Goal: Task Accomplishment & Management: Complete application form

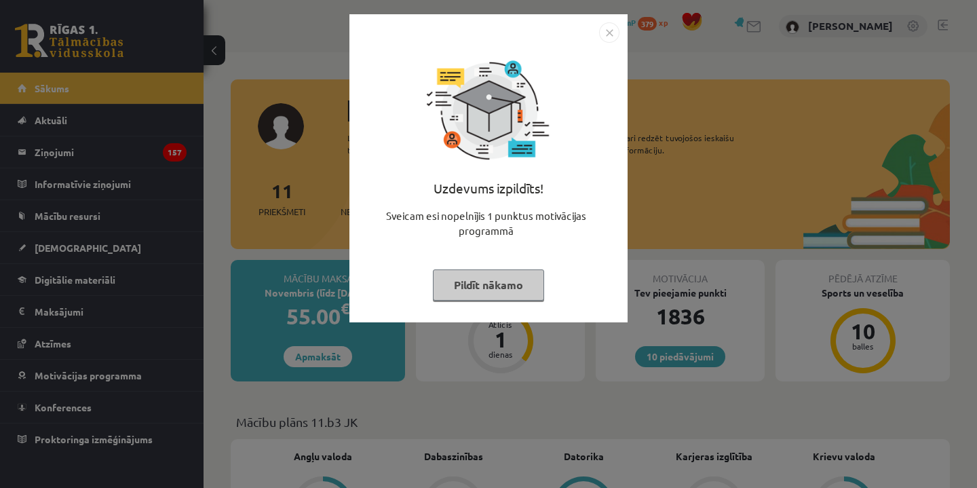
click at [513, 292] on button "Pildīt nākamo" at bounding box center [488, 284] width 111 height 31
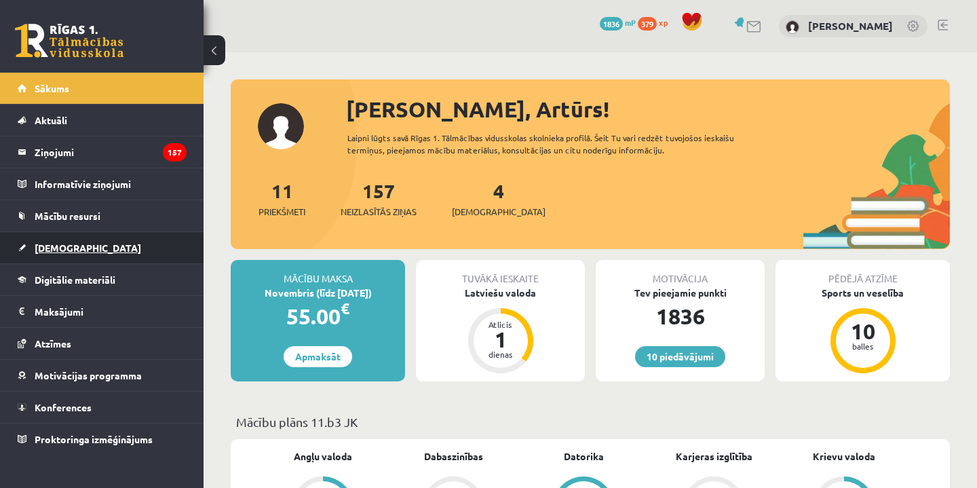
click at [50, 250] on span "[DEMOGRAPHIC_DATA]" at bounding box center [88, 247] width 106 height 12
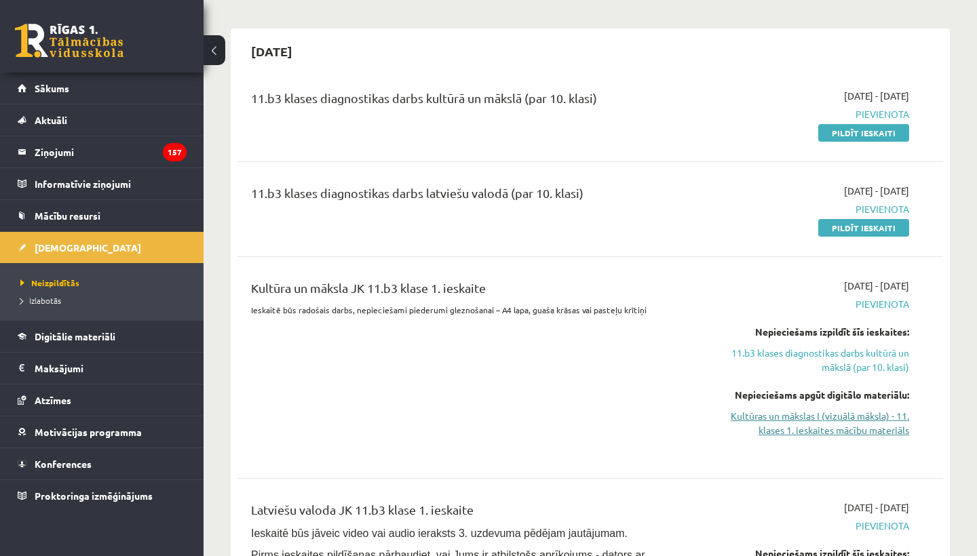
scroll to position [271, 0]
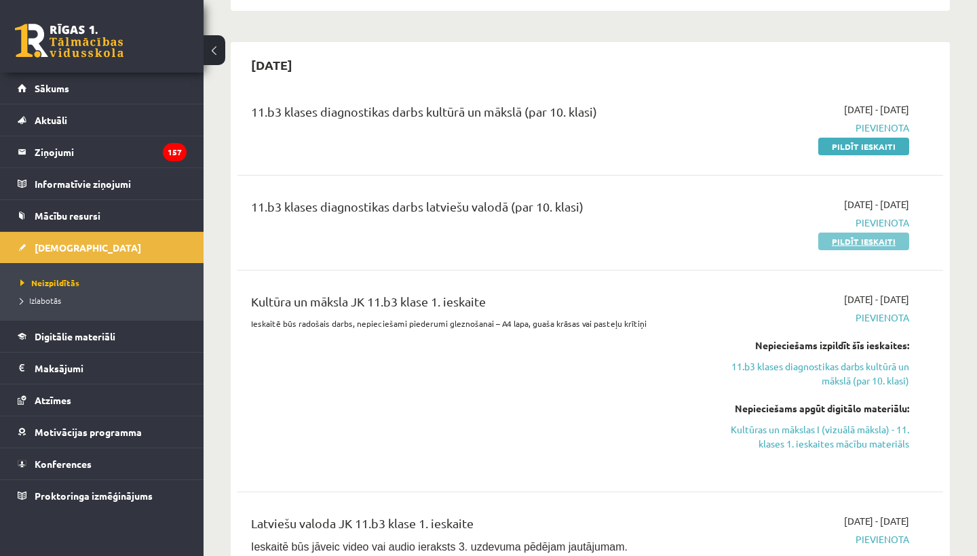
click at [861, 239] on link "Pildīt ieskaiti" at bounding box center [863, 242] width 91 height 18
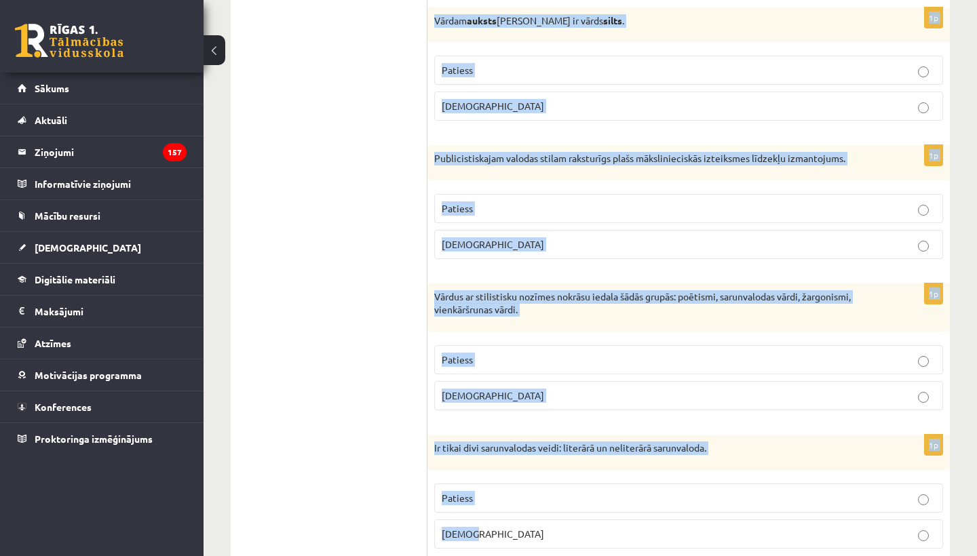
scroll to position [3934, 0]
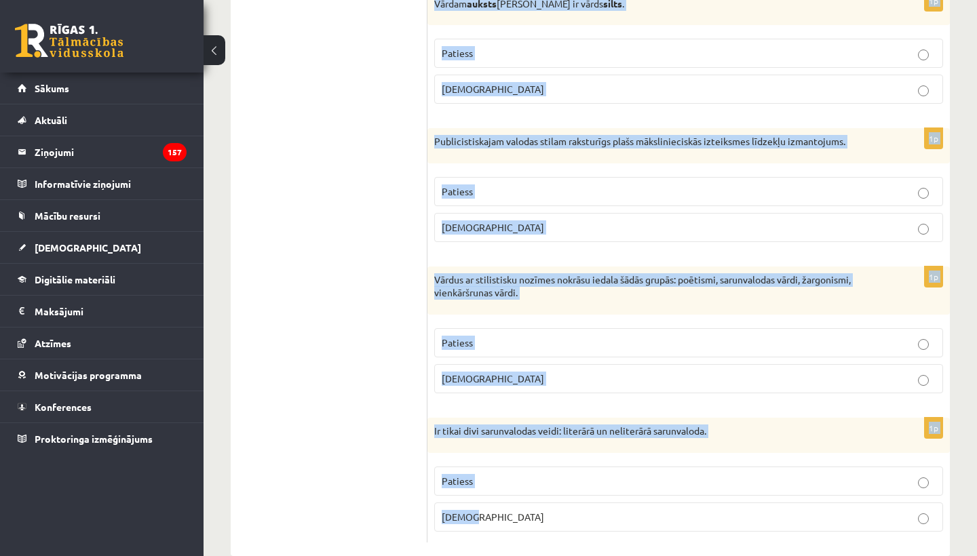
drag, startPoint x: 440, startPoint y: 249, endPoint x: 686, endPoint y: 555, distance: 393.2
copy form "Apgalvojums ir patiess vai nepatiess? 1p Vārdi beņķis, kurtka, trusiki ir barba…"
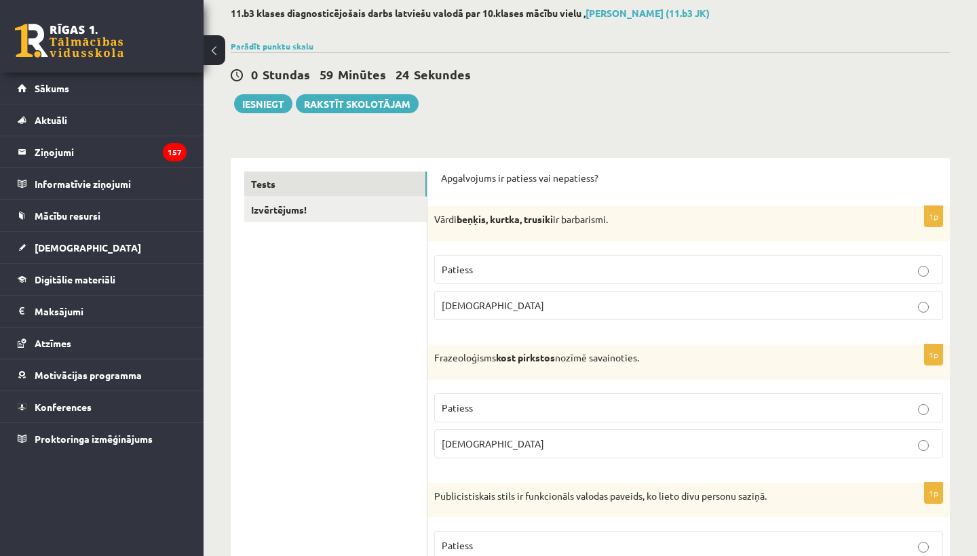
scroll to position [80, 0]
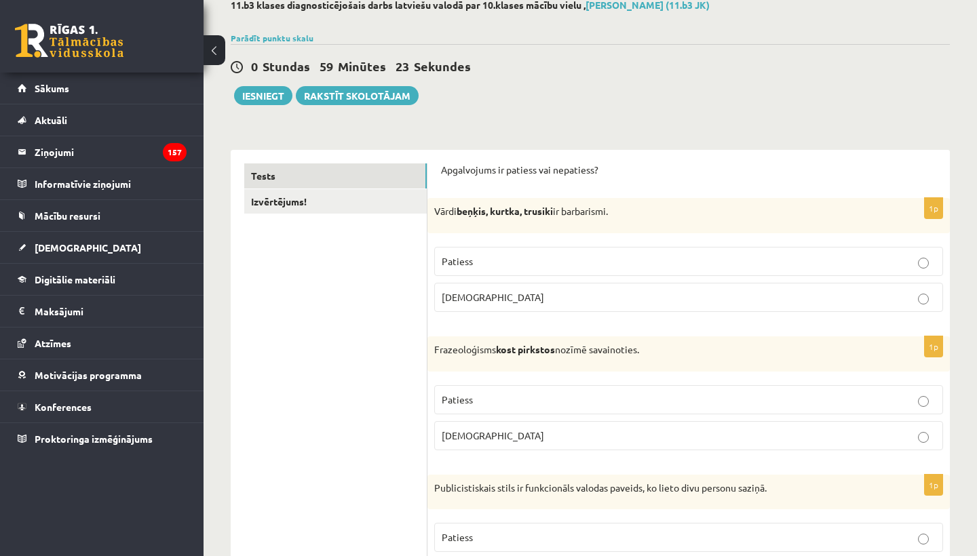
click at [572, 251] on label "Patiess" at bounding box center [688, 261] width 509 height 29
click at [559, 444] on label "Aplams" at bounding box center [688, 435] width 509 height 29
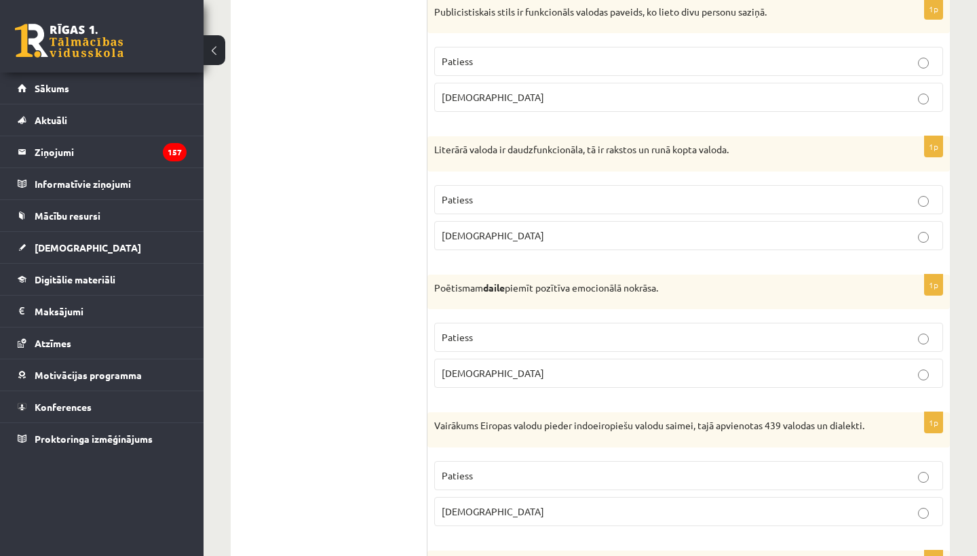
scroll to position [558, 0]
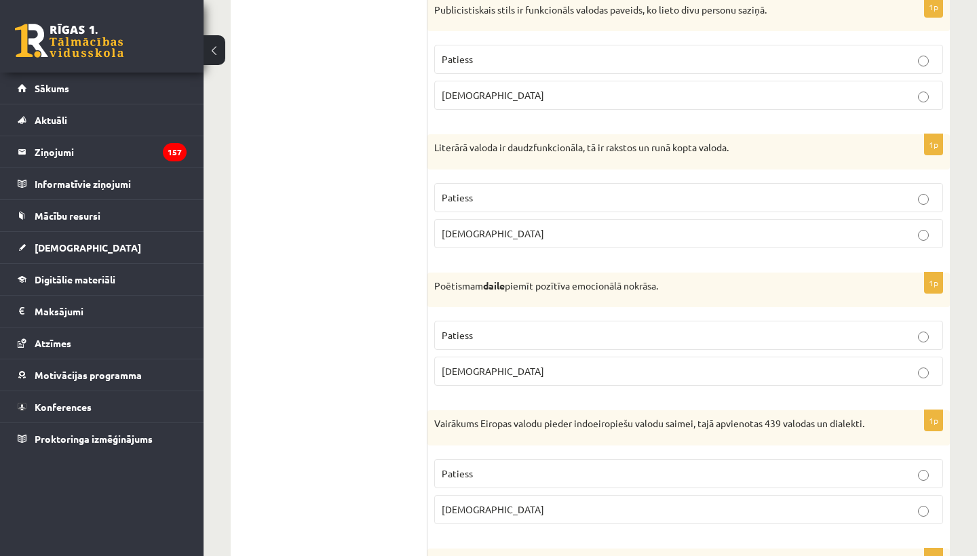
click at [666, 93] on p "Aplams" at bounding box center [689, 95] width 494 height 14
click at [664, 196] on p "Patiess" at bounding box center [689, 198] width 494 height 14
click at [665, 343] on label "Patiess" at bounding box center [688, 335] width 509 height 29
click at [651, 469] on p "Patiess" at bounding box center [689, 474] width 494 height 14
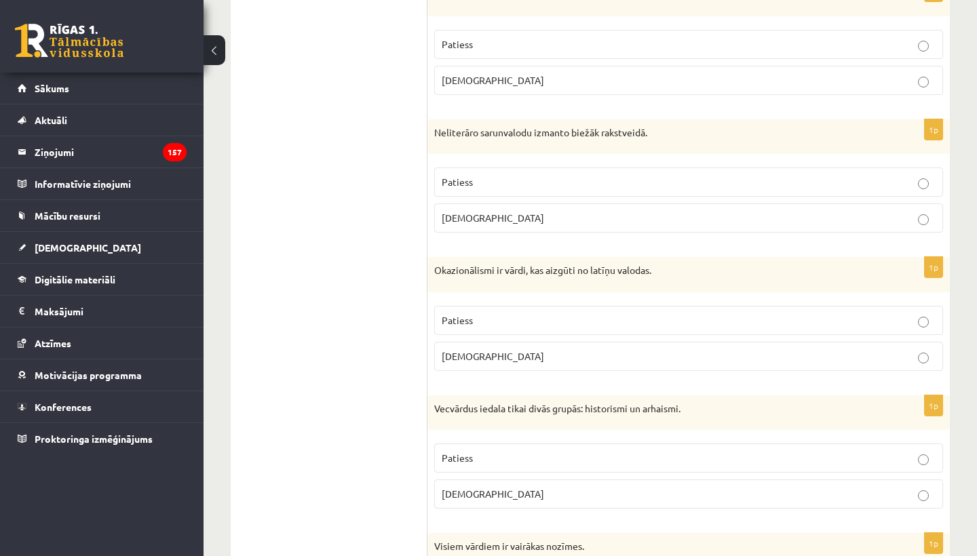
scroll to position [1129, 0]
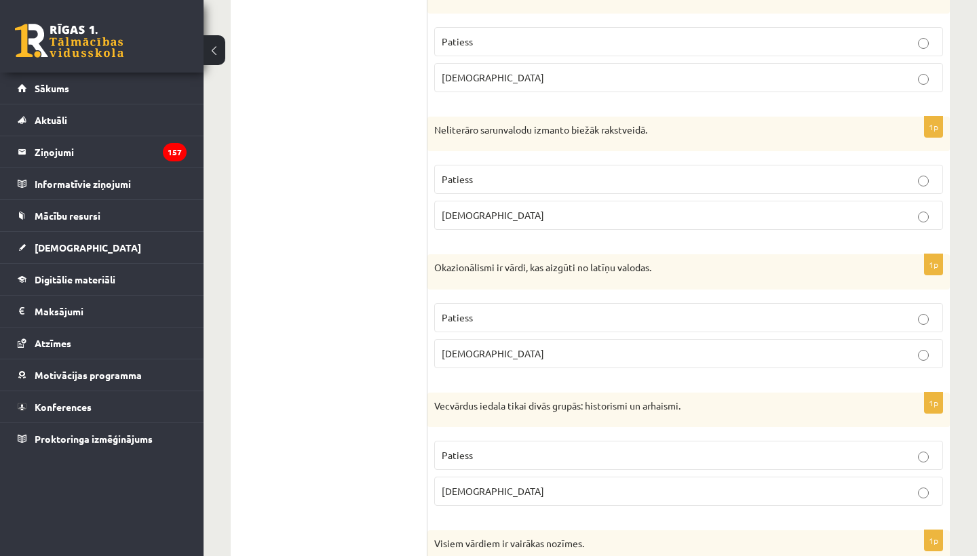
click at [647, 44] on p "Patiess" at bounding box center [689, 42] width 494 height 14
click at [600, 214] on p "Aplams" at bounding box center [689, 215] width 494 height 14
click at [566, 354] on p "Aplams" at bounding box center [689, 354] width 494 height 14
click at [538, 456] on p "Patiess" at bounding box center [689, 455] width 494 height 14
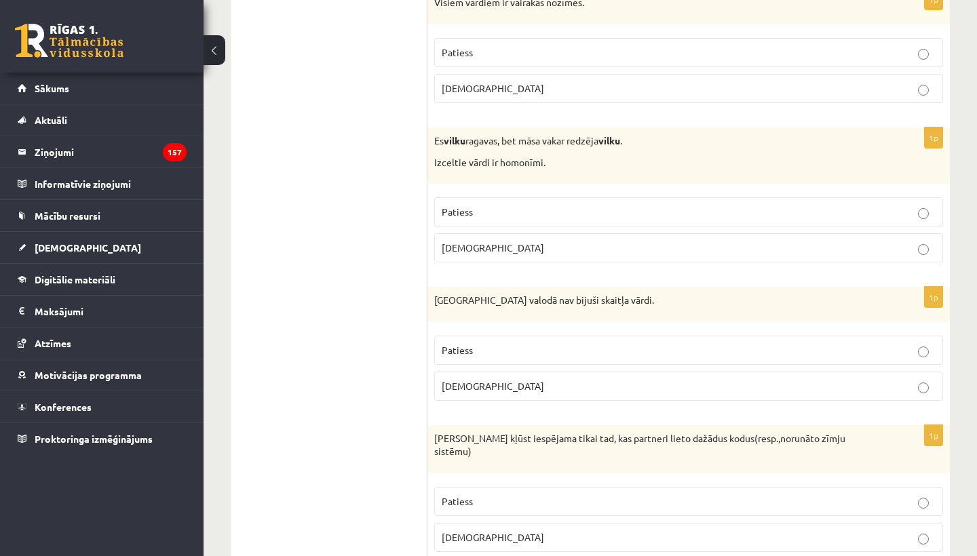
scroll to position [1670, 0]
click at [553, 85] on p "Aplams" at bounding box center [689, 88] width 494 height 14
click at [537, 205] on p "Patiess" at bounding box center [689, 212] width 494 height 14
click at [530, 343] on p "Patiess" at bounding box center [689, 350] width 494 height 14
click at [513, 530] on p "Aplams" at bounding box center [689, 537] width 494 height 14
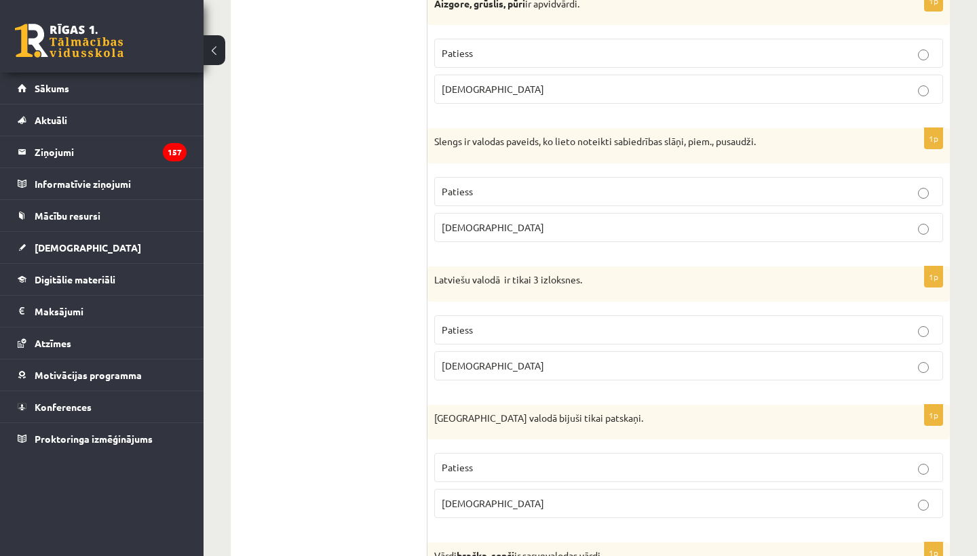
scroll to position [2258, 0]
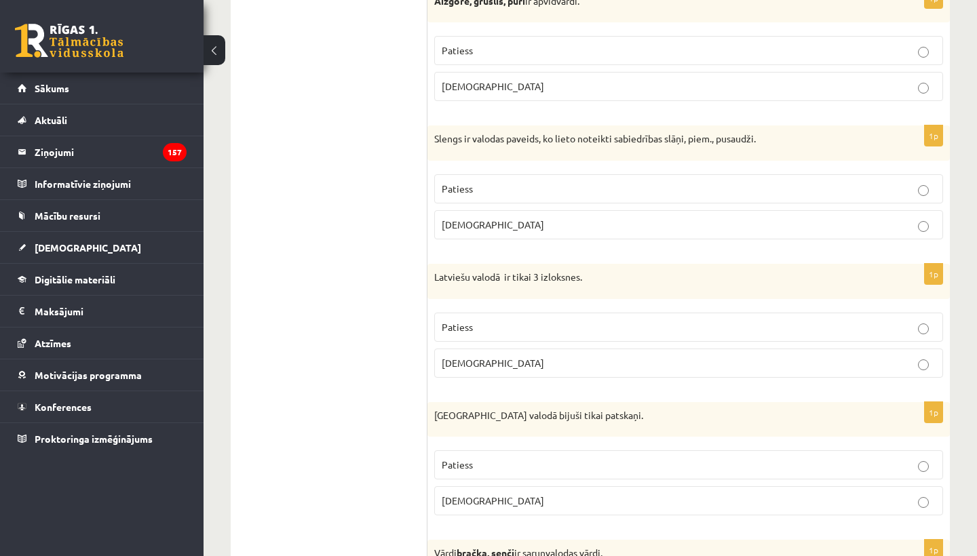
click at [540, 43] on p "Patiess" at bounding box center [689, 50] width 494 height 14
click at [530, 182] on p "Patiess" at bounding box center [689, 189] width 494 height 14
click at [524, 356] on p "Aplams" at bounding box center [689, 363] width 494 height 14
click at [530, 494] on p "Aplams" at bounding box center [689, 501] width 494 height 14
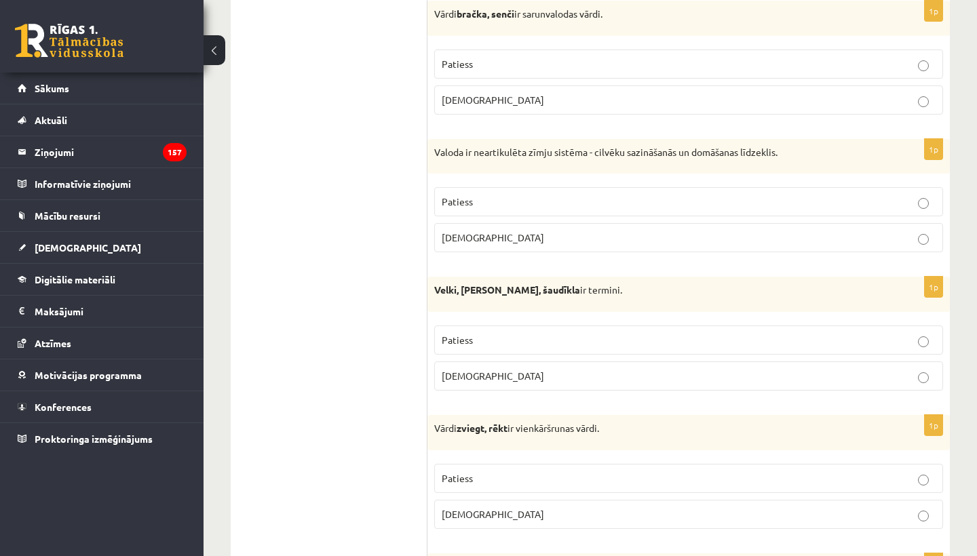
scroll to position [2799, 0]
click at [518, 56] on p "Patiess" at bounding box center [689, 63] width 494 height 14
click at [509, 222] on label "Aplams" at bounding box center [688, 236] width 509 height 29
click at [511, 360] on label "Aplams" at bounding box center [688, 374] width 509 height 29
click at [496, 506] on p "Aplams" at bounding box center [689, 513] width 494 height 14
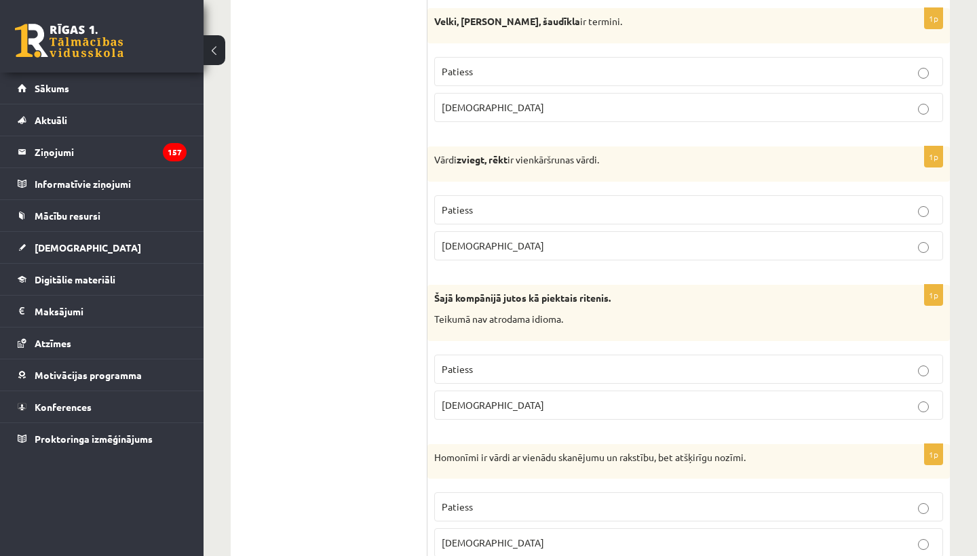
scroll to position [3067, 0]
click at [560, 397] on p "Aplams" at bounding box center [689, 404] width 494 height 14
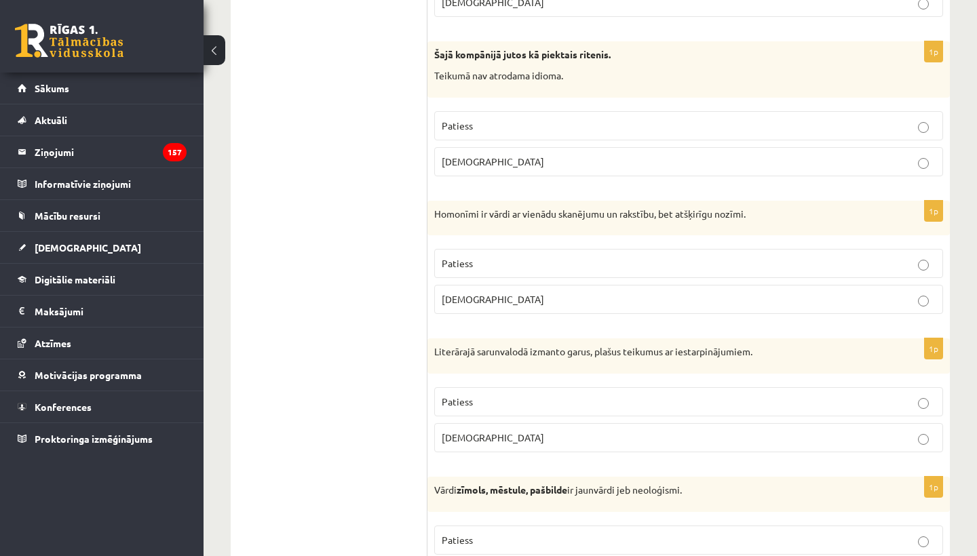
scroll to position [3312, 0]
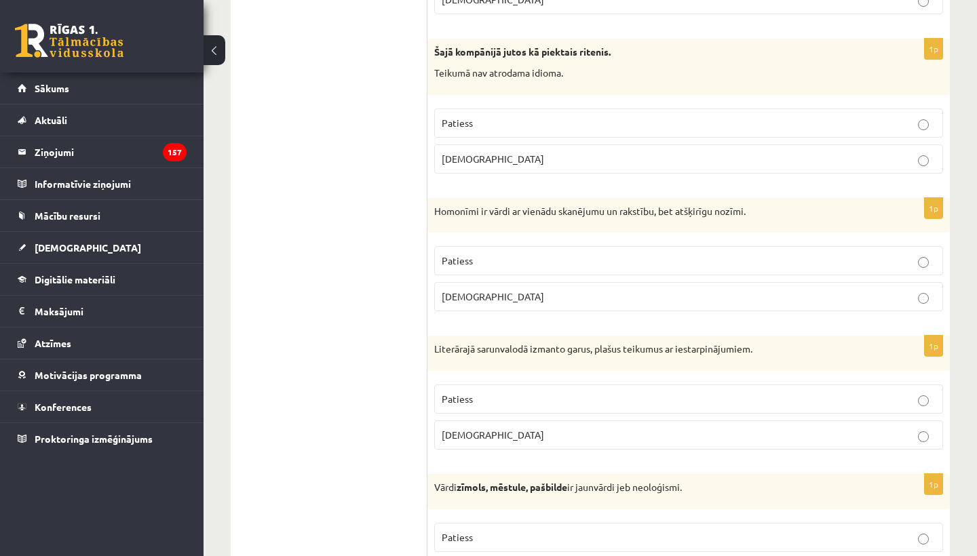
click at [611, 254] on p "Patiess" at bounding box center [689, 261] width 494 height 14
click at [572, 428] on p "Aplams" at bounding box center [689, 435] width 494 height 14
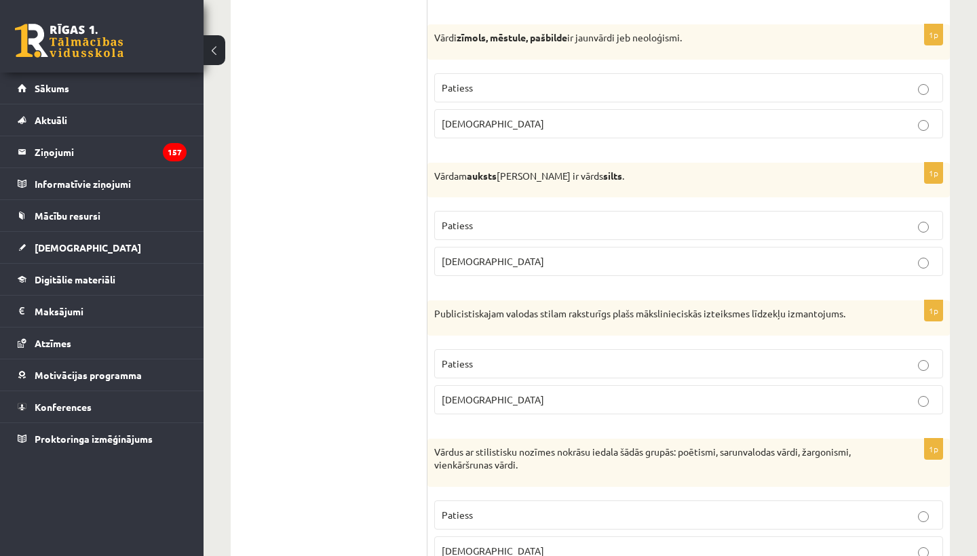
scroll to position [3763, 0]
click at [511, 217] on p "Patiess" at bounding box center [689, 224] width 494 height 14
click at [563, 79] on p "Patiess" at bounding box center [689, 86] width 494 height 14
click at [558, 355] on p "Patiess" at bounding box center [689, 362] width 494 height 14
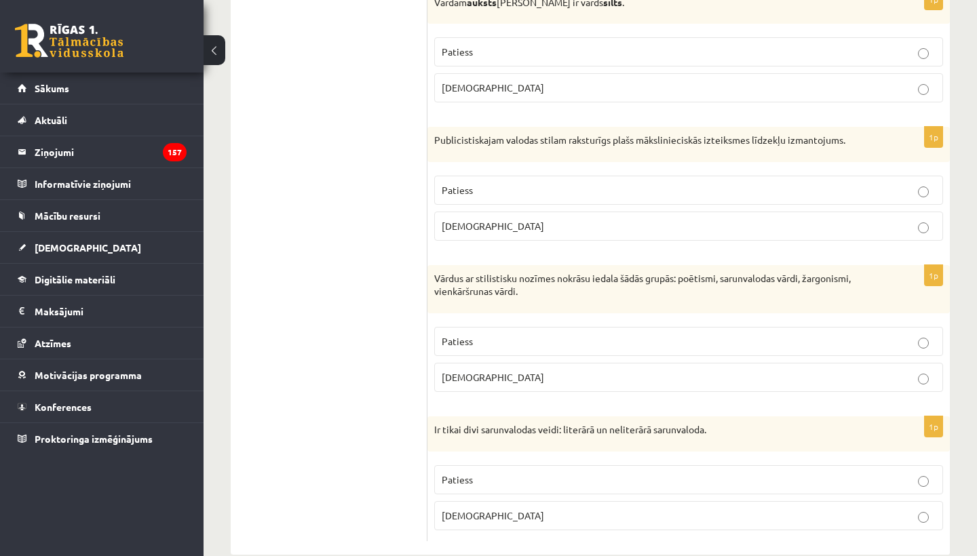
scroll to position [3934, 0]
click at [598, 336] on p "Patiess" at bounding box center [689, 343] width 494 height 14
click at [600, 474] on p "Patiess" at bounding box center [689, 481] width 494 height 14
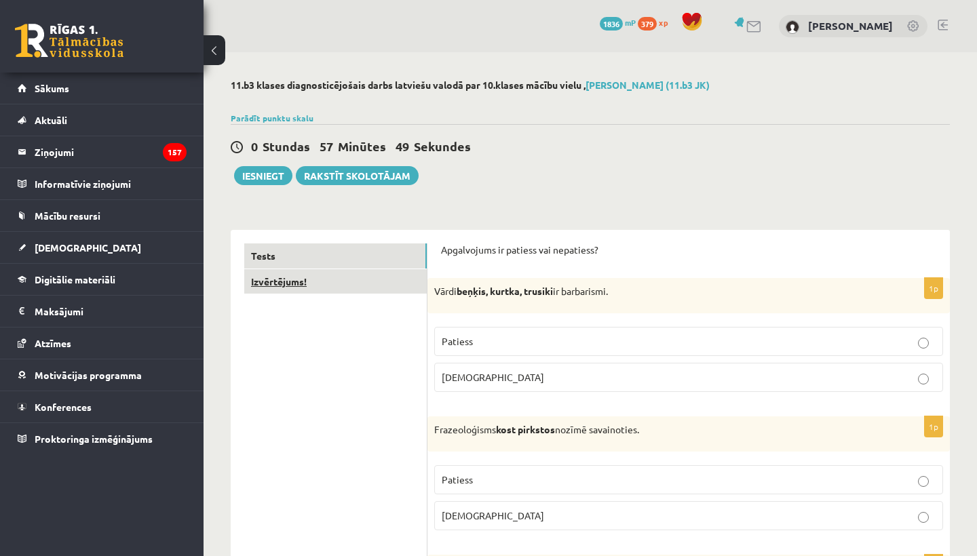
scroll to position [0, 0]
click at [328, 280] on link "Izvērtējums!" at bounding box center [335, 281] width 182 height 25
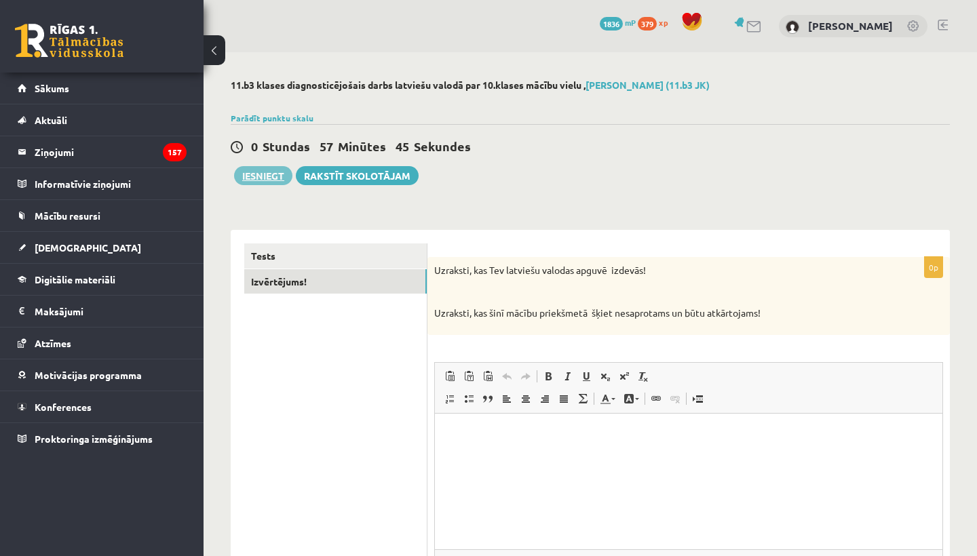
click at [271, 178] on button "Iesniegt" at bounding box center [263, 175] width 58 height 19
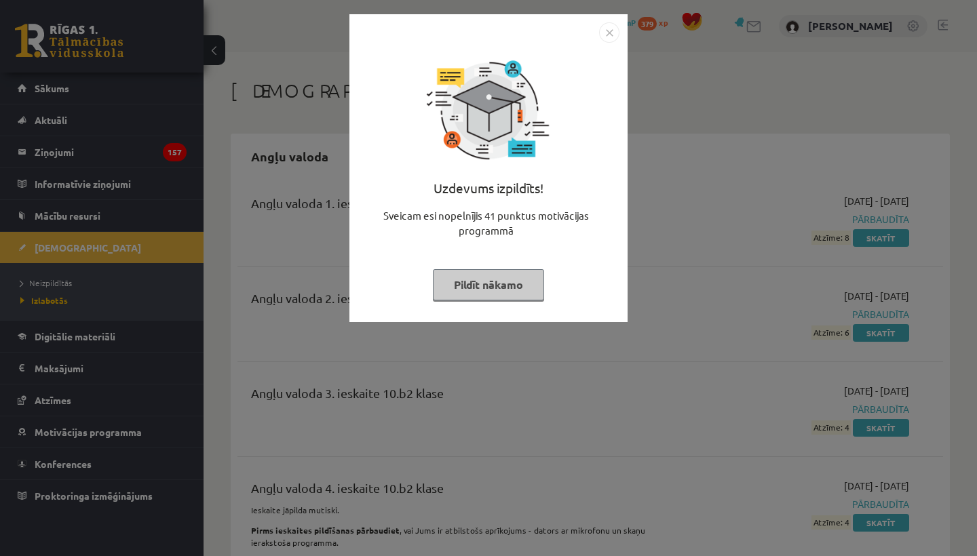
click at [492, 276] on button "Pildīt nākamo" at bounding box center [488, 284] width 111 height 31
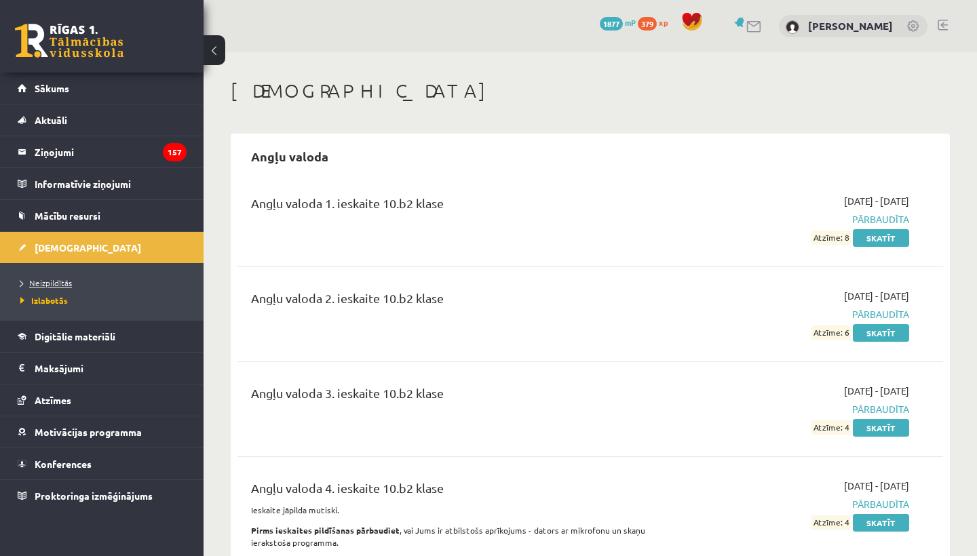
click at [64, 279] on span "Neizpildītās" at bounding box center [46, 282] width 52 height 11
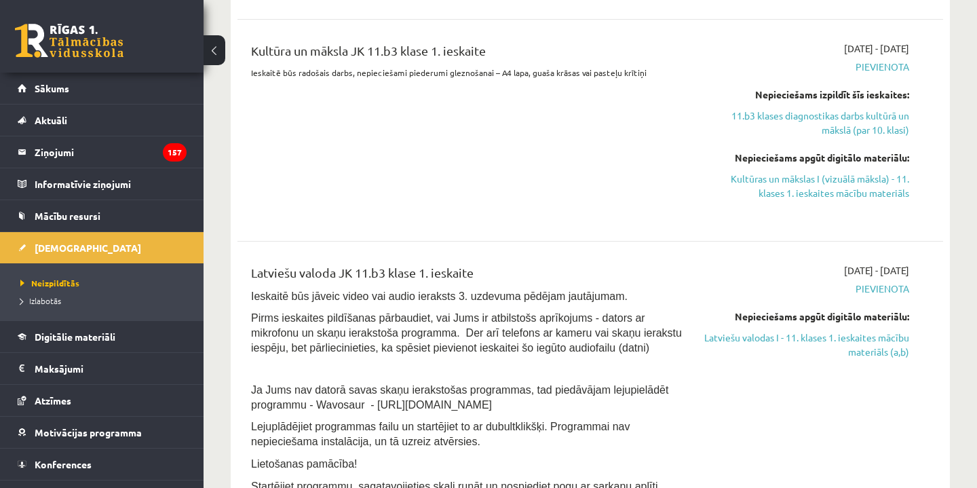
scroll to position [429, 0]
click at [840, 343] on link "Latviešu valodas I - 11. klases 1. ieskaites mācību materiāls (a,b)" at bounding box center [806, 343] width 206 height 28
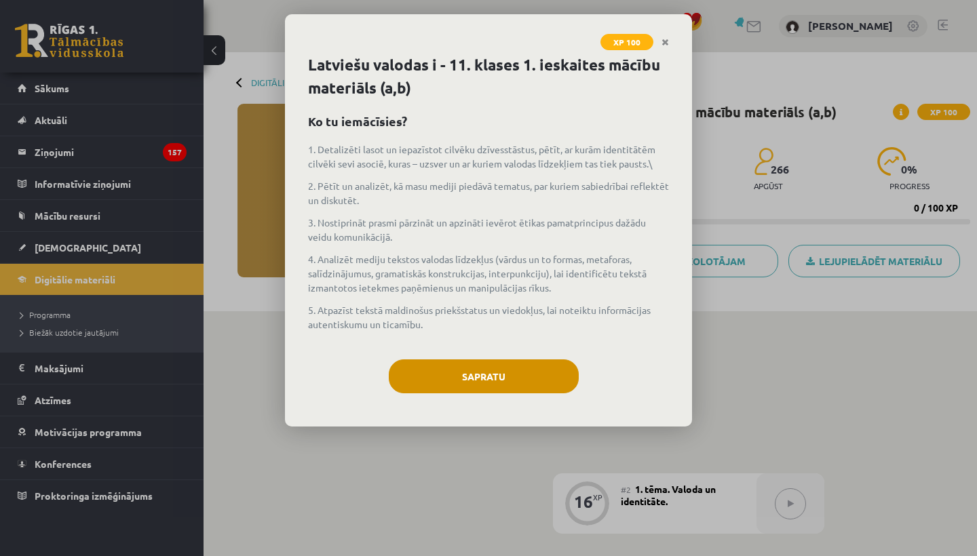
click at [487, 382] on button "Sapratu" at bounding box center [484, 376] width 190 height 34
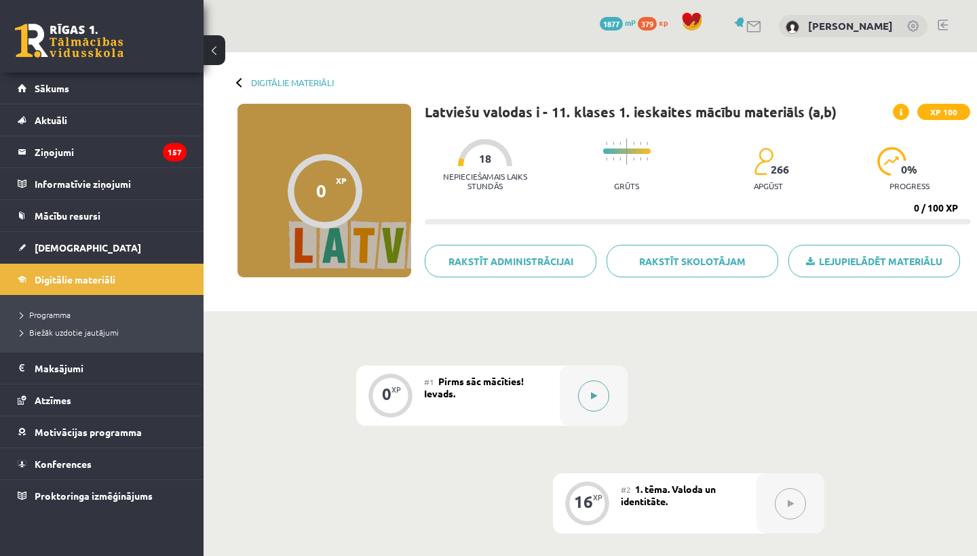
click at [595, 395] on icon at bounding box center [594, 396] width 6 height 8
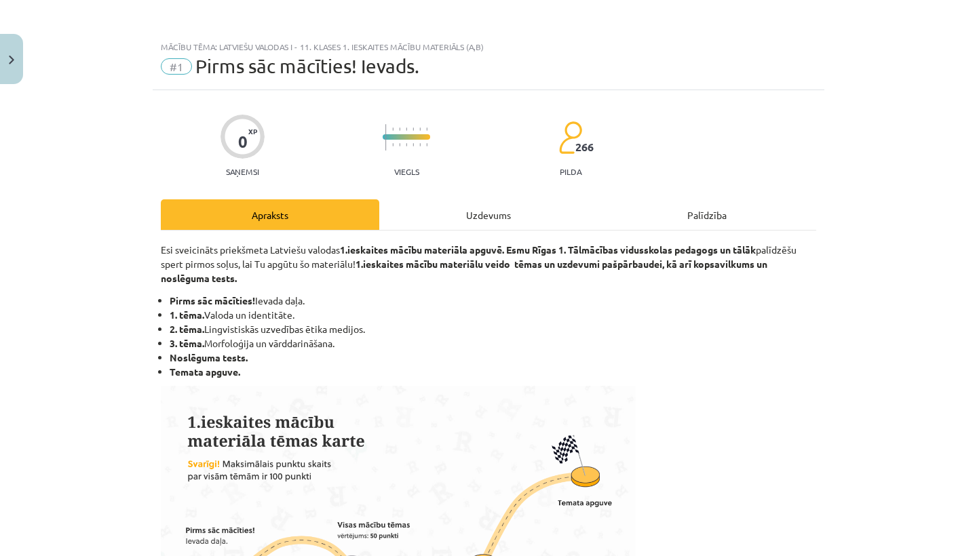
click at [490, 208] on div "Uzdevums" at bounding box center [488, 214] width 218 height 31
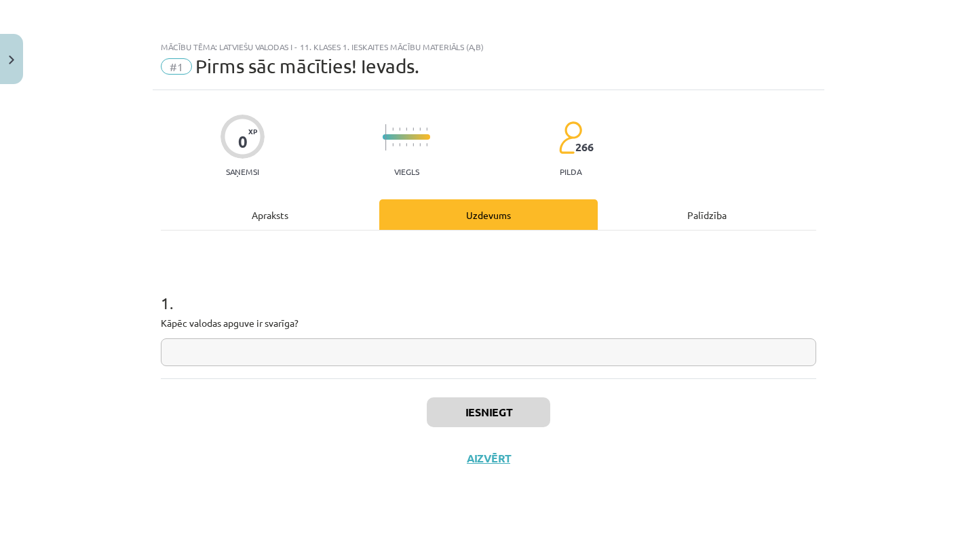
click at [446, 351] on input "text" at bounding box center [488, 352] width 655 height 28
type input "*"
click at [471, 407] on button "Iesniegt" at bounding box center [488, 412] width 123 height 30
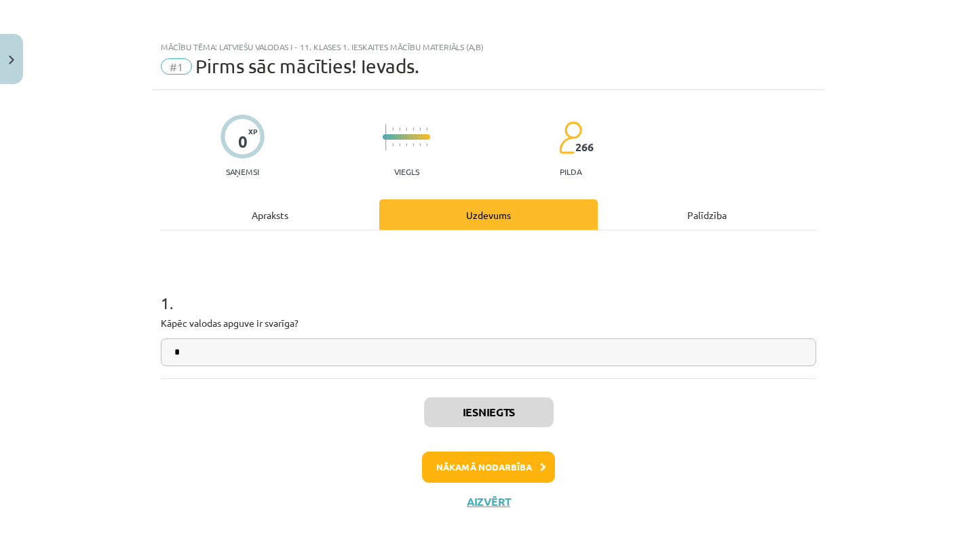
click at [487, 460] on button "Nākamā nodarbība" at bounding box center [488, 467] width 133 height 31
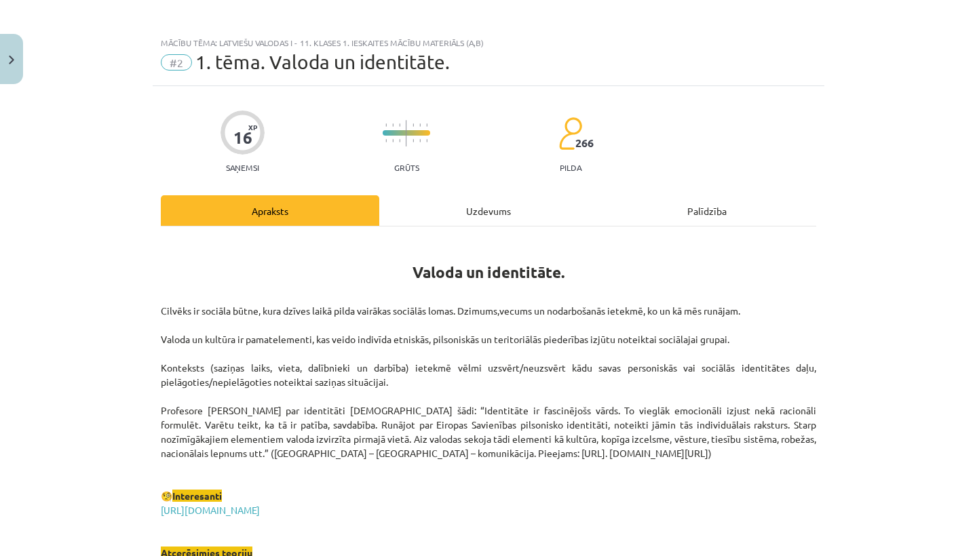
click at [490, 206] on div "Uzdevums" at bounding box center [488, 210] width 218 height 31
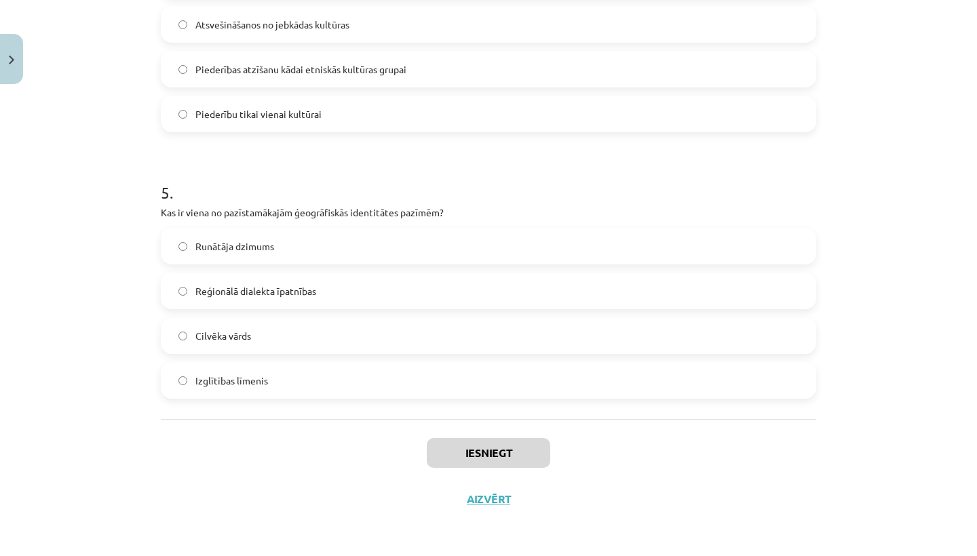
scroll to position [33, 0]
drag, startPoint x: 159, startPoint y: 267, endPoint x: 381, endPoint y: 555, distance: 363.7
click at [381, 555] on div "Mācību tēma: Latviešu valodas i - 11. klases 1. ieskaites mācību materiāls (a,b…" at bounding box center [488, 278] width 977 height 556
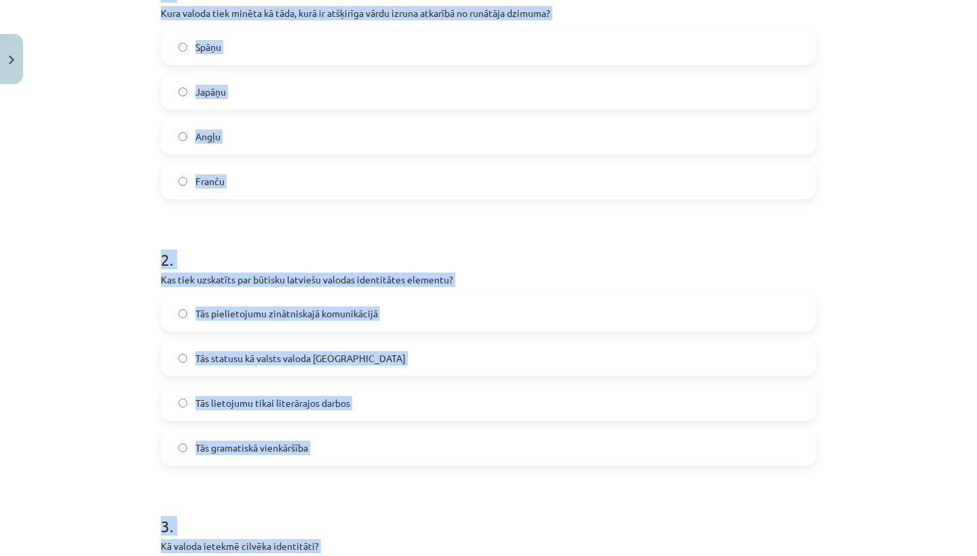
scroll to position [229, 0]
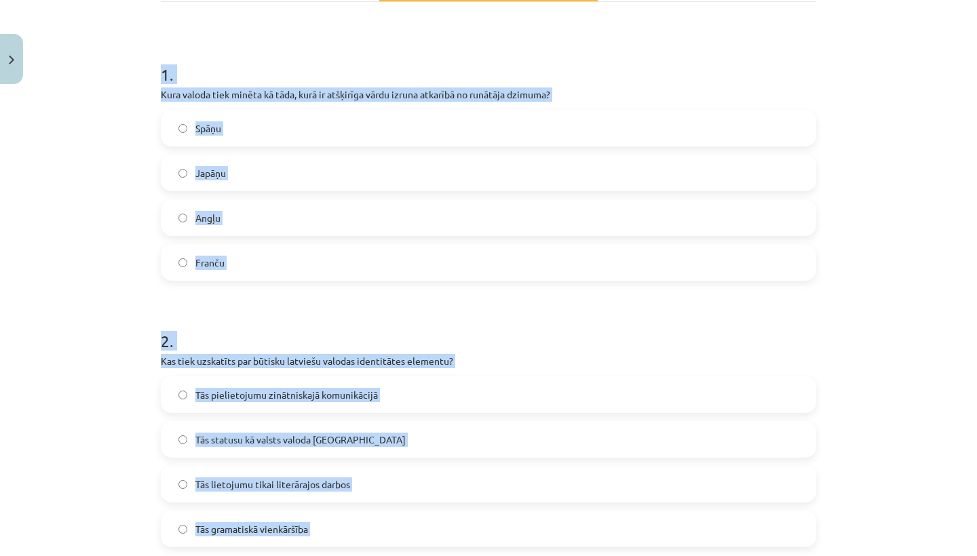
drag, startPoint x: 277, startPoint y: 375, endPoint x: 161, endPoint y: 77, distance: 319.5
copy form "1 . Kura valoda tiek minēta kā tāda, kurā ir atšķirīga vārdu izruna atkarībā no…"
click at [75, 330] on div "Mācību tēma: Latviešu valodas i - 11. klases 1. ieskaites mācību materiāls (a,b…" at bounding box center [488, 278] width 977 height 556
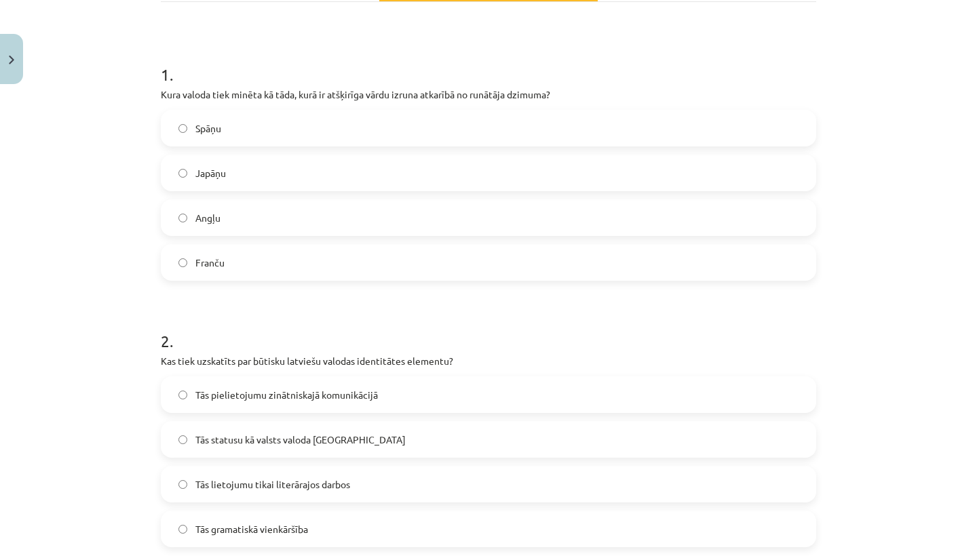
click at [267, 180] on label "Japāņu" at bounding box center [488, 173] width 652 height 34
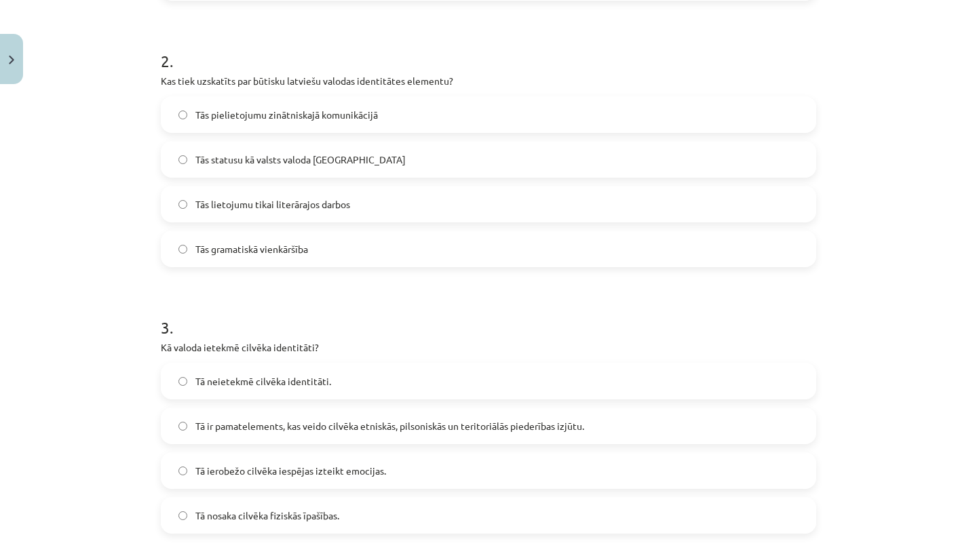
scroll to position [554, 0]
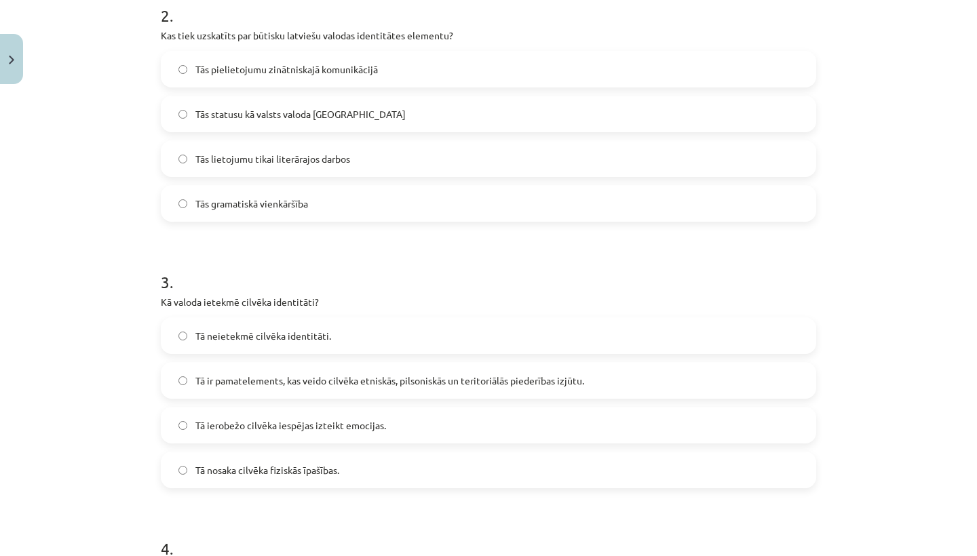
click at [372, 120] on label "Tās statusu kā valsts valoda Latvijā" at bounding box center [488, 114] width 652 height 34
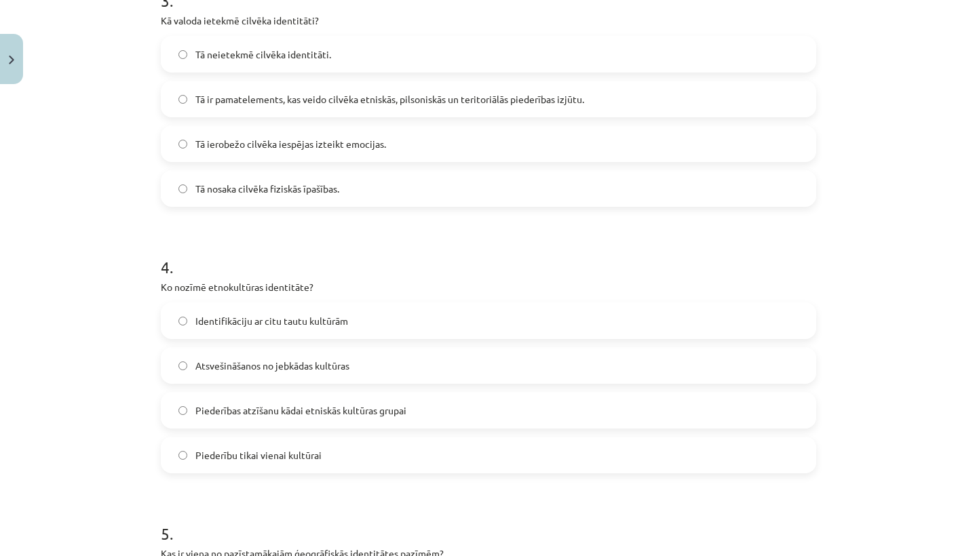
scroll to position [842, 0]
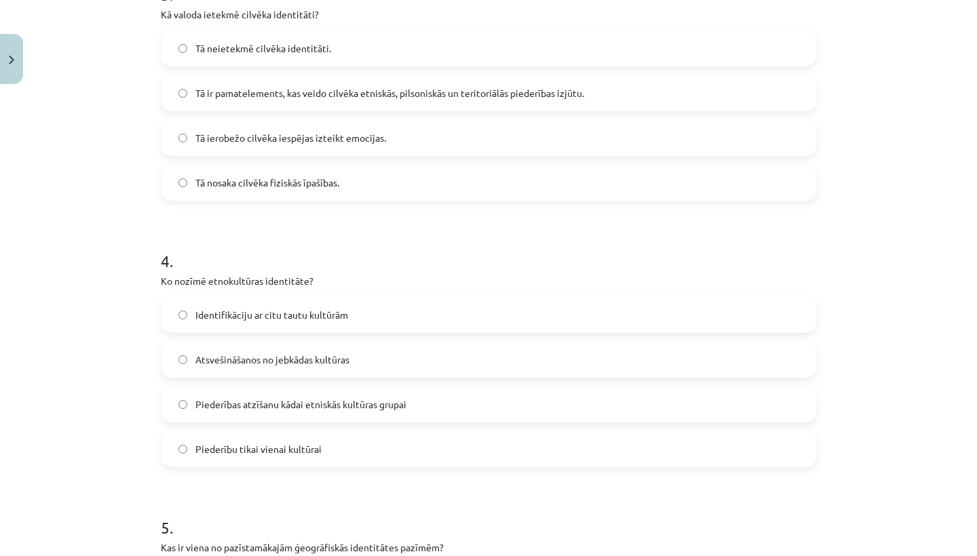
click at [288, 92] on span "Tā ir pamatelements, kas veido cilvēka etniskās, pilsoniskās un teritoriālās pi…" at bounding box center [389, 93] width 389 height 14
click at [253, 450] on span "Piederību tikai vienai kultūrai" at bounding box center [258, 449] width 126 height 14
click at [273, 406] on span "Piederības atzīšanu kādai etniskās kultūras grupai" at bounding box center [300, 404] width 211 height 14
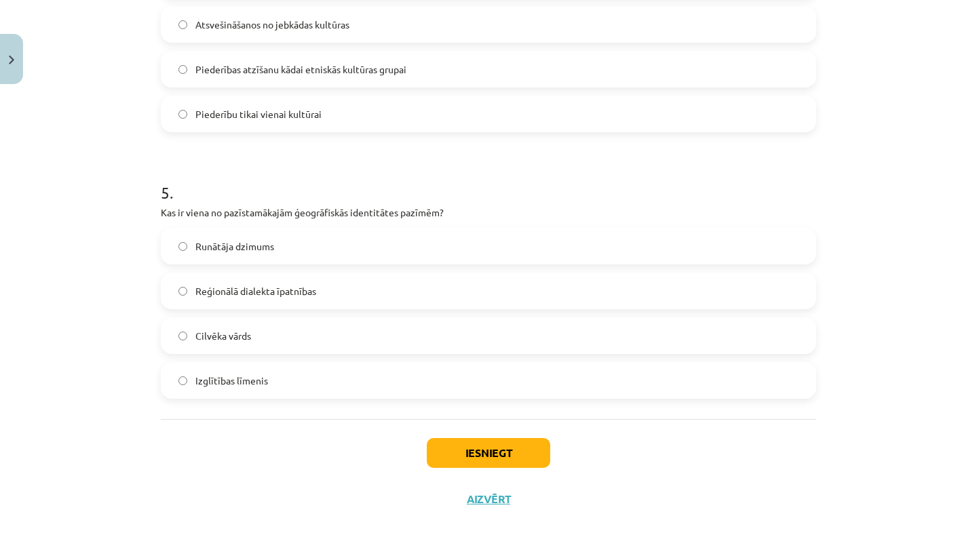
scroll to position [1179, 0]
click at [334, 294] on label "Reģionālā dialekta īpatnības" at bounding box center [488, 291] width 652 height 34
click at [454, 444] on button "Iesniegt" at bounding box center [488, 453] width 123 height 30
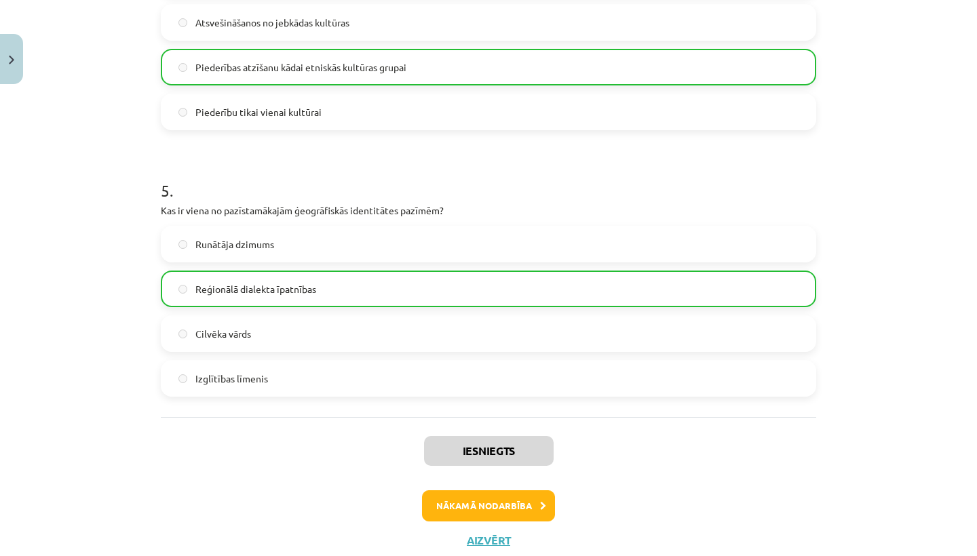
click at [468, 502] on button "Nākamā nodarbība" at bounding box center [488, 505] width 133 height 31
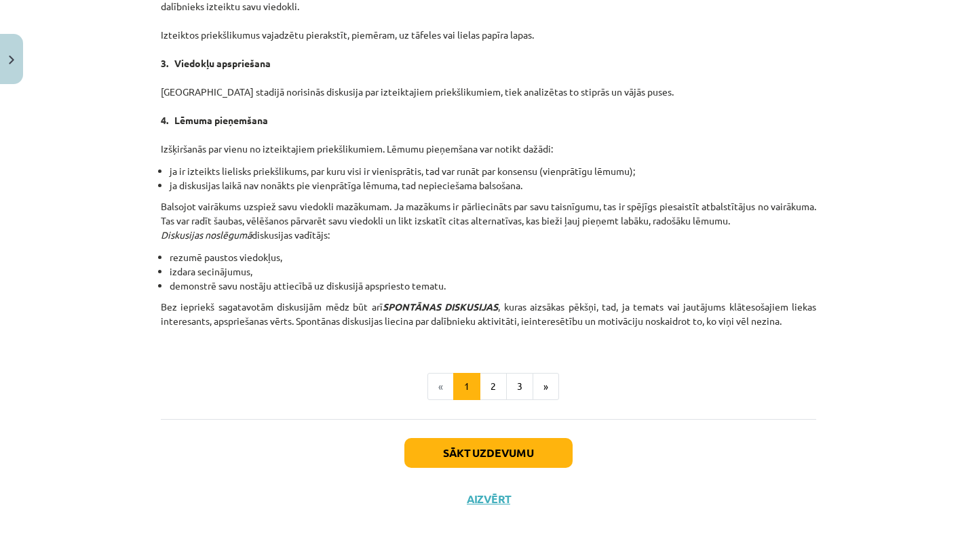
scroll to position [34, 0]
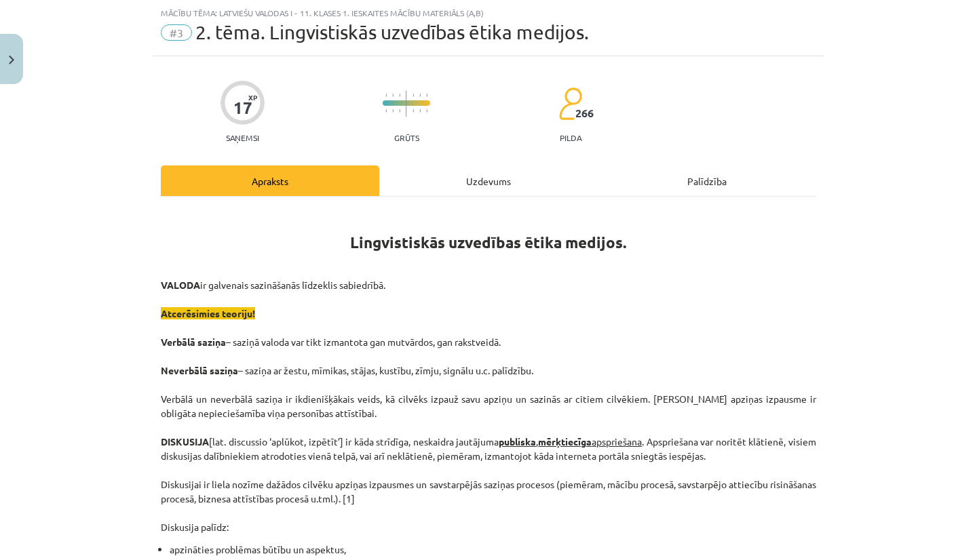
click at [491, 184] on div "Uzdevums" at bounding box center [488, 180] width 218 height 31
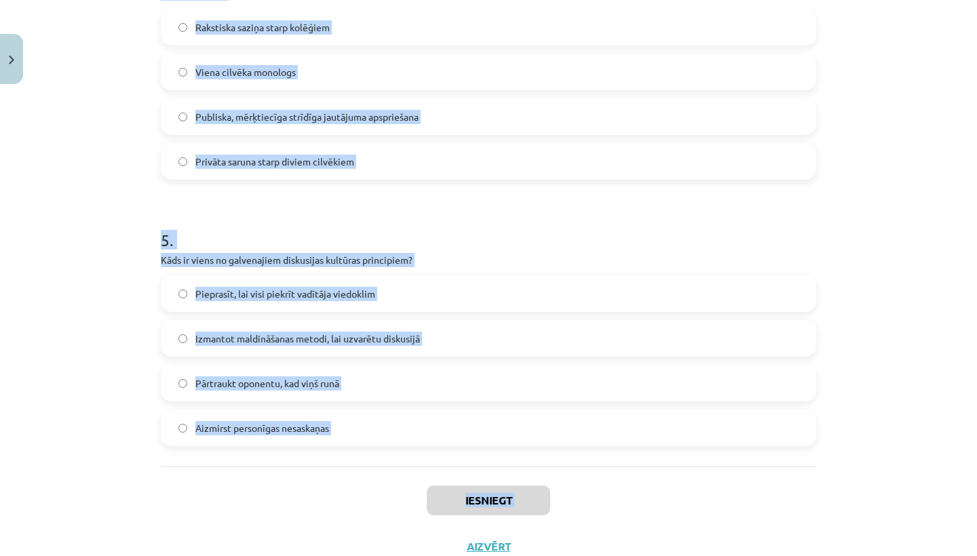
scroll to position [1133, 0]
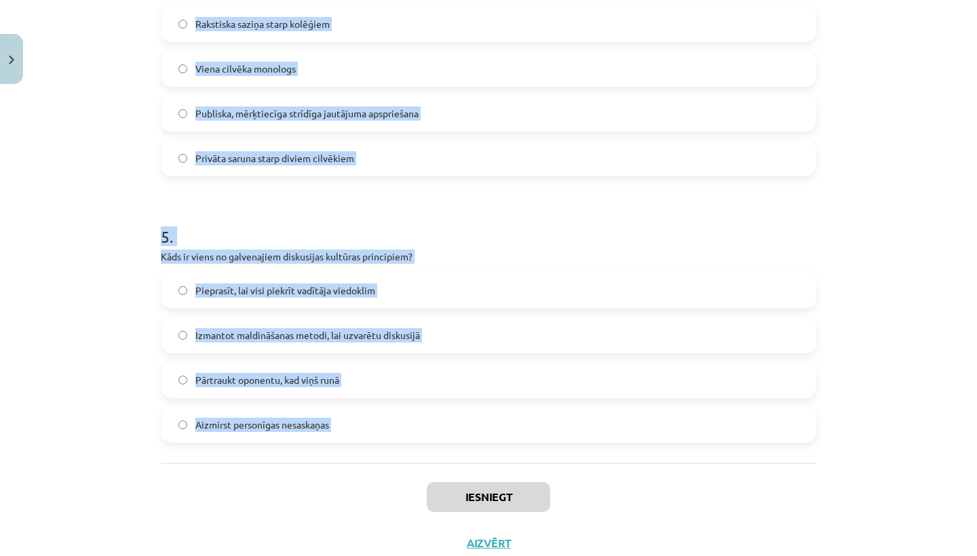
drag, startPoint x: 160, startPoint y: 271, endPoint x: 397, endPoint y: 475, distance: 313.1
copy form "1 . Kura metode tiek izmantota, lai fiksētu pretrunas oponenta viedoklī un tās …"
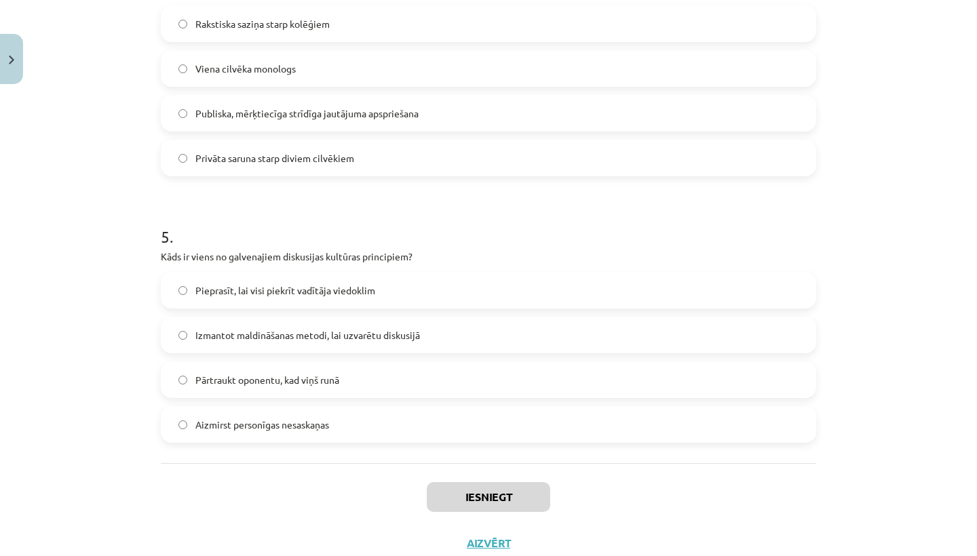
click at [140, 183] on div "Mācību tēma: Latviešu valodas i - 11. klases 1. ieskaites mācību materiāls (a,b…" at bounding box center [488, 278] width 977 height 556
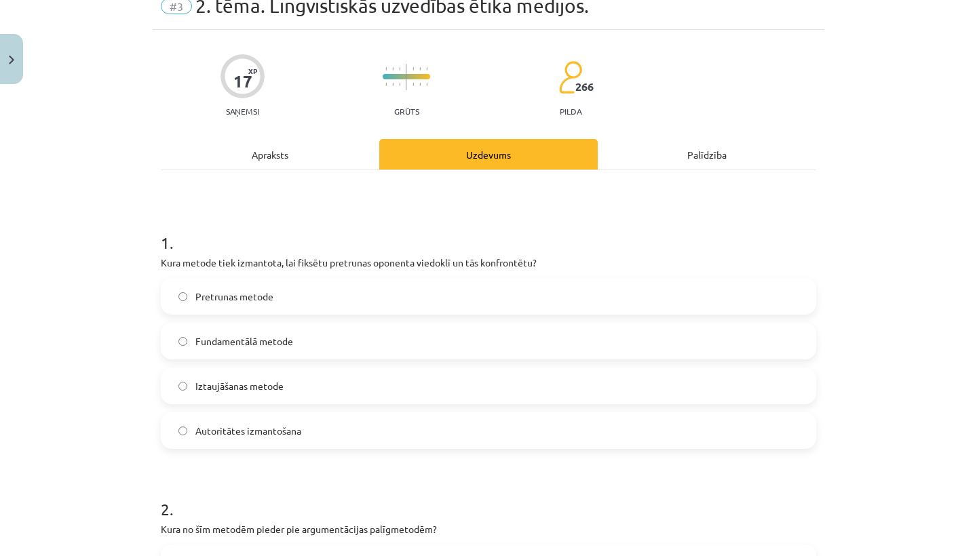
scroll to position [159, 0]
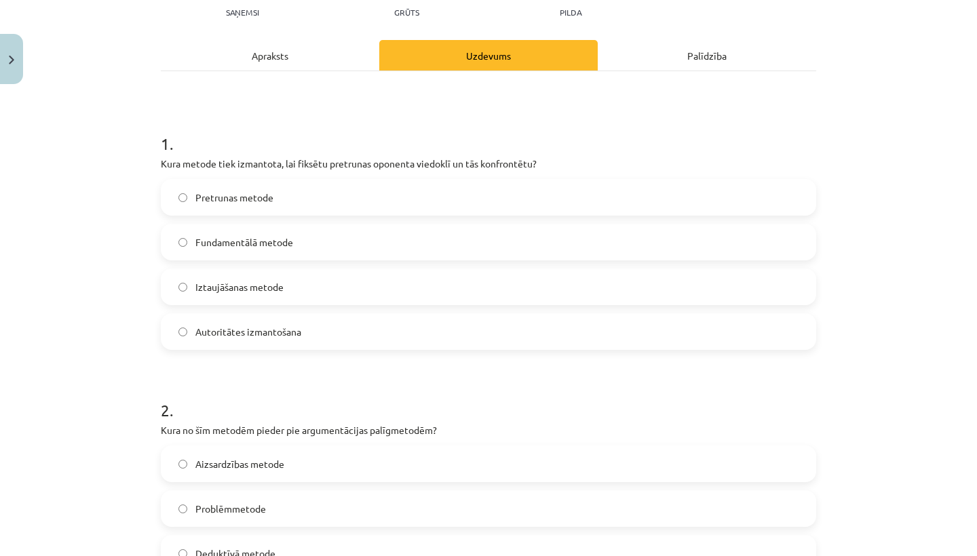
click at [218, 286] on span "Iztaujāšanas metode" at bounding box center [239, 287] width 88 height 14
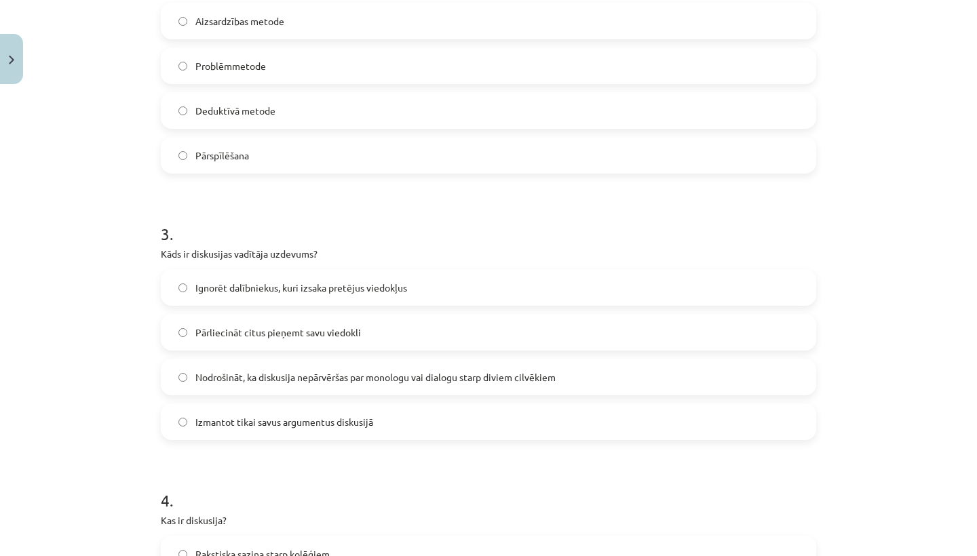
scroll to position [604, 0]
click at [262, 151] on label "Pārspīlēšana" at bounding box center [488, 154] width 652 height 34
click at [227, 386] on label "Nodrošināt, ka diskusija nepārvēršas par monologu vai dialogu starp diviem cilv…" at bounding box center [488, 376] width 652 height 34
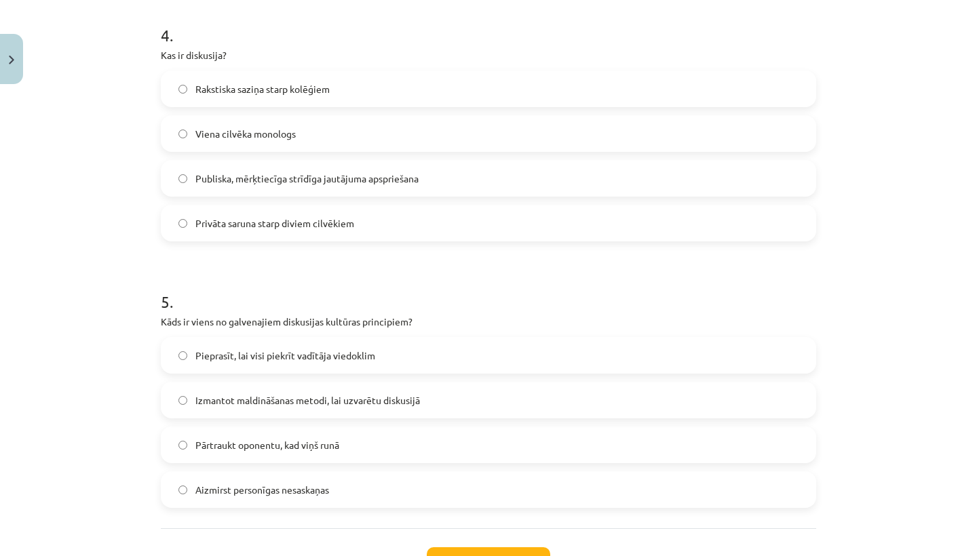
scroll to position [1129, 0]
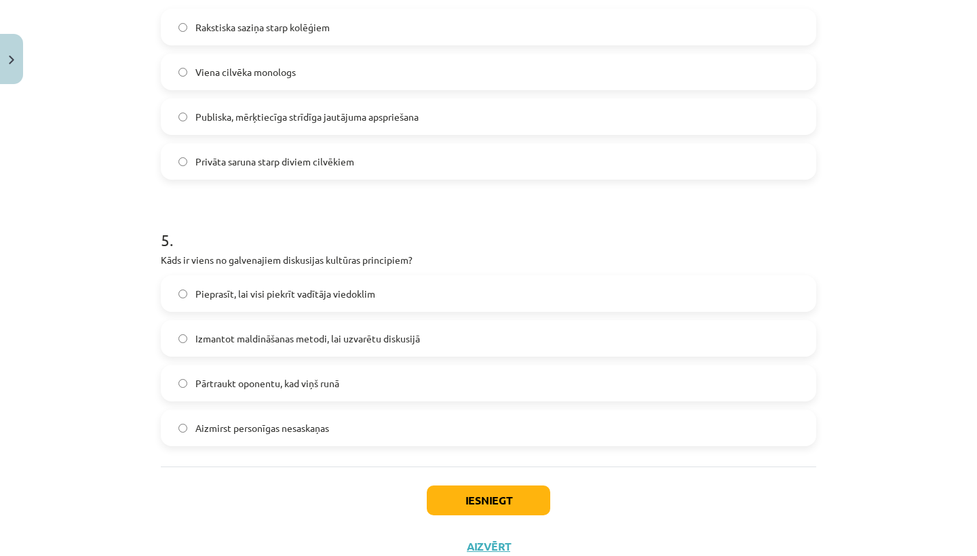
click at [258, 423] on span "Aizmirst personīgas nesaskaņas" at bounding box center [262, 428] width 134 height 14
click at [308, 115] on span "Publiska, mērķtiecīga strīdīga jautājuma apspriešana" at bounding box center [306, 117] width 223 height 14
click at [450, 490] on button "Iesniegt" at bounding box center [488, 501] width 123 height 30
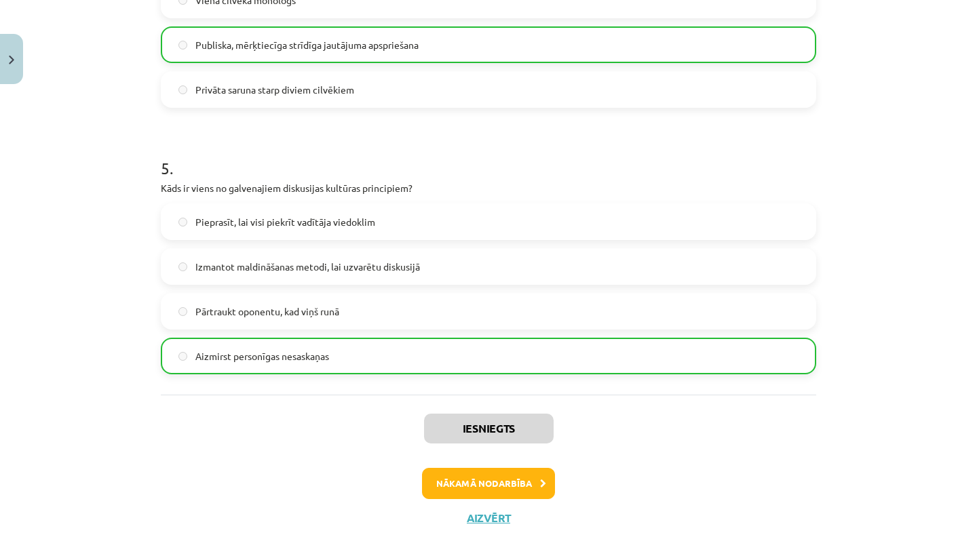
click at [515, 490] on button "Nākamā nodarbība" at bounding box center [488, 483] width 133 height 31
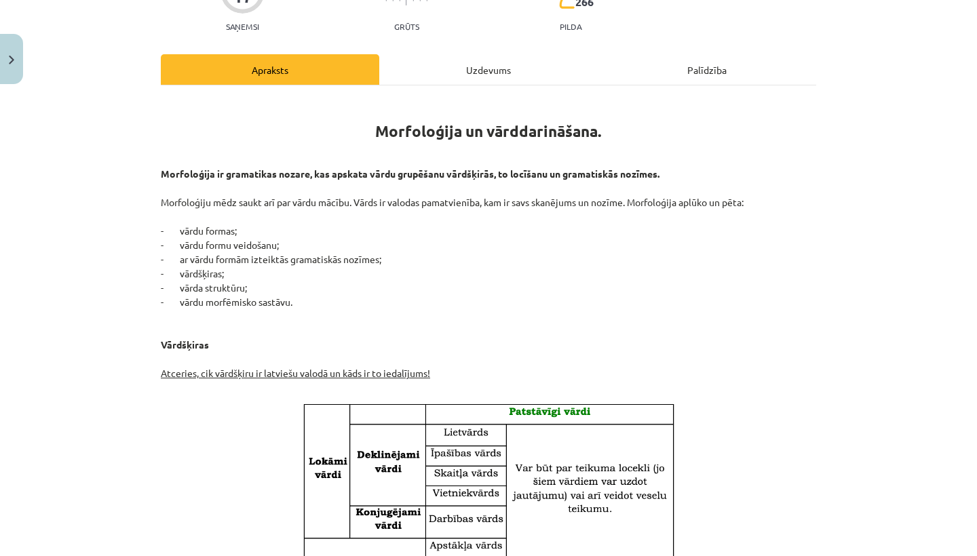
scroll to position [34, 0]
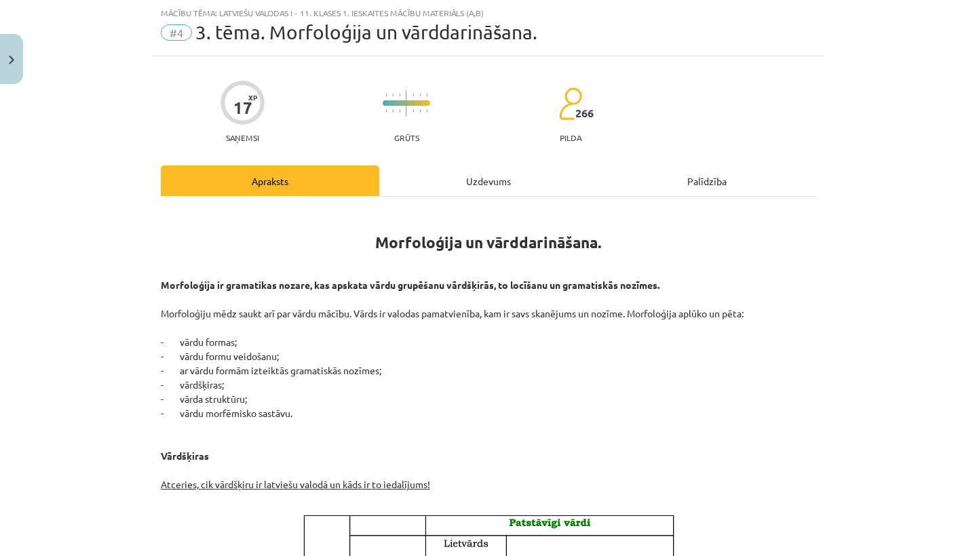
click at [487, 178] on div "Uzdevums" at bounding box center [488, 180] width 218 height 31
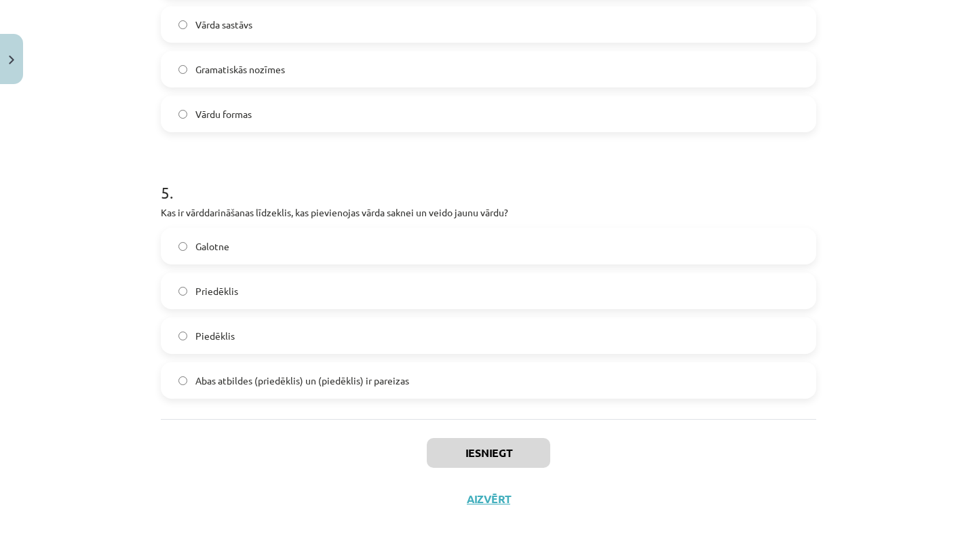
scroll to position [131, 0]
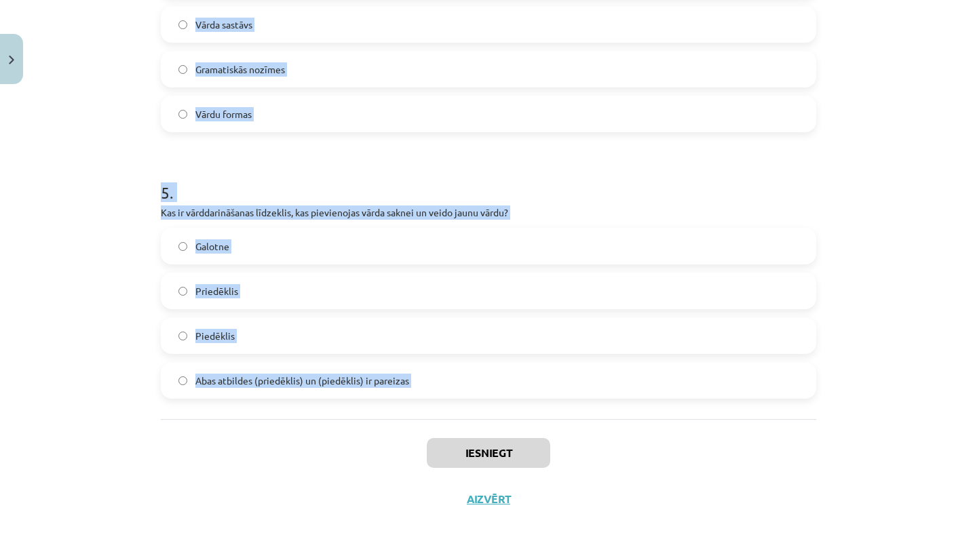
drag, startPoint x: 159, startPoint y: 271, endPoint x: 406, endPoint y: 446, distance: 302.6
copy form "1 . Kurš no šiem ir pirmatnīgs vārds? Ieziedēt Ziedošs Ziedonis Zieds 2 . Kurš …"
click at [90, 231] on div "Mācību tēma: Latviešu valodas i - 11. klases 1. ieskaites mācību materiāls (a,b…" at bounding box center [488, 278] width 977 height 556
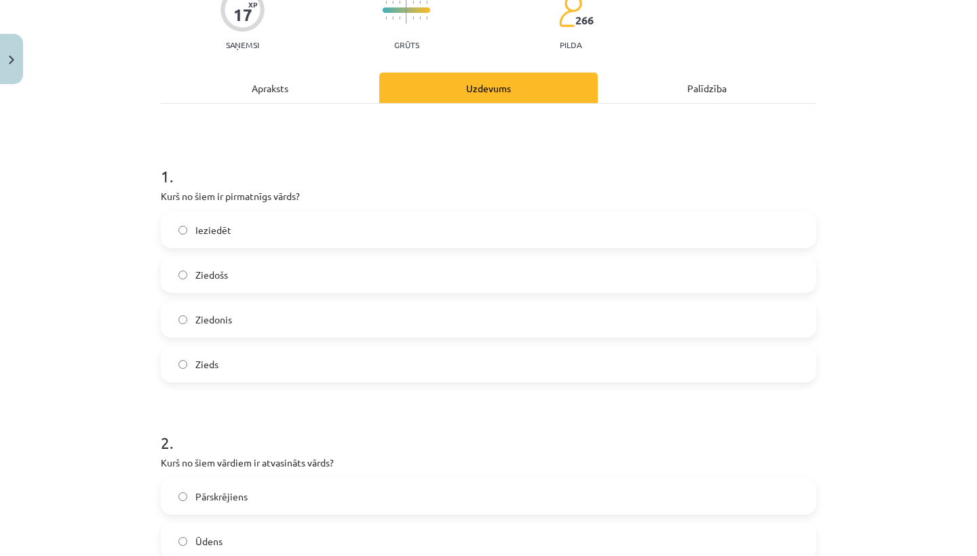
scroll to position [130, 0]
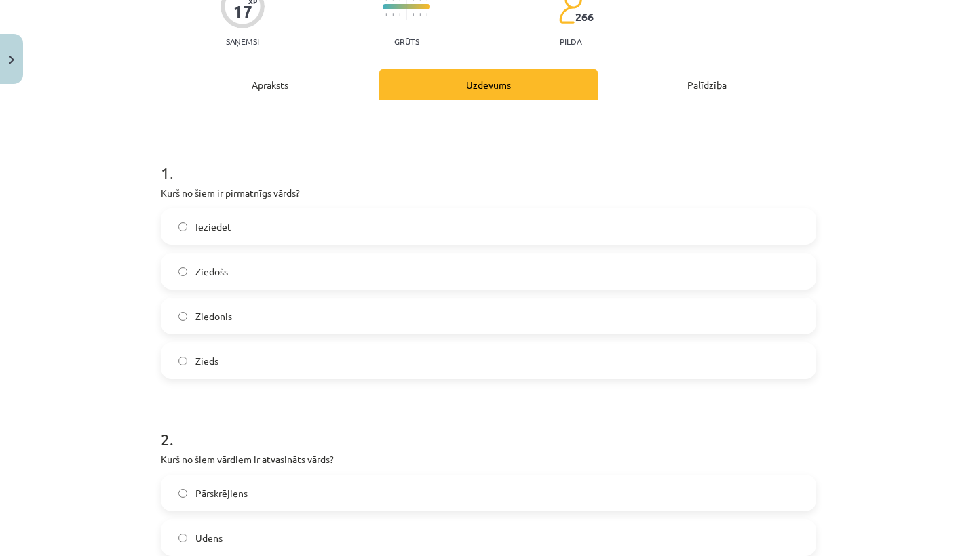
click at [206, 364] on span "Zieds" at bounding box center [206, 361] width 23 height 14
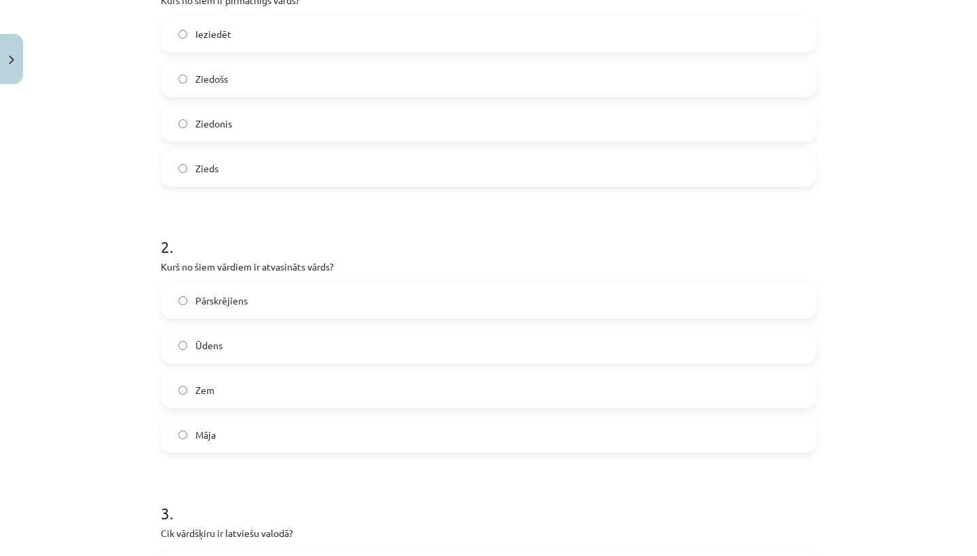
scroll to position [324, 0]
click at [303, 294] on label "Pārskrējiens" at bounding box center [488, 299] width 652 height 34
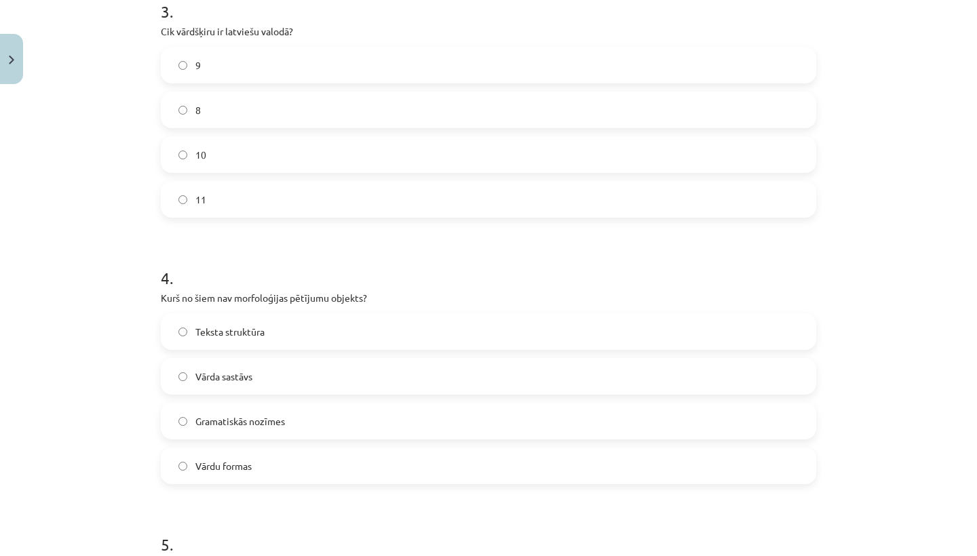
scroll to position [832, 0]
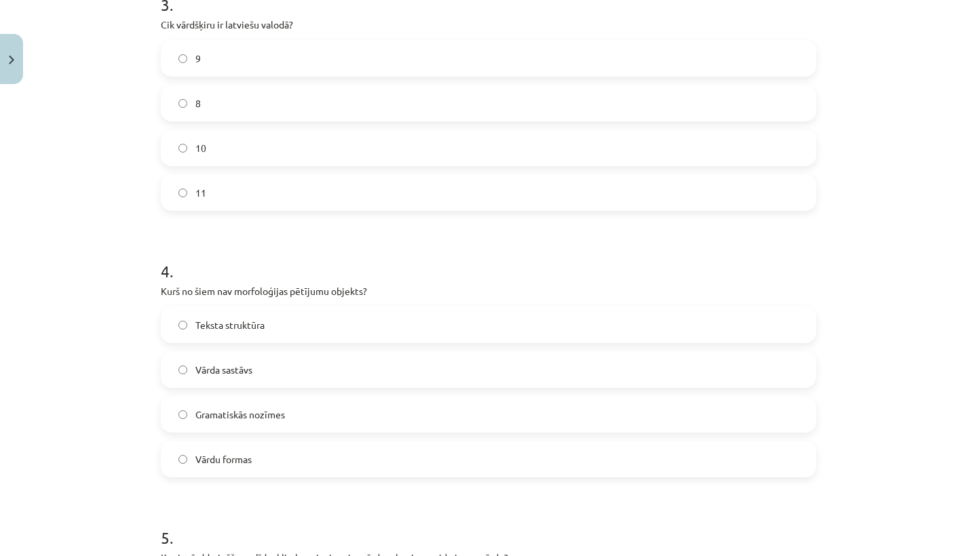
click at [259, 335] on label "Teksta struktūra" at bounding box center [488, 325] width 652 height 34
click at [294, 155] on label "10" at bounding box center [488, 148] width 652 height 34
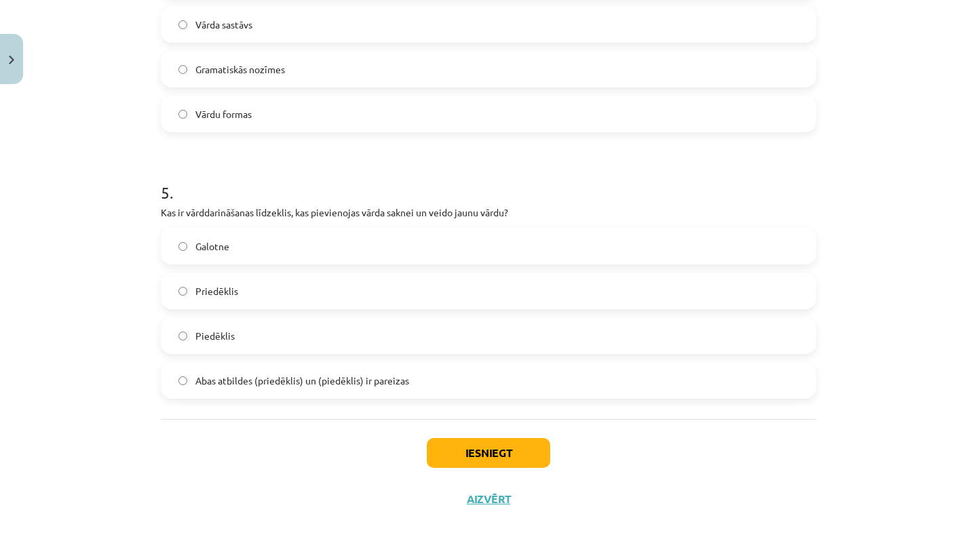
scroll to position [1179, 0]
click at [283, 377] on span "Abas atbildes (priedēklis) un (piedēklis) ir pareizas" at bounding box center [302, 381] width 214 height 14
click at [473, 442] on button "Iesniegt" at bounding box center [488, 453] width 123 height 30
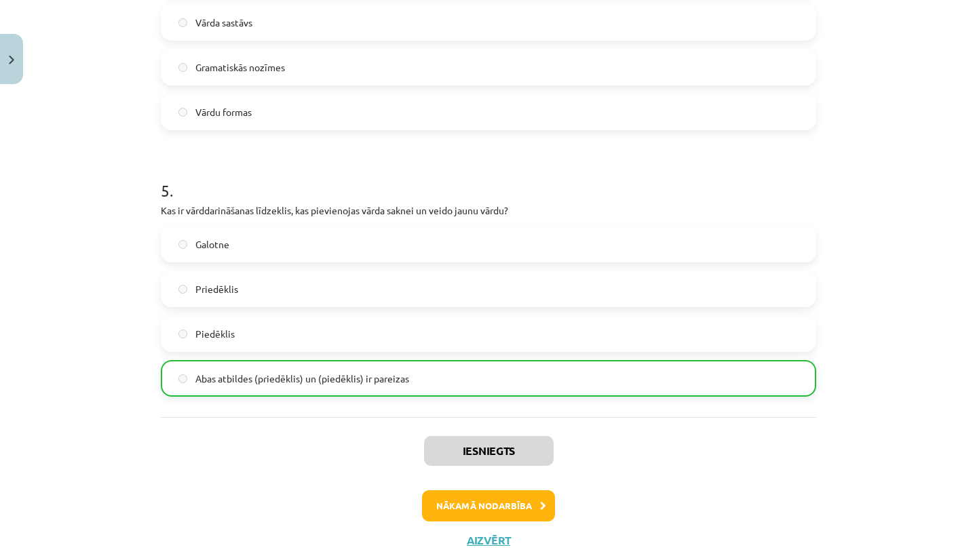
click at [488, 507] on button "Nākamā nodarbība" at bounding box center [488, 505] width 133 height 31
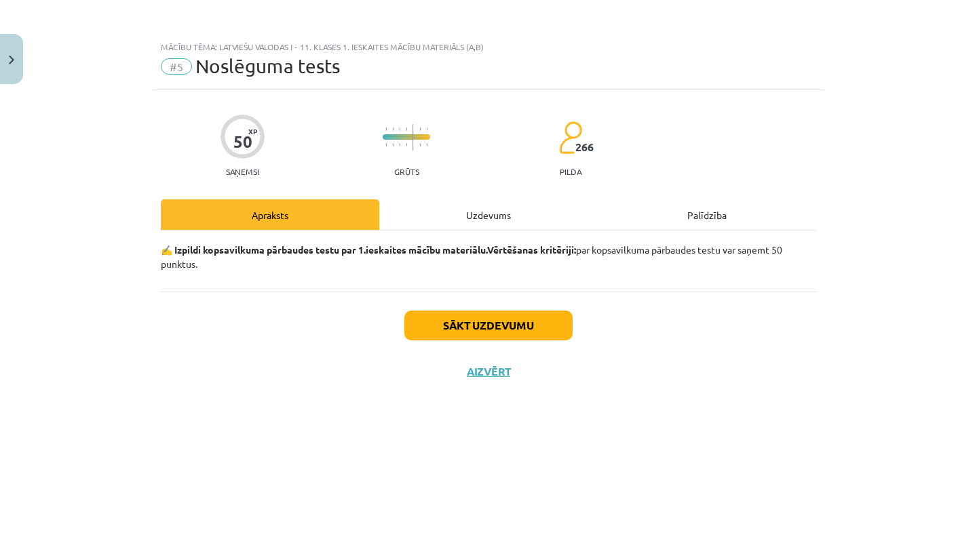
click at [528, 319] on button "Sākt uzdevumu" at bounding box center [488, 326] width 168 height 30
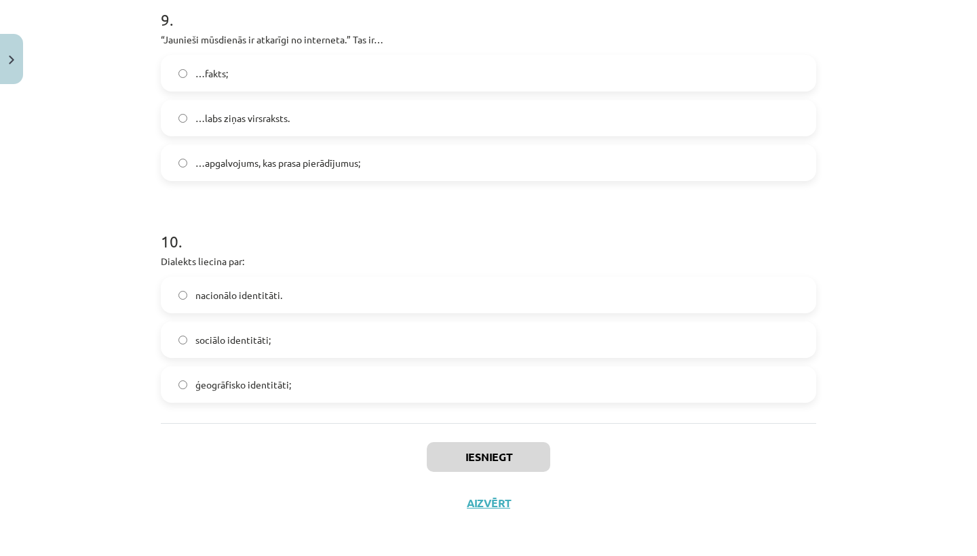
scroll to position [2299, 0]
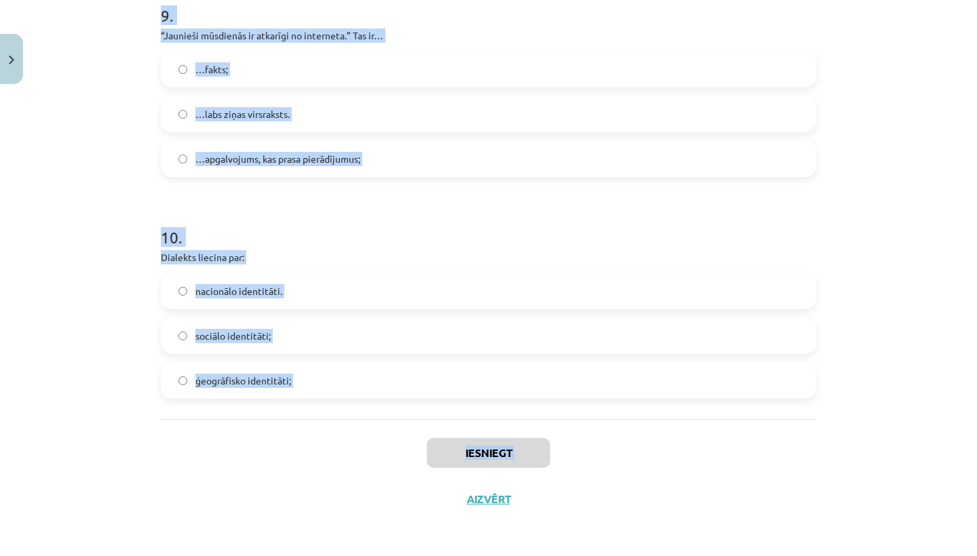
drag, startPoint x: 158, startPoint y: 305, endPoint x: 473, endPoint y: 473, distance: 357.4
copy div "1 . Latviešu valodā ir 10 vārdšķiras 9 vārdšķiras 8 vārdšķiras 5 vārdšķiras 2 .…"
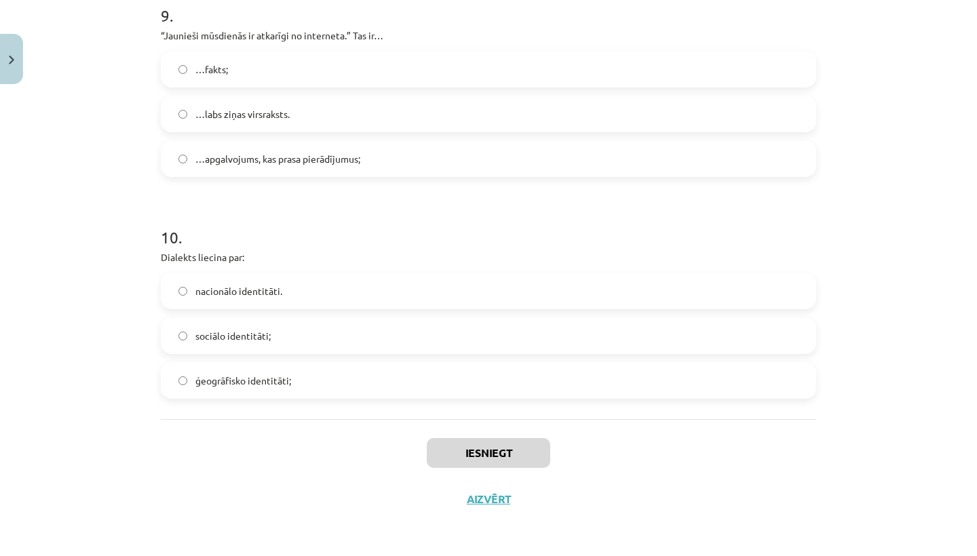
click at [123, 197] on div "Mācību tēma: Latviešu valodas i - 11. klases 1. ieskaites mācību materiāls (a,b…" at bounding box center [488, 278] width 977 height 556
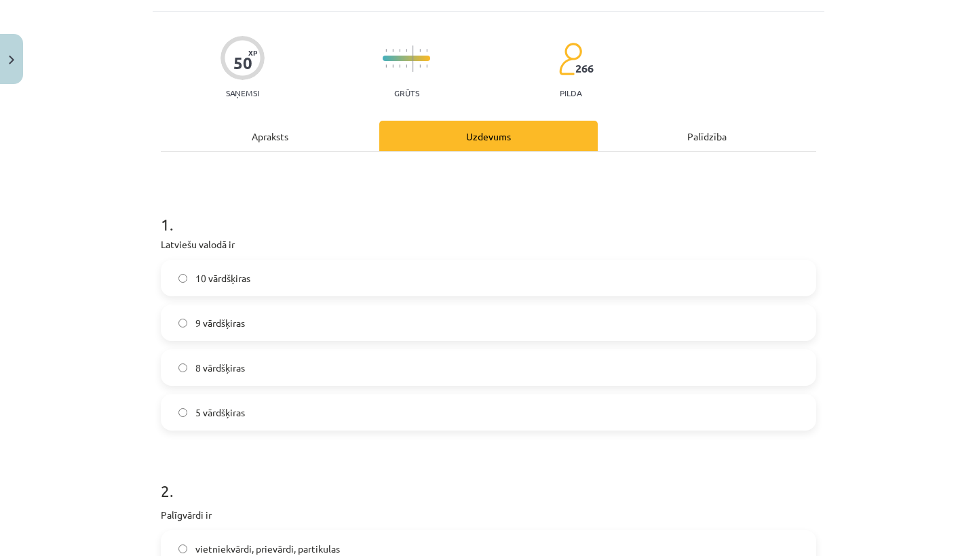
scroll to position [81, 0]
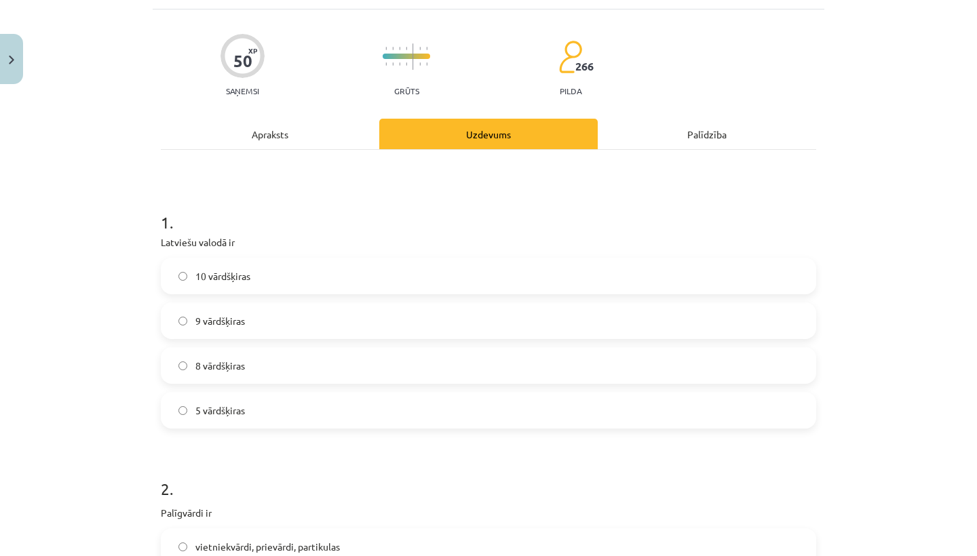
click at [248, 284] on label "10 vārdšķiras" at bounding box center [488, 276] width 652 height 34
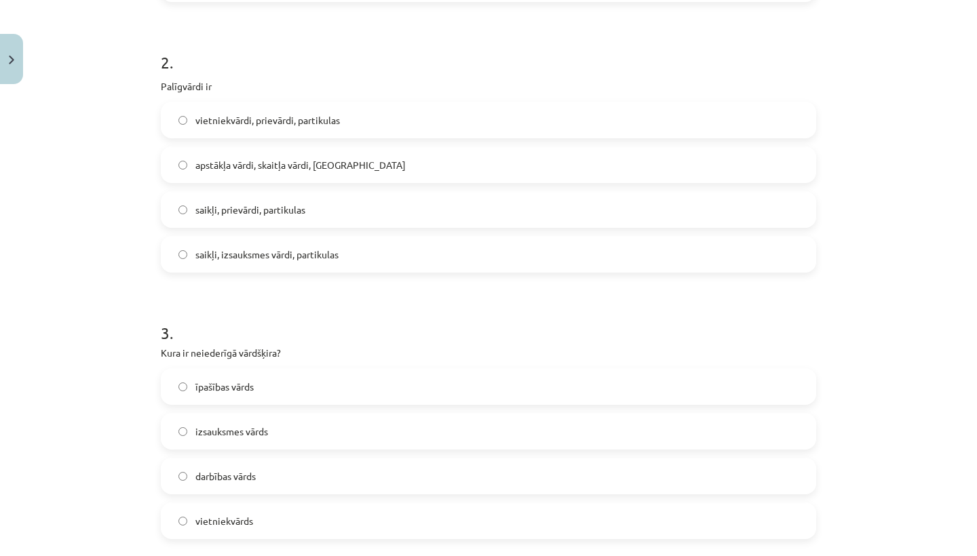
scroll to position [510, 0]
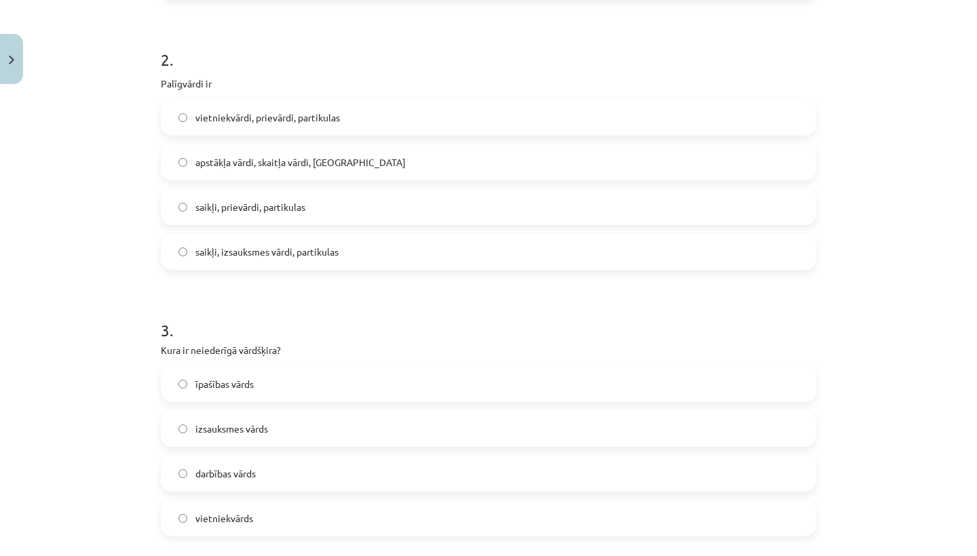
click at [283, 435] on label "izsauksmes vārds" at bounding box center [488, 429] width 652 height 34
click at [345, 218] on label "saikļi, prievārdi, partikulas" at bounding box center [488, 207] width 652 height 34
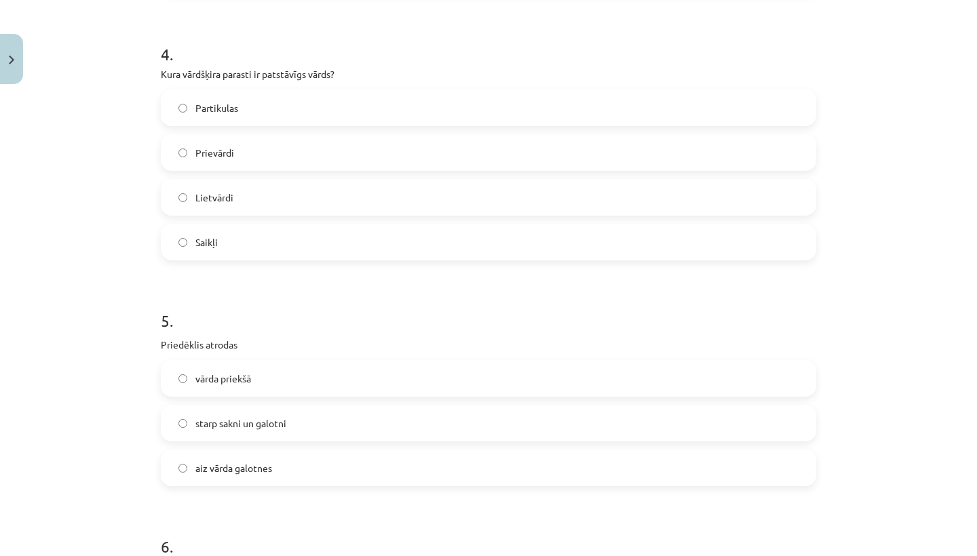
scroll to position [1055, 0]
click at [309, 191] on label "Lietvārdi" at bounding box center [488, 195] width 652 height 34
click at [280, 378] on label "vārda priekšā" at bounding box center [488, 376] width 652 height 34
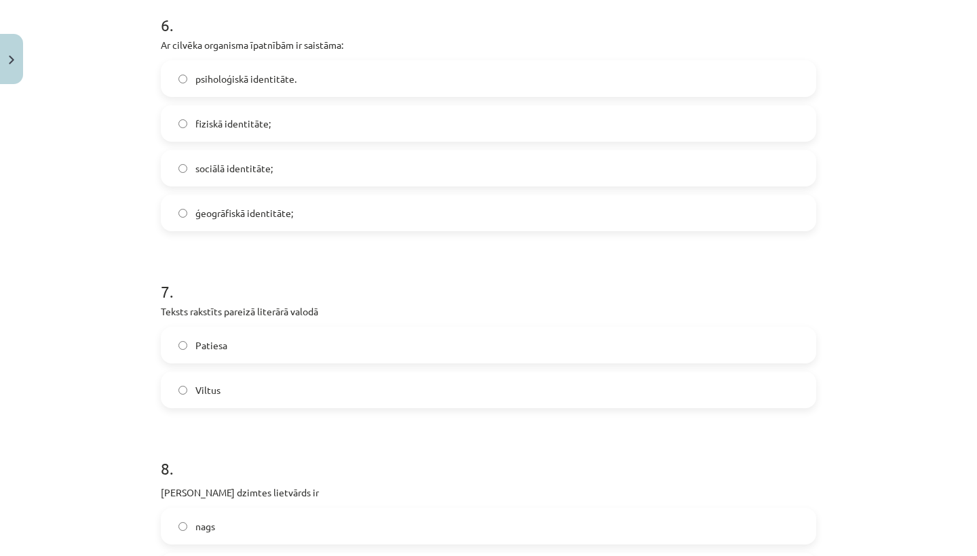
scroll to position [1576, 0]
click at [281, 113] on label "fiziskā identitāte;" at bounding box center [488, 121] width 652 height 34
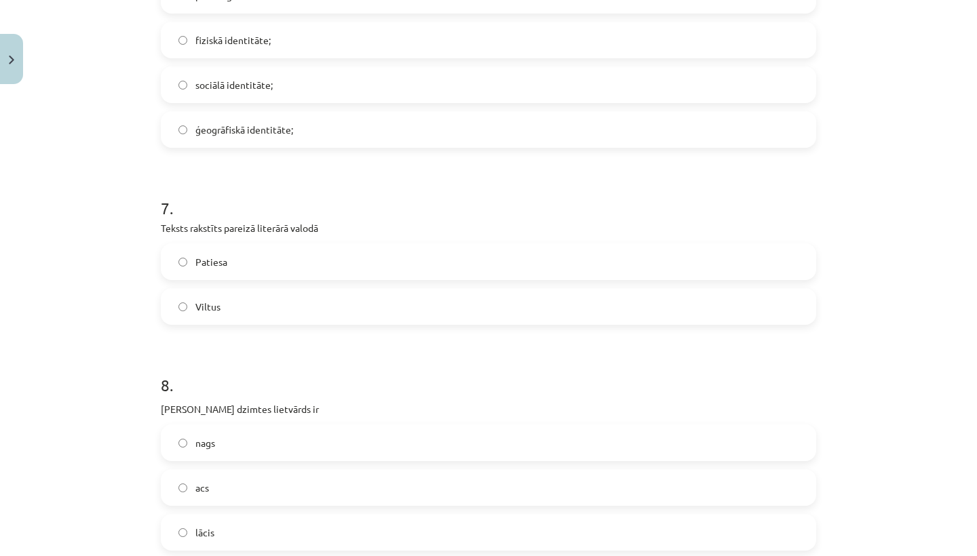
scroll to position [1664, 0]
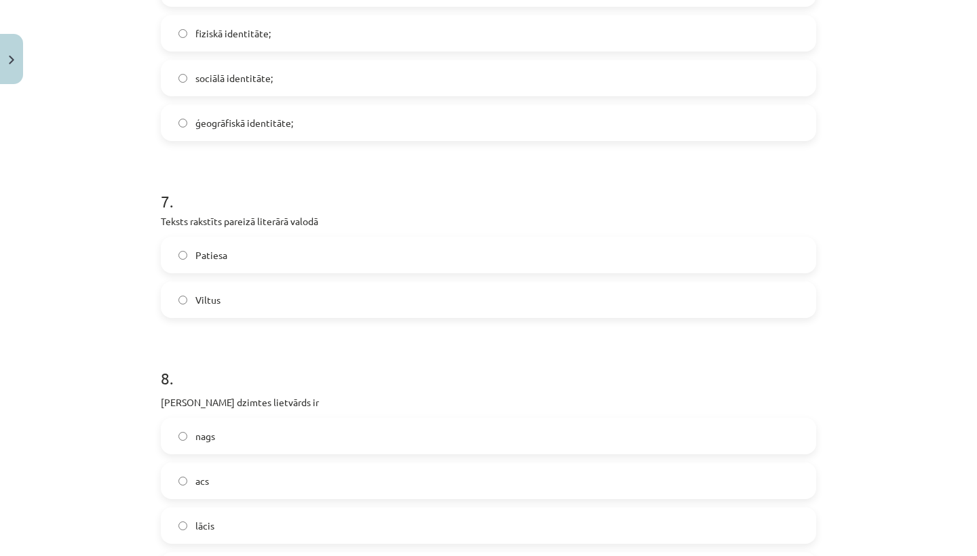
click at [248, 269] on label "Patiesa" at bounding box center [488, 255] width 652 height 34
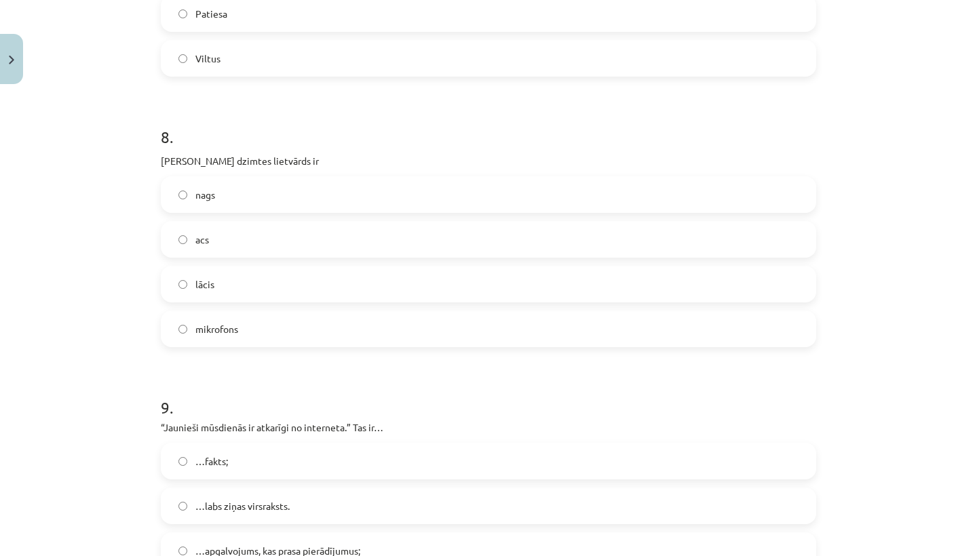
scroll to position [1907, 0]
click at [271, 241] on label "acs" at bounding box center [488, 238] width 652 height 34
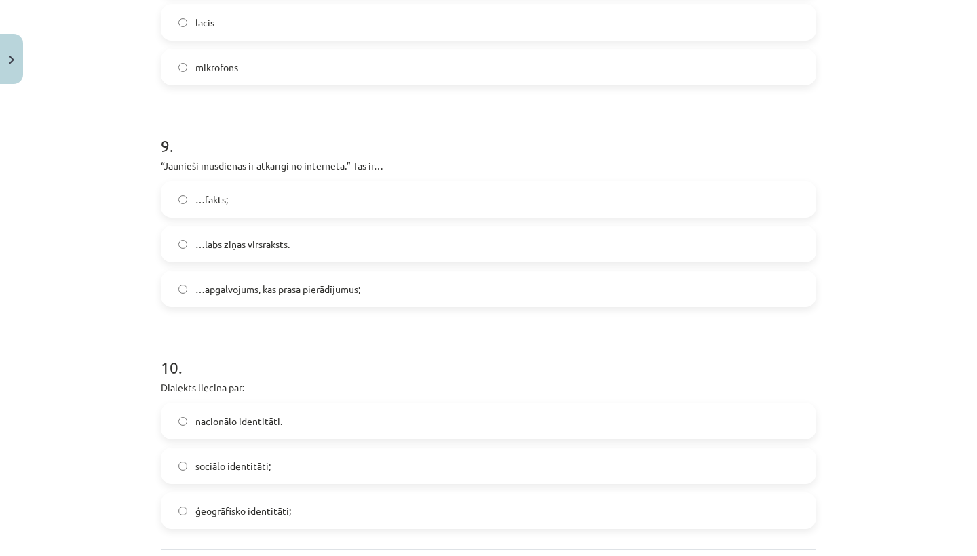
scroll to position [2175, 0]
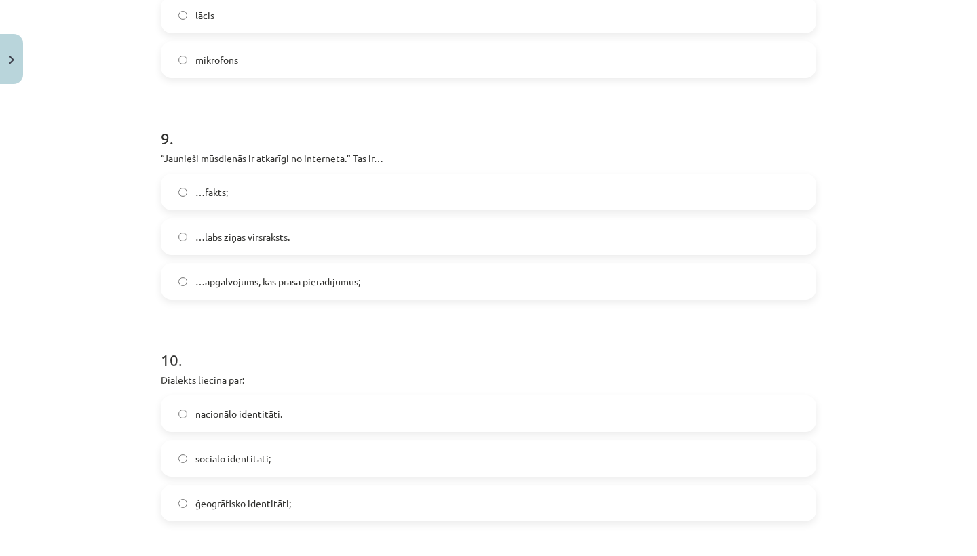
click at [296, 272] on label "…apgalvojums, kas prasa pierādījumus;" at bounding box center [488, 282] width 652 height 34
click at [285, 503] on span "ģeogrāfisko identitāti;" at bounding box center [243, 503] width 96 height 14
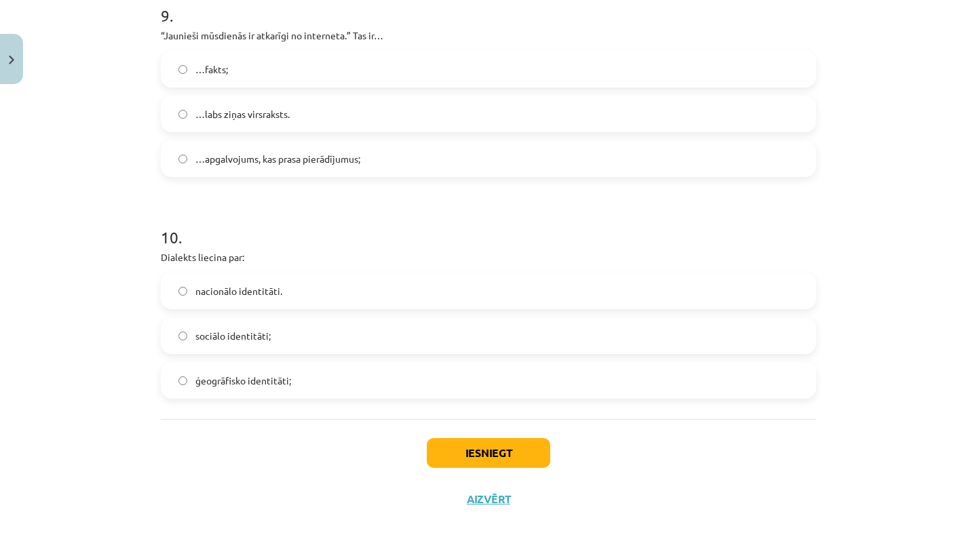
scroll to position [2300, 0]
click at [487, 454] on button "Iesniegt" at bounding box center [488, 453] width 123 height 30
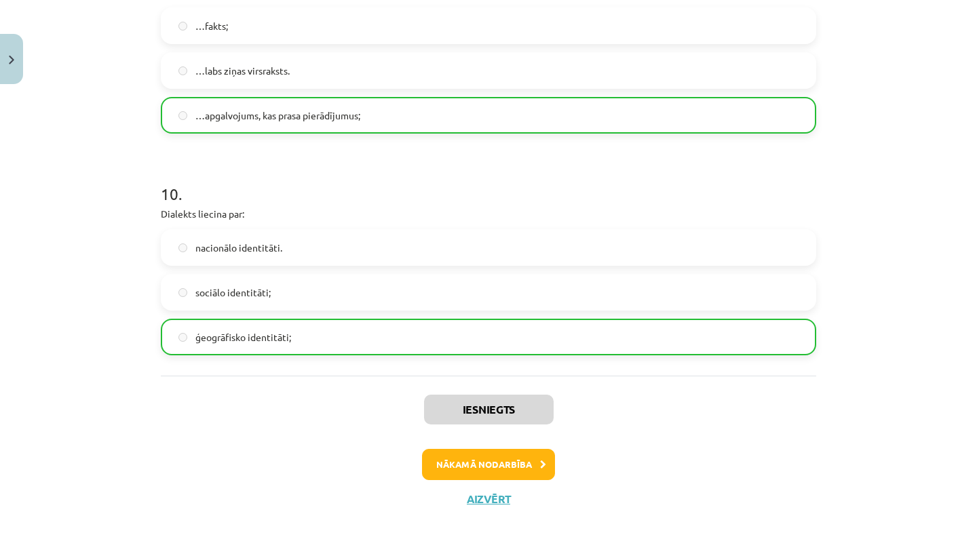
scroll to position [2343, 0]
click at [495, 457] on button "Nākamā nodarbība" at bounding box center [488, 464] width 133 height 31
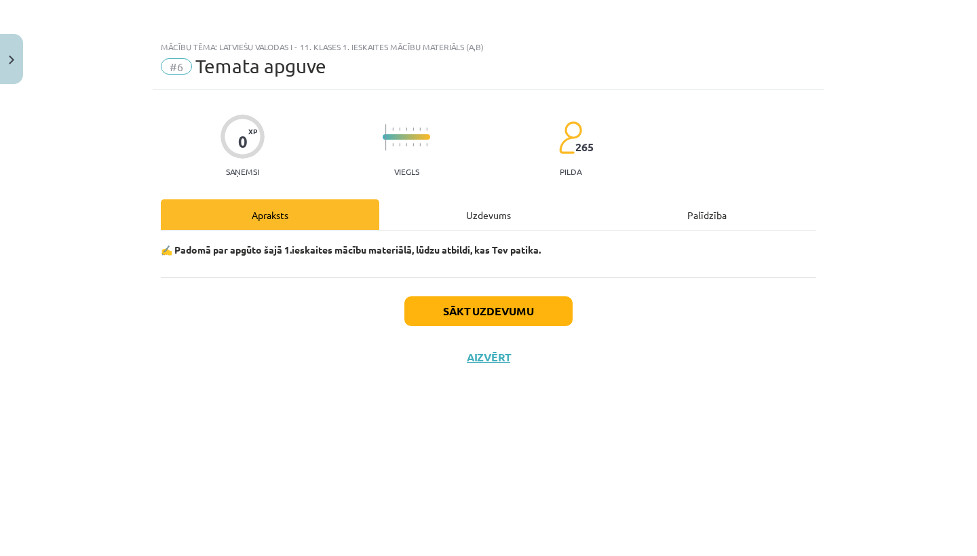
click at [545, 317] on button "Sākt uzdevumu" at bounding box center [488, 311] width 168 height 30
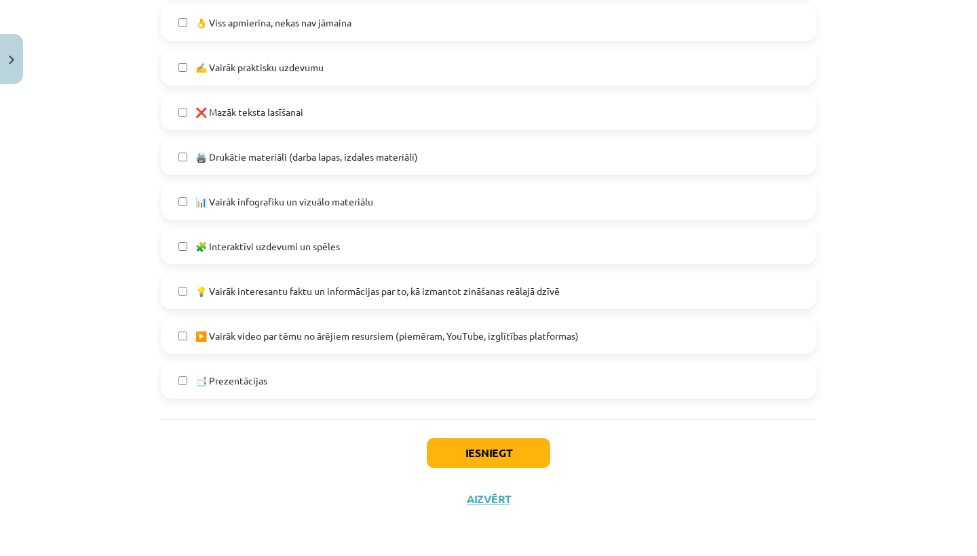
scroll to position [782, 0]
click at [480, 451] on button "Iesniegt" at bounding box center [488, 453] width 123 height 30
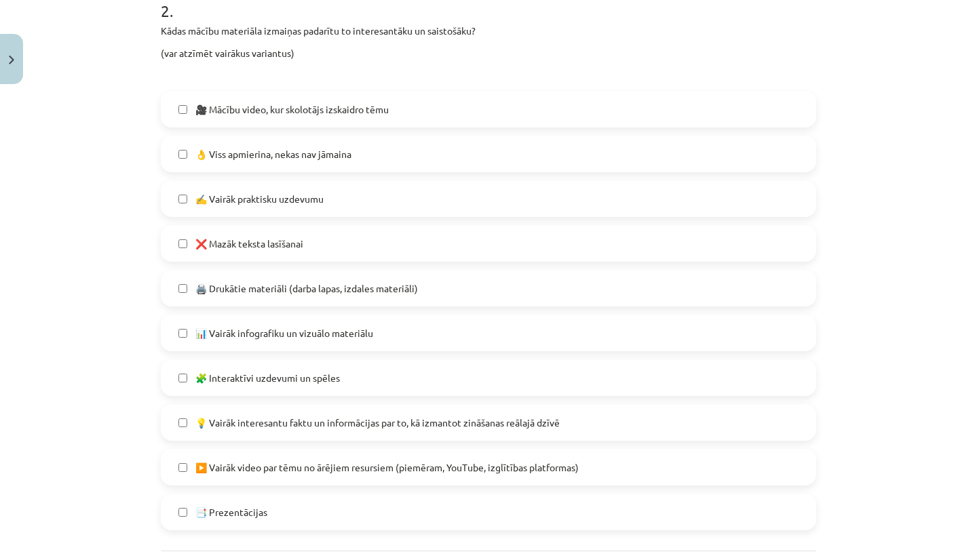
scroll to position [642, 0]
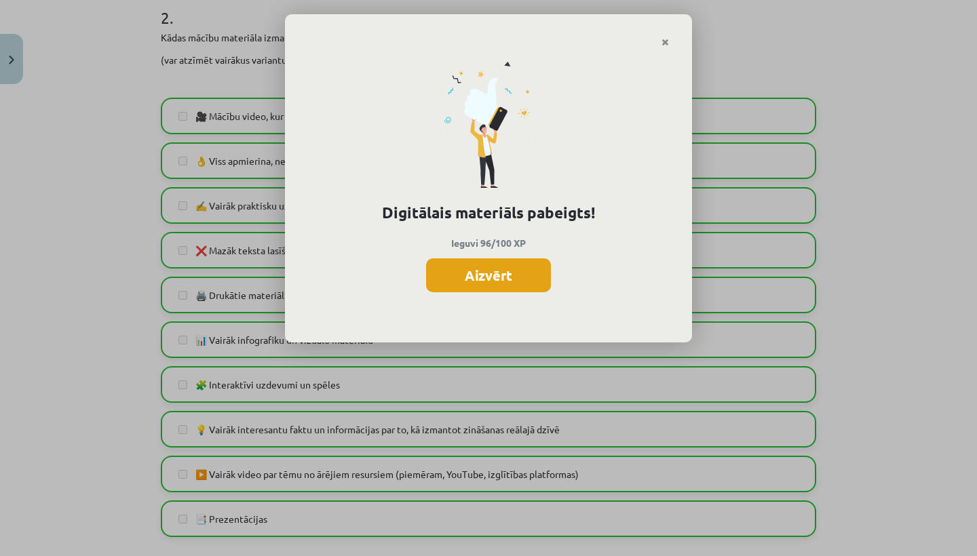
click at [473, 276] on button "Aizvērt" at bounding box center [488, 275] width 125 height 34
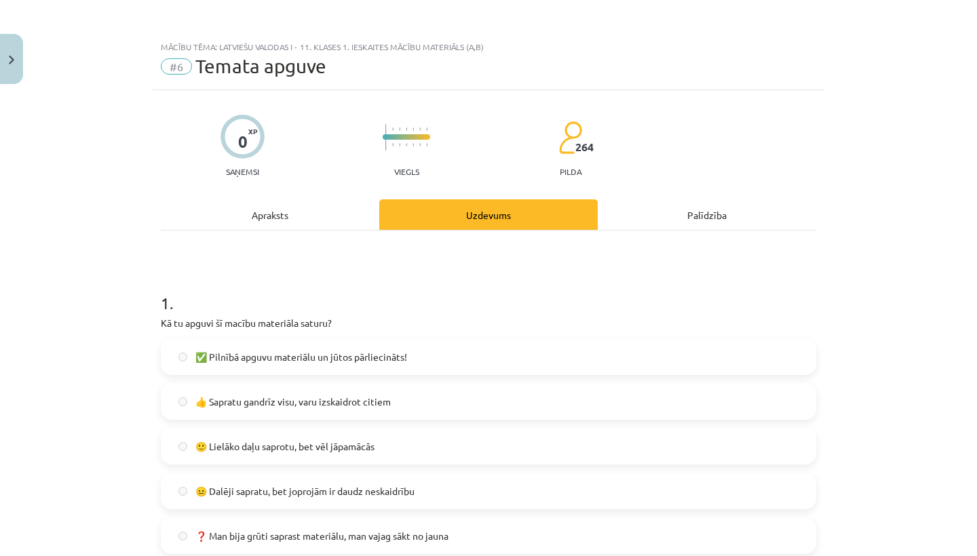
scroll to position [0, 0]
click at [0, 62] on button "Close" at bounding box center [11, 59] width 23 height 50
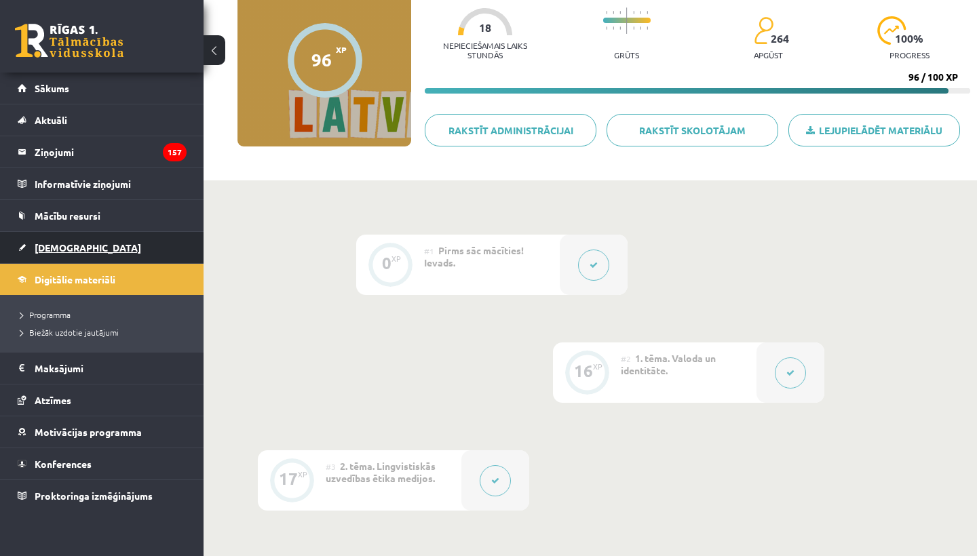
click at [72, 246] on span "[DEMOGRAPHIC_DATA]" at bounding box center [88, 247] width 106 height 12
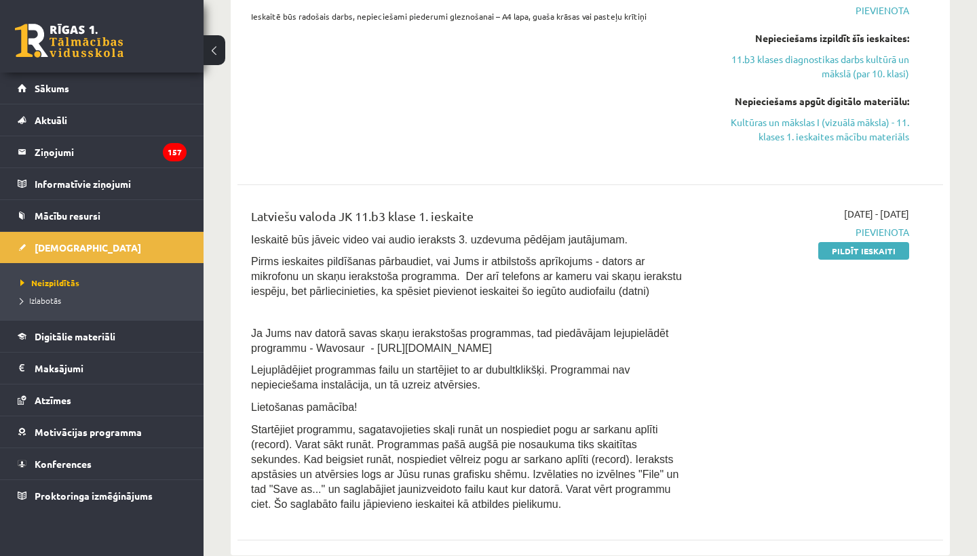
scroll to position [482, 0]
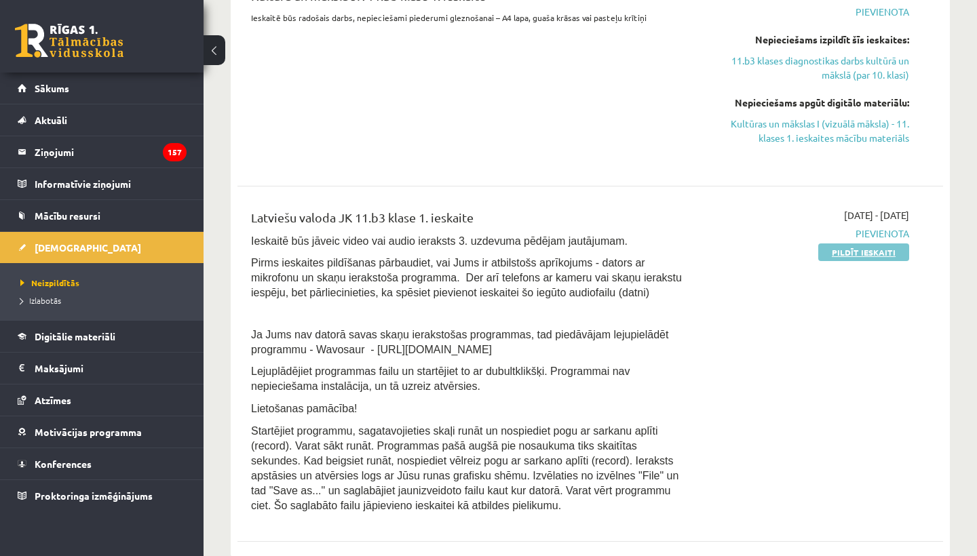
click at [867, 246] on link "Pildīt ieskaiti" at bounding box center [863, 252] width 91 height 18
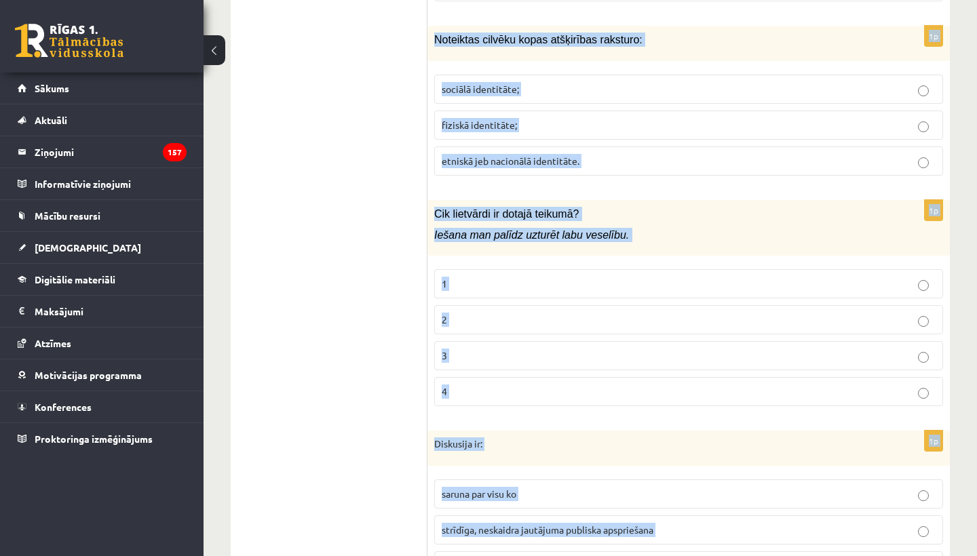
scroll to position [6474, 0]
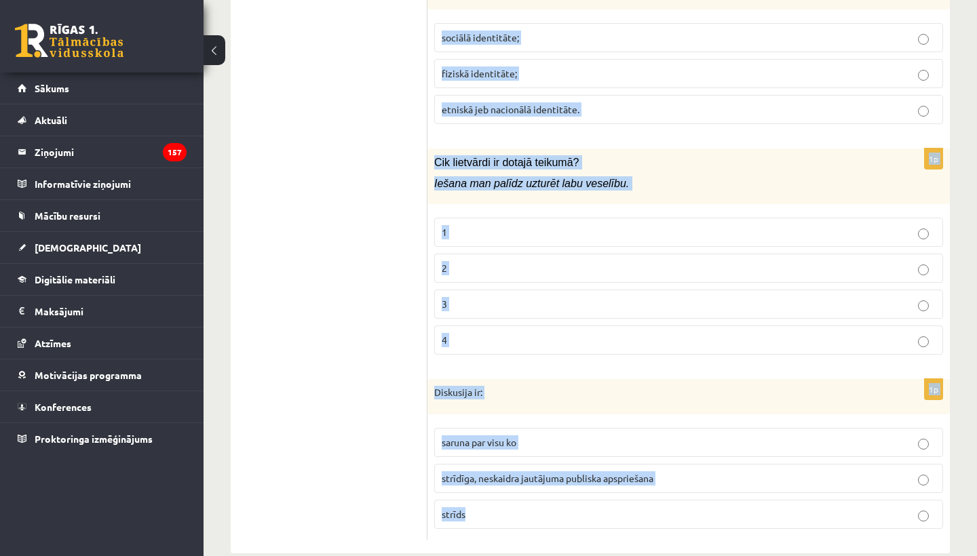
drag, startPoint x: 435, startPoint y: 246, endPoint x: 717, endPoint y: 555, distance: 418.2
copy form "Emocionāla valoda liecina, ka ziņa ir: Viltus Patiesa 1p Ziņai nav norādīts aut…"
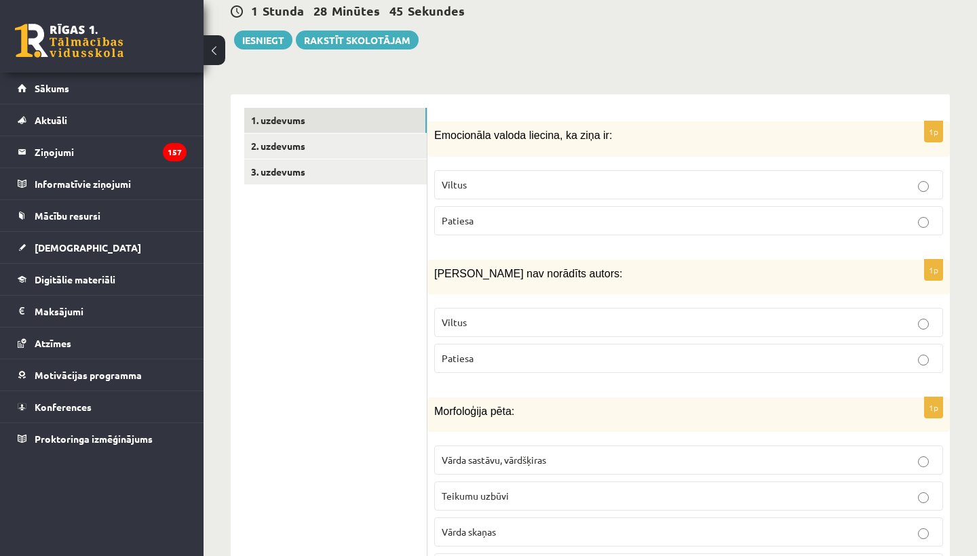
scroll to position [356, 0]
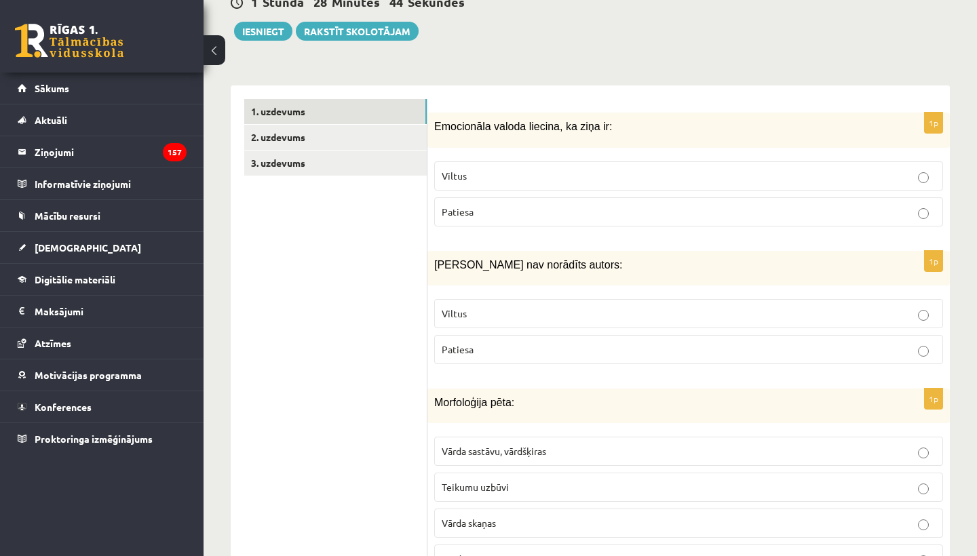
click at [517, 173] on p "Viltus" at bounding box center [689, 176] width 494 height 14
click at [516, 318] on label "Viltus" at bounding box center [688, 313] width 509 height 29
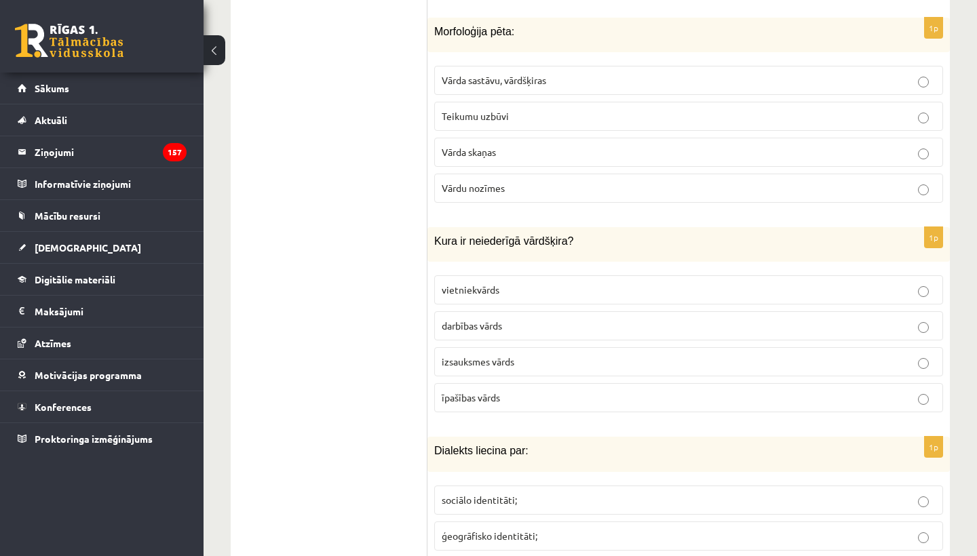
scroll to position [739, 0]
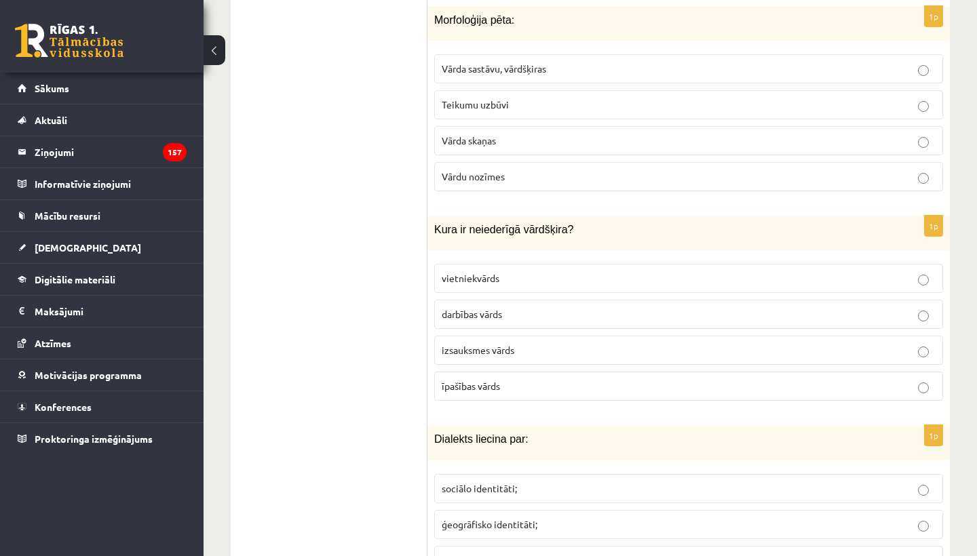
click at [471, 349] on p "izsauksmes vārds" at bounding box center [689, 350] width 494 height 14
click at [571, 64] on p "Vārda sastāvu, vārdšķiras" at bounding box center [689, 69] width 494 height 14
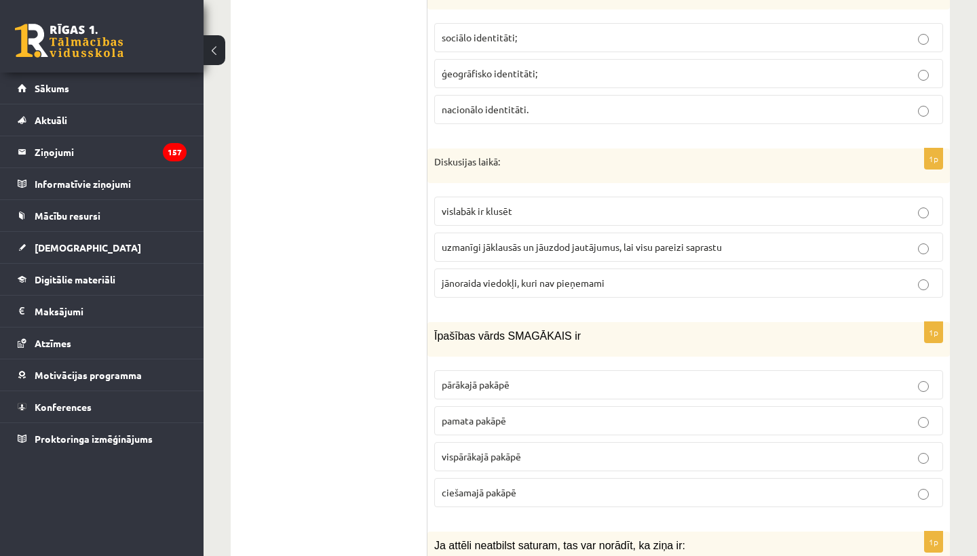
scroll to position [1186, 0]
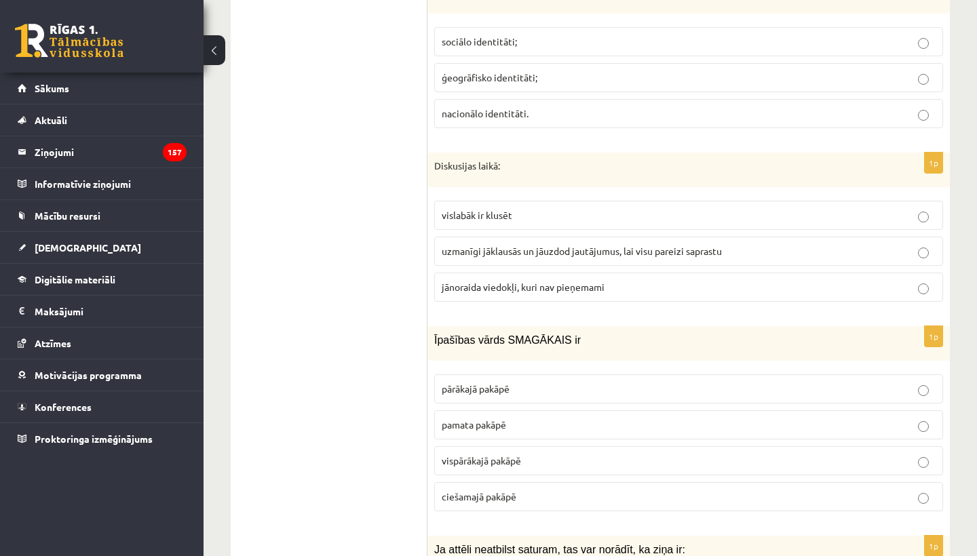
click at [540, 248] on p "uzmanīgi jāklausās un jāuzdod jautājumus, lai visu pareizi saprastu" at bounding box center [689, 251] width 494 height 14
click at [576, 71] on p "ģeogrāfisko identitāti;" at bounding box center [689, 78] width 494 height 14
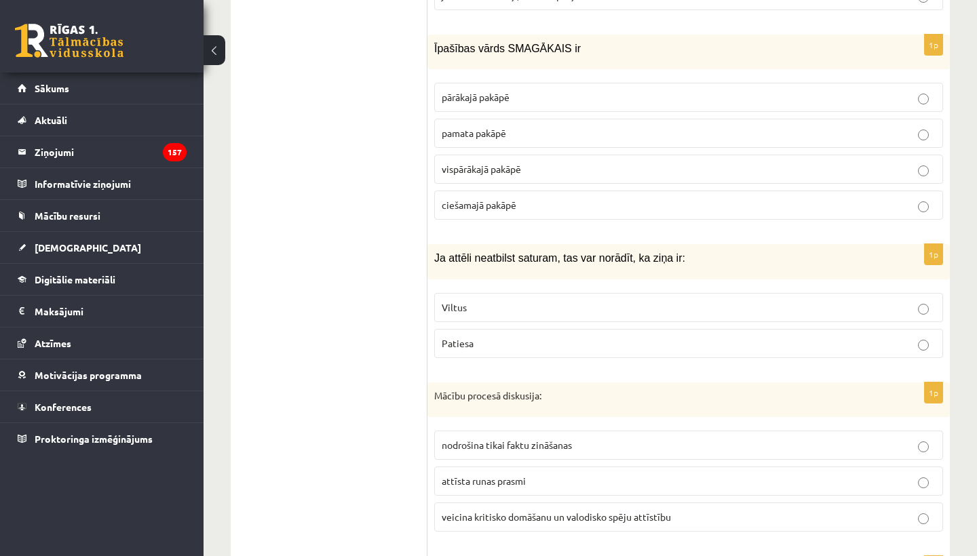
scroll to position [1481, 0]
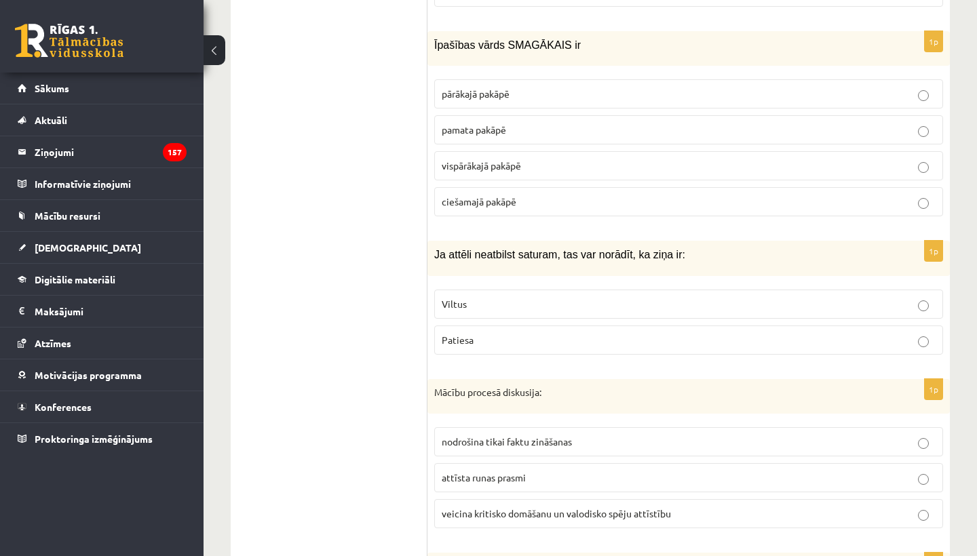
click at [494, 159] on span "vispārākajā pakāpē" at bounding box center [481, 165] width 79 height 12
click at [508, 297] on p "Viltus" at bounding box center [689, 304] width 494 height 14
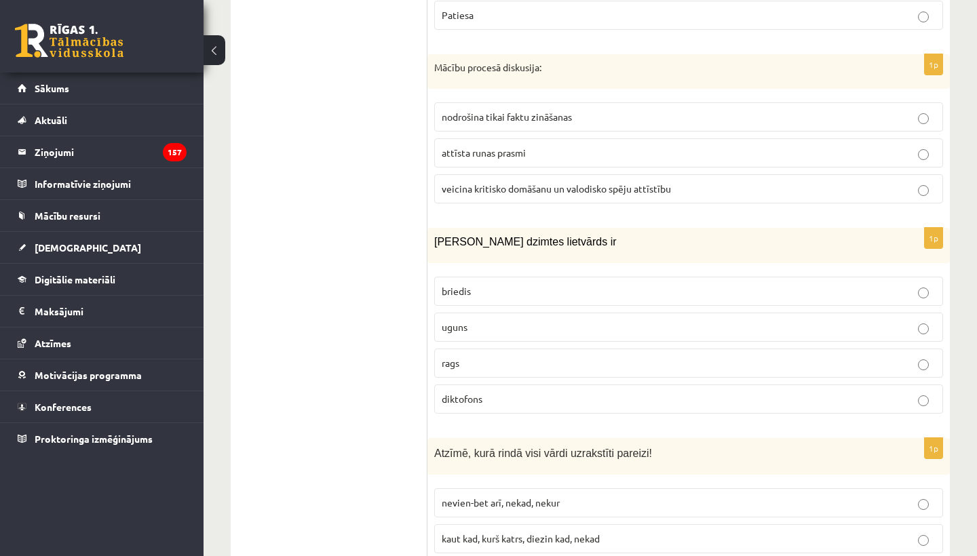
scroll to position [1855, 0]
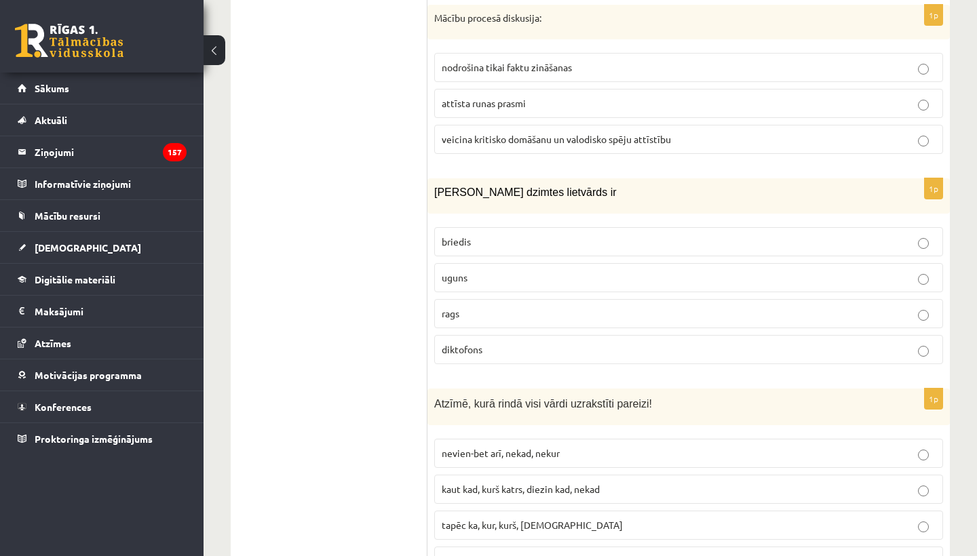
click at [532, 133] on span "veicina kritisko domāšanu un valodisko spēju attīstību" at bounding box center [556, 139] width 229 height 12
click at [490, 271] on p "uguns" at bounding box center [689, 278] width 494 height 14
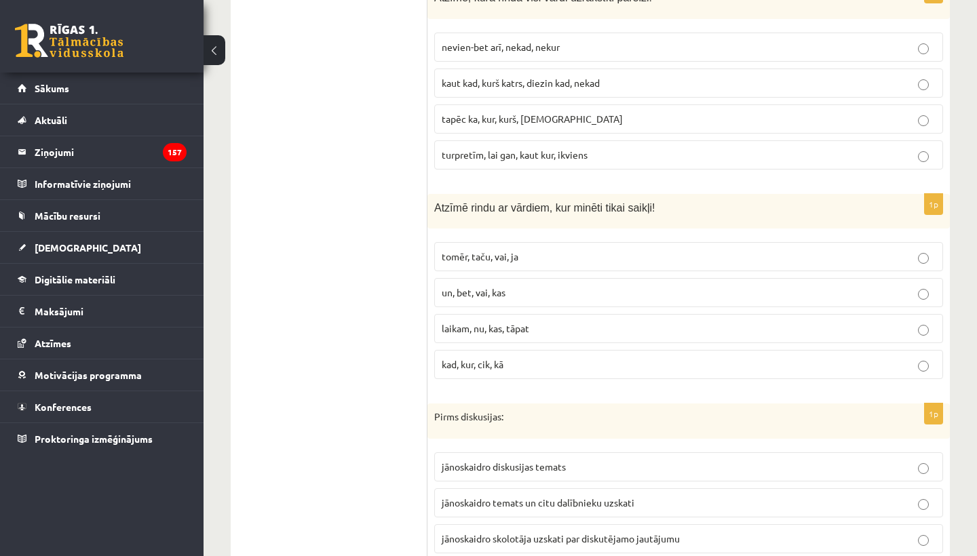
scroll to position [2263, 0]
click at [532, 76] on p "kaut kad, kurš katrs, diezin kad, nekad" at bounding box center [689, 81] width 494 height 14
click at [537, 248] on p "tomēr, taču, vai, ja" at bounding box center [689, 255] width 494 height 14
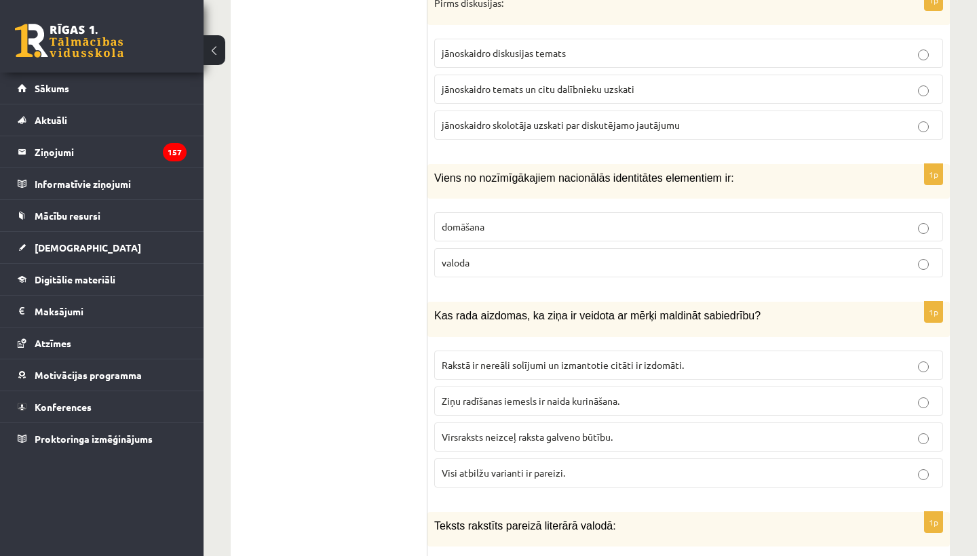
scroll to position [2676, 0]
click at [569, 81] on span "jānoskaidro temats un citu dalībnieku uzskati" at bounding box center [538, 87] width 193 height 12
click at [481, 254] on p "valoda" at bounding box center [689, 261] width 494 height 14
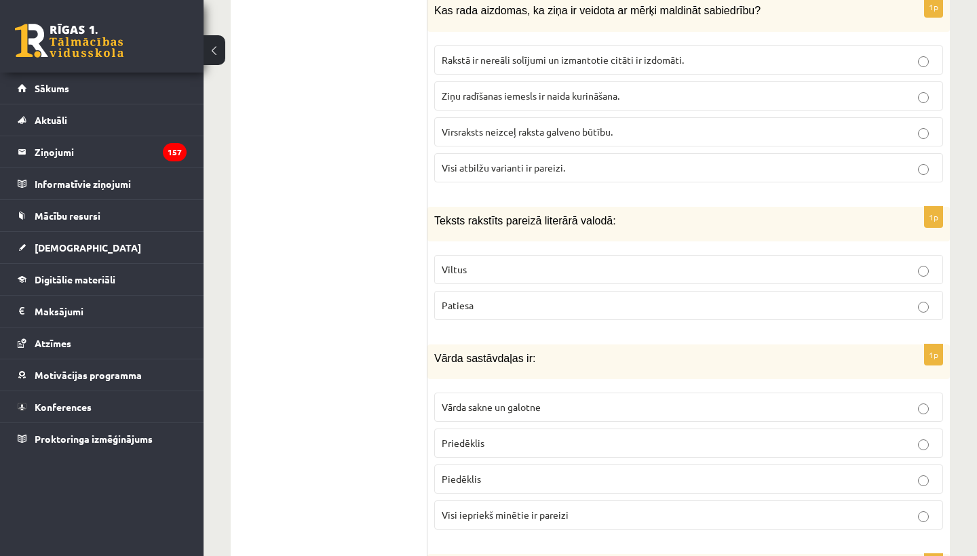
scroll to position [2989, 0]
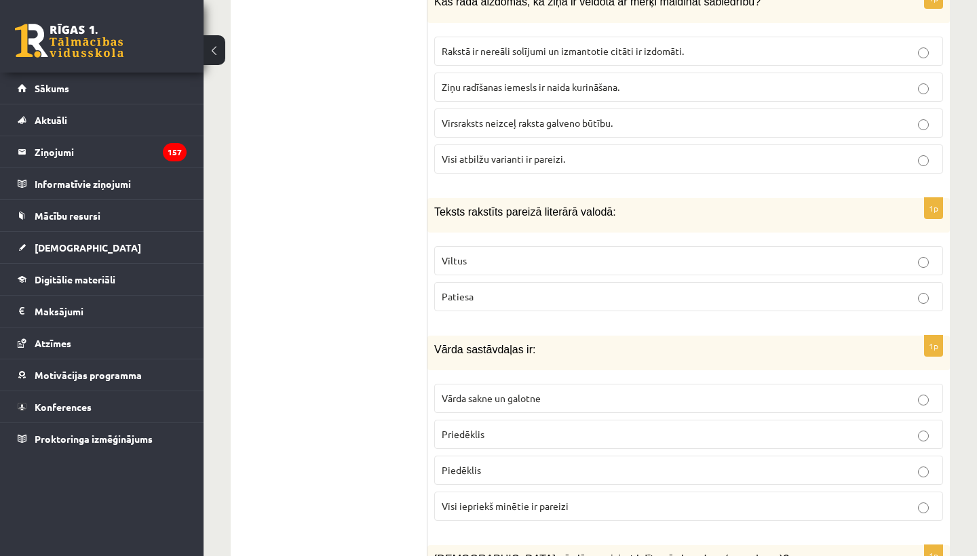
click at [514, 153] on span "Visi atbilžu varianti ir pareizi." at bounding box center [503, 159] width 123 height 12
click at [475, 290] on p "Patiesa" at bounding box center [689, 297] width 494 height 14
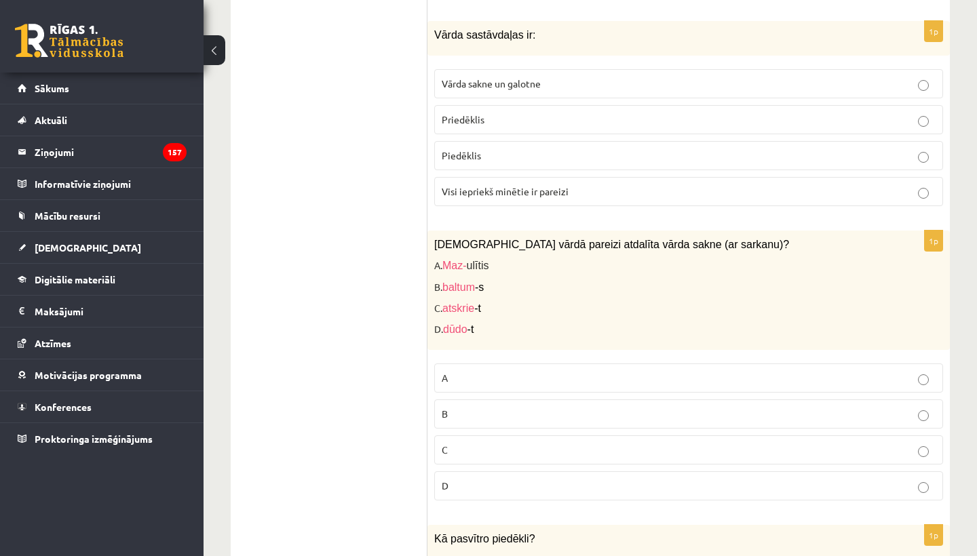
scroll to position [3305, 0]
click at [493, 184] on span "Visi iepriekš minētie ir pareizi" at bounding box center [505, 190] width 127 height 12
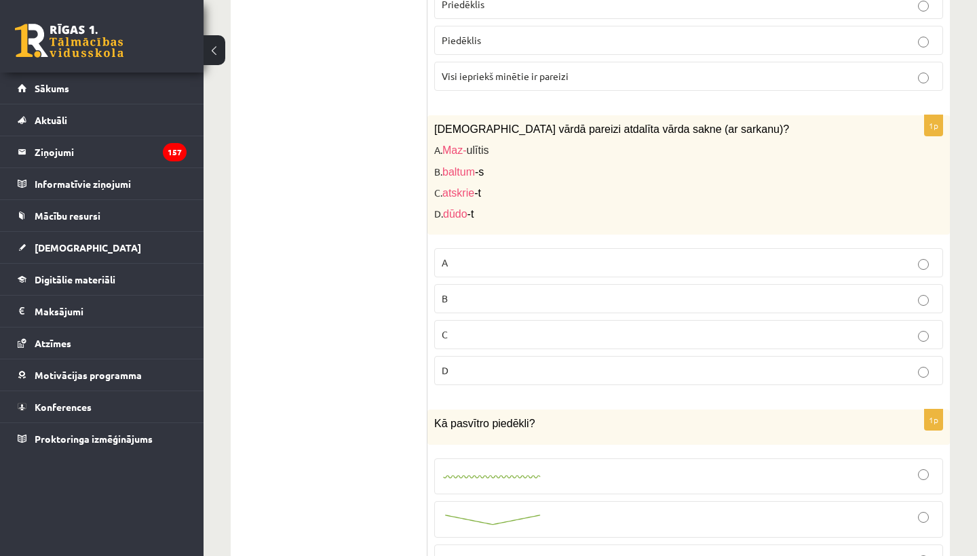
scroll to position [3435, 0]
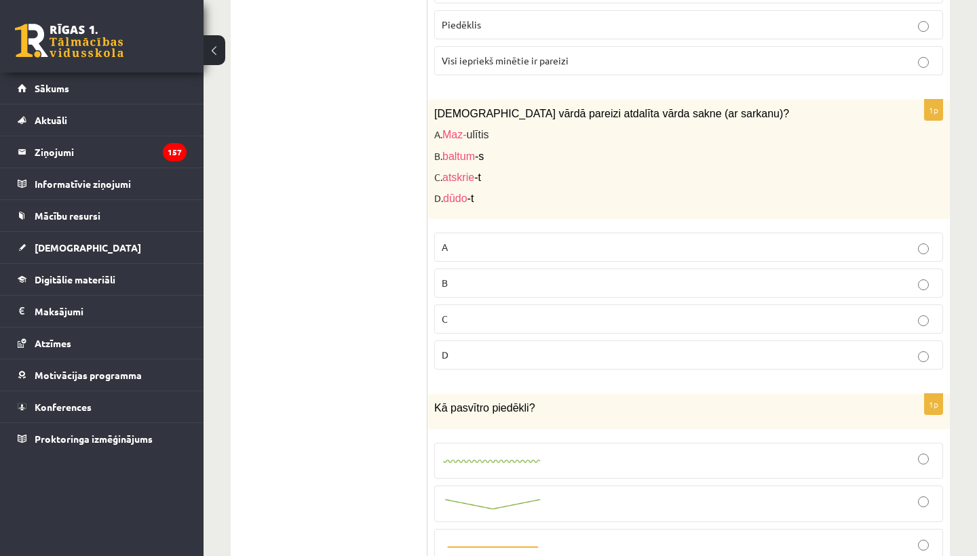
click at [485, 348] on p "D" at bounding box center [689, 355] width 494 height 14
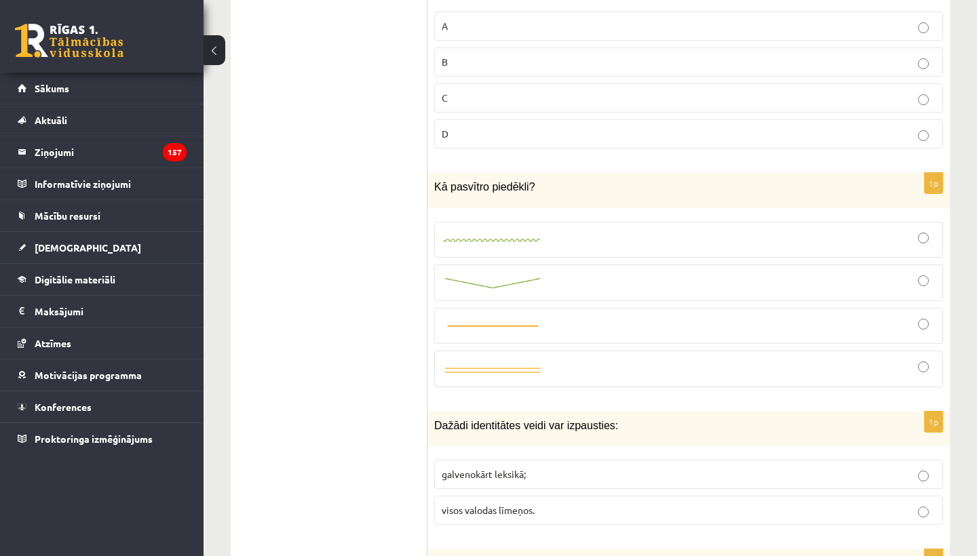
scroll to position [3666, 0]
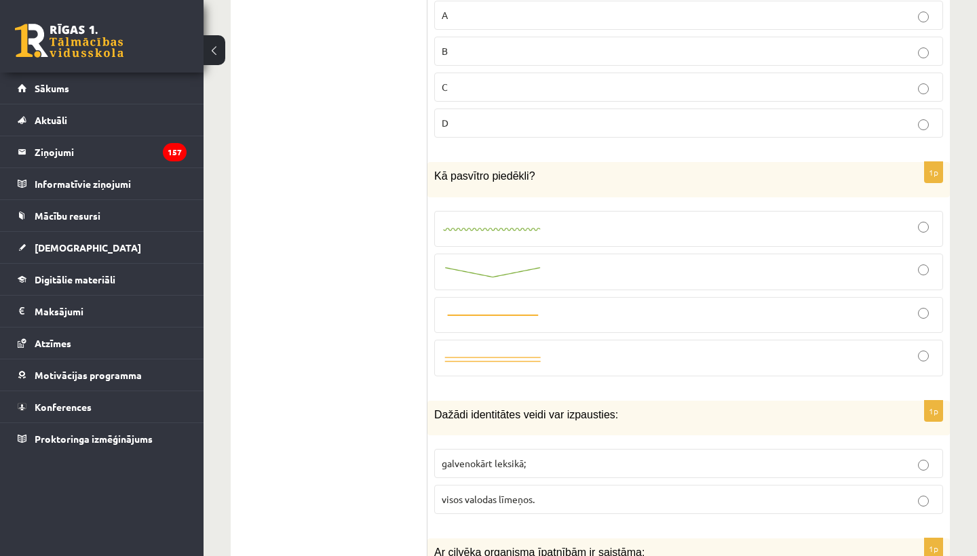
click at [530, 265] on div at bounding box center [689, 272] width 494 height 22
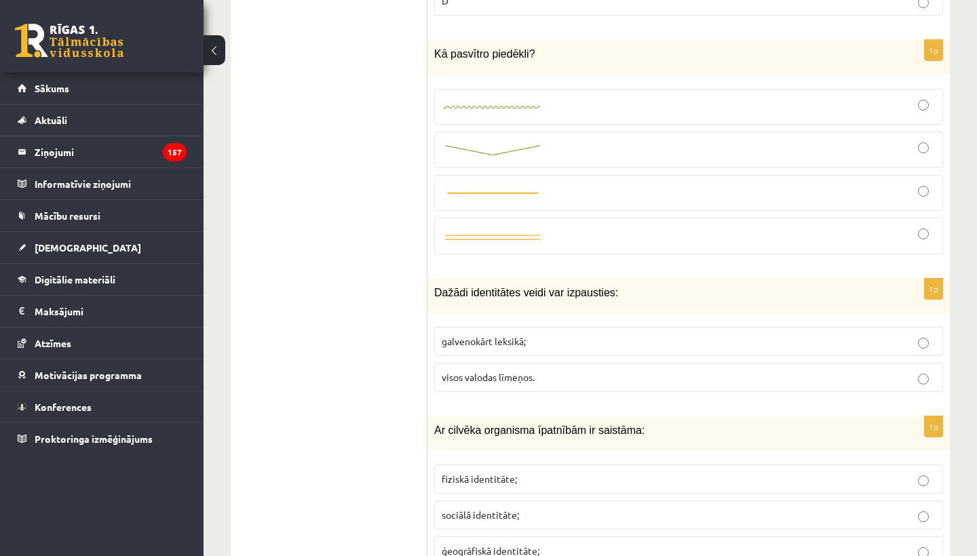
scroll to position [3829, 0]
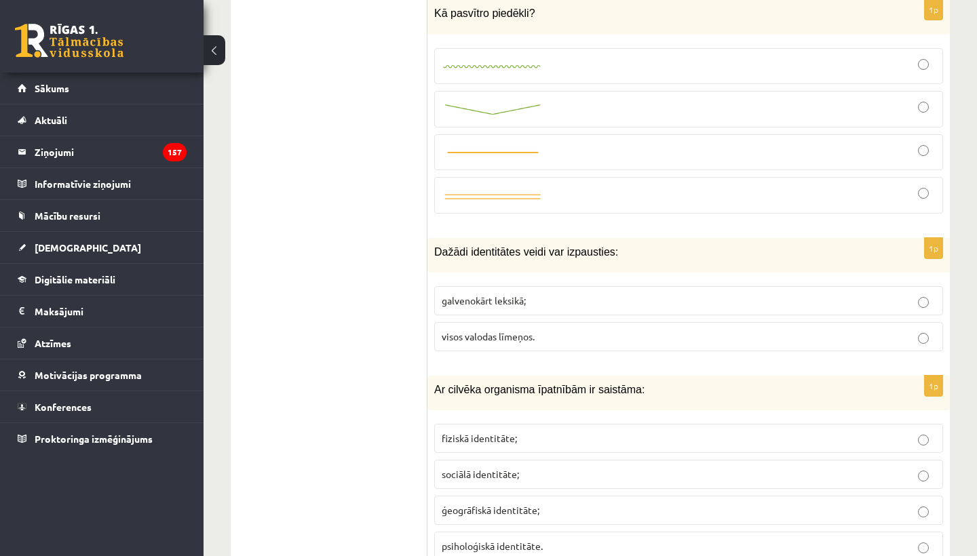
click at [507, 330] on span "visos valodas līmeņos." at bounding box center [488, 336] width 93 height 12
click at [484, 432] on span "fiziskā identitāte;" at bounding box center [479, 438] width 75 height 12
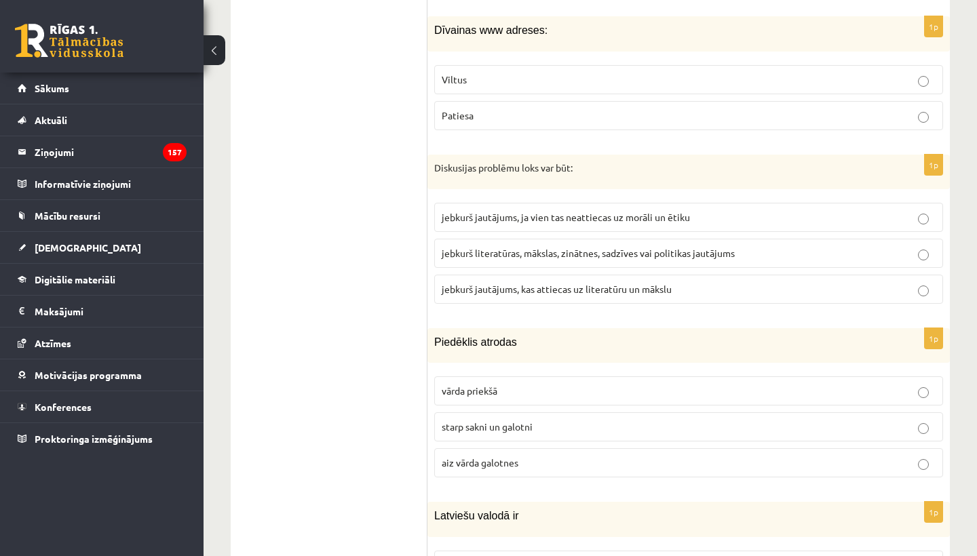
scroll to position [4399, 0]
click at [564, 246] on span "jebkurš literatūras, mākslas, zinātnes, sadzīves vai politikas jautājums" at bounding box center [588, 252] width 293 height 12
click at [599, 69] on label "Viltus" at bounding box center [688, 78] width 509 height 29
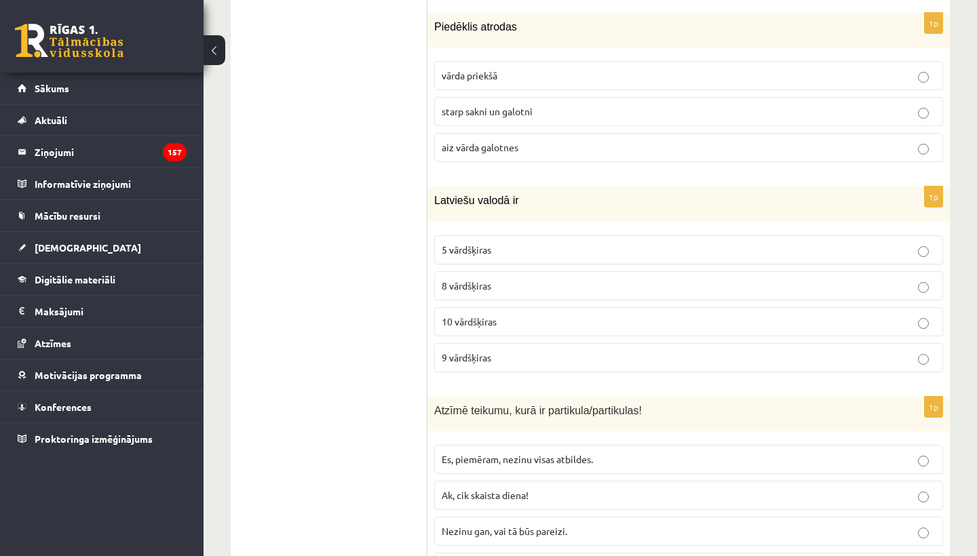
scroll to position [4712, 0]
click at [584, 106] on p "starp sakni un galotni" at bounding box center [689, 113] width 494 height 14
click at [513, 312] on label "10 vārdšķiras" at bounding box center [688, 323] width 509 height 29
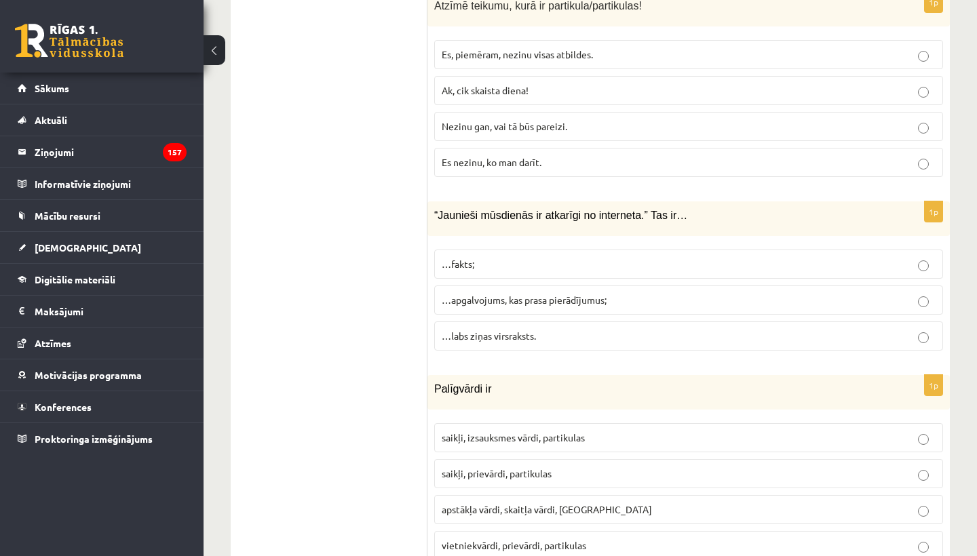
scroll to position [5118, 0]
click at [536, 121] on span "Nezinu gan, vai tā būs pareizi." at bounding box center [504, 127] width 125 height 12
click at [527, 294] on span "…apgalvojums, kas prasa pierādījumus;" at bounding box center [524, 300] width 165 height 12
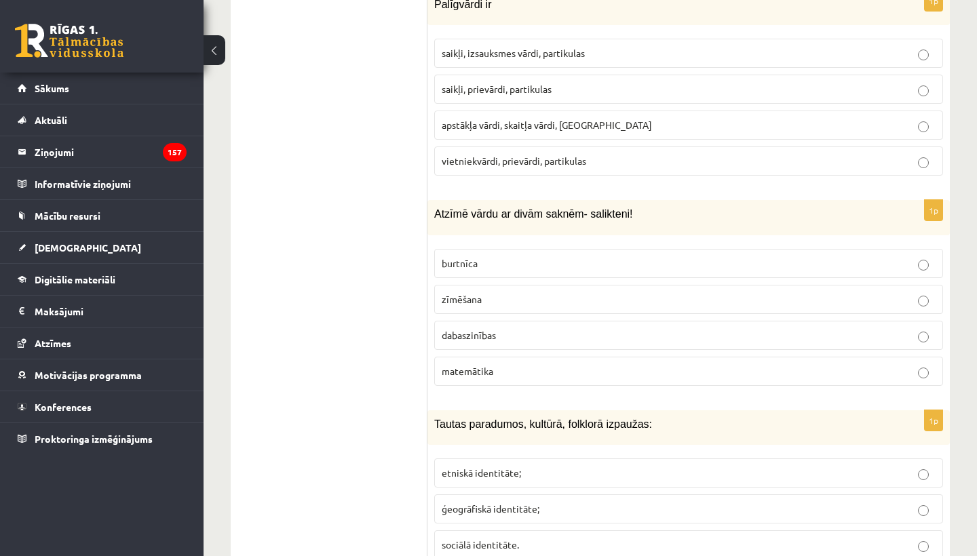
scroll to position [5488, 0]
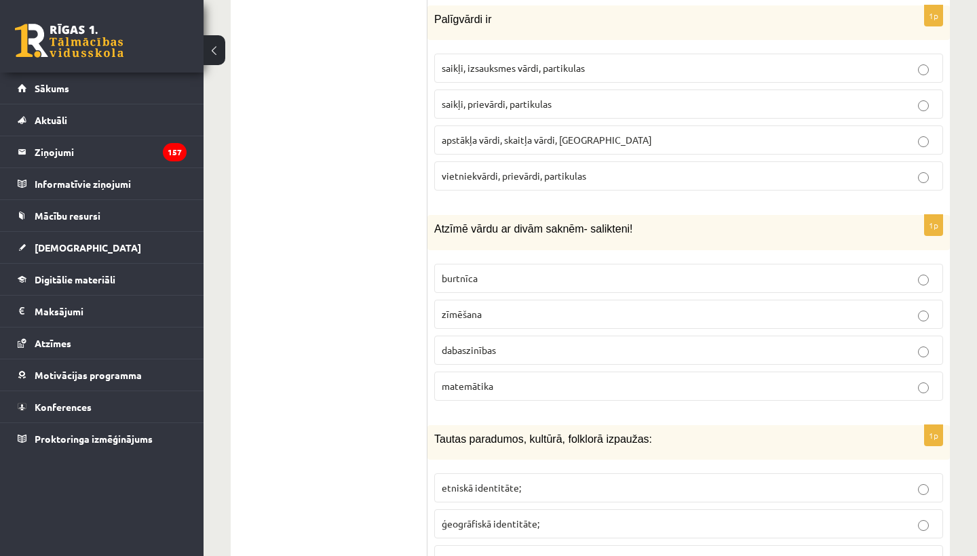
click at [551, 98] on span "saikļi, prievārdi, partikulas" at bounding box center [497, 104] width 110 height 12
click at [488, 344] on span "dabaszinības" at bounding box center [469, 350] width 54 height 12
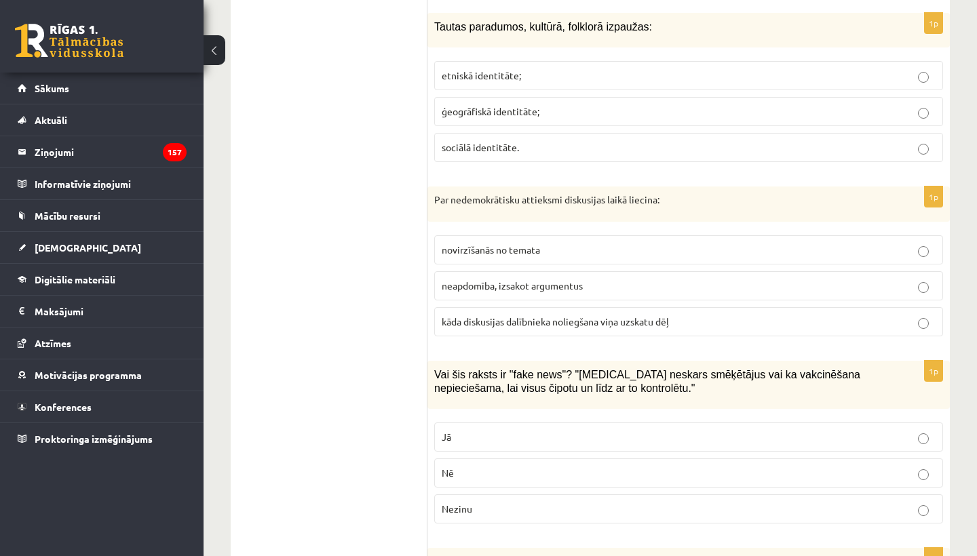
scroll to position [5905, 0]
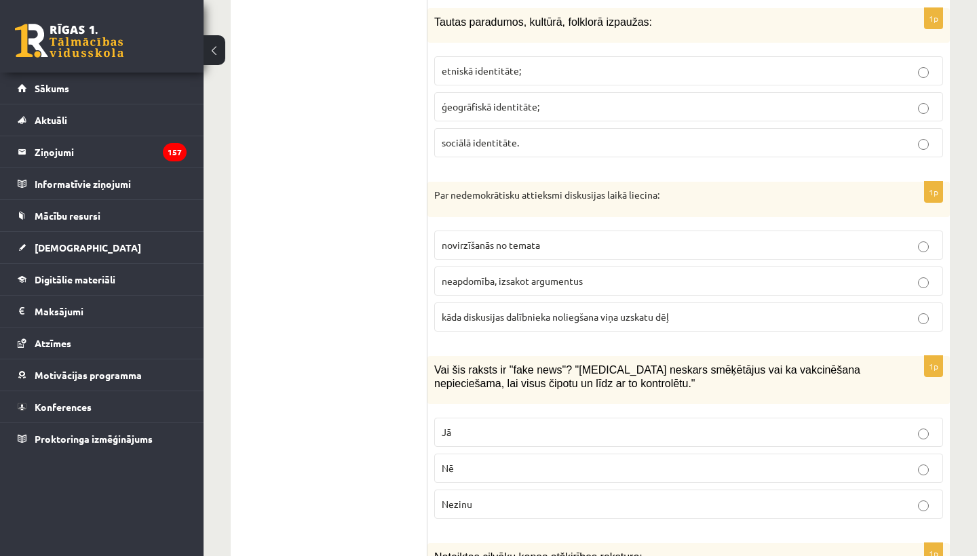
click at [522, 311] on span "kāda diskusijas dalībnieka noliegšana viņa uzskatu dēļ" at bounding box center [555, 317] width 227 height 12
click at [539, 64] on p "etniskā identitāte;" at bounding box center [689, 71] width 494 height 14
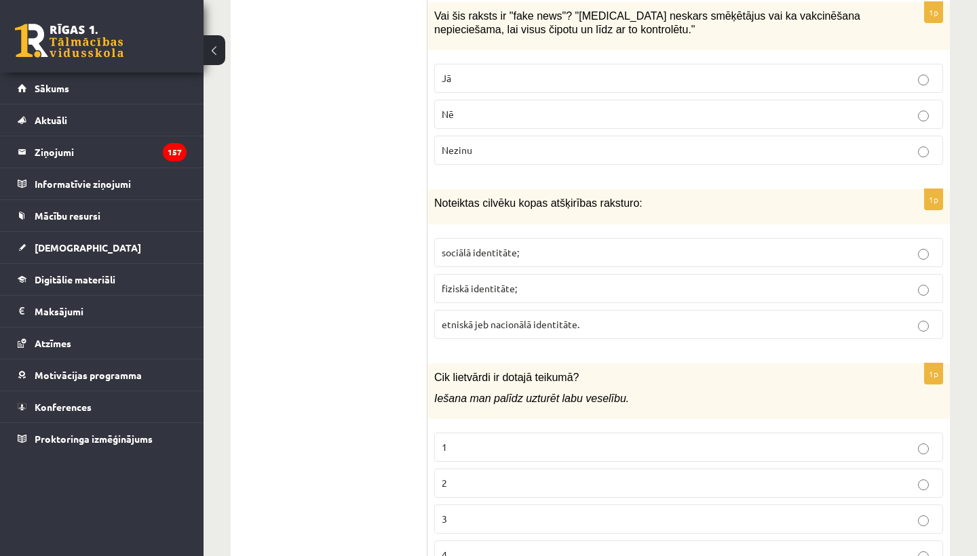
scroll to position [6273, 0]
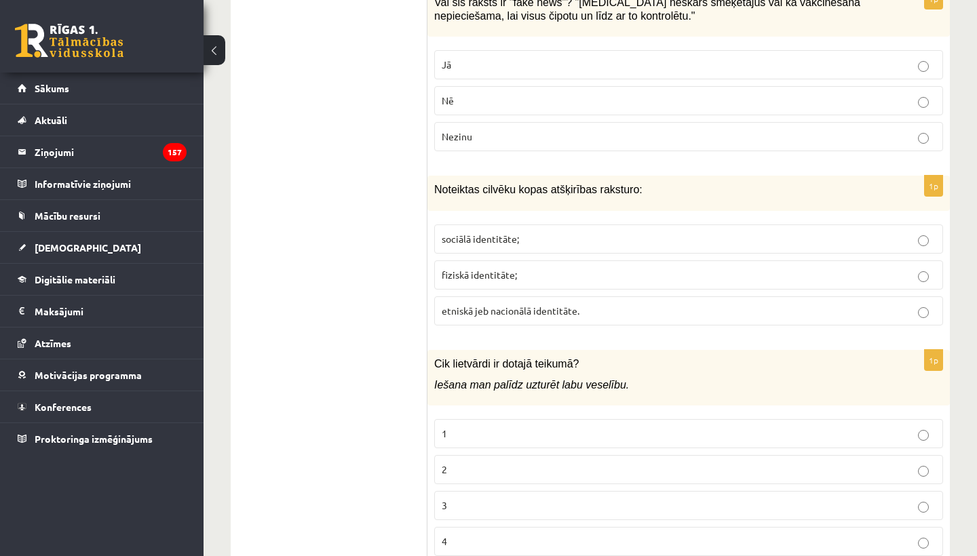
click at [467, 233] on span "sociālā identitāte;" at bounding box center [480, 239] width 77 height 12
click at [520, 58] on p "Jā" at bounding box center [689, 65] width 494 height 14
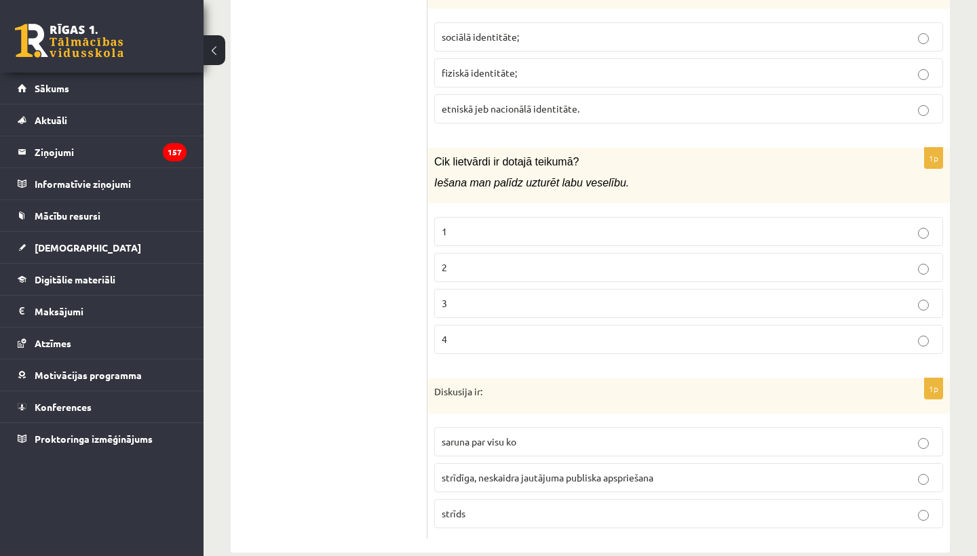
scroll to position [6474, 0]
click at [485, 472] on span "strīdīga, neskaidra jautājuma publiska apspriešana" at bounding box center [548, 478] width 212 height 12
click at [545, 261] on p "2" at bounding box center [689, 268] width 494 height 14
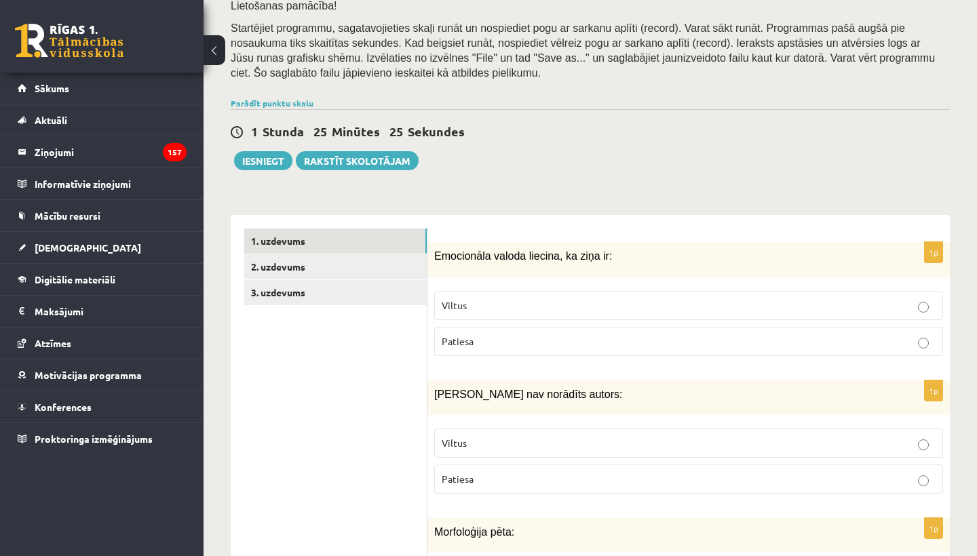
scroll to position [248, 0]
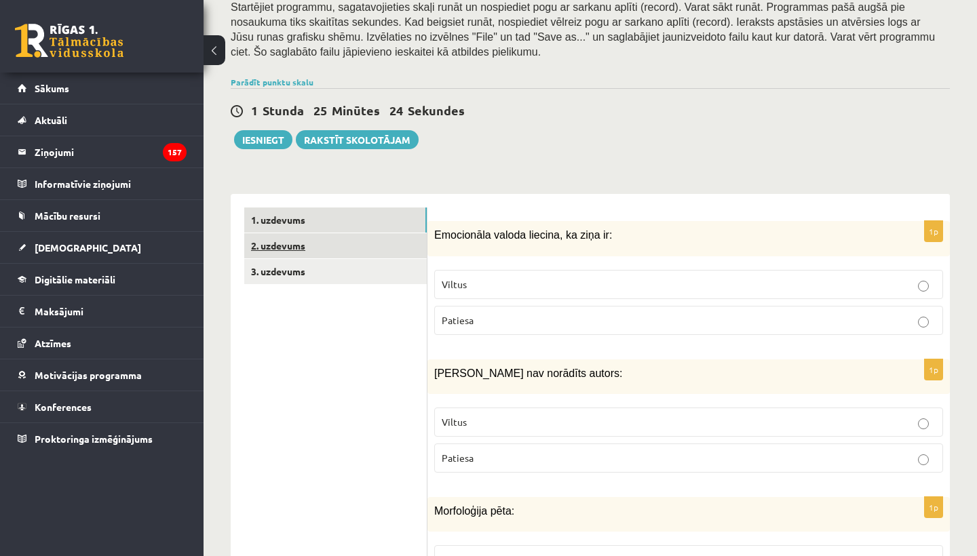
click at [314, 242] on link "2. uzdevums" at bounding box center [335, 245] width 182 height 25
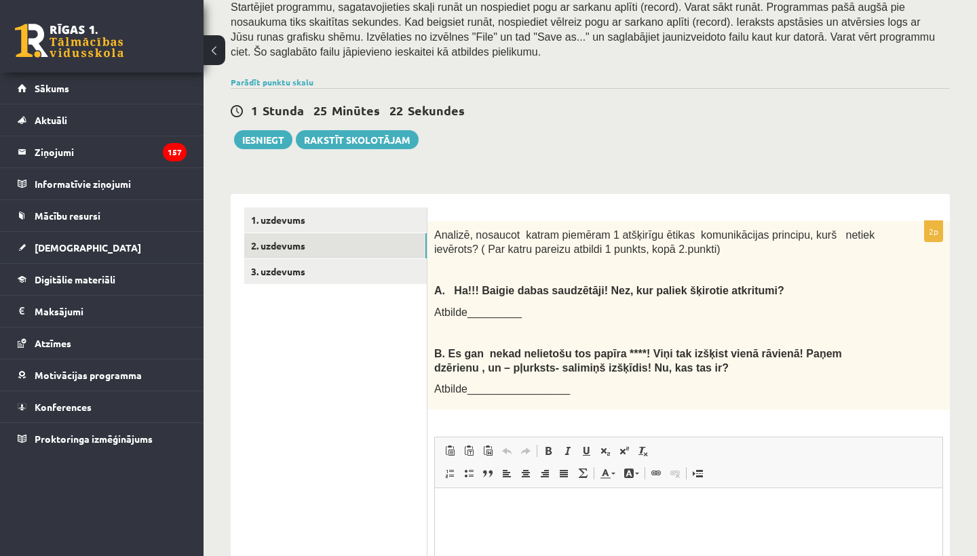
scroll to position [0, 0]
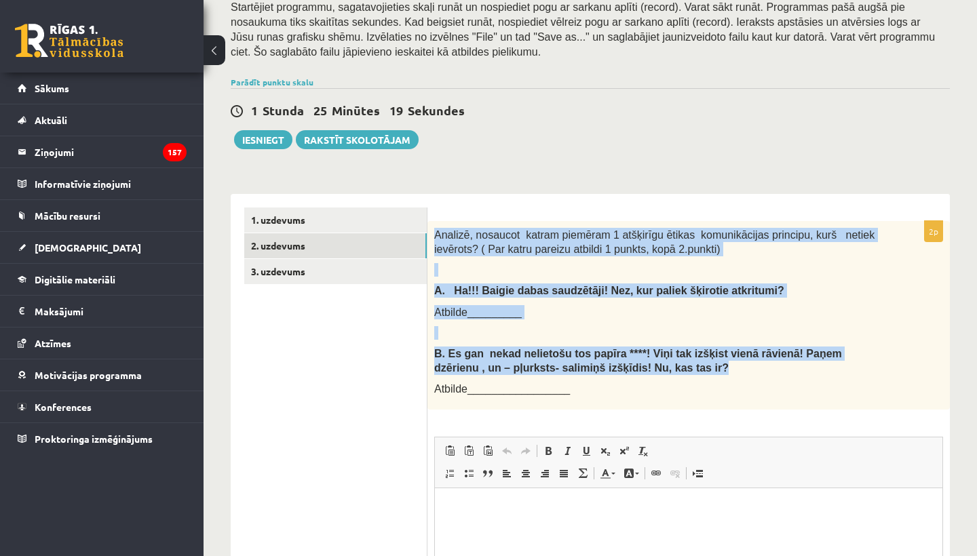
drag, startPoint x: 435, startPoint y: 227, endPoint x: 740, endPoint y: 361, distance: 333.1
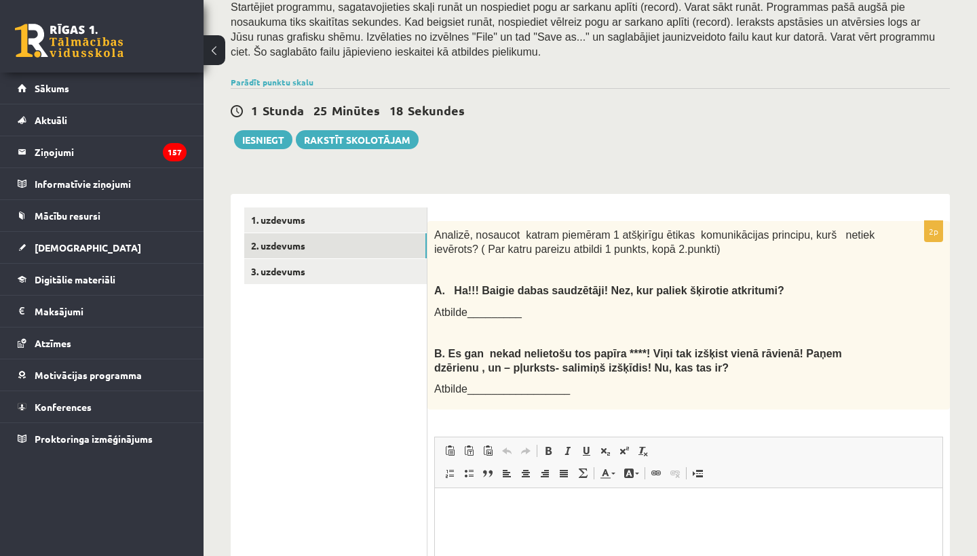
click at [833, 367] on div "Analizē, nosaucot katram piemēram 1 atšķirīgu ētikas komunikācijas principu, ku…" at bounding box center [688, 315] width 522 height 189
drag, startPoint x: 435, startPoint y: 229, endPoint x: 485, endPoint y: 273, distance: 66.3
click at [436, 230] on span "Analizē, nosaucot katram piemēram 1 atšķirīgu ētikas komunikācijas principu, ku…" at bounding box center [654, 242] width 440 height 26
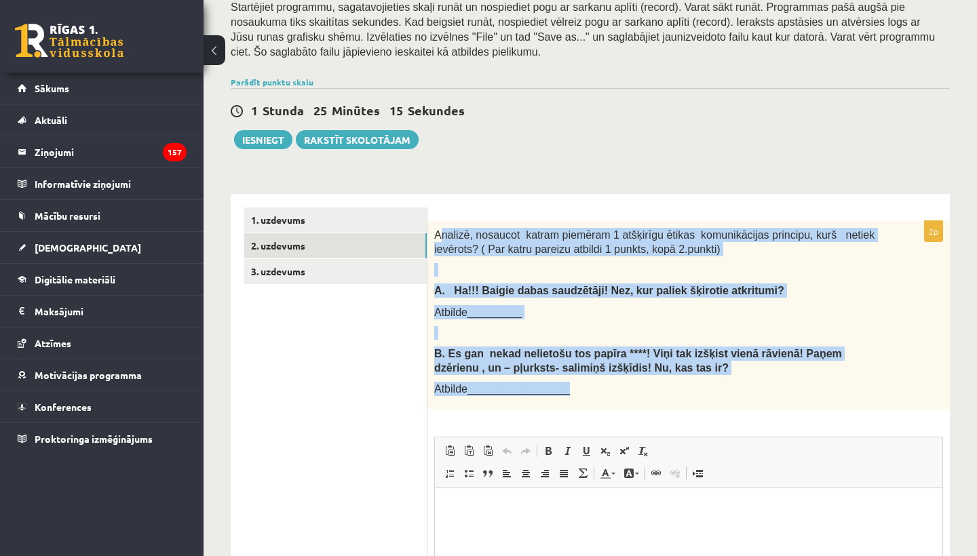
drag, startPoint x: 485, startPoint y: 273, endPoint x: 574, endPoint y: 387, distance: 144.9
click at [574, 387] on div "Analizē, nosaucot katram piemēram 1 atšķirīgu ētikas komunikācijas principu, ku…" at bounding box center [688, 315] width 522 height 189
copy div "nalizē, nosaucot katram piemēram 1 atšķirīgu ētikas komunikācijas principu, kur…"
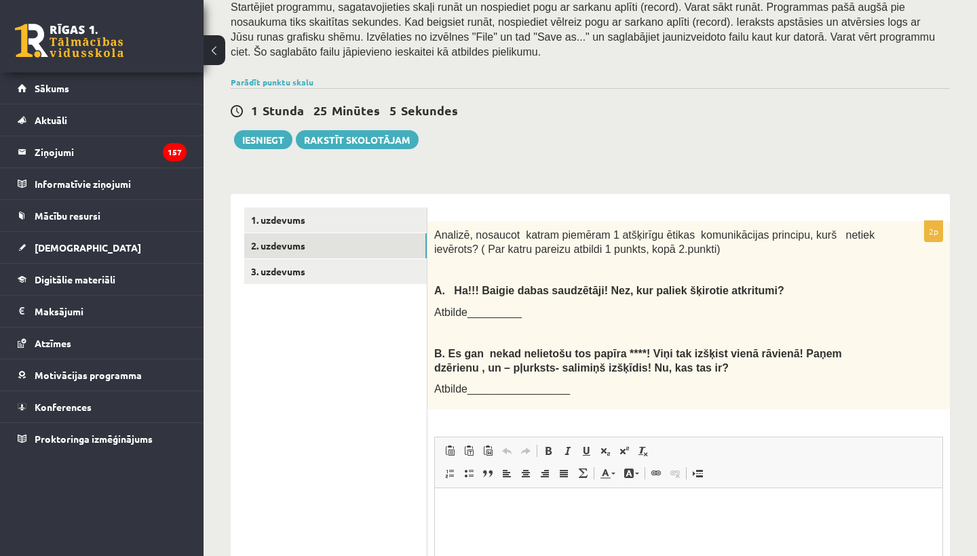
click at [351, 355] on ul "1. uzdevums 2. uzdevums 3. uzdevums" at bounding box center [335, 463] width 183 height 511
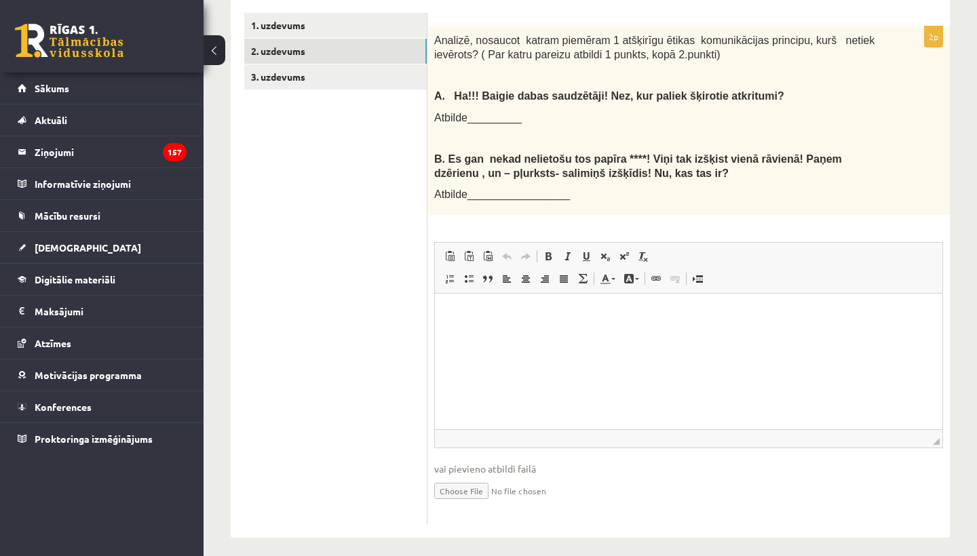
scroll to position [441, 0]
click at [463, 336] on html at bounding box center [688, 315] width 507 height 41
paste body "Rich Text Editor, wiswyg-editor-user-answer-47434032746800"
click at [460, 313] on p "**********" at bounding box center [688, 322] width 480 height 27
click at [447, 329] on html "**********" at bounding box center [688, 322] width 507 height 54
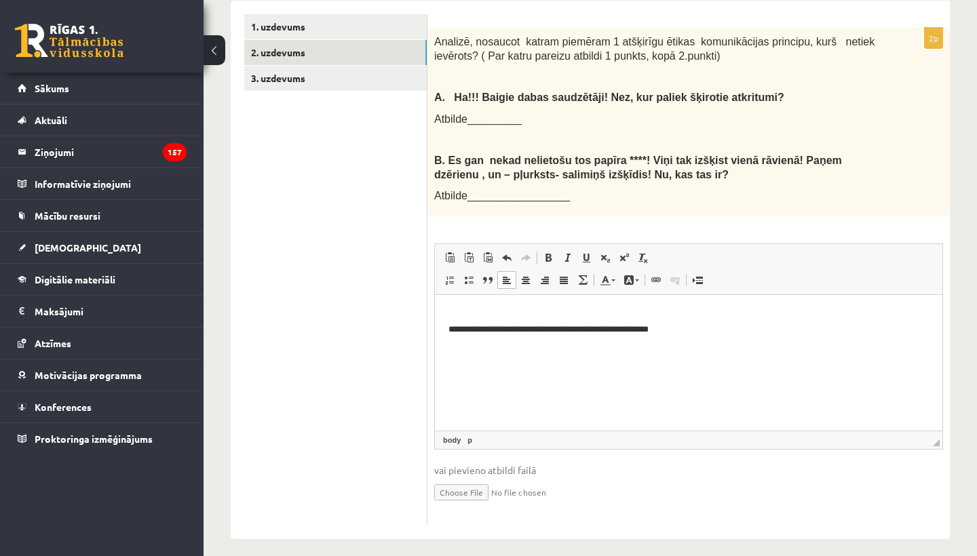
click at [676, 326] on p "**********" at bounding box center [688, 322] width 480 height 27
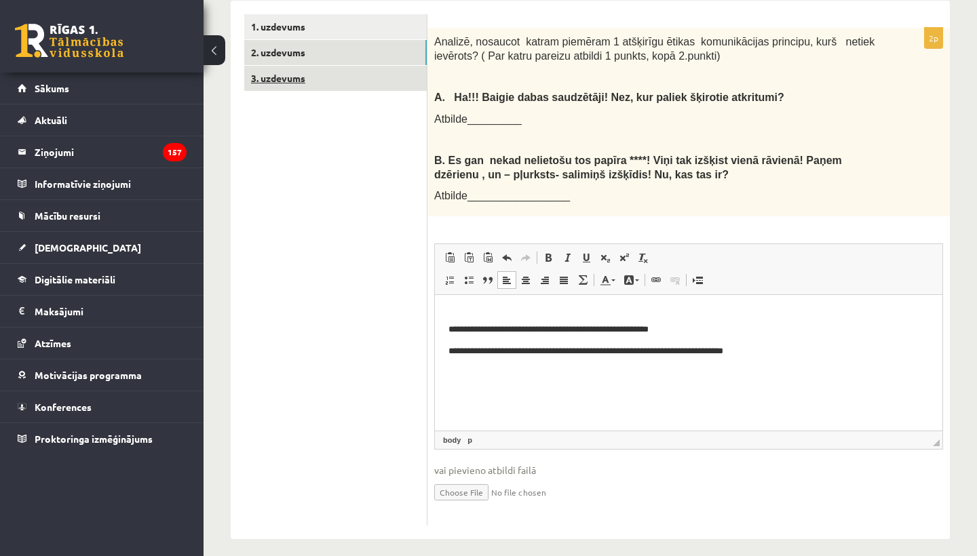
click at [307, 75] on link "3. uzdevums" at bounding box center [335, 78] width 182 height 25
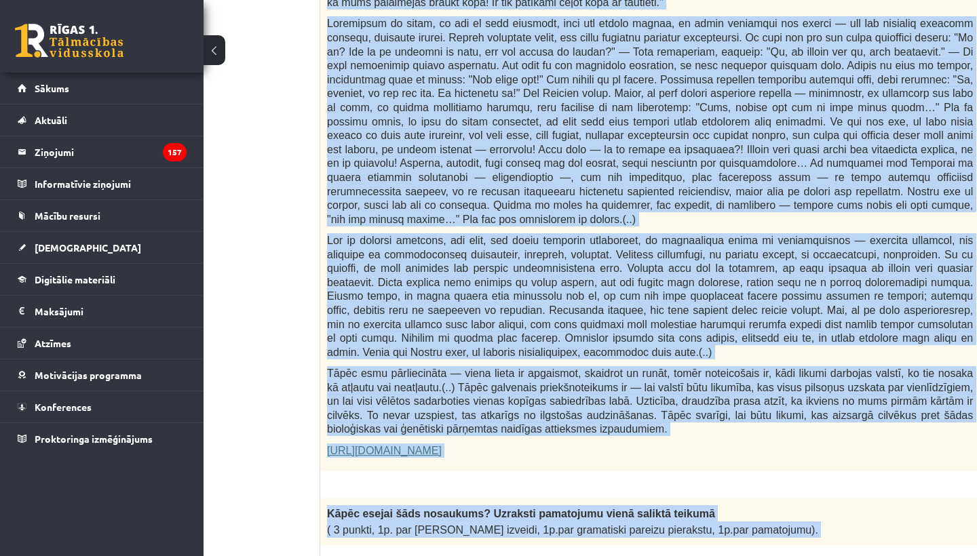
scroll to position [667, 107]
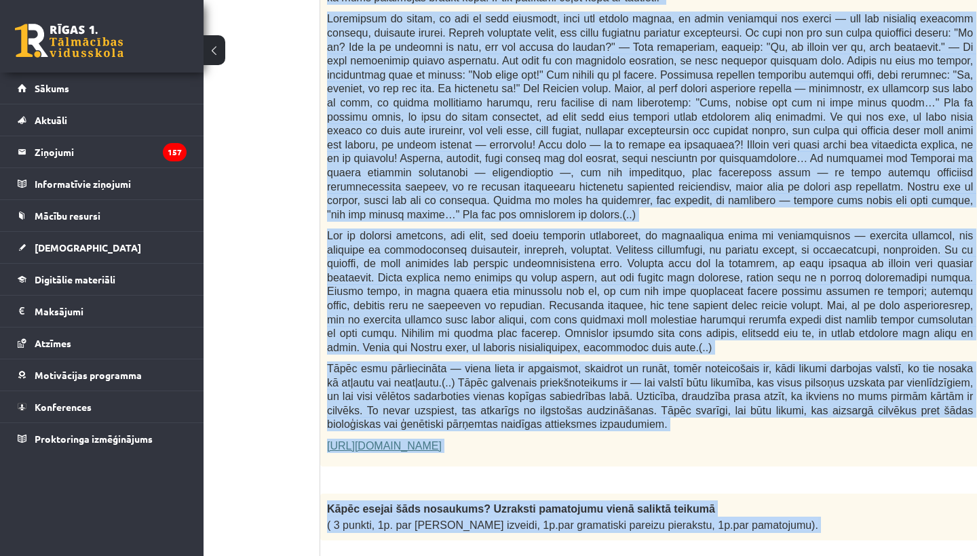
drag, startPoint x: 329, startPoint y: 113, endPoint x: 802, endPoint y: 505, distance: 614.6
copy form "Fragments no Valentīnas Freimanes grāmatas "Antigones likums" Mūsu zemapziņas p…"
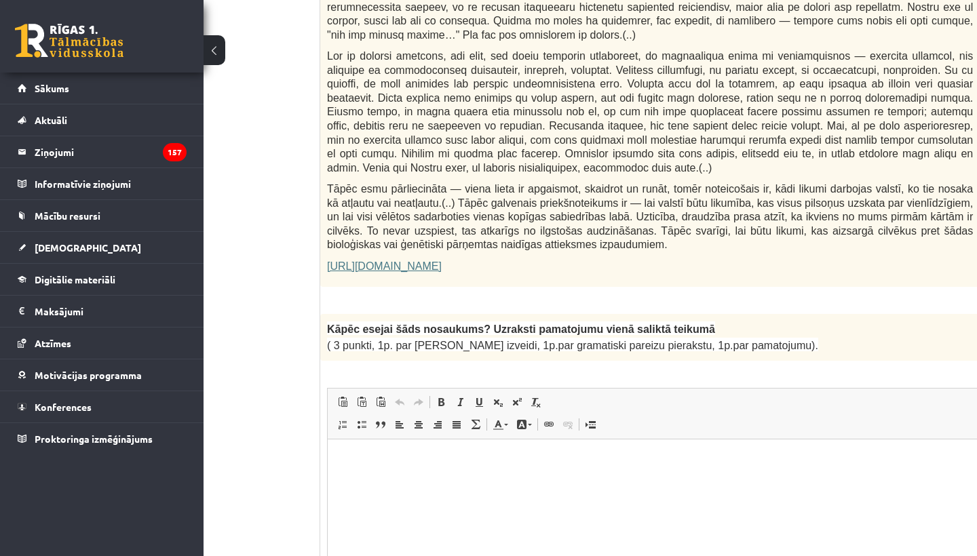
scroll to position [943, 107]
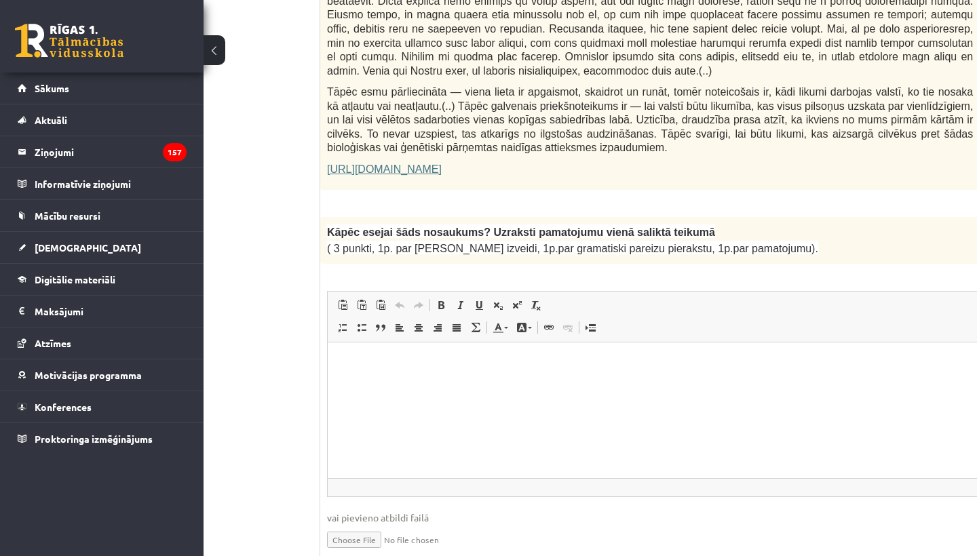
click at [409, 371] on html at bounding box center [684, 362] width 712 height 41
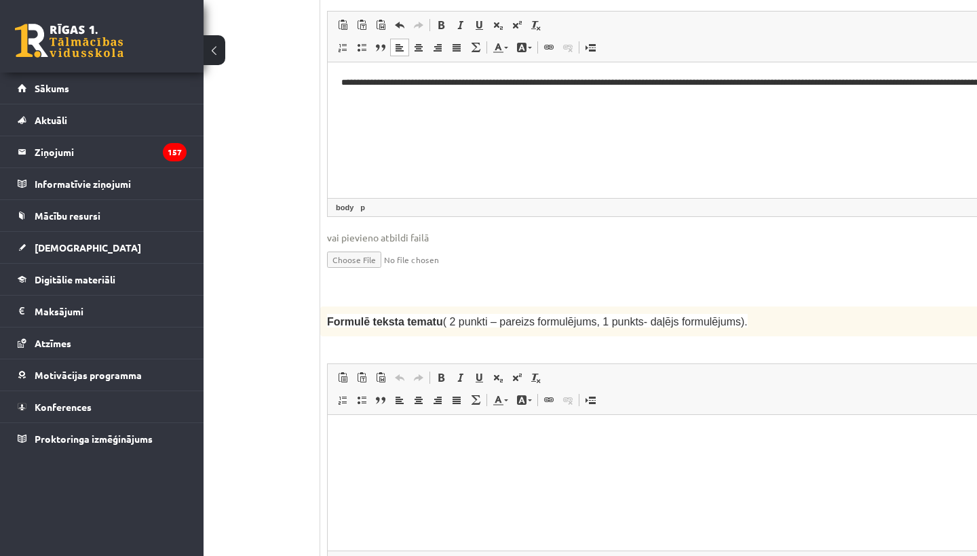
scroll to position [1224, 106]
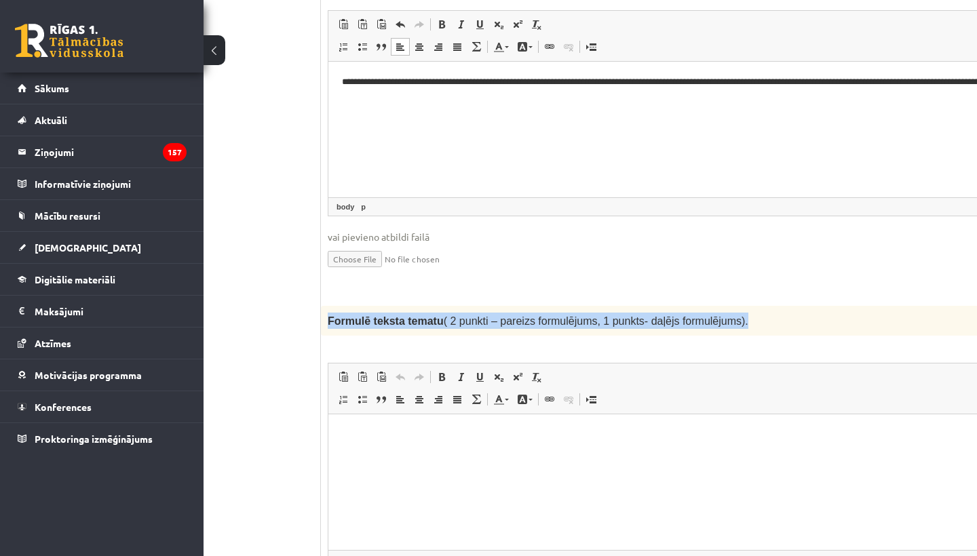
drag, startPoint x: 328, startPoint y: 293, endPoint x: 753, endPoint y: 302, distance: 424.7
click at [753, 306] on div "Formulē teksta tematu ( 2 punkti – pareizs formulējums, 1 punkts- daļējs formul…" at bounding box center [684, 321] width 727 height 30
copy span "Formulē teksta tematu ( 2 punkti – pareizs formulējums, 1 punkts- daļējs formul…"
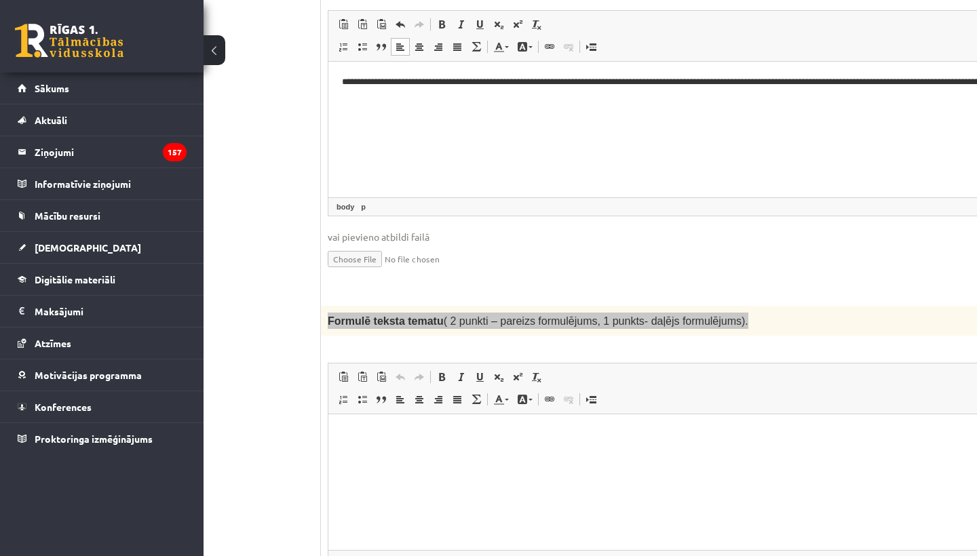
click at [406, 449] on html at bounding box center [684, 434] width 712 height 41
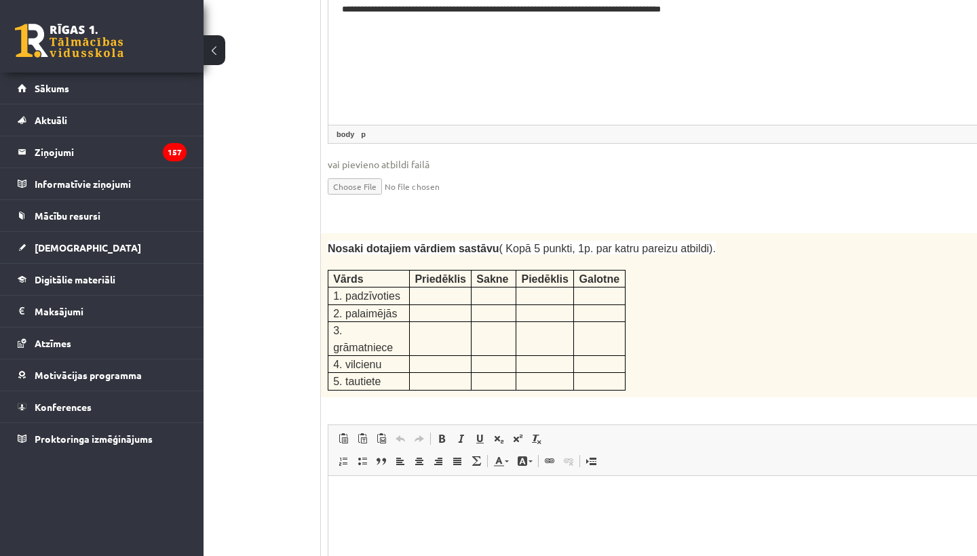
scroll to position [1651, 106]
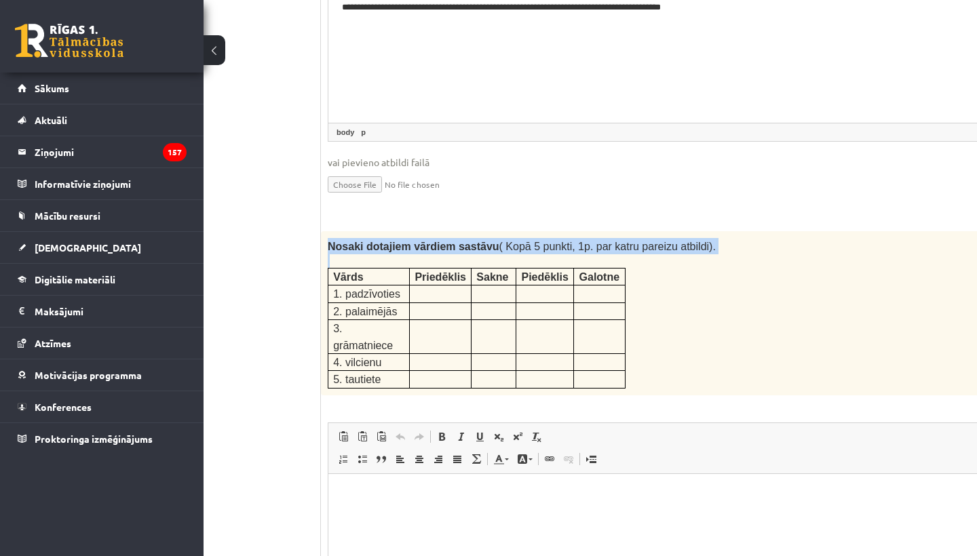
drag, startPoint x: 328, startPoint y: 218, endPoint x: 663, endPoint y: 271, distance: 339.2
click at [663, 271] on div "Nosaki dotajiem vārdiem sastāvu ( Kopā 5 punkti, 1p. par katru pareizu atbildi)…" at bounding box center [684, 313] width 727 height 164
copy div "Nosaki dotajiem vārdiem sastāvu ( Kopā 5 punkti, 1p. par katru pareizu atbildi)."
click at [773, 283] on div "Nosaki dotajiem vārdiem sastāvu ( Kopā 5 punkti, 1p. par katru pareizu atbildi)…" at bounding box center [684, 313] width 727 height 164
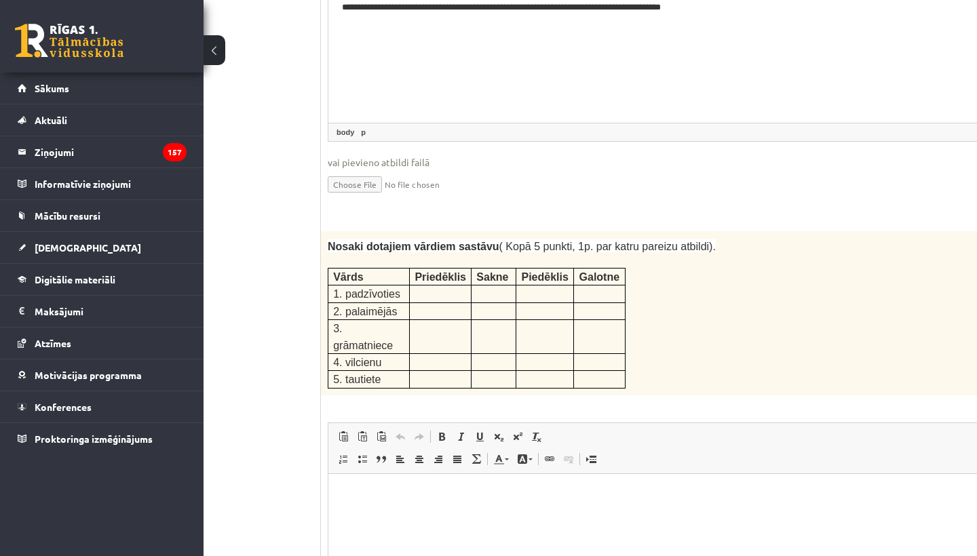
click at [372, 503] on html at bounding box center [684, 493] width 712 height 41
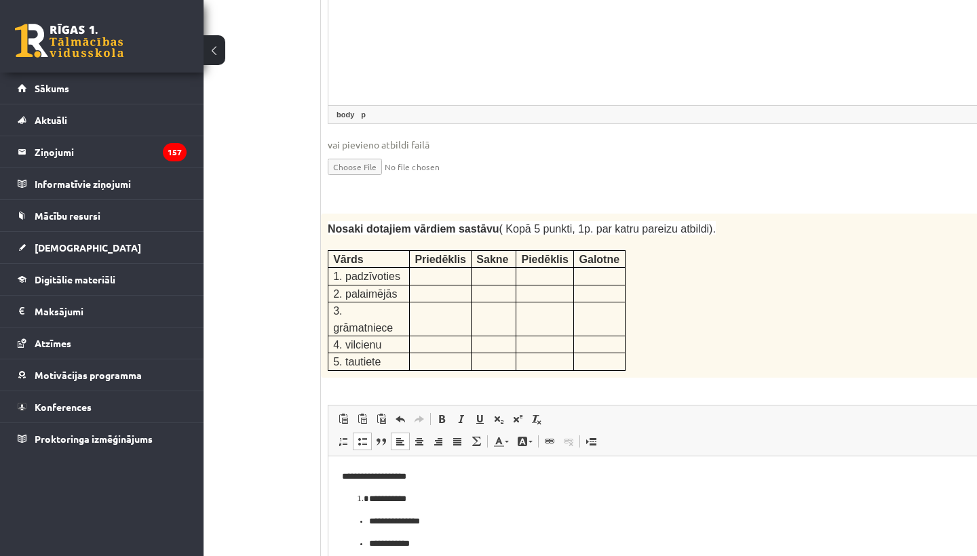
scroll to position [0, 0]
click at [424, 477] on p "**********" at bounding box center [684, 476] width 685 height 14
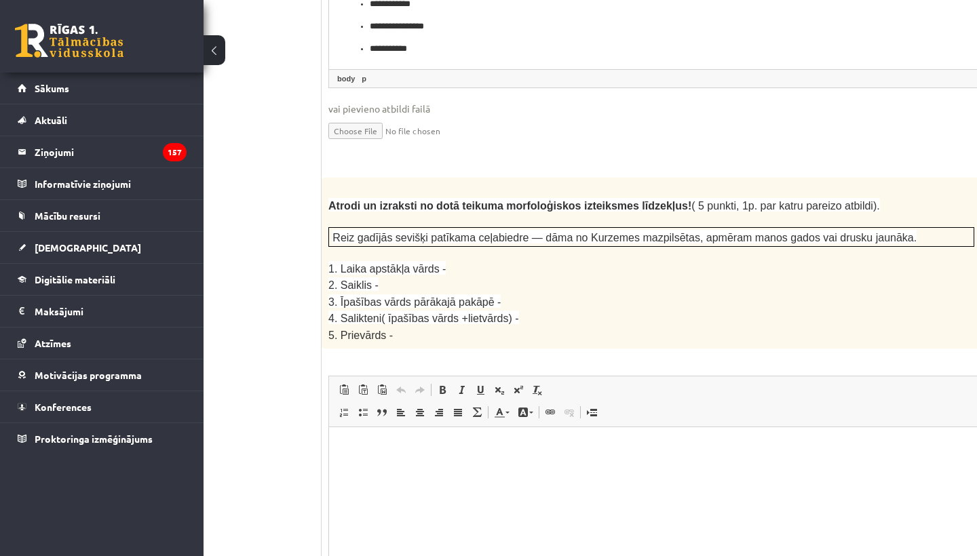
scroll to position [2199, 106]
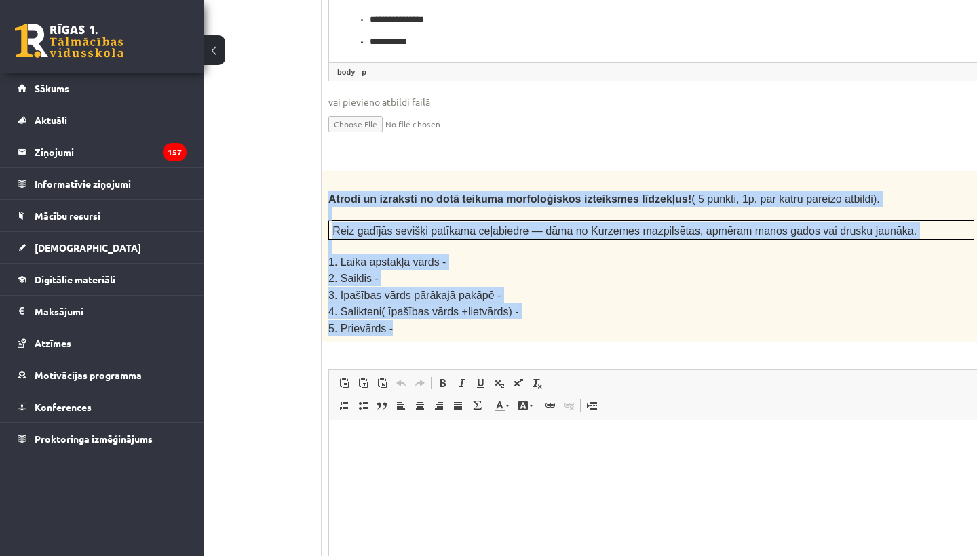
drag, startPoint x: 330, startPoint y: 159, endPoint x: 506, endPoint y: 289, distance: 218.8
click at [507, 289] on div "Atrodi un izraksti no dotā teikuma morfoloģiskos izteiksmes līdzekļus! ( 5 punk…" at bounding box center [684, 256] width 727 height 171
copy div "Atrodi un izraksti no dotā teikuma morfoloģiskos izteiksmes līdzekļus! ( 5 punk…"
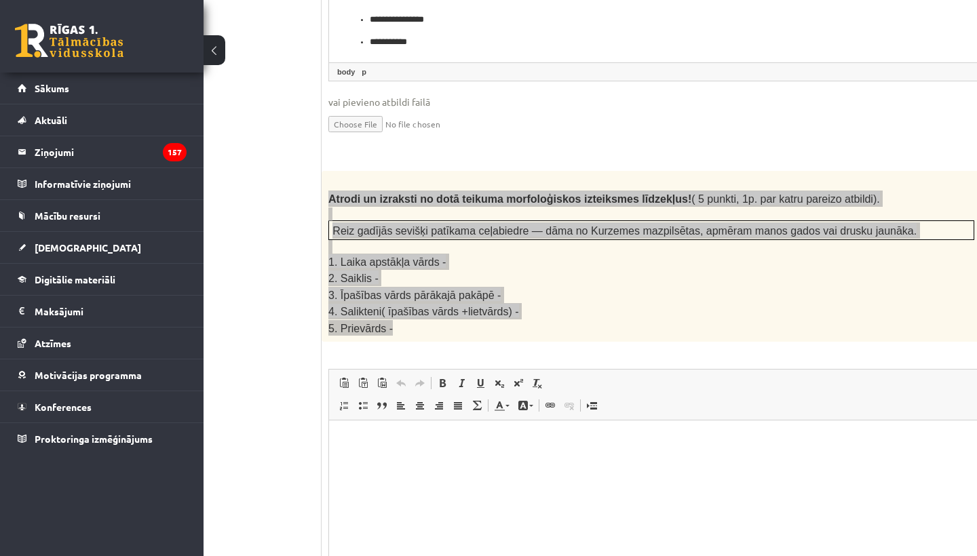
click at [370, 442] on p "Rich Text Editor, wiswyg-editor-user-answer-47434079240680" at bounding box center [685, 441] width 685 height 14
paste body "Rich Text Editor, wiswyg-editor-user-answer-47434079240680"
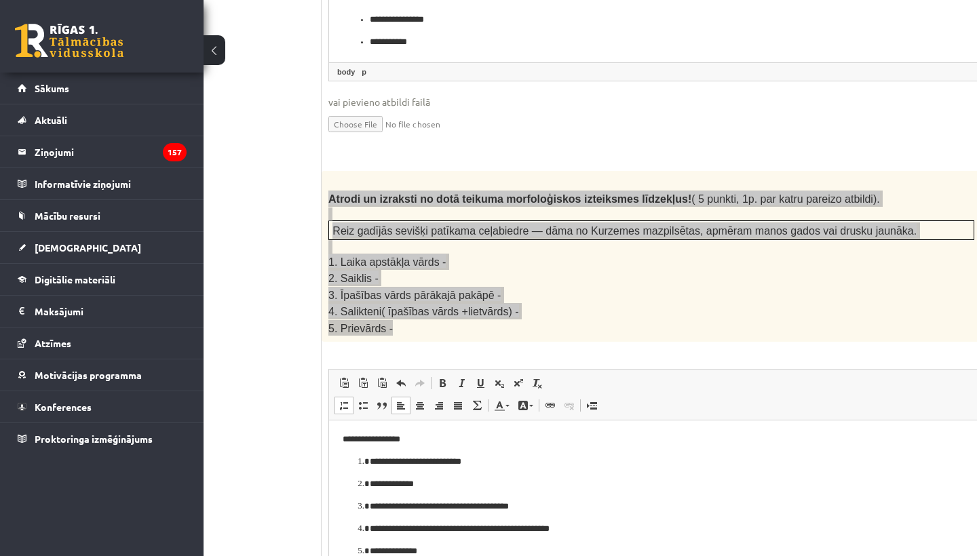
click at [408, 441] on p "**********" at bounding box center [685, 440] width 685 height 14
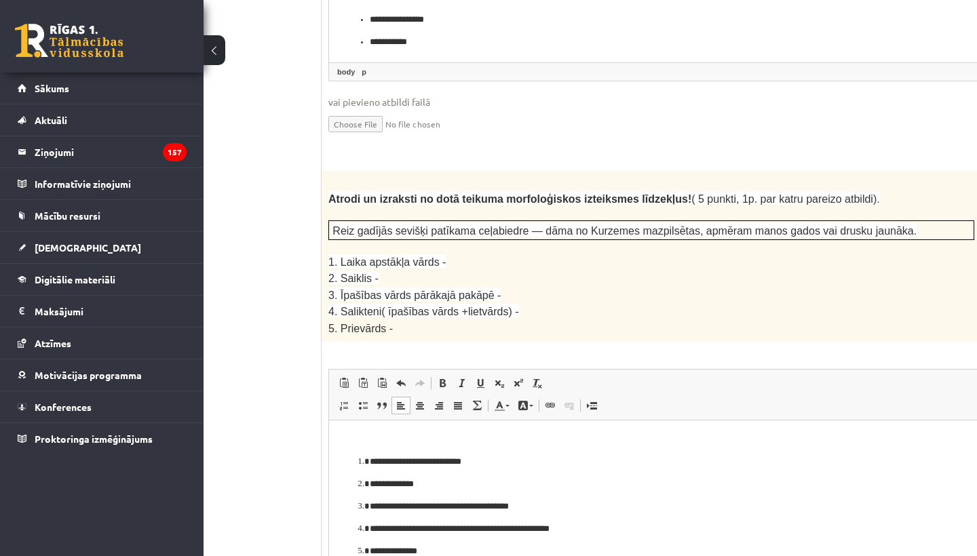
click at [307, 313] on ul "1. uzdevums 2. uzdevums 3. uzdevums" at bounding box center [229, 488] width 183 height 4495
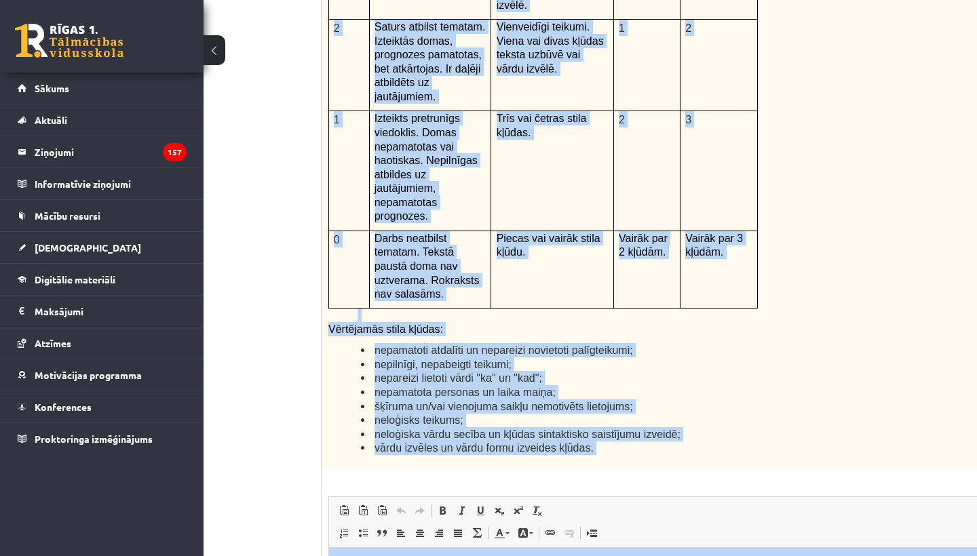
scroll to position [3120, 106]
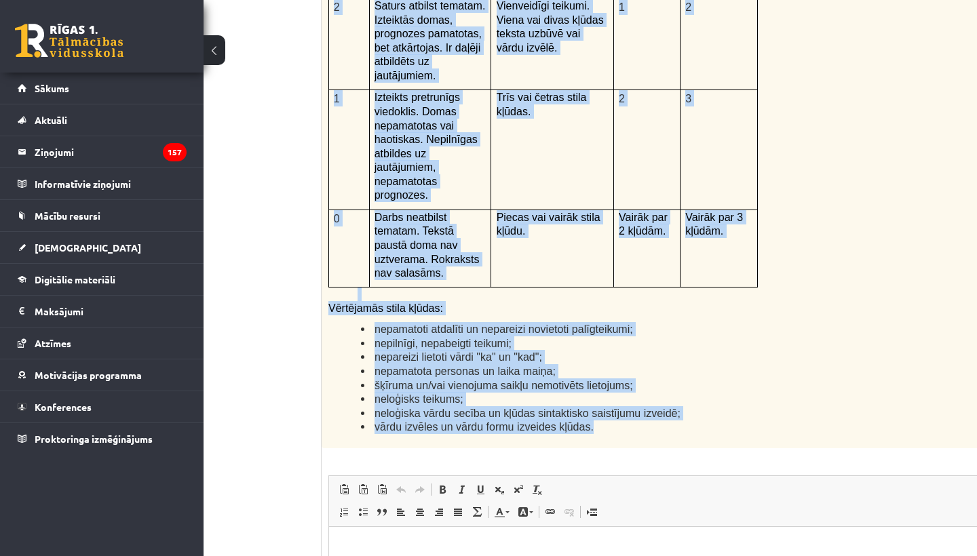
drag, startPoint x: 329, startPoint y: 120, endPoint x: 800, endPoint y: 376, distance: 535.7
click at [800, 376] on div "Kā doto citātu var attiecināt uz Tavu dzīvi? Uzraksti savu atbildi, nosaucot un…" at bounding box center [684, 96] width 727 height 705
copy div "Kā doto citātu var attiecināt uz Tavu dzīvi? Uzraksti savu atbildi, nosaucot un…"
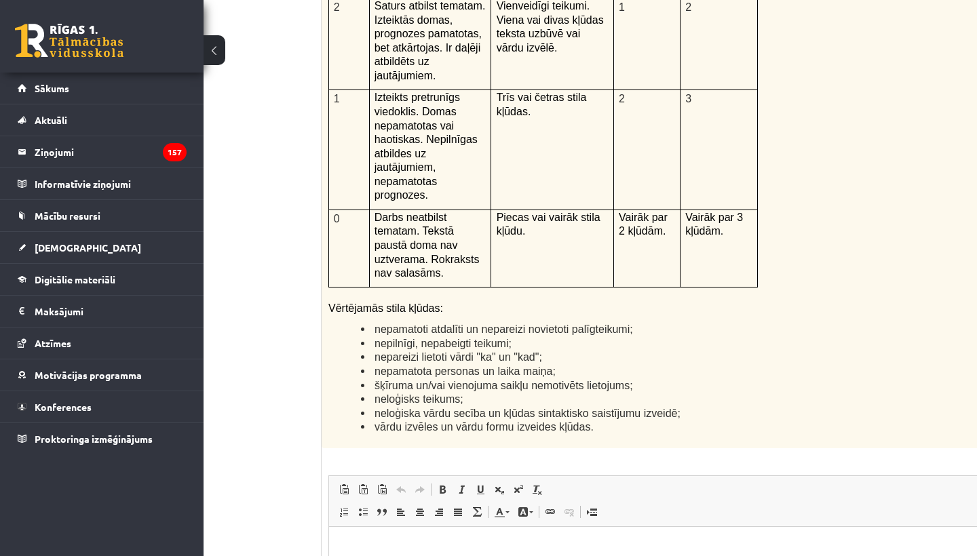
click at [458, 391] on div "12p Kā doto citātu var attiecināt uz Tavu dzīvi? Uzraksti savu atbildi, nosauco…" at bounding box center [684, 251] width 727 height 1014
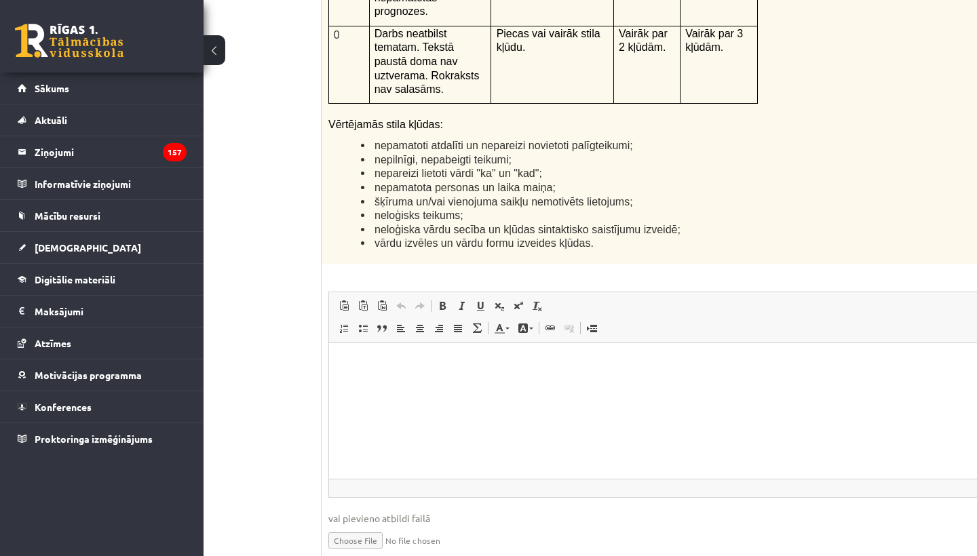
scroll to position [3349, 105]
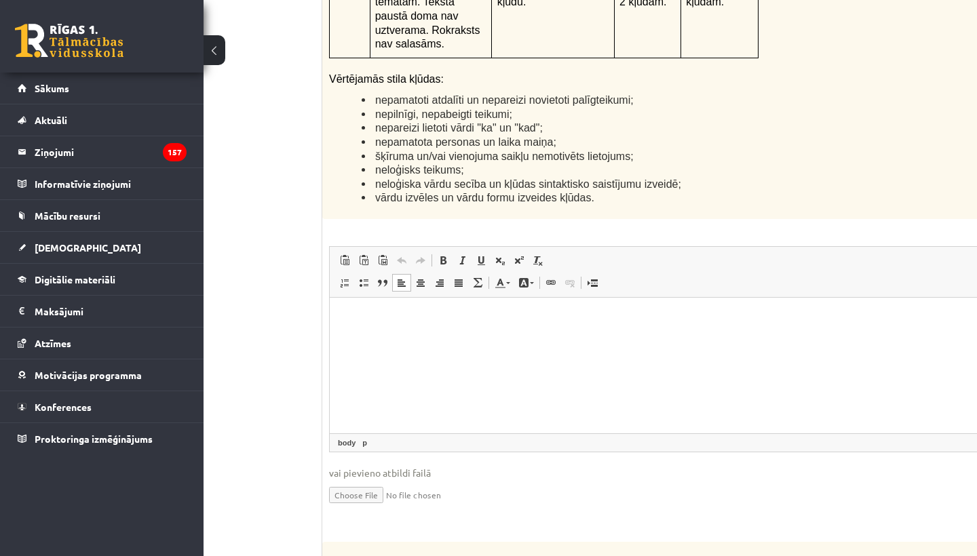
click at [395, 338] on html at bounding box center [686, 317] width 712 height 41
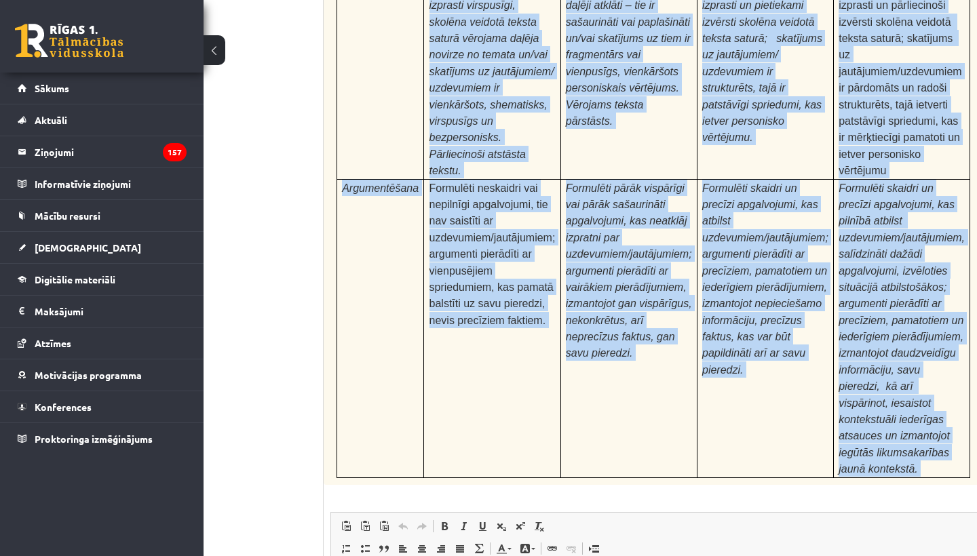
scroll to position [4148, 104]
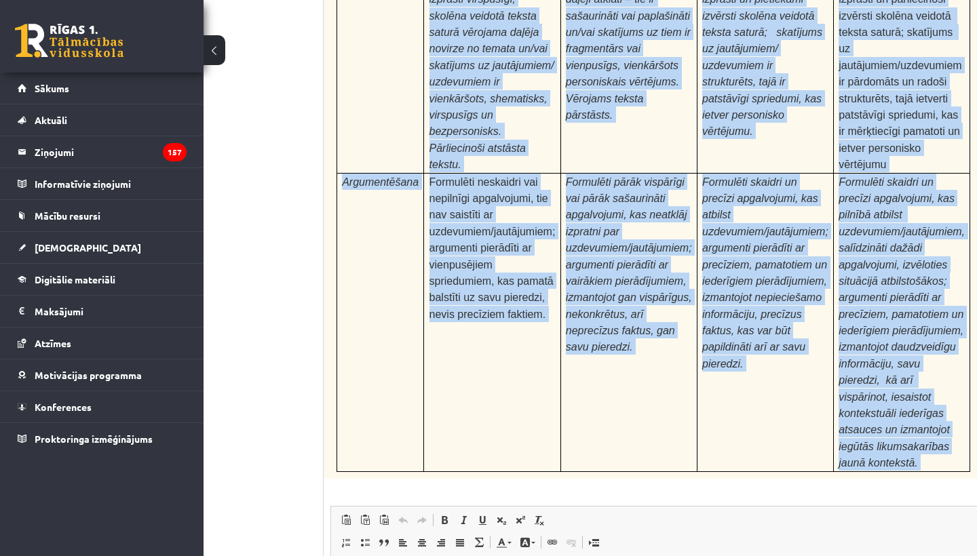
drag, startPoint x: 333, startPoint y: 248, endPoint x: 948, endPoint y: 372, distance: 627.5
click at [948, 372] on div "Pamatojoties uz izlasīto tekstu, izsaki viedokli par izlasīto, atbildot uz jaut…" at bounding box center [687, 111] width 727 height 736
copy div "Pamatojoties uz izlasīto tekstu, izsaki viedokli par izlasīto, atbildot uz jaut…"
click at [442, 372] on div "Pamatojoties uz izlasīto tekstu, izsaki viedokli par izlasīto, atbildot uz jaut…" at bounding box center [687, 111] width 727 height 736
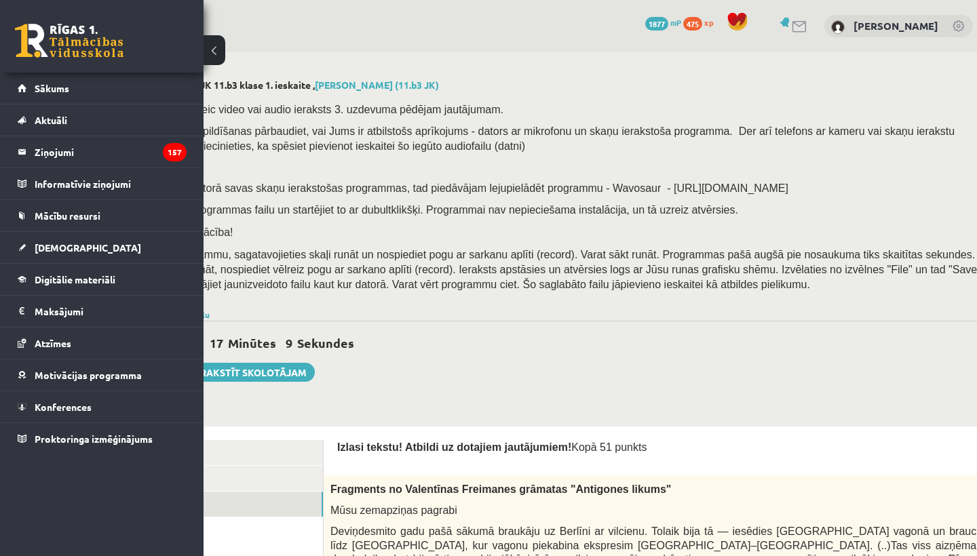
scroll to position [1, 0]
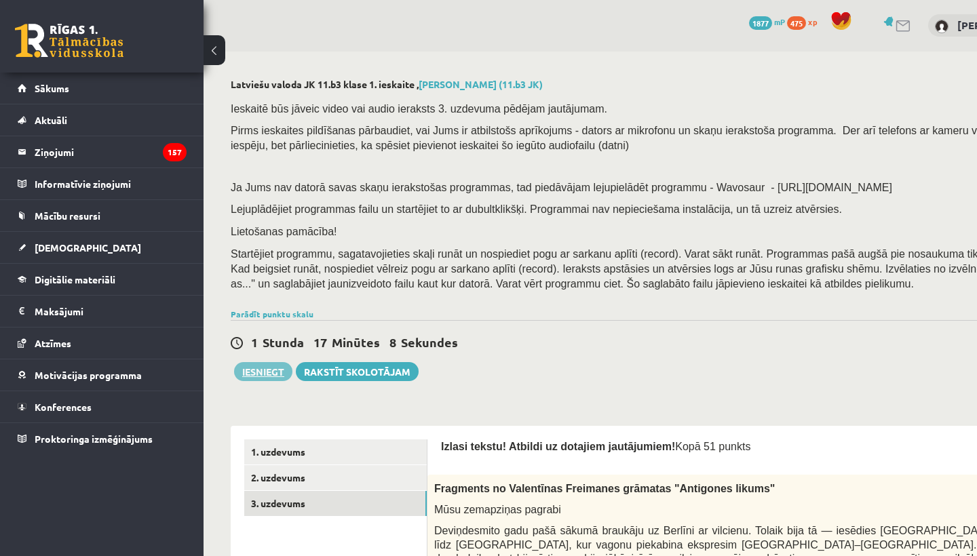
click at [261, 363] on button "Iesniegt" at bounding box center [263, 371] width 58 height 19
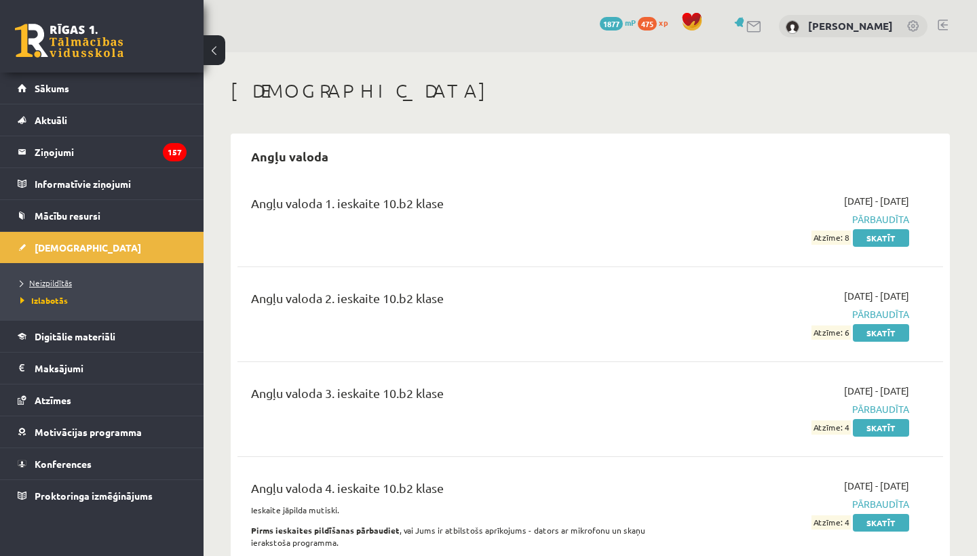
click at [54, 279] on span "Neizpildītās" at bounding box center [46, 282] width 52 height 11
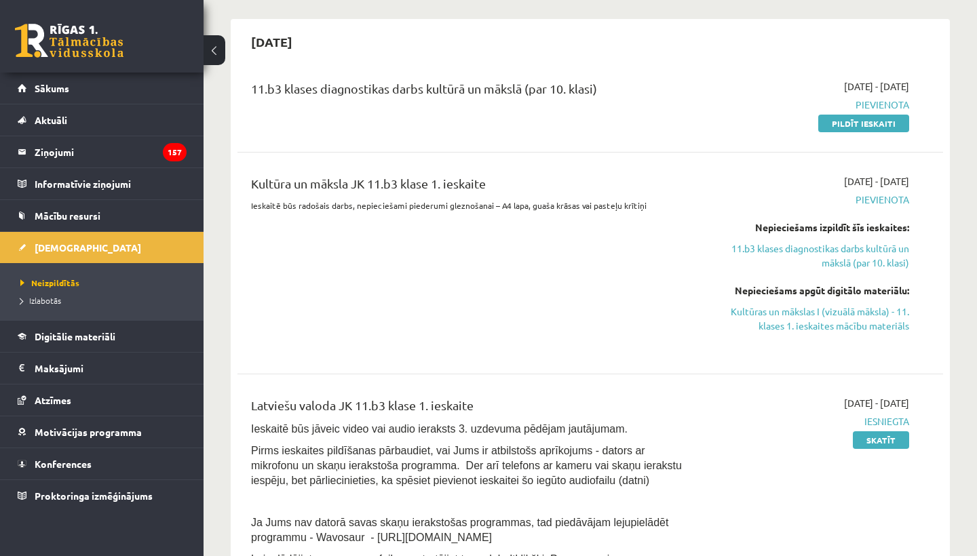
scroll to position [286, 0]
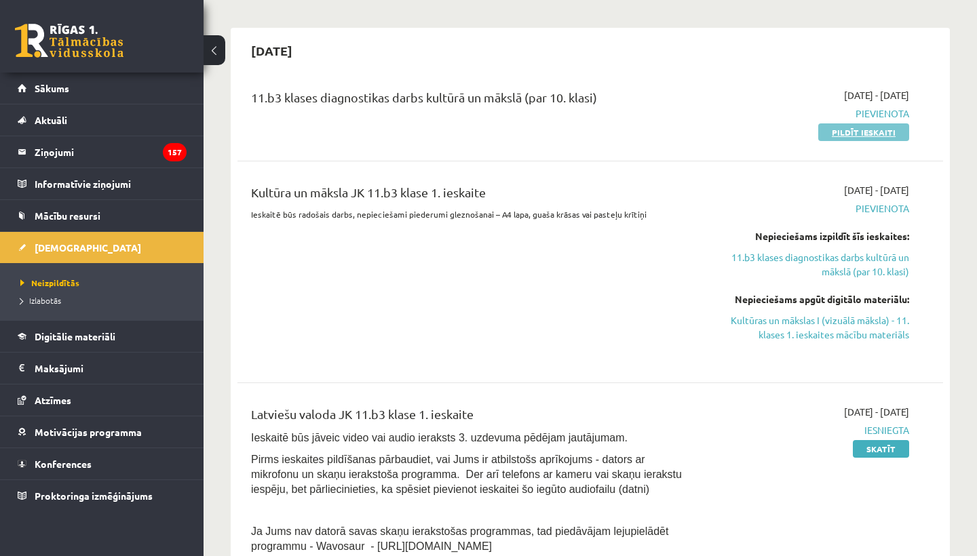
click at [874, 131] on link "Pildīt ieskaiti" at bounding box center [863, 132] width 91 height 18
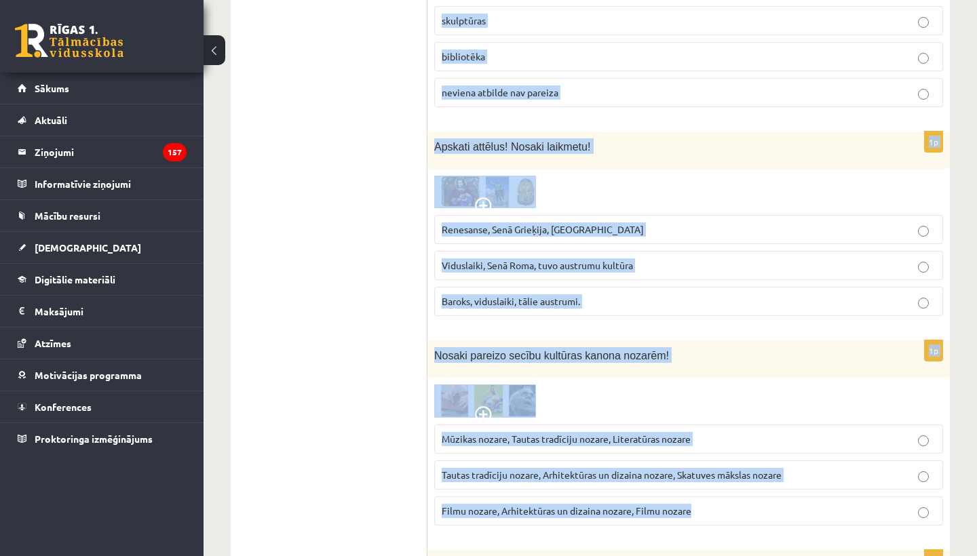
scroll to position [2279, 0]
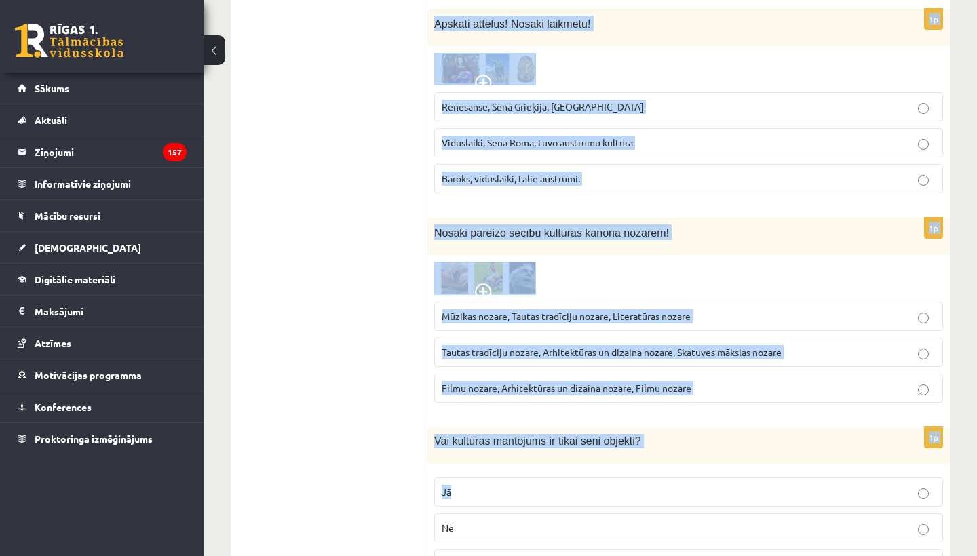
drag, startPoint x: 435, startPoint y: 271, endPoint x: 777, endPoint y: 553, distance: 443.2
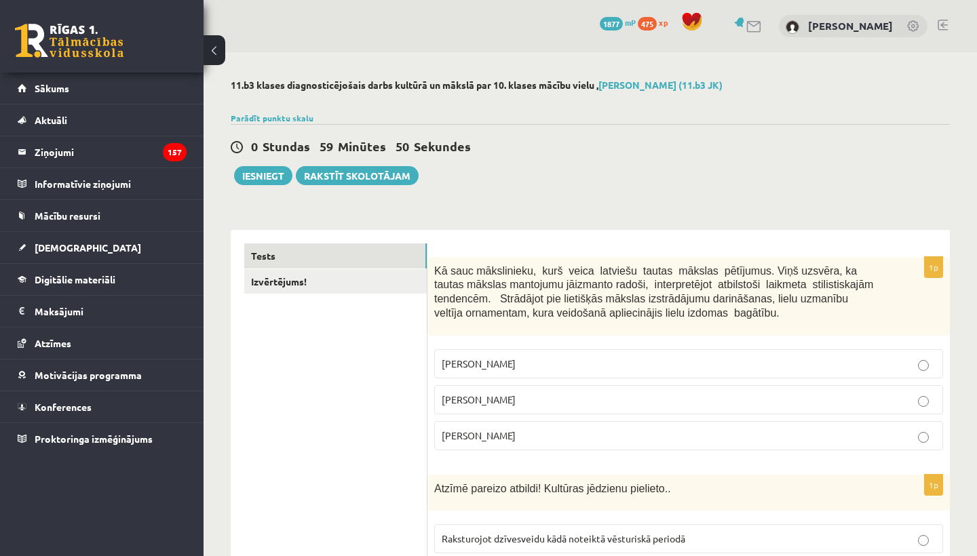
scroll to position [0, 0]
click at [267, 170] on button "Iesniegt" at bounding box center [263, 175] width 58 height 19
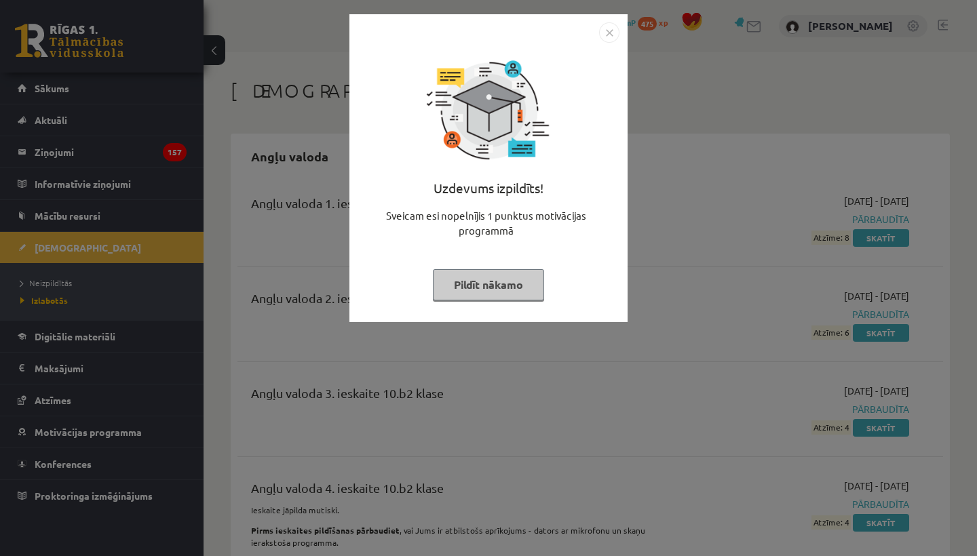
click at [614, 33] on img "Close" at bounding box center [609, 32] width 20 height 20
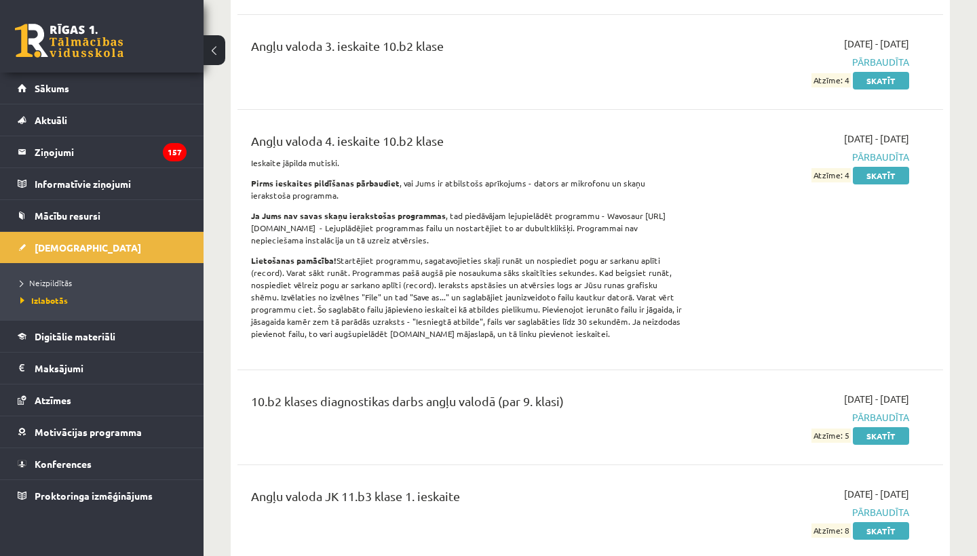
scroll to position [347, 0]
click at [61, 282] on span "Neizpildītās" at bounding box center [46, 282] width 52 height 11
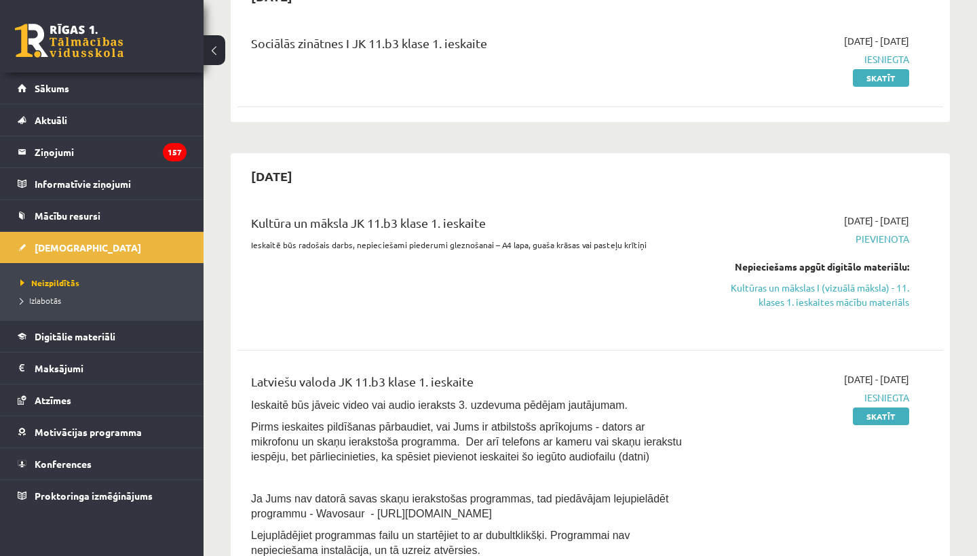
scroll to position [166, 0]
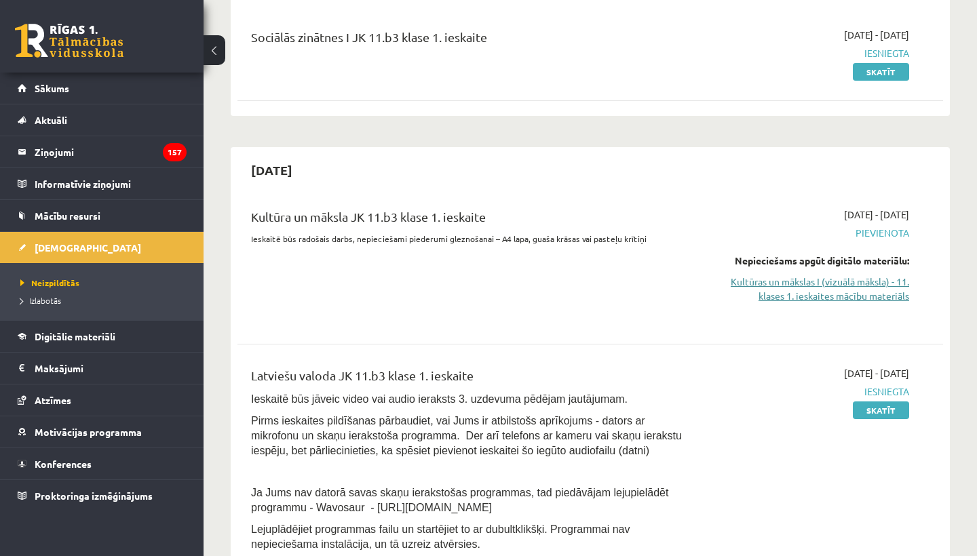
click at [846, 282] on link "Kultūras un mākslas I (vizuālā māksla) - 11. klases 1. ieskaites mācību materiā…" at bounding box center [806, 289] width 206 height 28
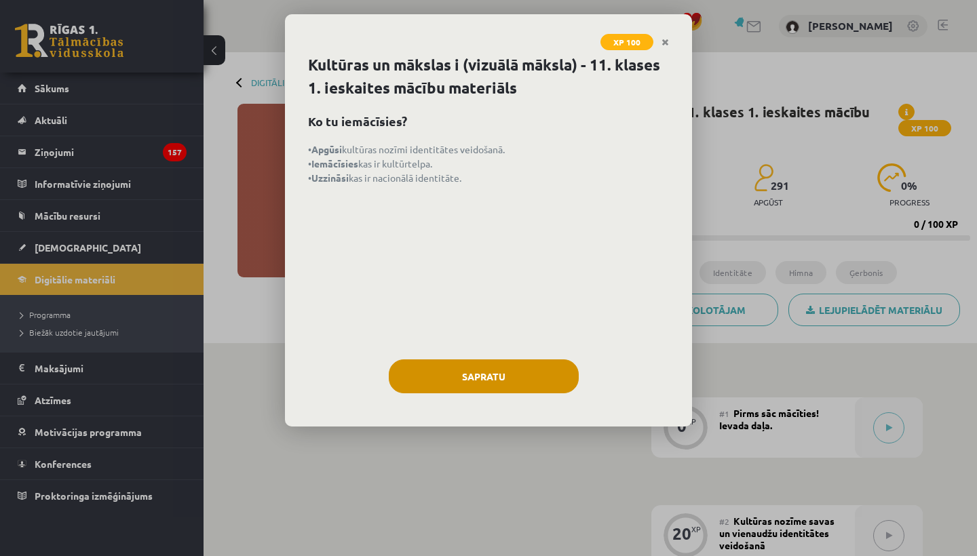
click at [513, 378] on button "Sapratu" at bounding box center [484, 376] width 190 height 34
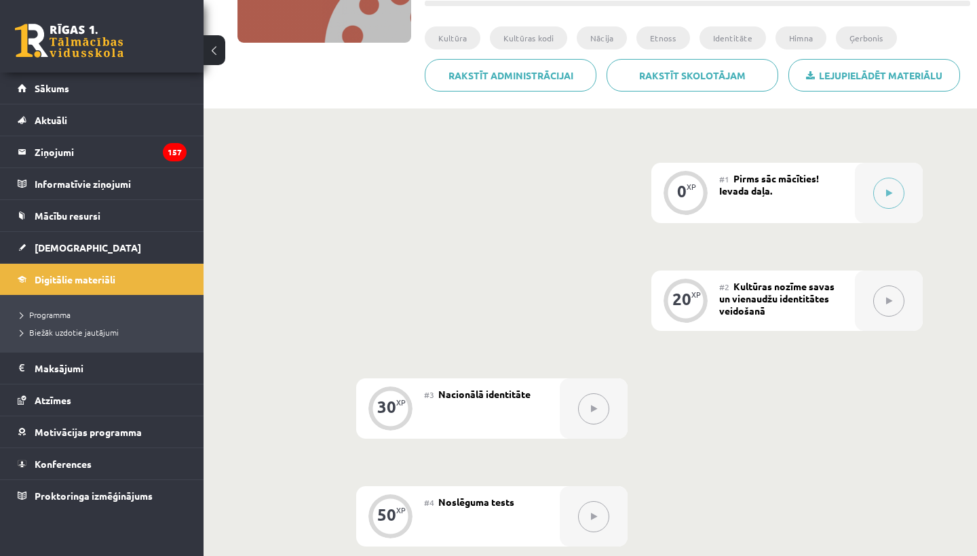
scroll to position [241, 0]
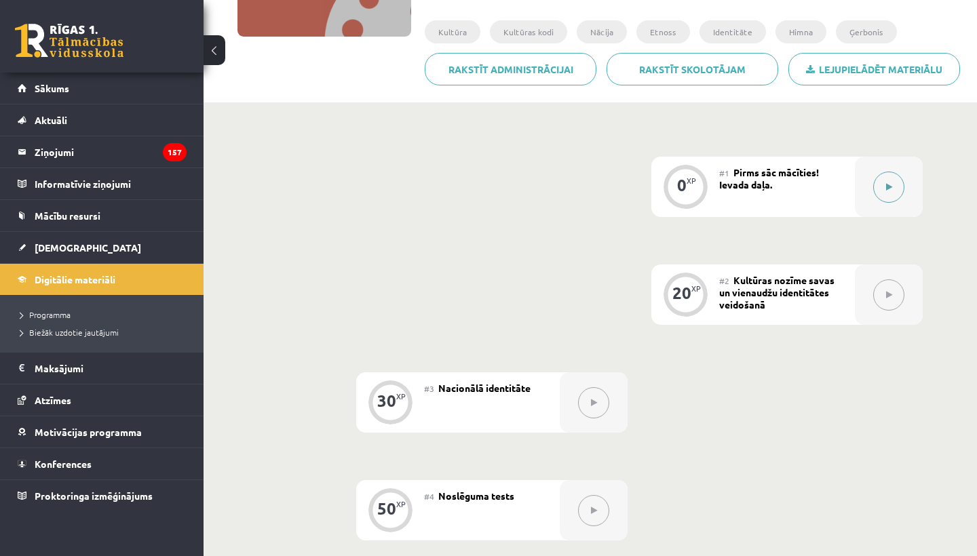
click at [879, 186] on button at bounding box center [888, 187] width 31 height 31
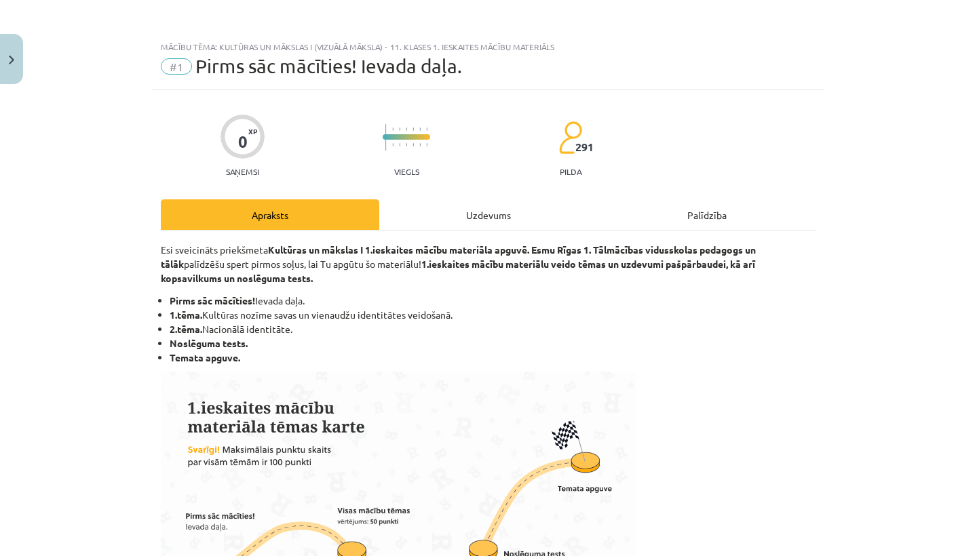
click at [476, 218] on div "Uzdevums" at bounding box center [488, 214] width 218 height 31
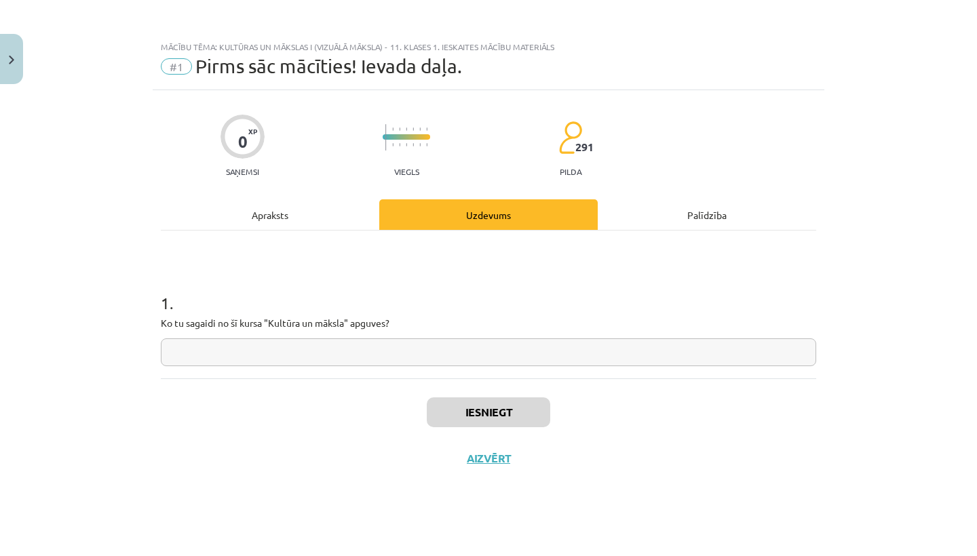
click at [431, 351] on input "text" at bounding box center [488, 352] width 655 height 28
type input "*"
click at [452, 405] on button "Iesniegt" at bounding box center [488, 412] width 123 height 30
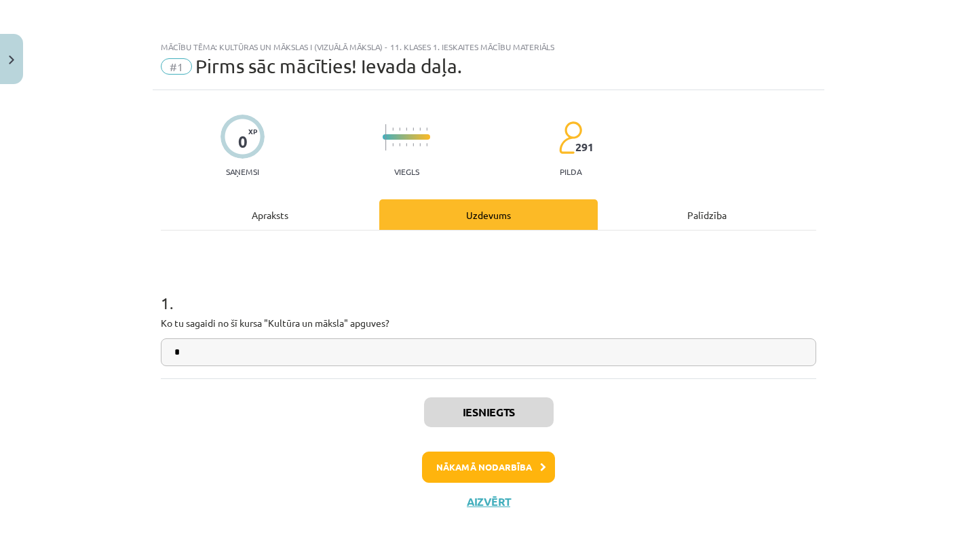
click at [469, 466] on button "Nākamā nodarbība" at bounding box center [488, 467] width 133 height 31
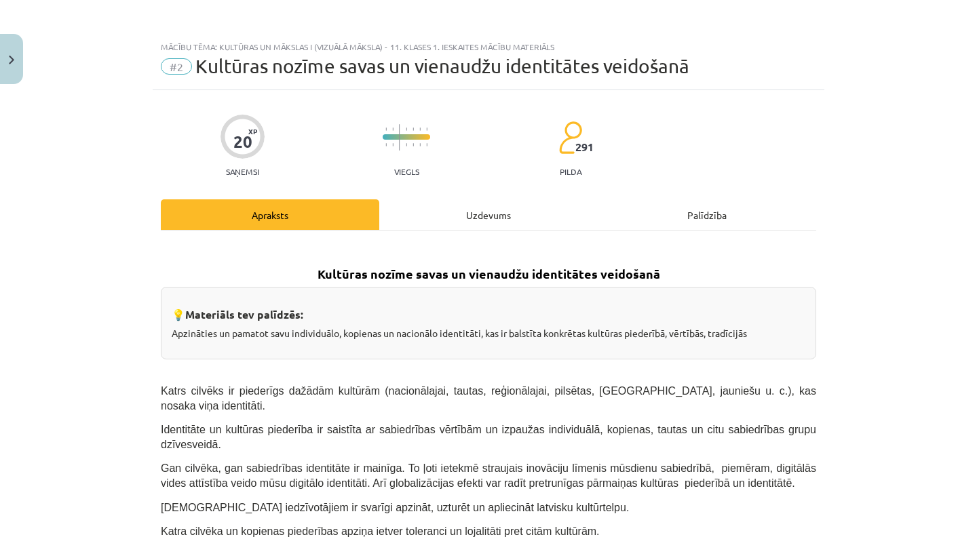
scroll to position [4, 0]
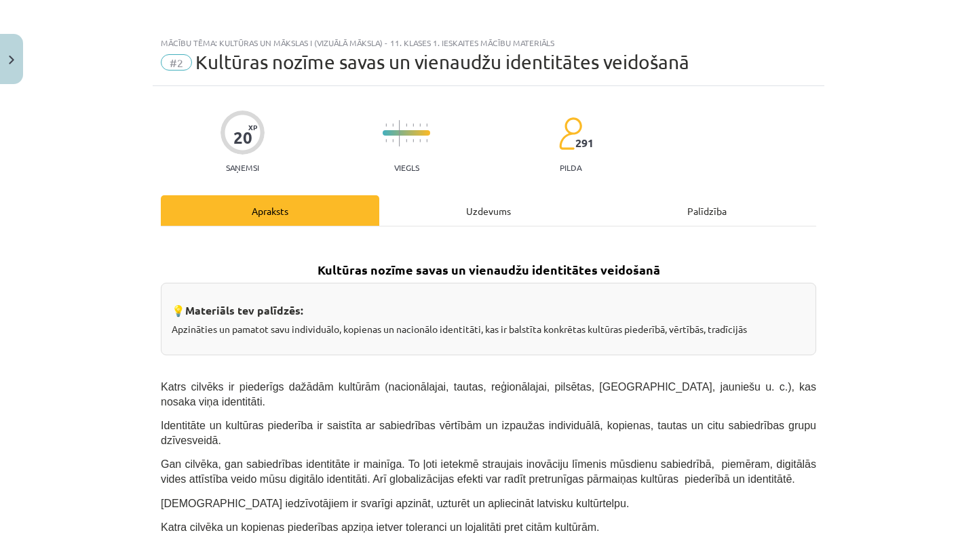
click at [480, 214] on div "Uzdevums" at bounding box center [488, 210] width 218 height 31
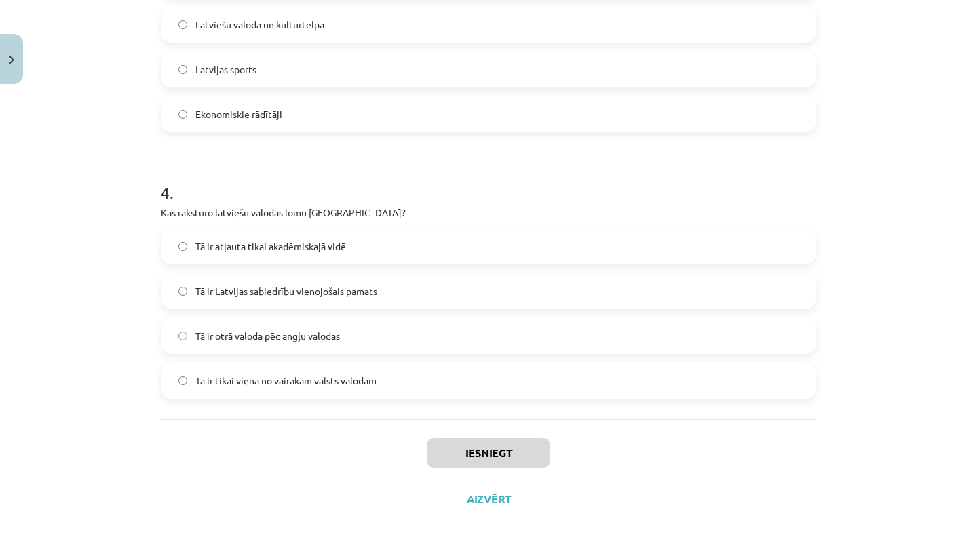
scroll to position [341, 0]
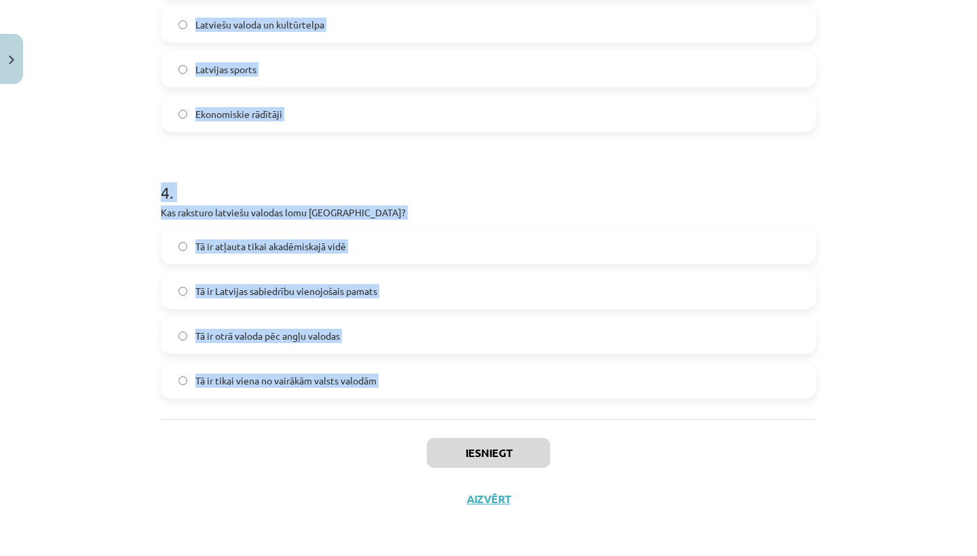
drag, startPoint x: 159, startPoint y: 270, endPoint x: 393, endPoint y: 438, distance: 288.2
copy form "1 . Kas ir kultūras kodi? Tehnoloģiju attīstības mērķi Literatūras kanoni Dzies…"
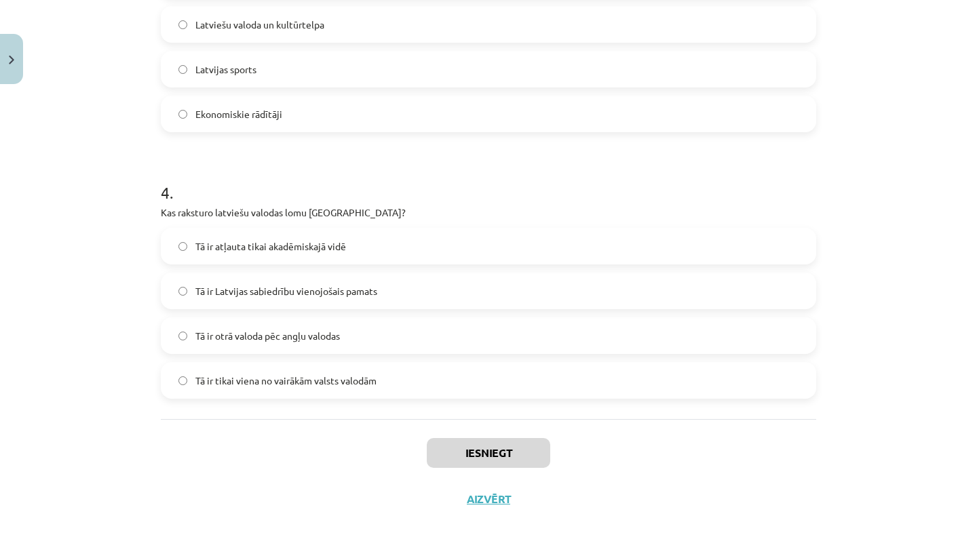
click at [104, 184] on div "Mācību tēma: Kultūras un mākslas i (vizuālā māksla) - 11. klases 1. ieskaites m…" at bounding box center [488, 278] width 977 height 556
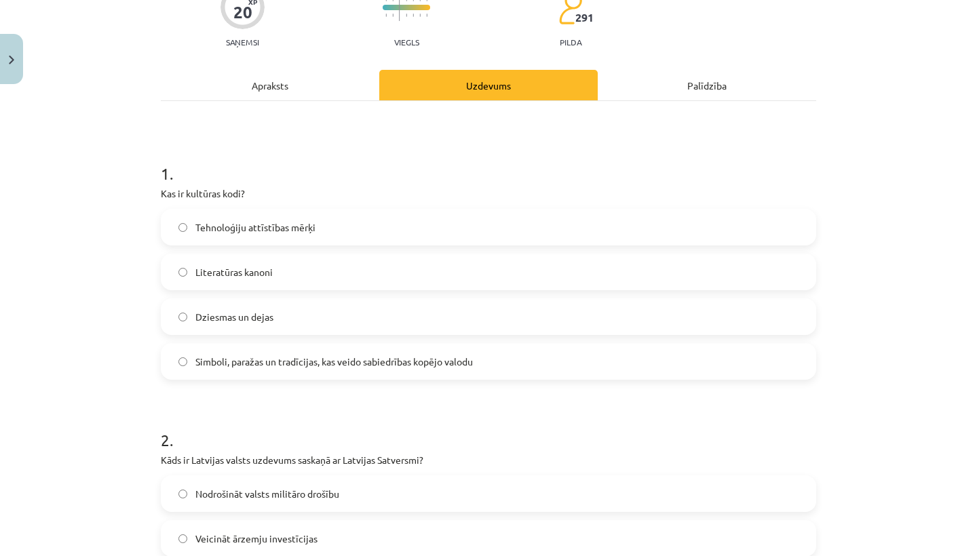
scroll to position [132, 0]
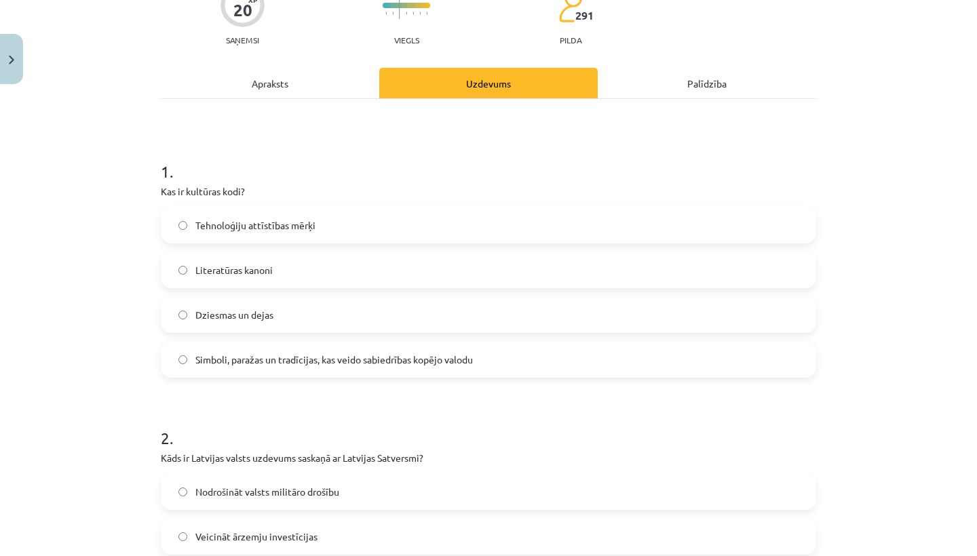
click at [215, 359] on span "Simboli, paražas un tradīcijas, kas veido sabiedrības kopējo valodu" at bounding box center [333, 360] width 277 height 14
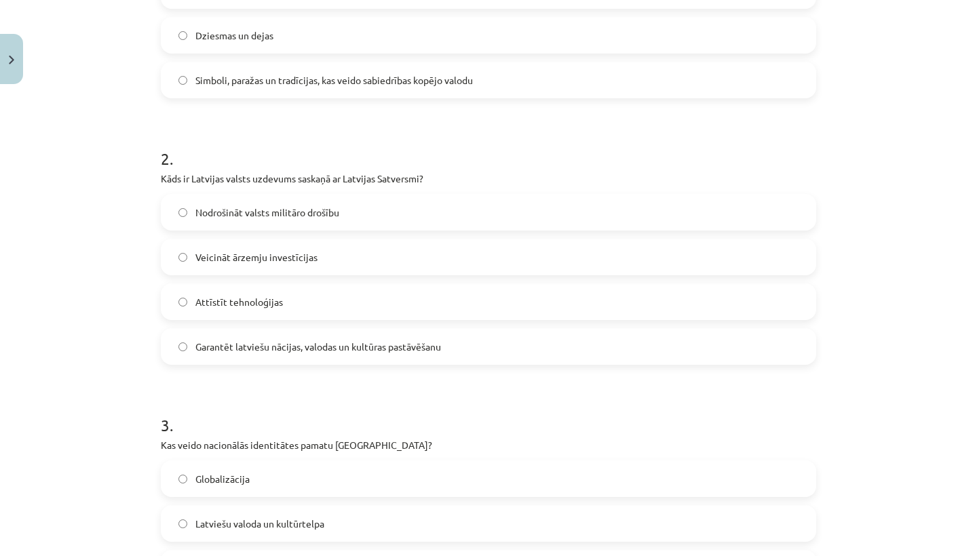
scroll to position [587, 0]
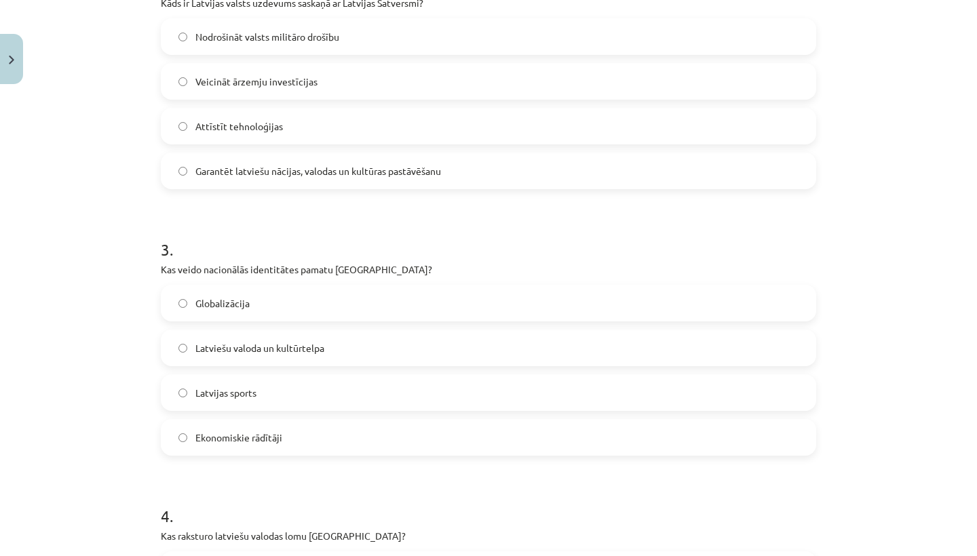
click at [295, 164] on span "Garantēt latviešu nācijas, valodas un kultūras pastāvēšanu" at bounding box center [318, 171] width 246 height 14
click at [269, 353] on span "Latviešu valoda un kultūrtelpa" at bounding box center [259, 348] width 129 height 14
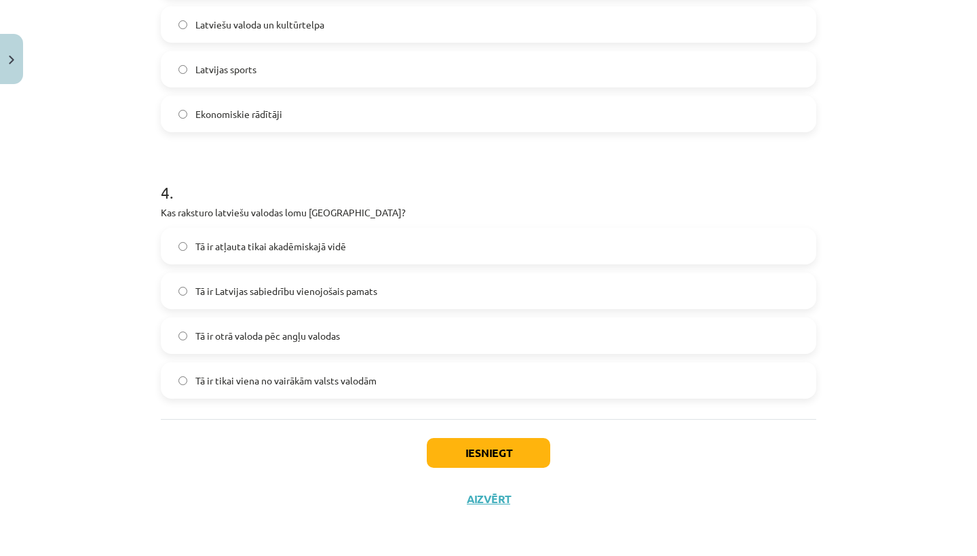
scroll to position [912, 0]
click at [280, 296] on label "Tā ir Latvijas sabiedrību vienojošais pamats" at bounding box center [488, 291] width 652 height 34
click at [480, 452] on button "Iesniegt" at bounding box center [488, 453] width 123 height 30
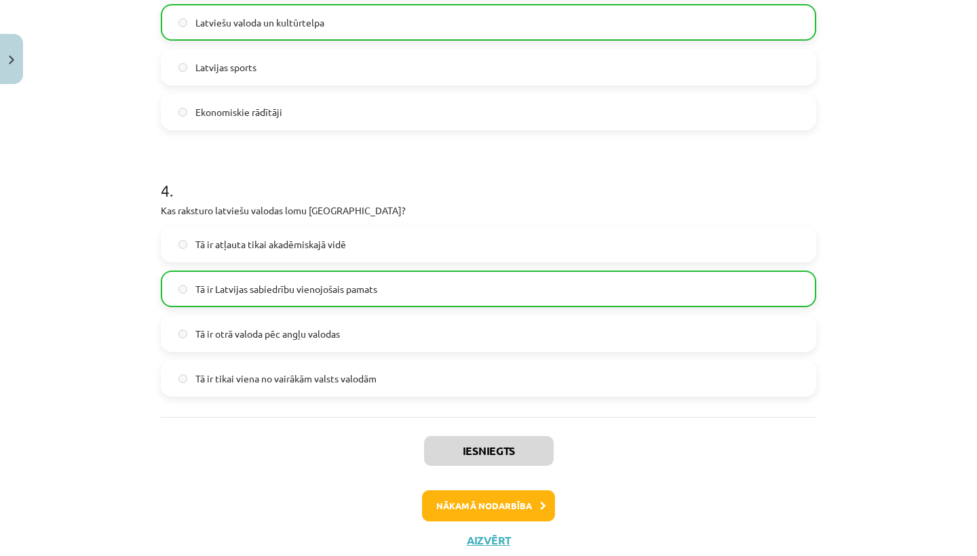
click at [492, 500] on button "Nākamā nodarbība" at bounding box center [488, 505] width 133 height 31
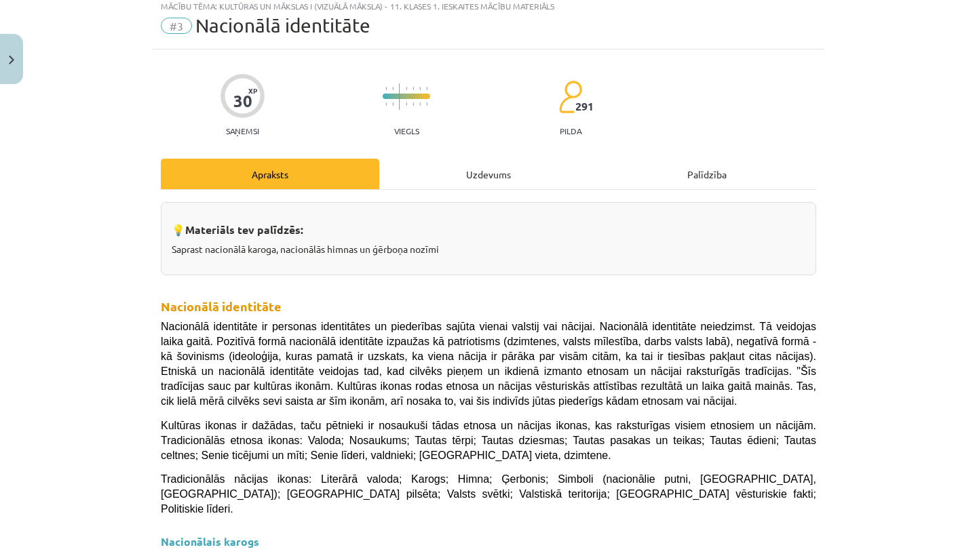
scroll to position [34, 0]
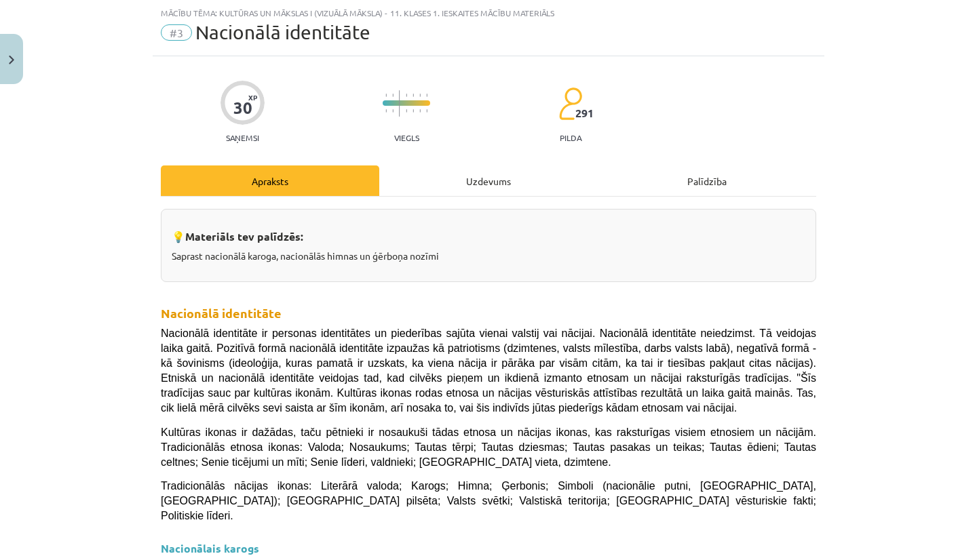
click at [492, 189] on div "Uzdevums" at bounding box center [488, 180] width 218 height 31
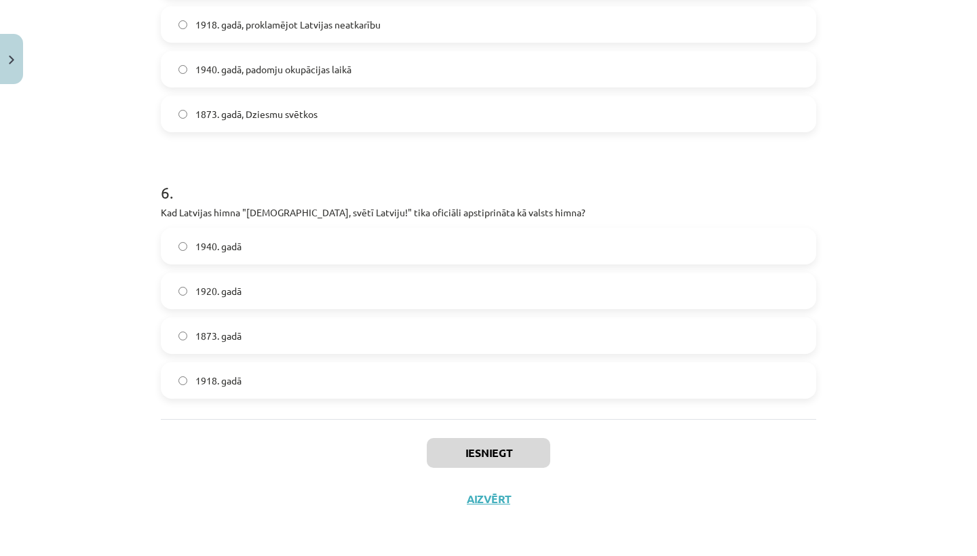
scroll to position [469, 0]
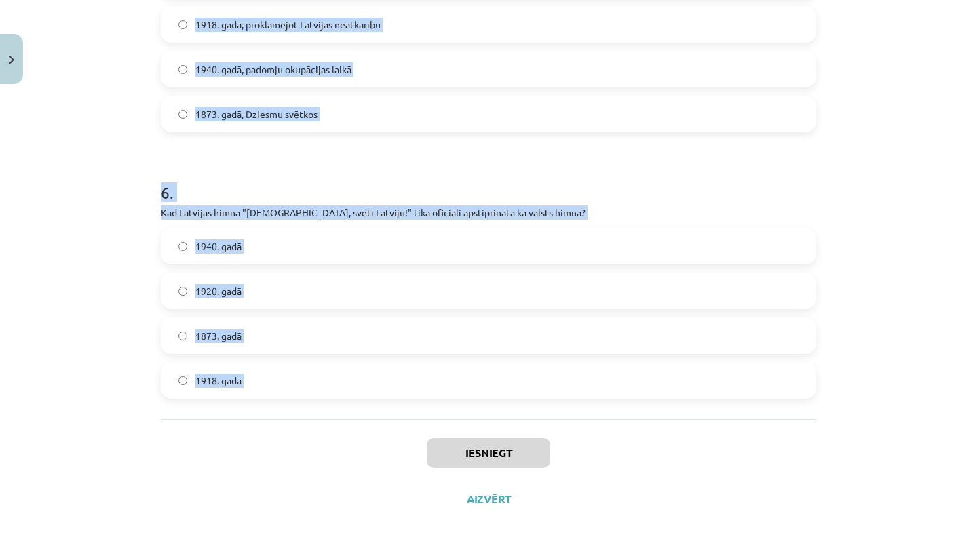
drag, startPoint x: 159, startPoint y: 270, endPoint x: 392, endPoint y: 439, distance: 287.9
copy form "1 . Kādi elementi veido tradicionālās etnosa ikonas? Politiskie līderi, nacionā…"
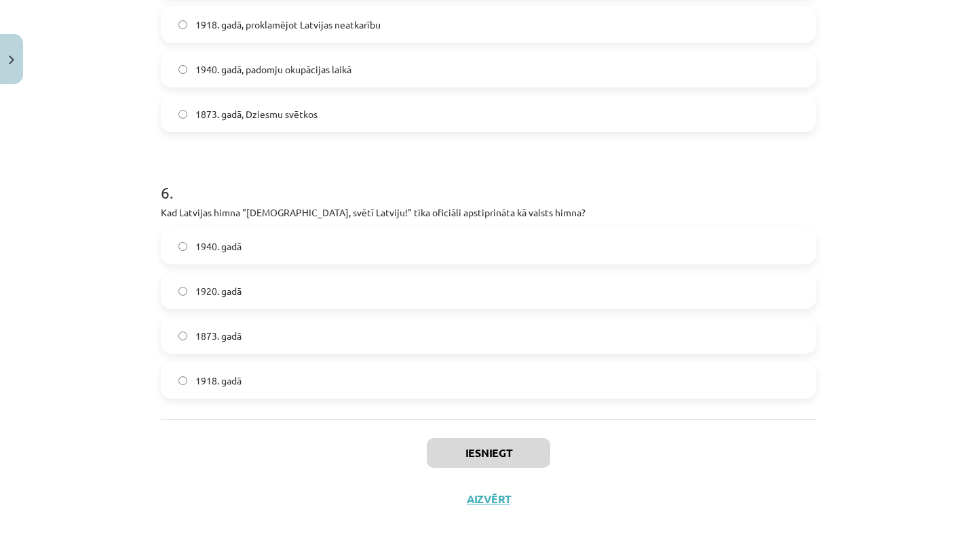
click at [117, 183] on div "Mācību tēma: Kultūras un mākslas i (vizuālā māksla) - 11. klases 1. ieskaites m…" at bounding box center [488, 278] width 977 height 556
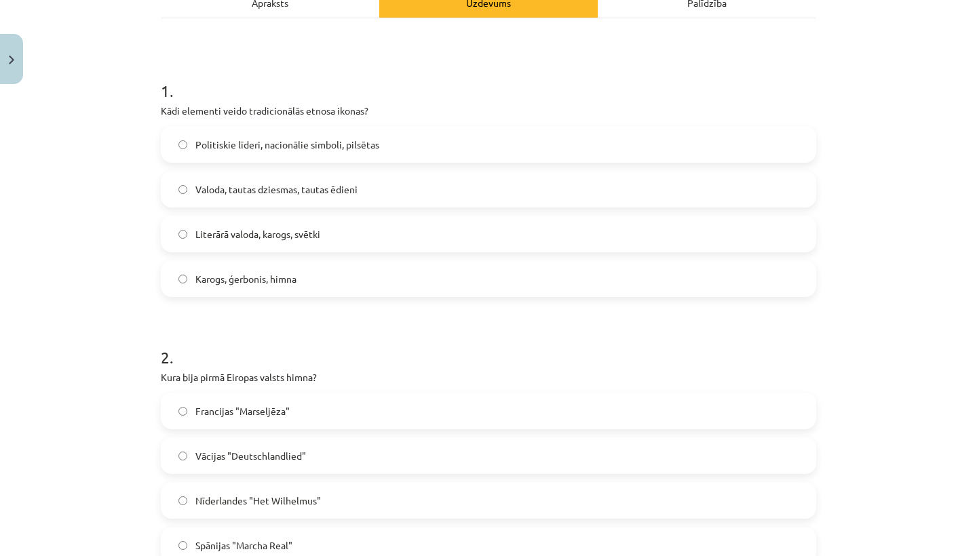
scroll to position [215, 0]
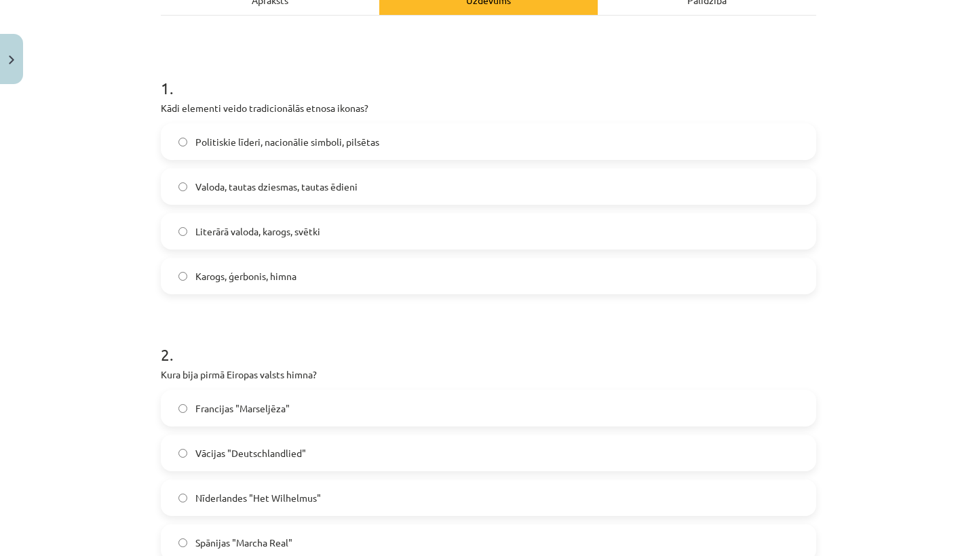
click at [216, 176] on label "Valoda, tautas dziesmas, tautas ēdieni" at bounding box center [488, 187] width 652 height 34
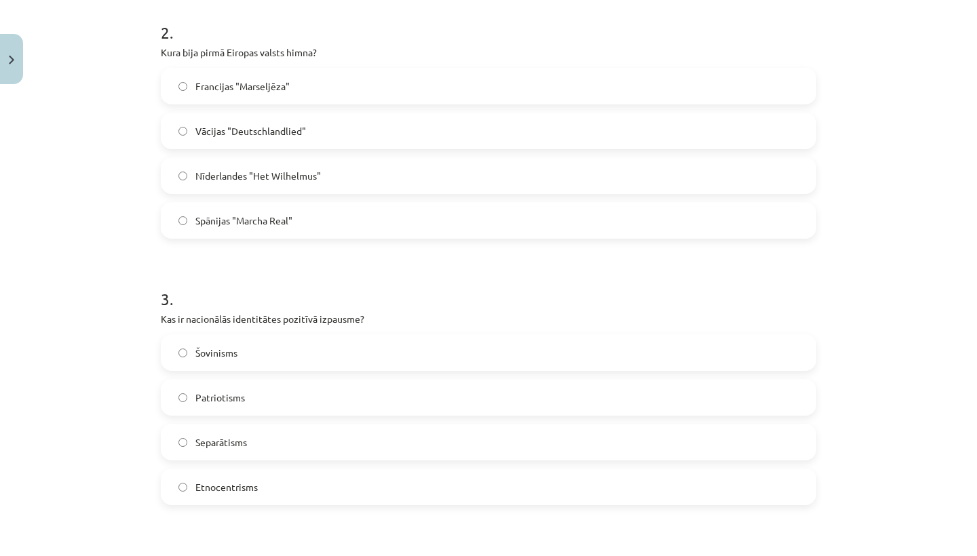
scroll to position [539, 0]
click at [277, 167] on span "Nīderlandes "Het Wilhelmus"" at bounding box center [257, 174] width 125 height 14
click at [215, 398] on span "Patriotisms" at bounding box center [220, 396] width 50 height 14
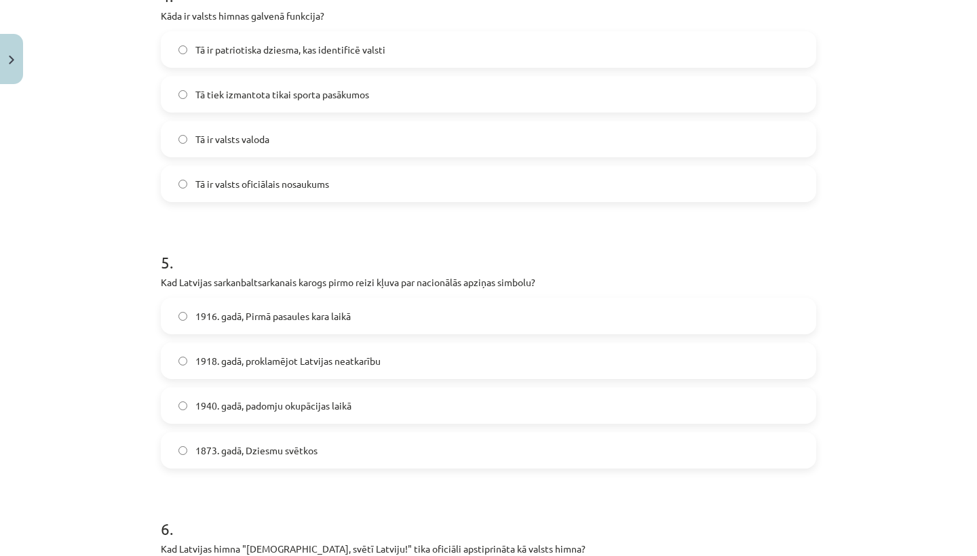
scroll to position [1116, 0]
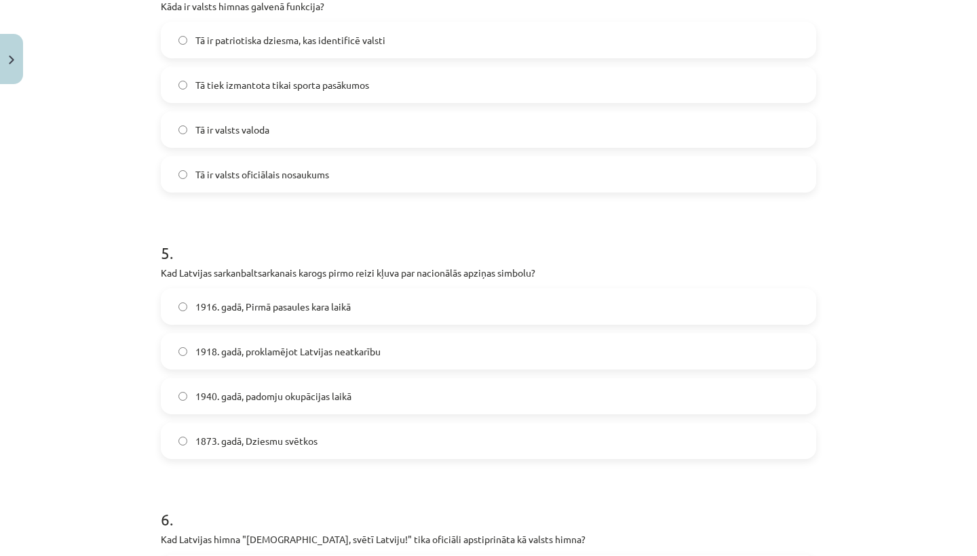
click at [445, 50] on label "Tā ir patriotiska dziesma, kas identificē valsti" at bounding box center [488, 40] width 652 height 34
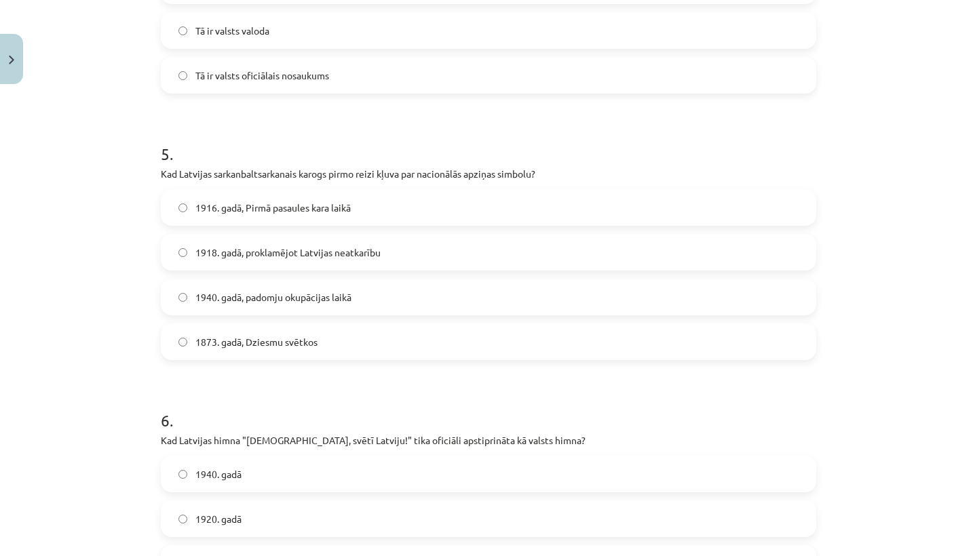
scroll to position [1217, 0]
click at [356, 203] on label "1916. gadā, Pirmā pasaules kara laikā" at bounding box center [488, 206] width 652 height 34
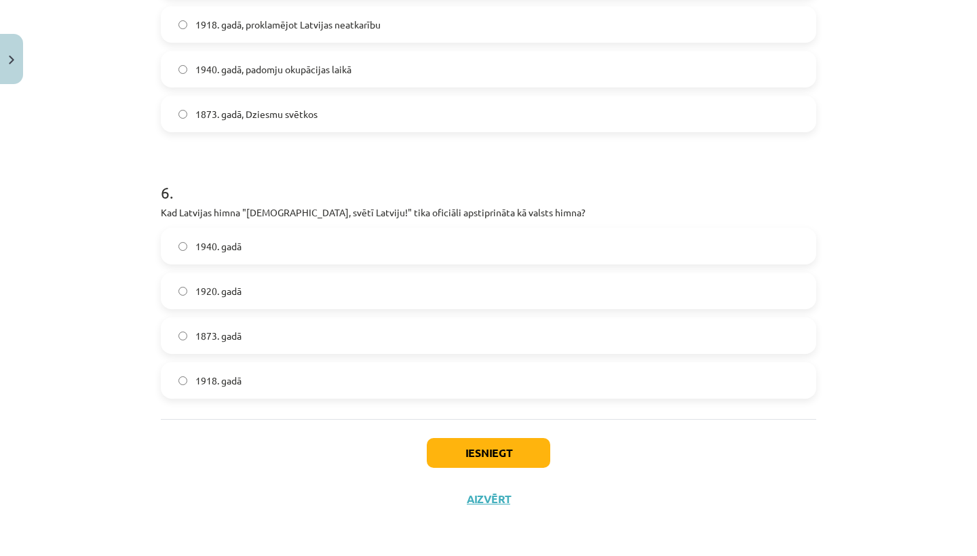
scroll to position [1445, 0]
click at [307, 298] on label "1920. gadā" at bounding box center [488, 291] width 652 height 34
click at [458, 438] on button "Iesniegt" at bounding box center [488, 453] width 123 height 30
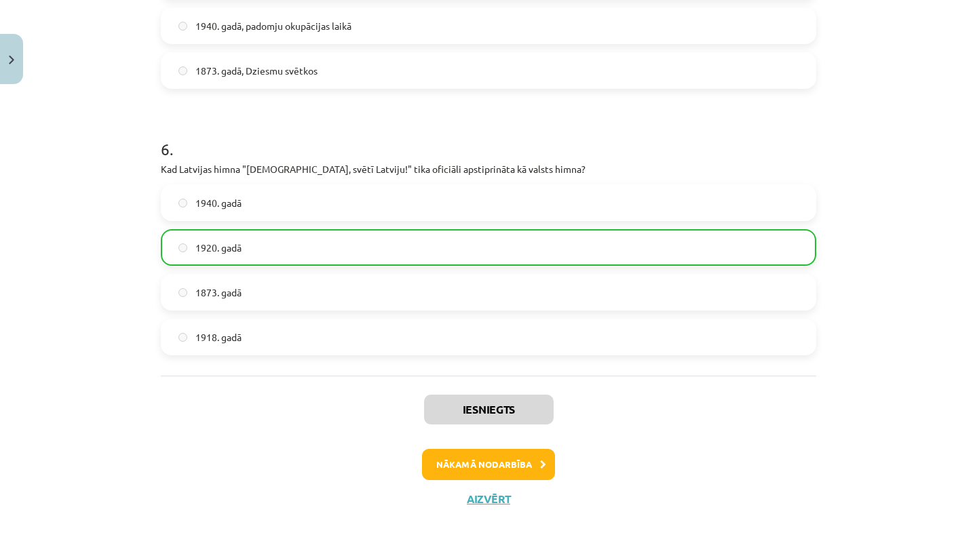
scroll to position [1488, 0]
click at [488, 461] on button "Nākamā nodarbība" at bounding box center [488, 464] width 133 height 31
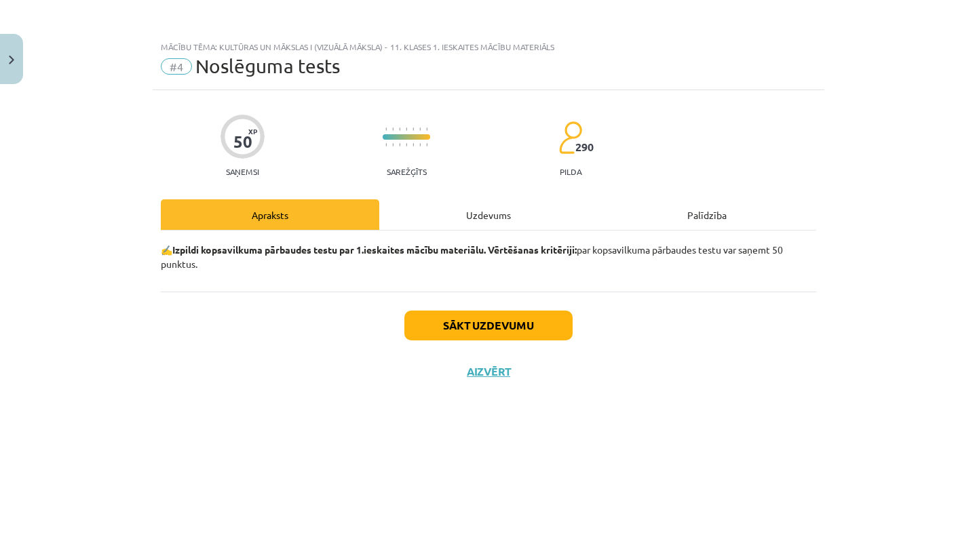
scroll to position [0, 0]
click at [486, 340] on button "Sākt uzdevumu" at bounding box center [488, 326] width 168 height 30
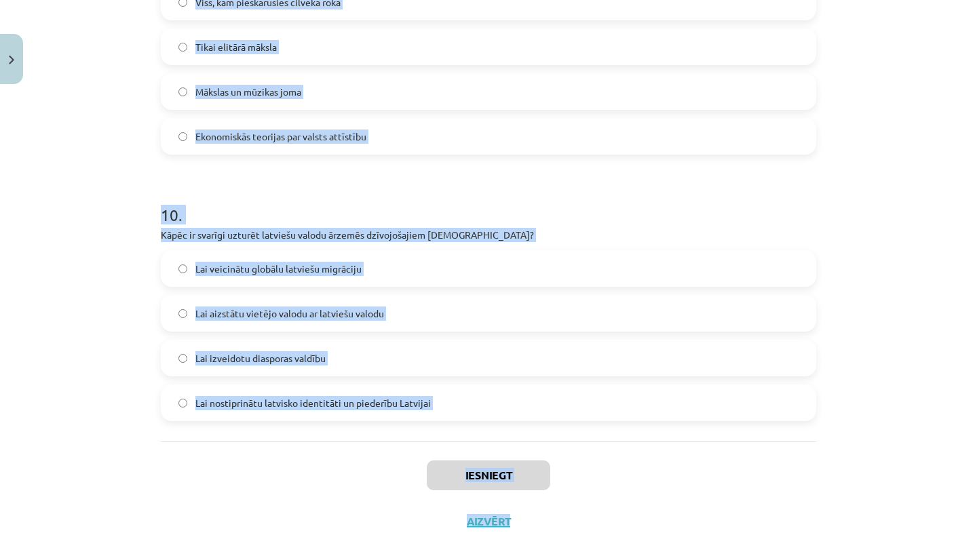
scroll to position [2500, 0]
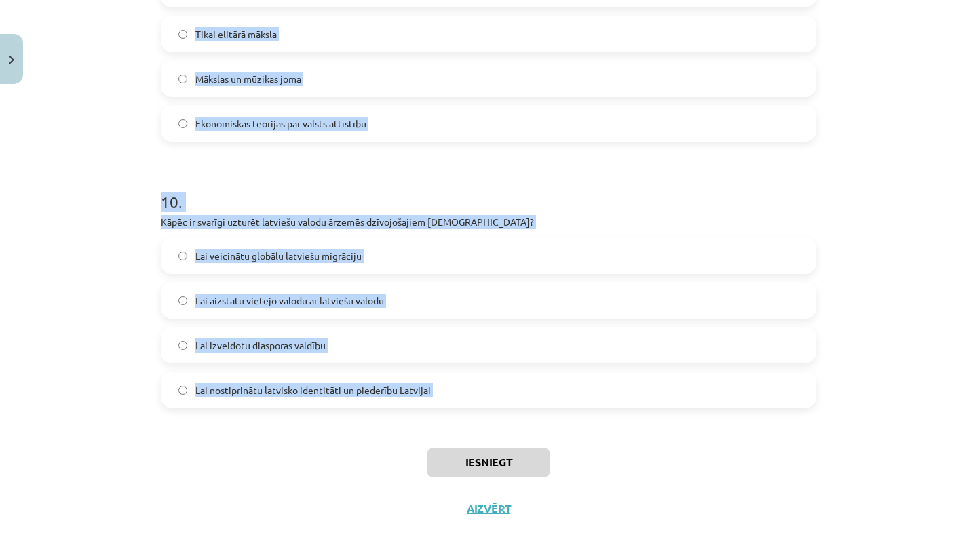
drag, startPoint x: 160, startPoint y: 302, endPoint x: 347, endPoint y: 435, distance: 229.0
copy form "1 . Kādu lomu spēlē kultūras izglītība? Tā nodrošina kultūras tradīciju nodošan…"
click at [85, 249] on div "Mācību tēma: Kultūras un mākslas i (vizuālā māksla) - 11. klases 1. ieskaites m…" at bounding box center [488, 278] width 977 height 556
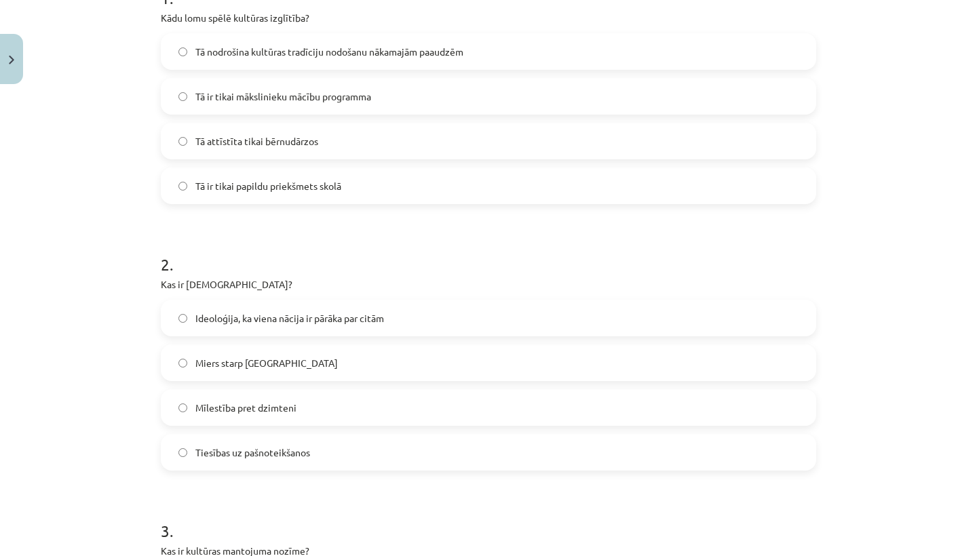
scroll to position [307, 0]
click at [381, 60] on label "Tā nodrošina kultūras tradīciju nodošanu nākamajām paaudzēm" at bounding box center [488, 50] width 652 height 34
click at [272, 323] on span "Ideoloģija, ka viena nācija ir pārāka par citām" at bounding box center [289, 317] width 189 height 14
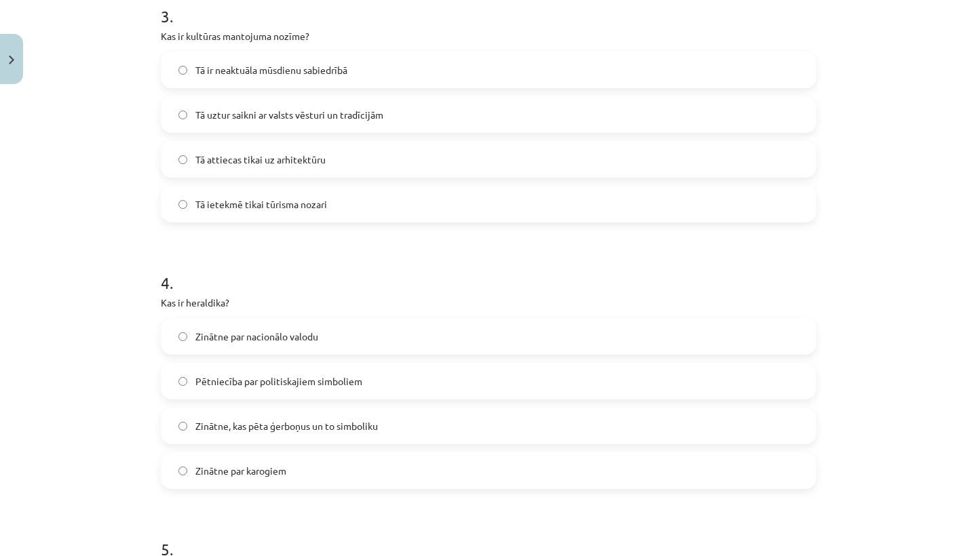
scroll to position [835, 0]
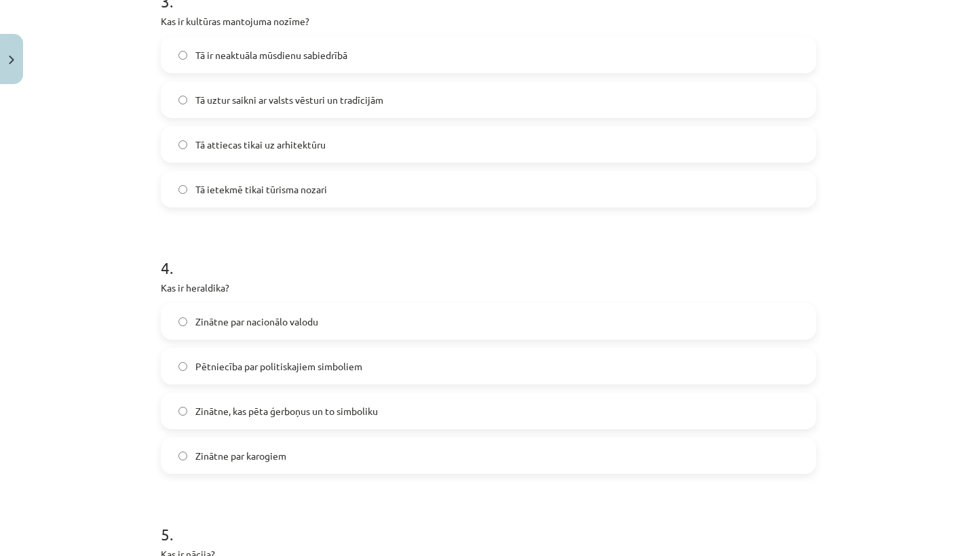
click at [345, 94] on span "Tā uztur saikni ar valsts vēsturi un tradīcijām" at bounding box center [289, 100] width 188 height 14
click at [261, 422] on label "Zinātne, kas pēta ģerboņus un to simboliku" at bounding box center [488, 411] width 652 height 34
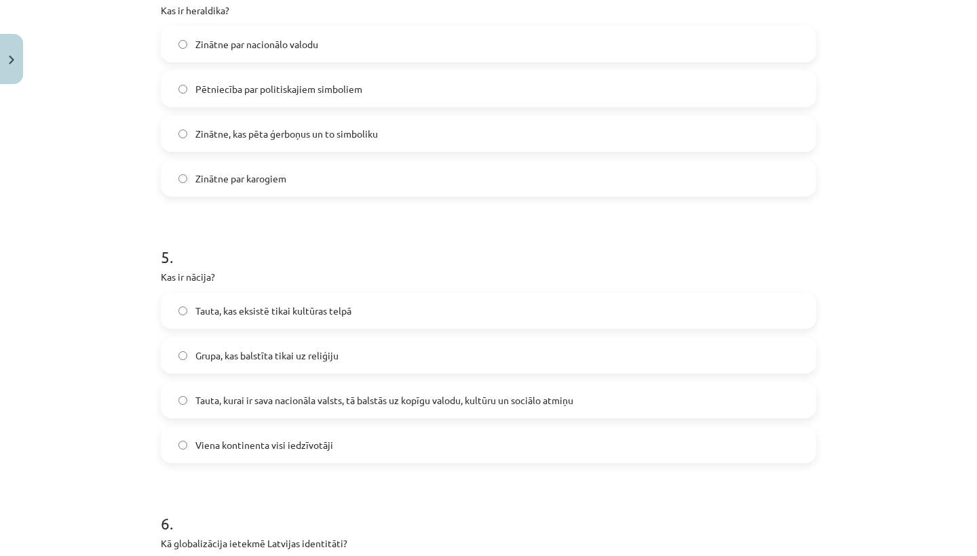
click at [288, 408] on label "Tauta, kurai ir sava nacionāla valsts, tā balstās uz kopīgu valodu, kultūru un …" at bounding box center [488, 400] width 652 height 34
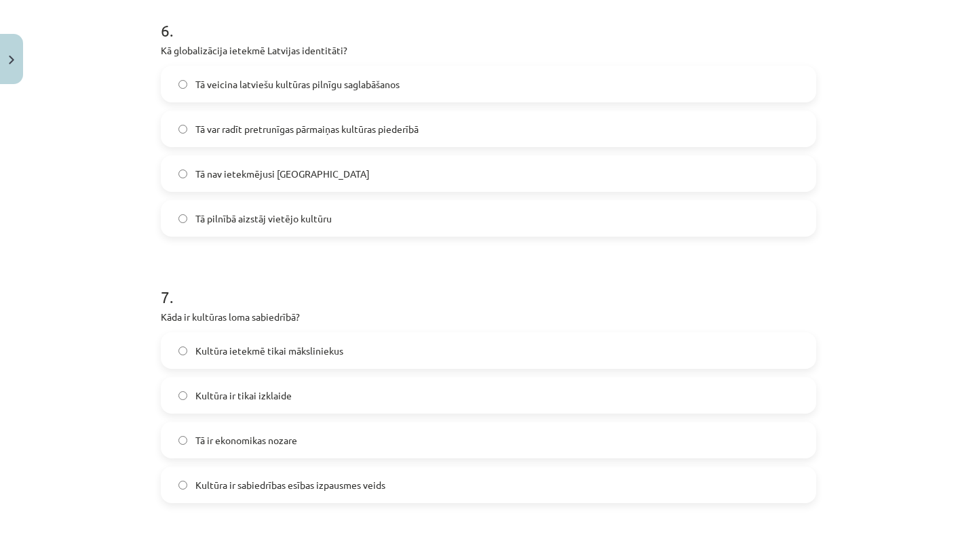
scroll to position [1607, 0]
click at [386, 121] on span "Tā var radīt pretrunīgas pārmaiņas kultūras piederībā" at bounding box center [306, 128] width 223 height 14
click at [269, 473] on label "Kultūra ir sabiedrības esības izpausmes veids" at bounding box center [488, 484] width 652 height 34
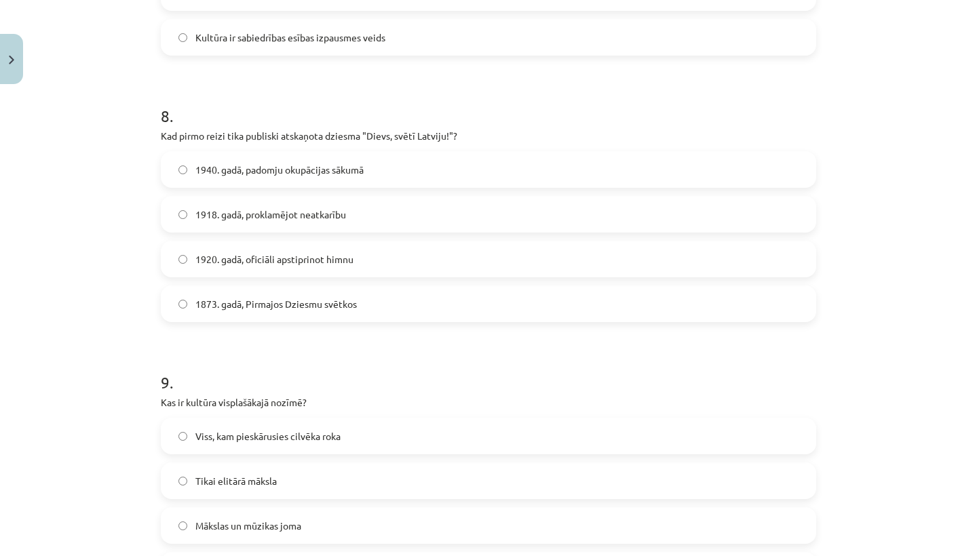
scroll to position [2056, 0]
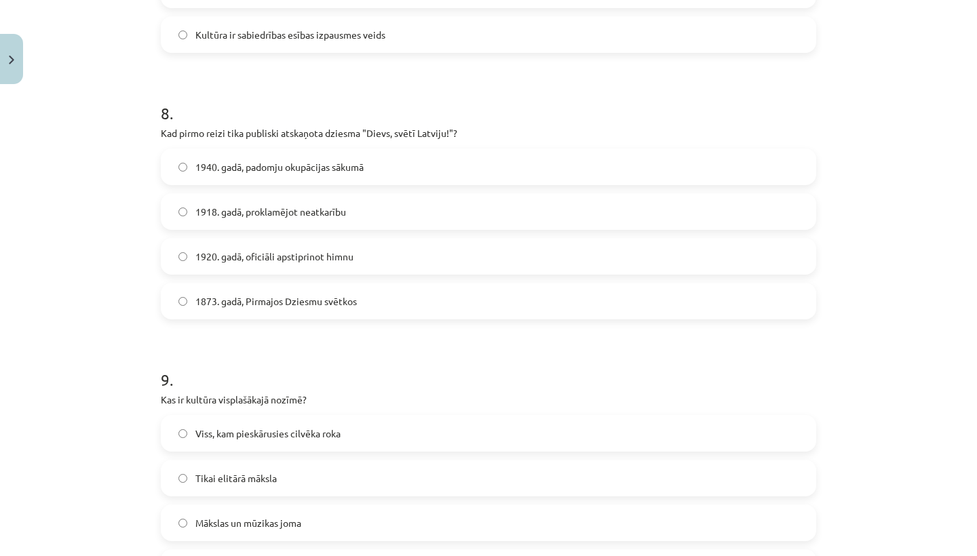
click at [250, 298] on span "1873. gadā, Pirmajos Dziesmu svētkos" at bounding box center [275, 301] width 161 height 14
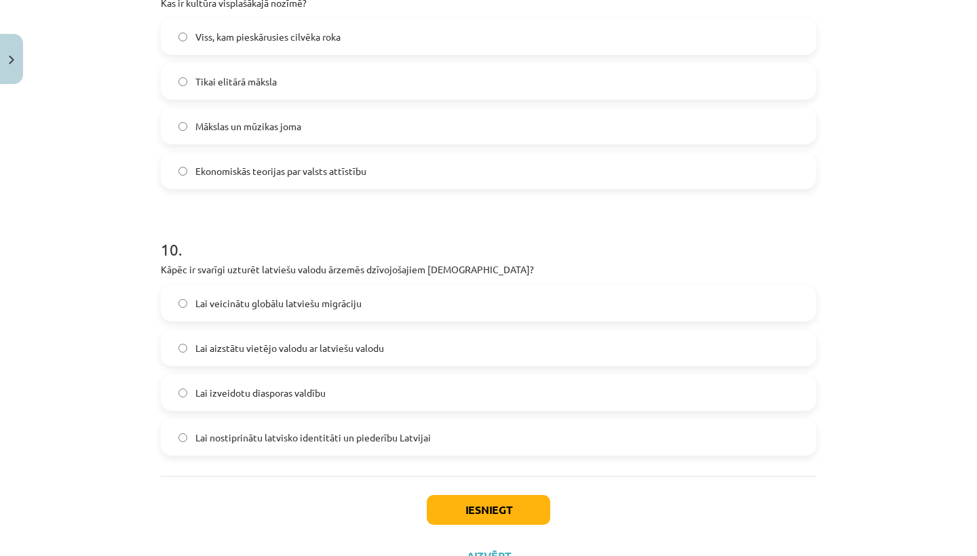
scroll to position [2455, 0]
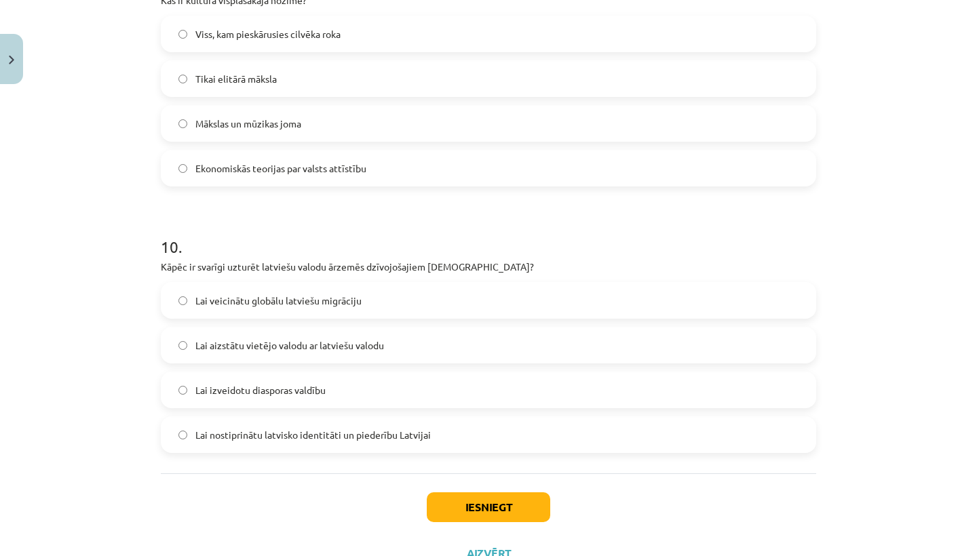
click at [343, 41] on label "Viss, kam pieskārusies cilvēka roka" at bounding box center [488, 34] width 652 height 34
click at [283, 442] on label "Lai nostiprinātu latvisko identitāti un piederību Latvijai" at bounding box center [488, 435] width 652 height 34
click at [454, 503] on button "Iesniegt" at bounding box center [488, 507] width 123 height 30
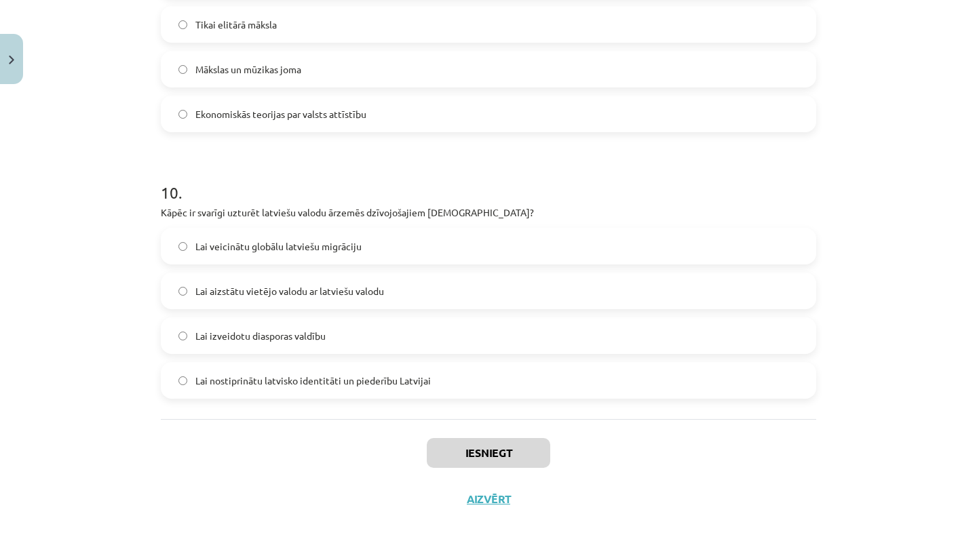
scroll to position [2511, 0]
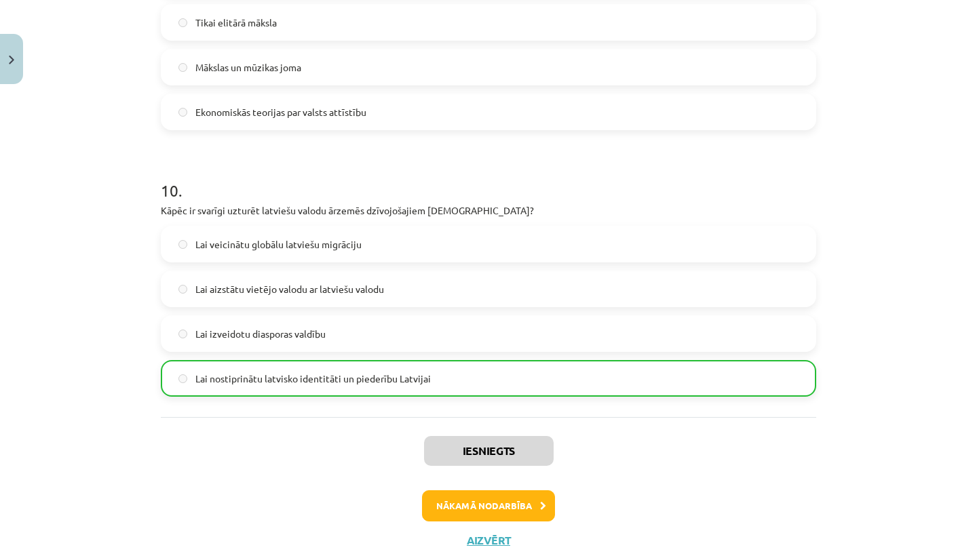
click at [454, 503] on button "Nākamā nodarbība" at bounding box center [488, 505] width 133 height 31
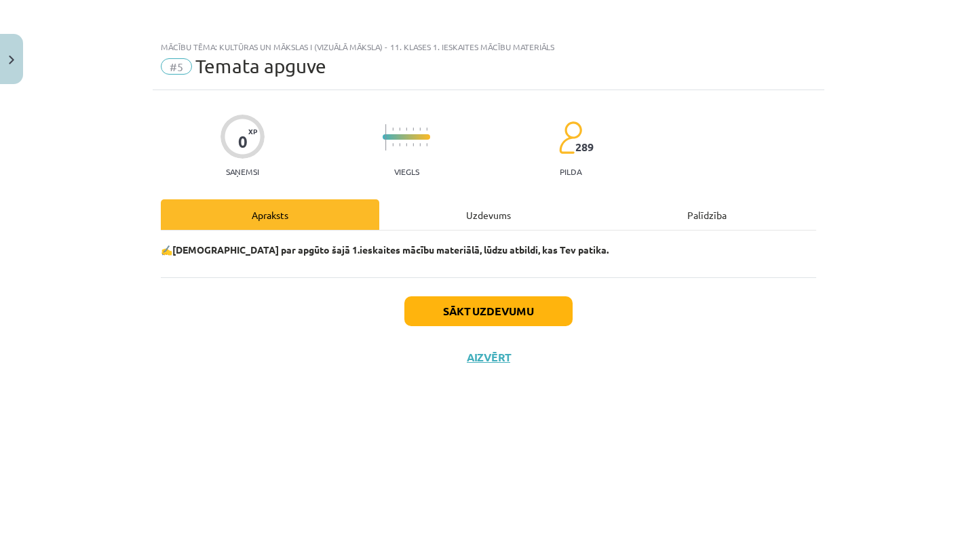
scroll to position [0, 0]
click at [463, 306] on button "Sākt uzdevumu" at bounding box center [488, 311] width 168 height 30
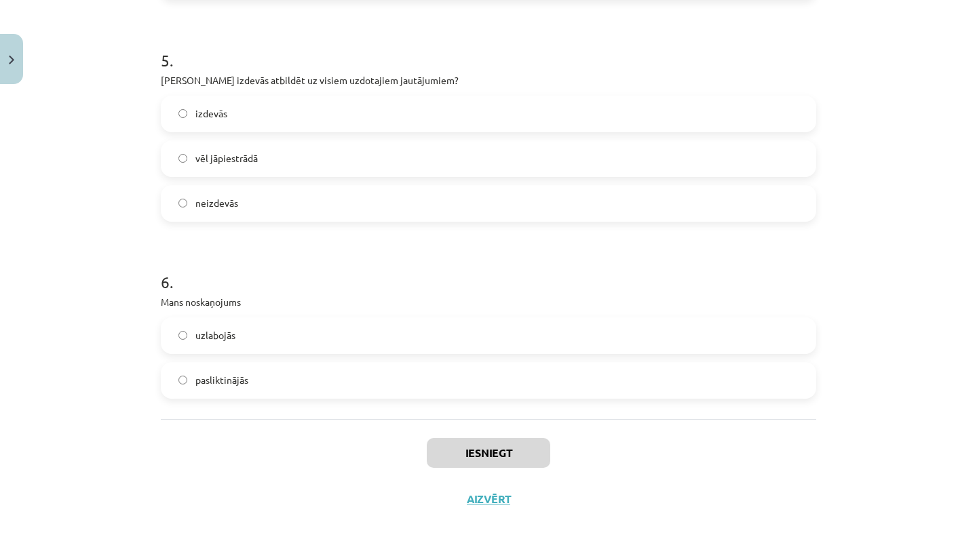
scroll to position [1165, 0]
click at [404, 106] on label "izdevās" at bounding box center [488, 114] width 652 height 34
click at [465, 453] on button "Iesniegt" at bounding box center [488, 453] width 123 height 30
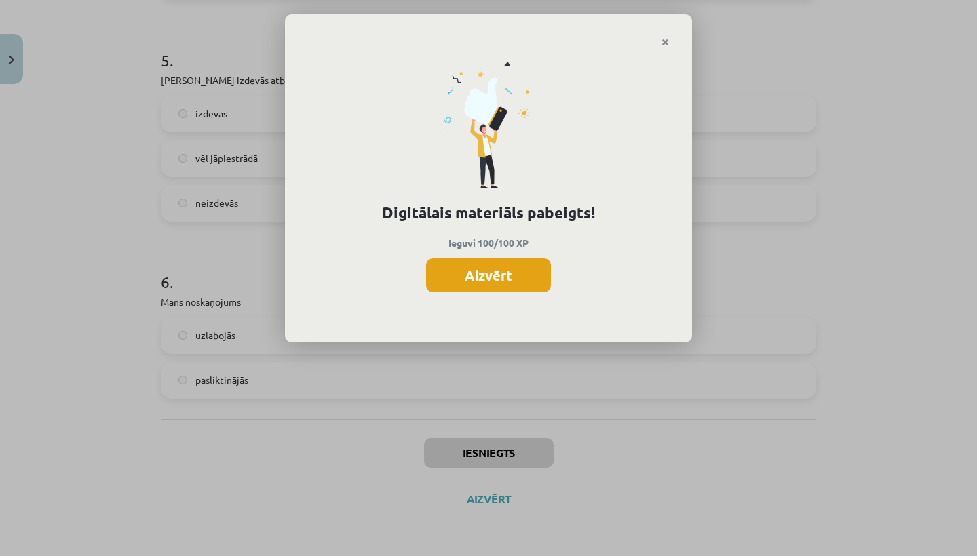
click at [511, 269] on button "Aizvērt" at bounding box center [488, 275] width 125 height 34
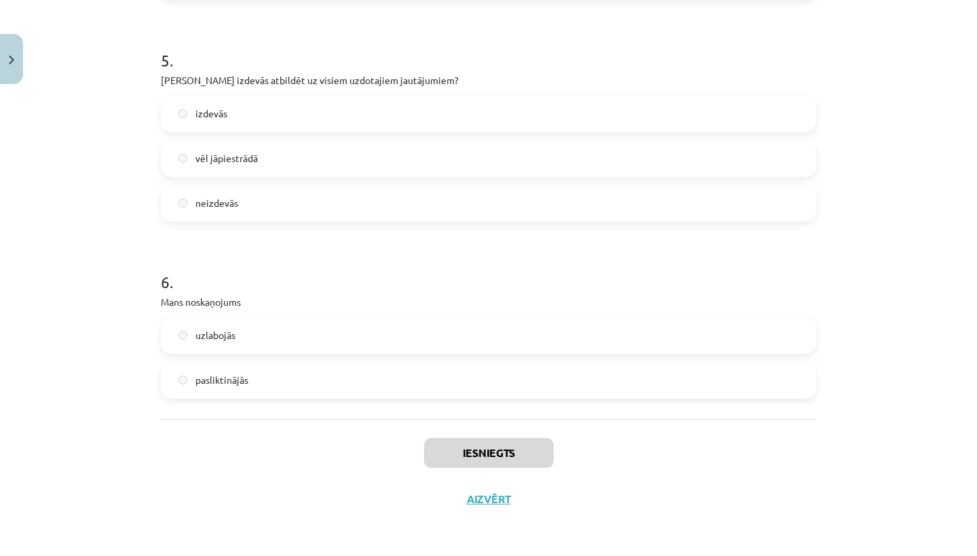
click at [498, 499] on button "Aizvērt" at bounding box center [489, 499] width 52 height 14
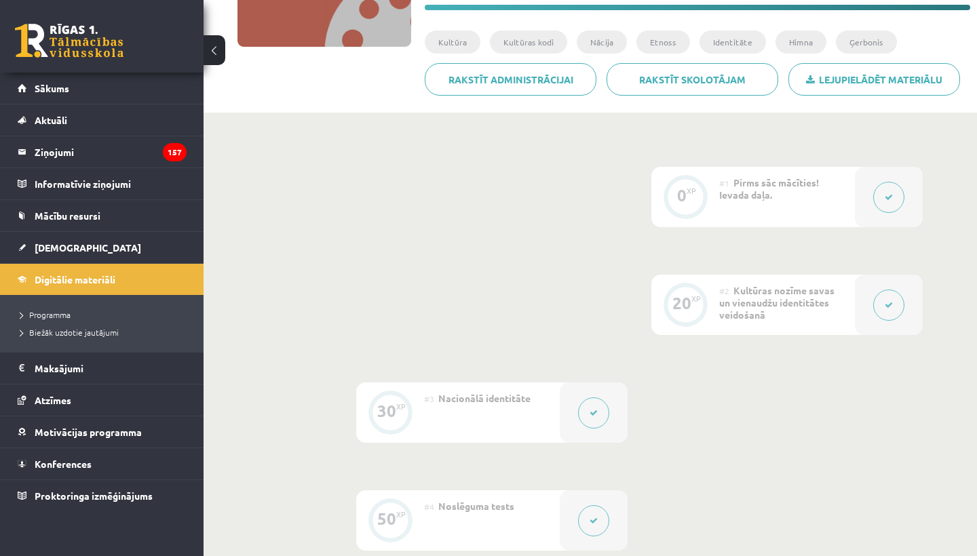
scroll to position [227, 0]
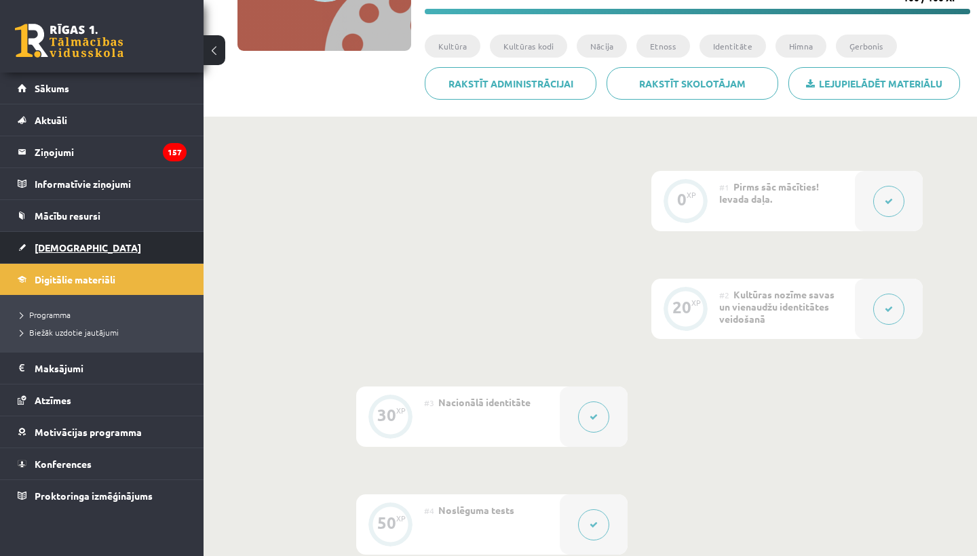
click at [64, 254] on link "[DEMOGRAPHIC_DATA]" at bounding box center [102, 247] width 169 height 31
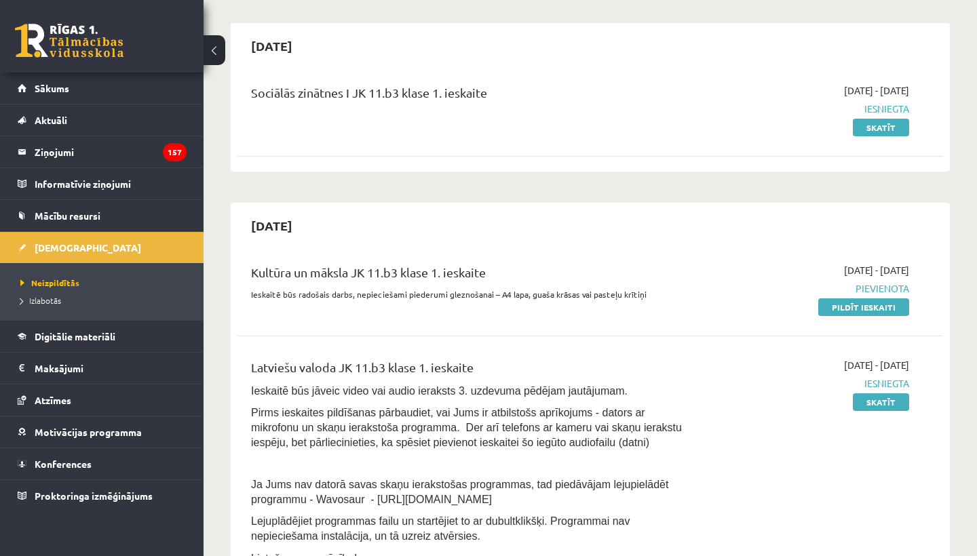
scroll to position [113, 0]
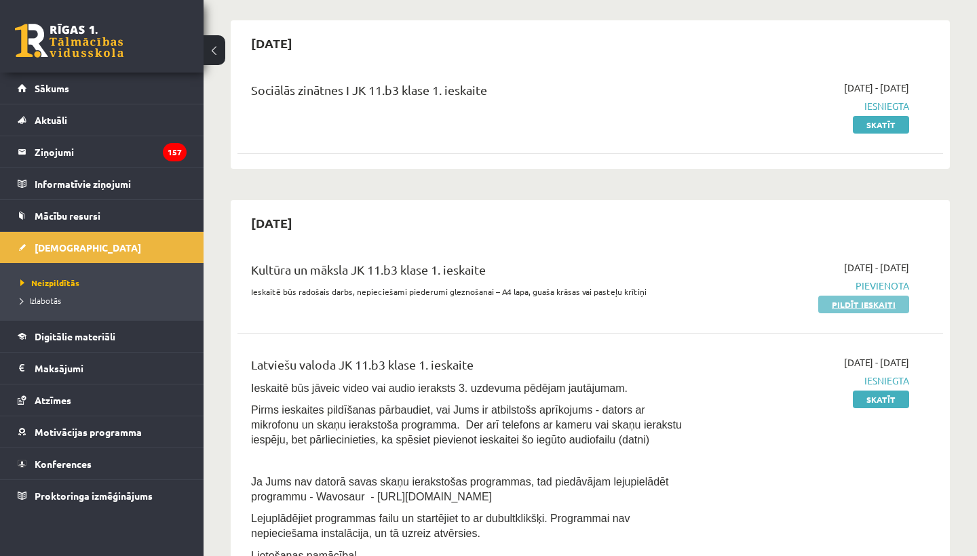
click at [873, 304] on link "Pildīt ieskaiti" at bounding box center [863, 305] width 91 height 18
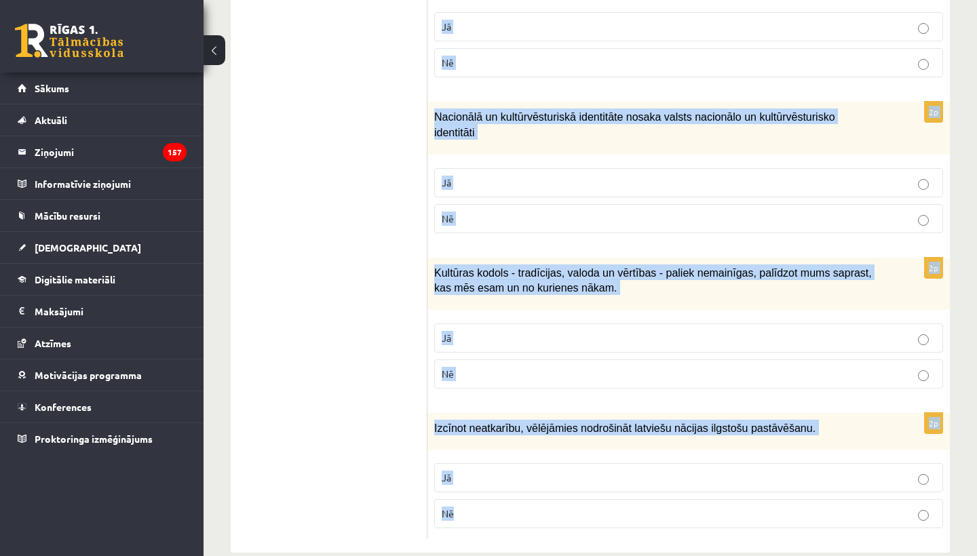
scroll to position [1972, 0]
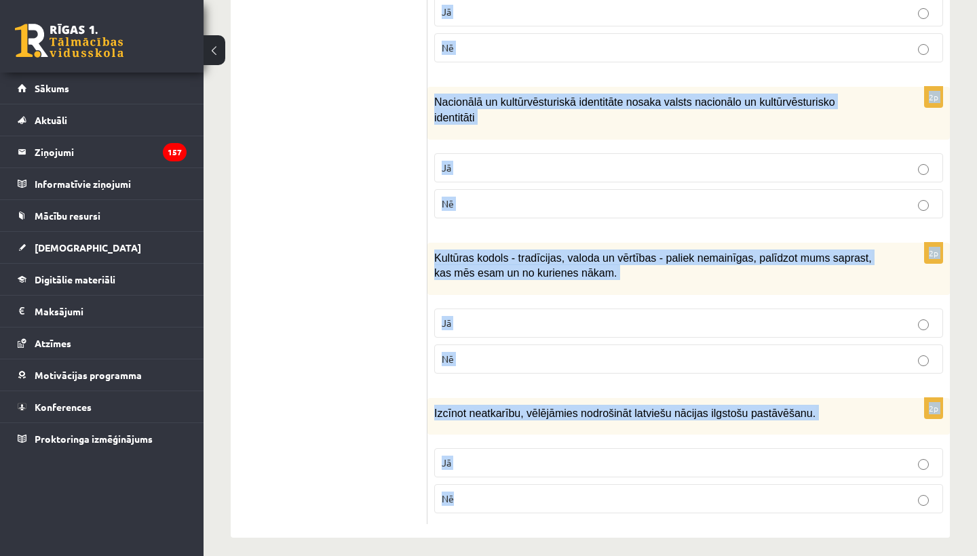
drag, startPoint x: 442, startPoint y: 274, endPoint x: 646, endPoint y: 555, distance: 347.7
copy form "Loremi dol sitametcons ad elitsed! 5d Eiusmodt incidid utlaboreetd ma aliquaeni…"
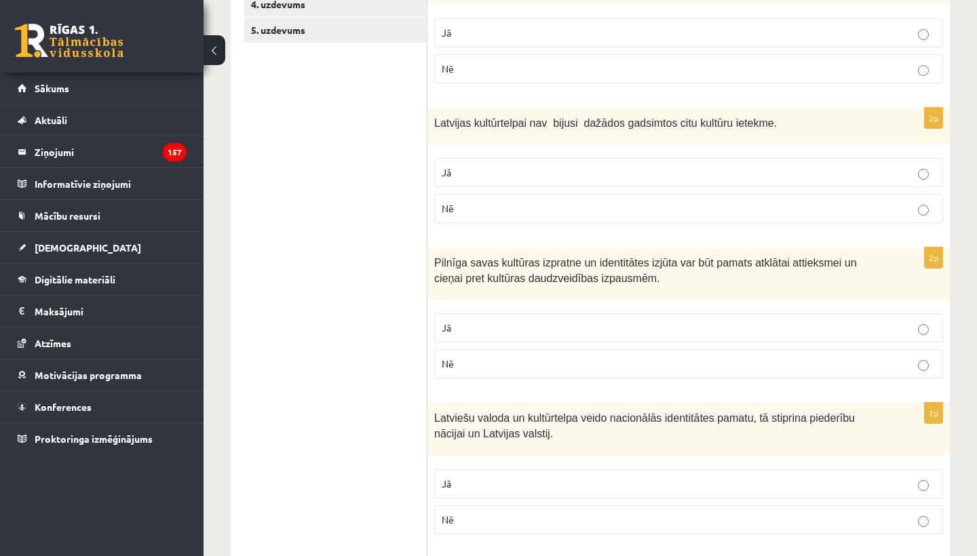
scroll to position [349, 0]
click at [551, 38] on p "Jā" at bounding box center [689, 33] width 494 height 14
click at [547, 208] on p "Nē" at bounding box center [689, 208] width 494 height 14
click at [545, 323] on p "Jā" at bounding box center [689, 328] width 494 height 14
click at [532, 479] on p "Jā" at bounding box center [689, 484] width 494 height 14
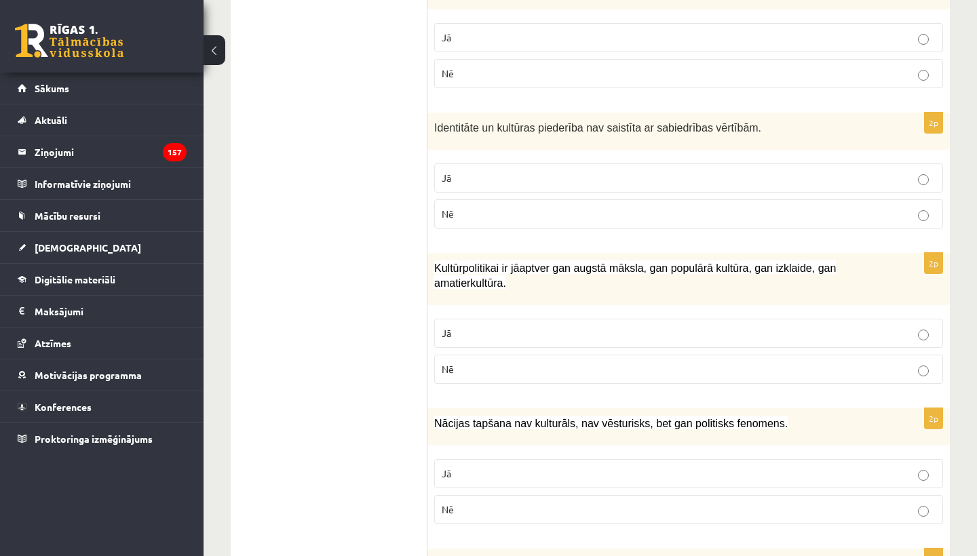
scroll to position [937, 0]
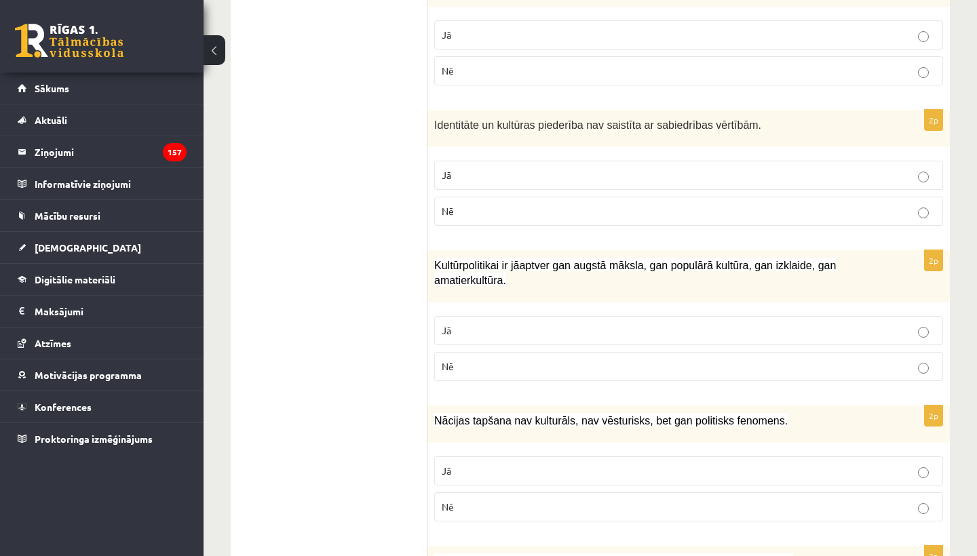
click at [618, 64] on p "Nē" at bounding box center [689, 71] width 494 height 14
click at [614, 204] on p "Nē" at bounding box center [689, 211] width 494 height 14
click at [604, 324] on p "Jā" at bounding box center [689, 331] width 494 height 14
click at [598, 507] on p "Nē" at bounding box center [689, 507] width 494 height 14
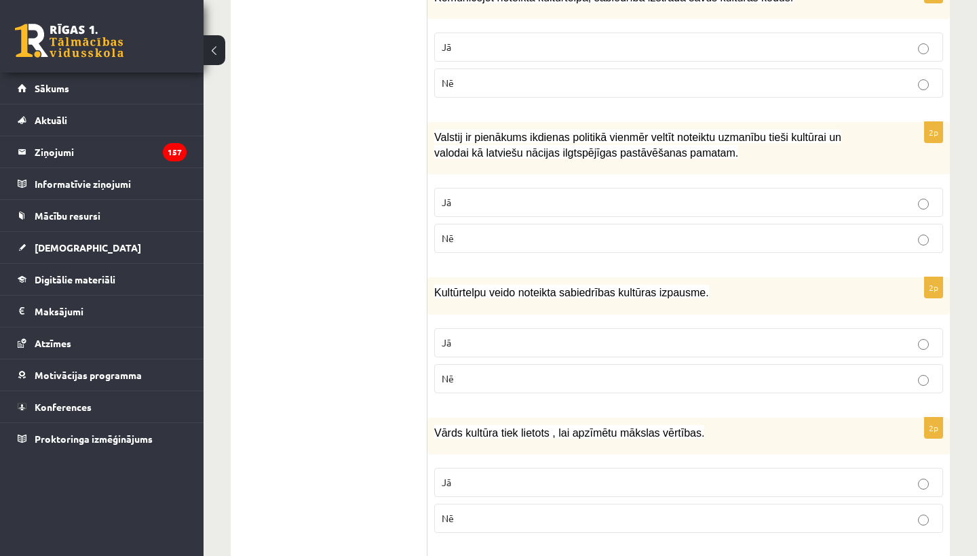
scroll to position [1513, 0]
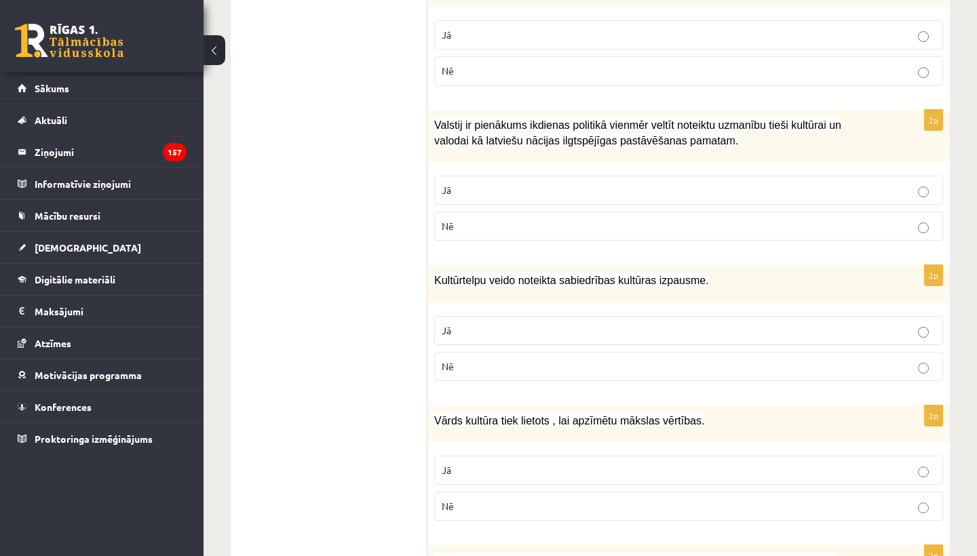
click at [519, 184] on p "Jā" at bounding box center [689, 190] width 494 height 14
click at [604, 28] on p "Jā" at bounding box center [689, 35] width 494 height 14
click at [591, 324] on p "Jā" at bounding box center [689, 331] width 494 height 14
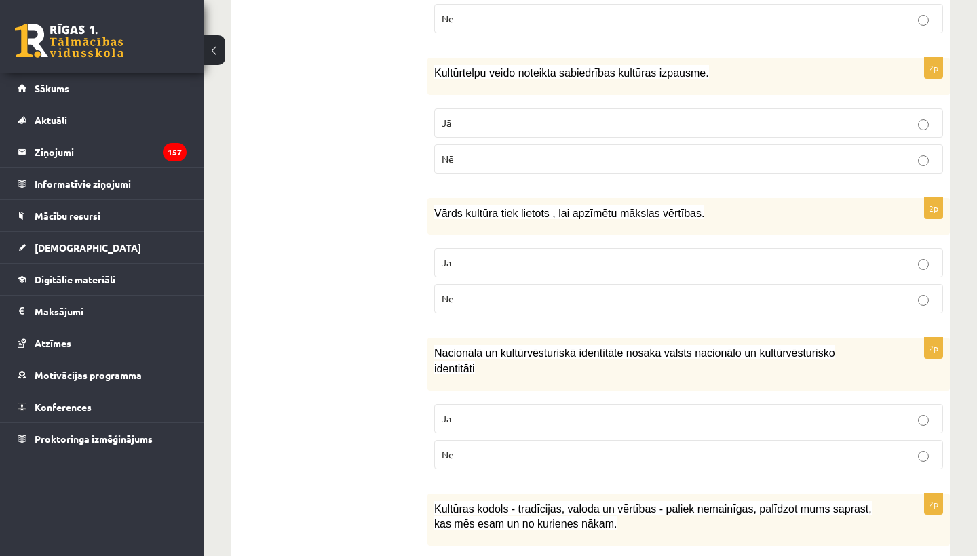
scroll to position [1744, 0]
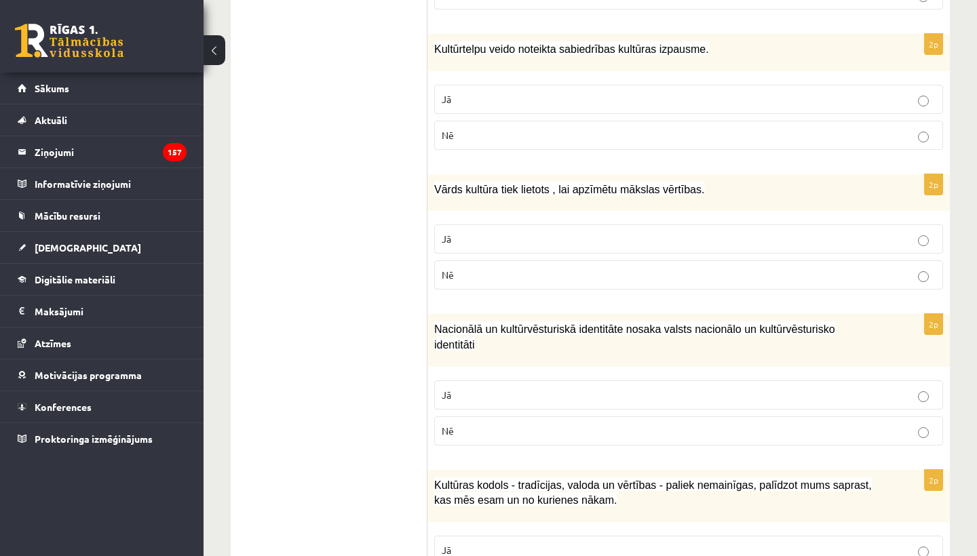
click at [656, 234] on p "Jā" at bounding box center [689, 239] width 494 height 14
click at [621, 391] on p "Jā" at bounding box center [689, 395] width 494 height 14
click at [614, 543] on p "Jā" at bounding box center [689, 550] width 494 height 14
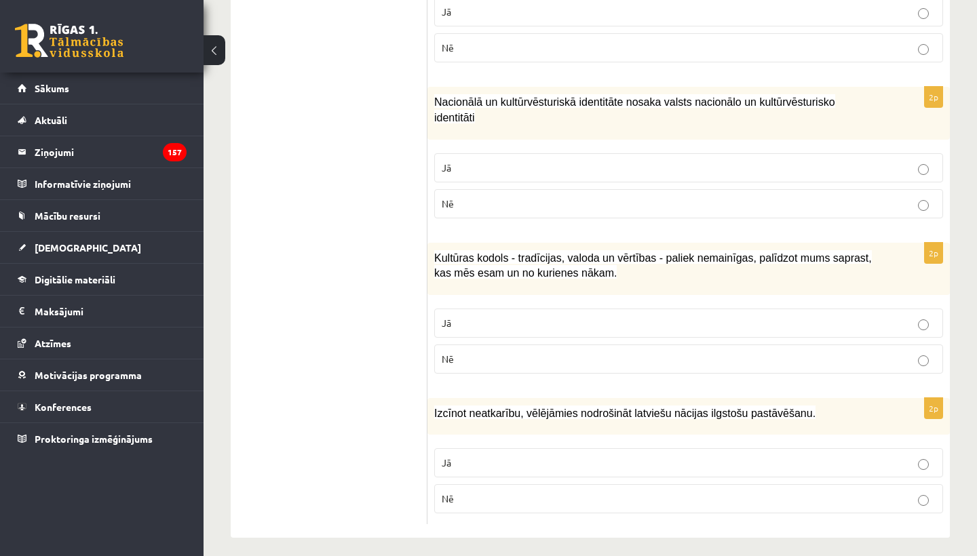
click at [652, 456] on p "Jā" at bounding box center [689, 463] width 494 height 14
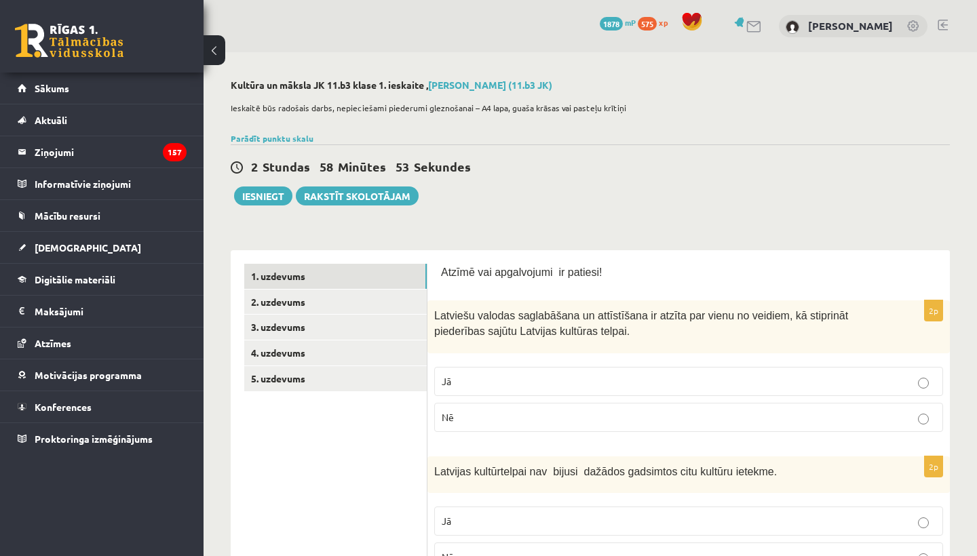
scroll to position [0, 0]
click at [298, 310] on link "2. uzdevums" at bounding box center [335, 302] width 182 height 25
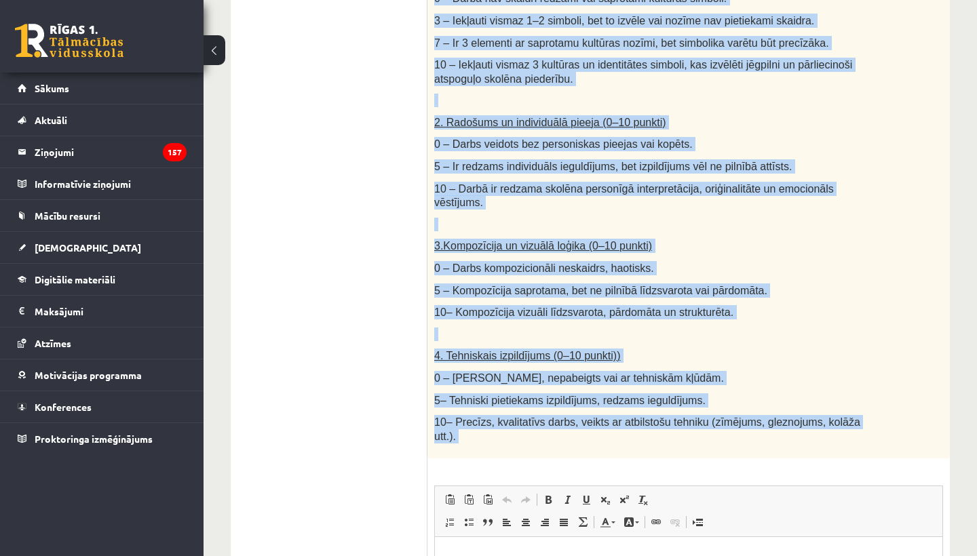
scroll to position [541, 0]
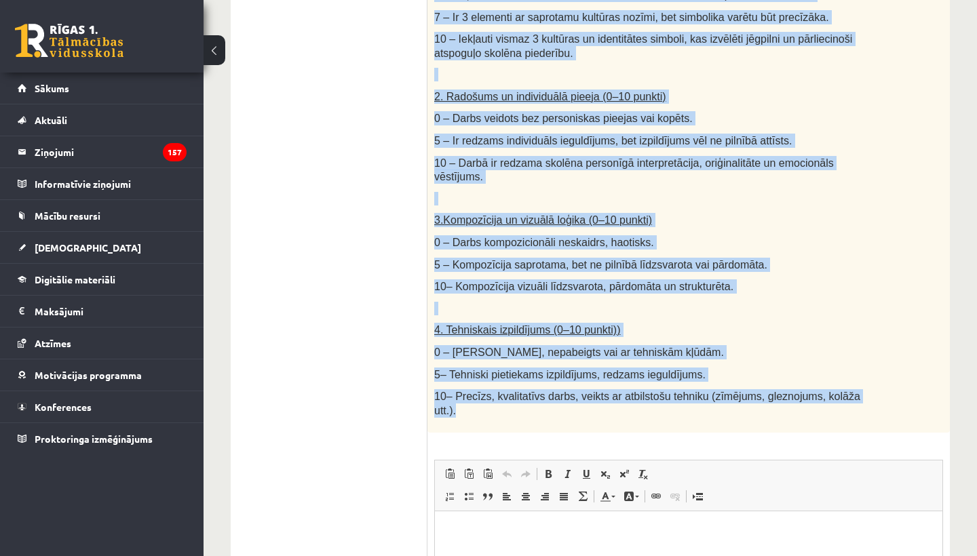
drag, startPoint x: 435, startPoint y: 292, endPoint x: 700, endPoint y: 429, distance: 297.9
click at [700, 429] on div "Radošs darbs. Izveido vizuālu mākslas darbu (zīmējumu, gleznu vai kolāžu), kas …" at bounding box center [688, 84] width 522 height 697
copy div "Loremi dolor. Sitamet consect adipisc elits (doeiusmo, tempor inc utlabo), etd …"
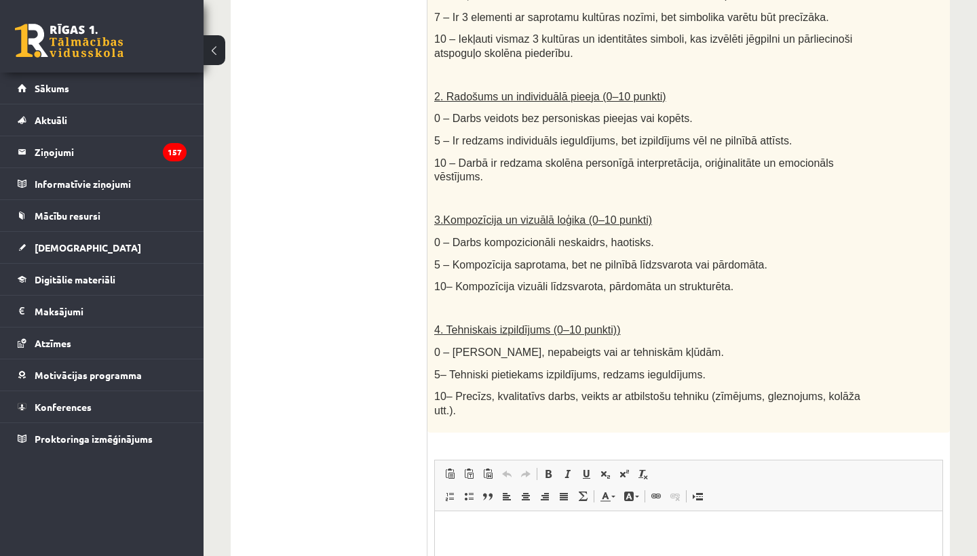
click at [399, 410] on ul "1. uzdevums 2. uzdevums 3. uzdevums 4. uzdevums 5. uzdevums" at bounding box center [335, 233] width 183 height 1020
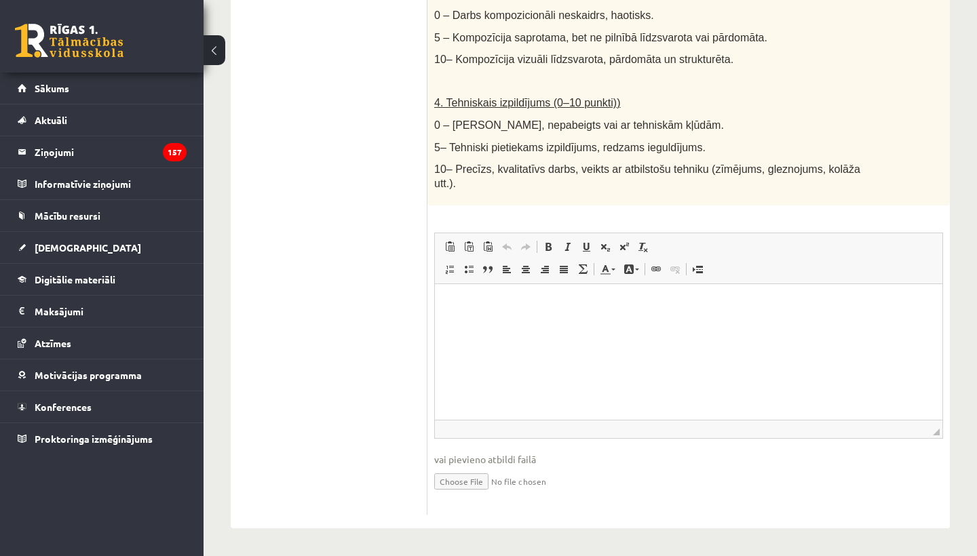
scroll to position [768, 0]
click at [533, 326] on html at bounding box center [688, 304] width 507 height 41
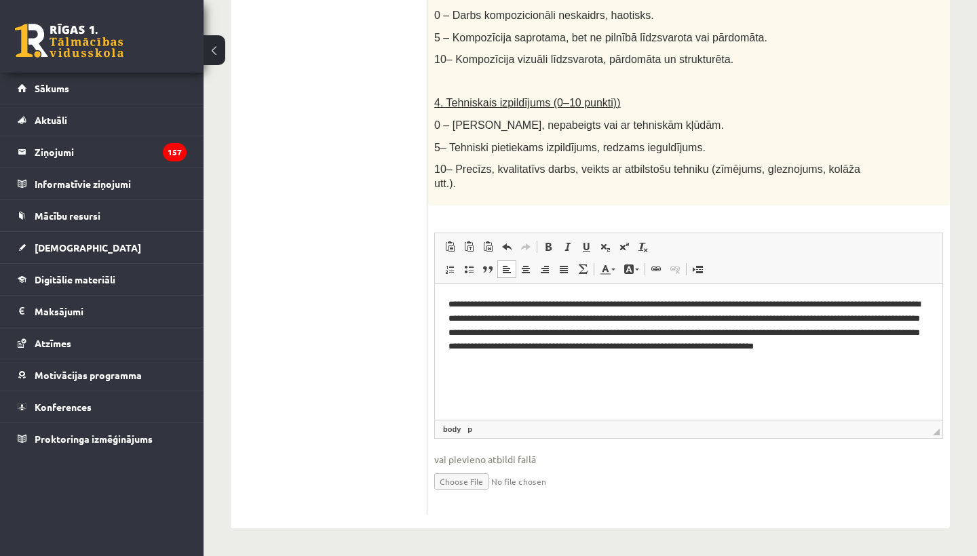
click at [464, 484] on input "file" at bounding box center [688, 481] width 509 height 28
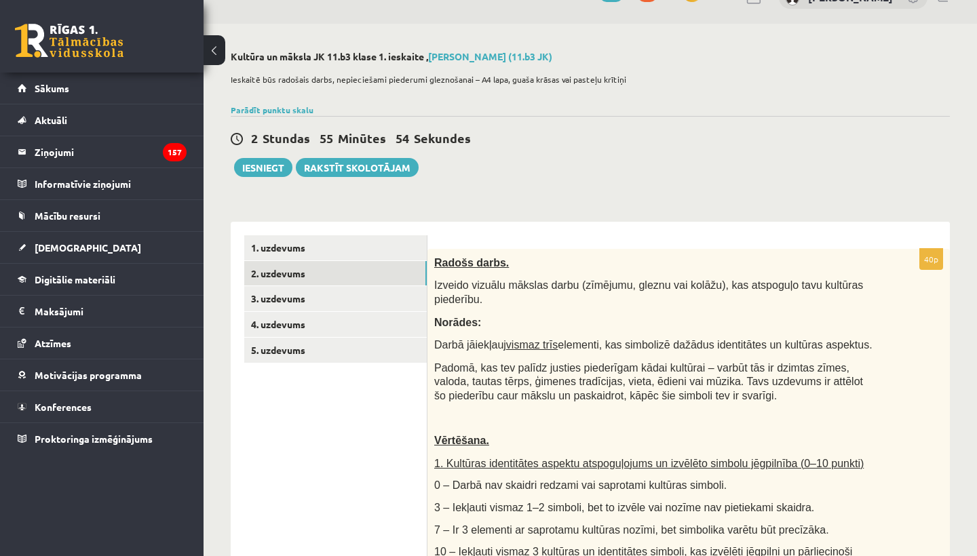
scroll to position [31, 0]
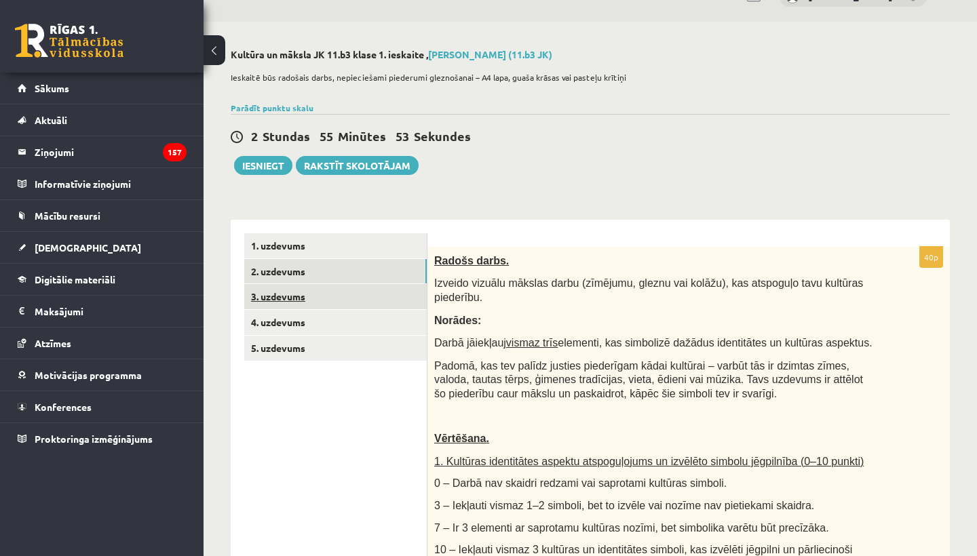
click at [301, 298] on link "3. uzdevums" at bounding box center [335, 296] width 182 height 25
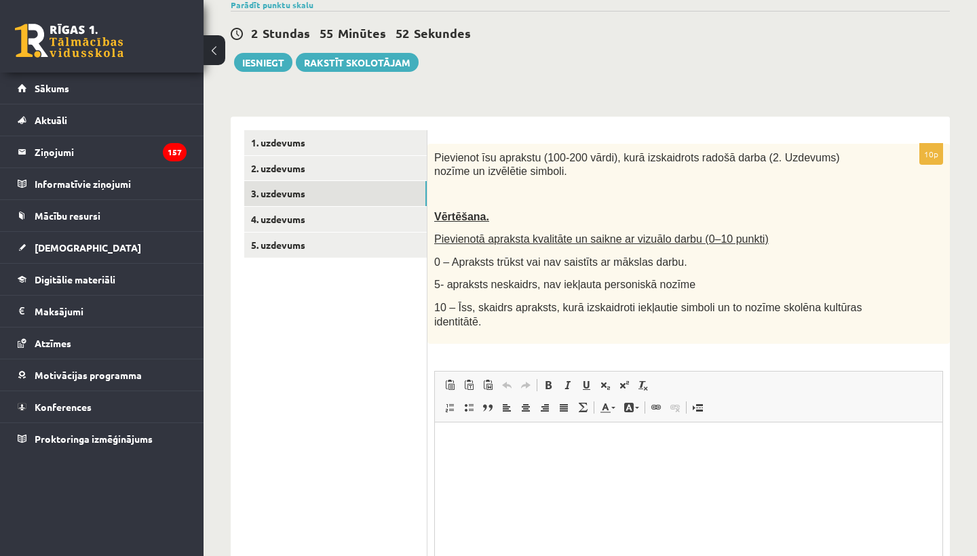
scroll to position [133, 0]
click at [307, 212] on link "4. uzdevums" at bounding box center [335, 220] width 182 height 25
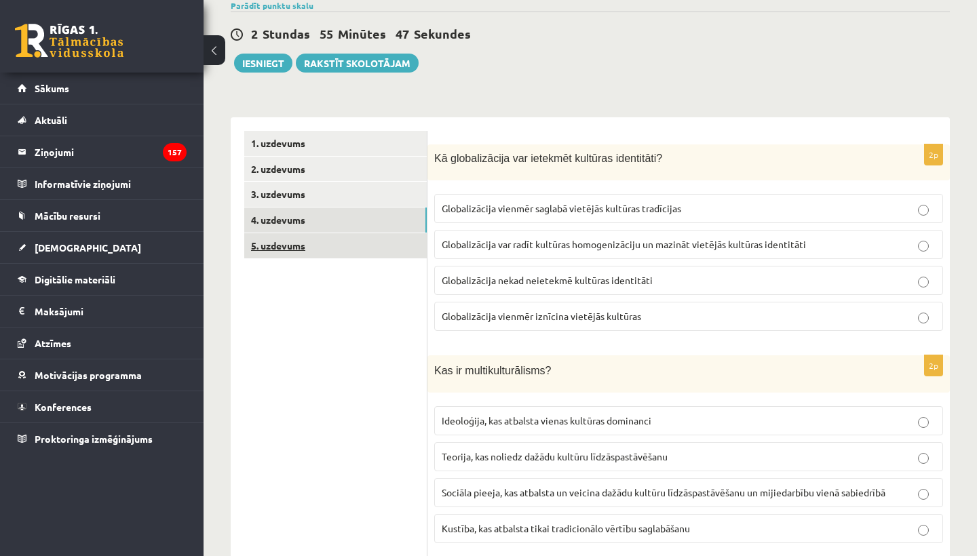
click at [282, 241] on link "5. uzdevums" at bounding box center [335, 245] width 182 height 25
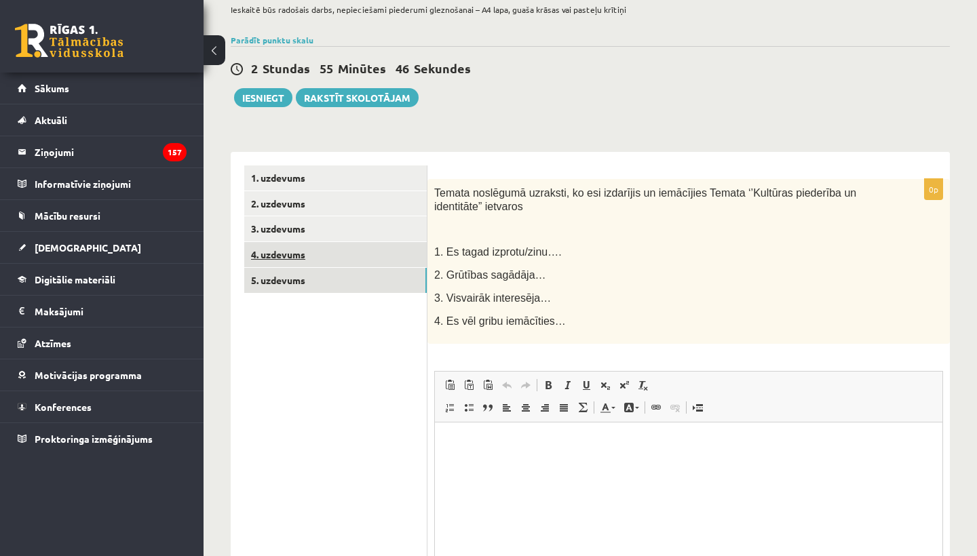
scroll to position [0, 0]
click at [290, 243] on link "4. uzdevums" at bounding box center [335, 254] width 182 height 25
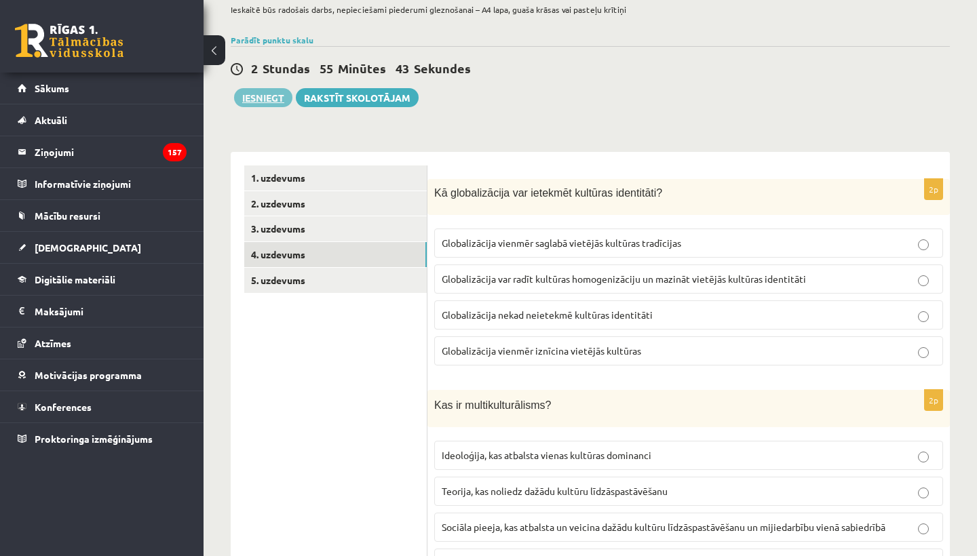
click at [283, 90] on button "Iesniegt" at bounding box center [263, 97] width 58 height 19
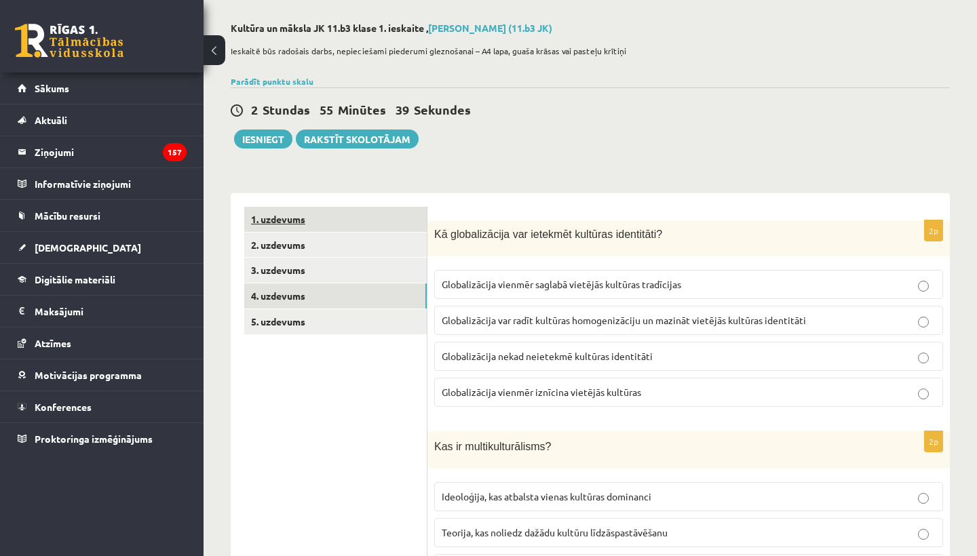
scroll to position [44, 0]
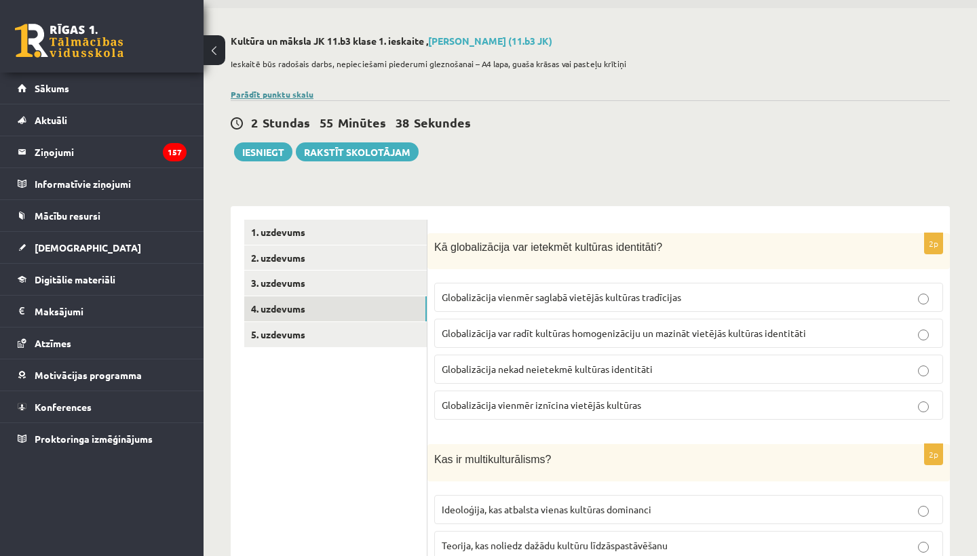
click at [300, 94] on link "Parādīt punktu skalu" at bounding box center [272, 94] width 83 height 11
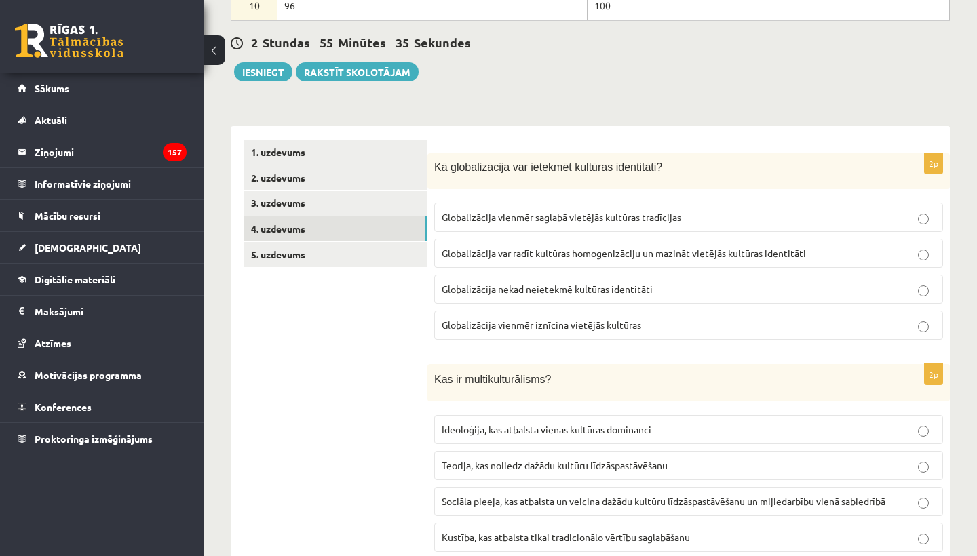
scroll to position [460, 0]
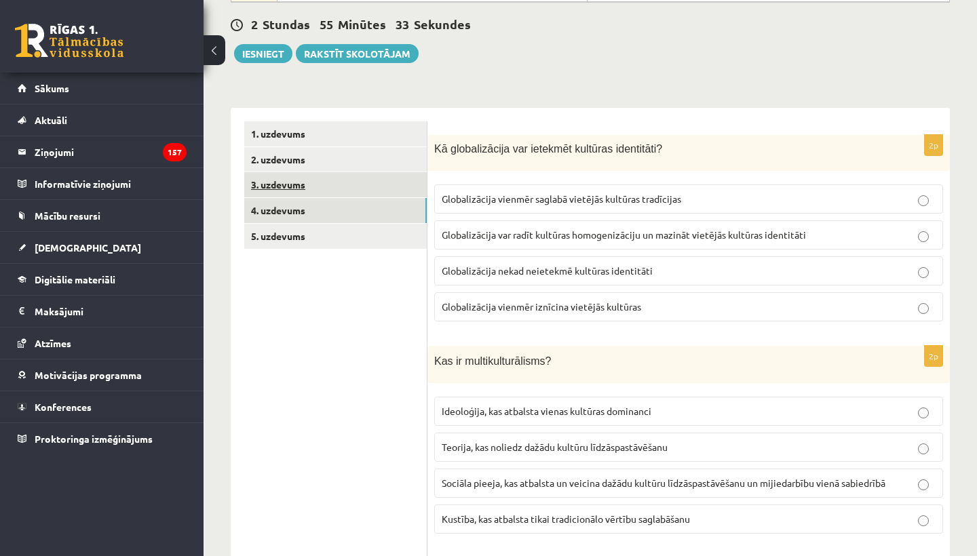
click at [292, 180] on link "3. uzdevums" at bounding box center [335, 184] width 182 height 25
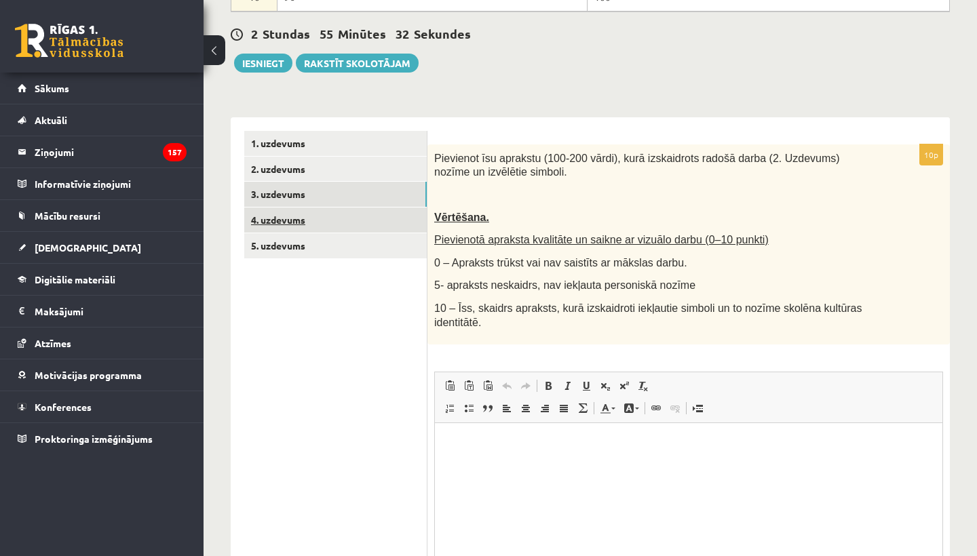
scroll to position [0, 0]
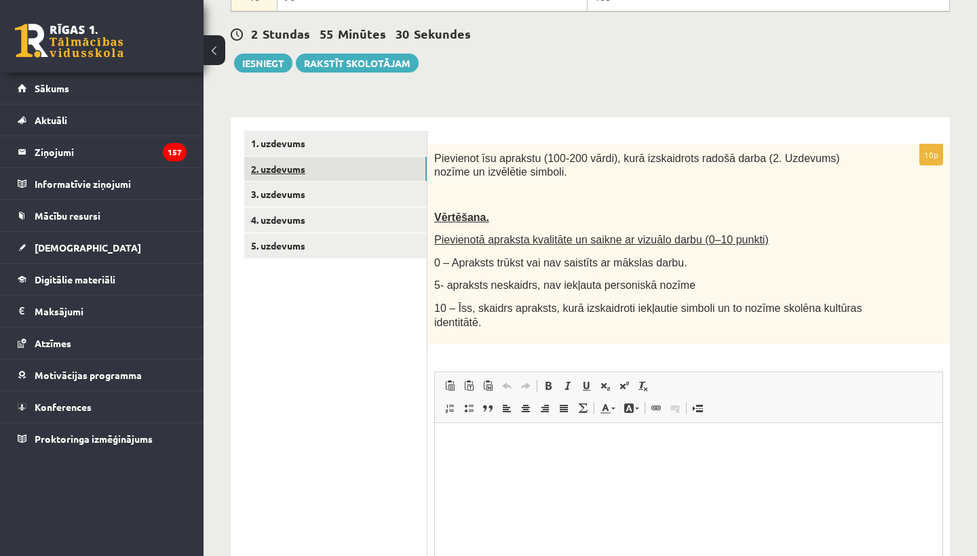
click at [287, 168] on link "2. uzdevums" at bounding box center [335, 169] width 182 height 25
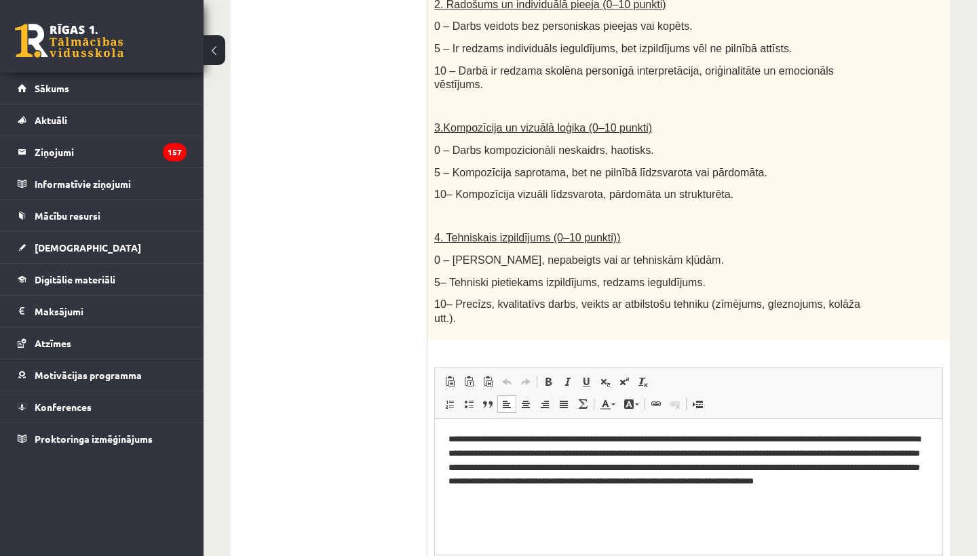
click at [593, 504] on html "**********" at bounding box center [688, 466] width 507 height 95
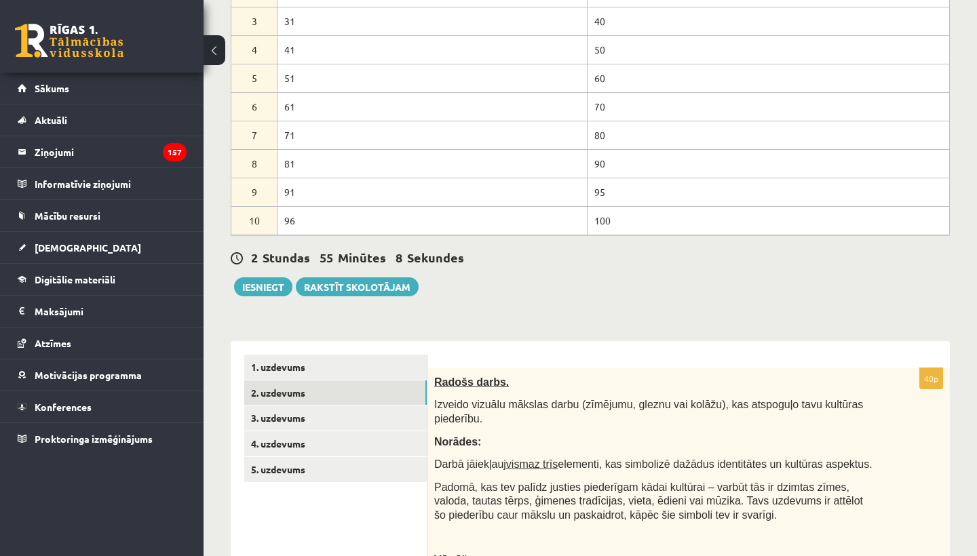
scroll to position [155, 0]
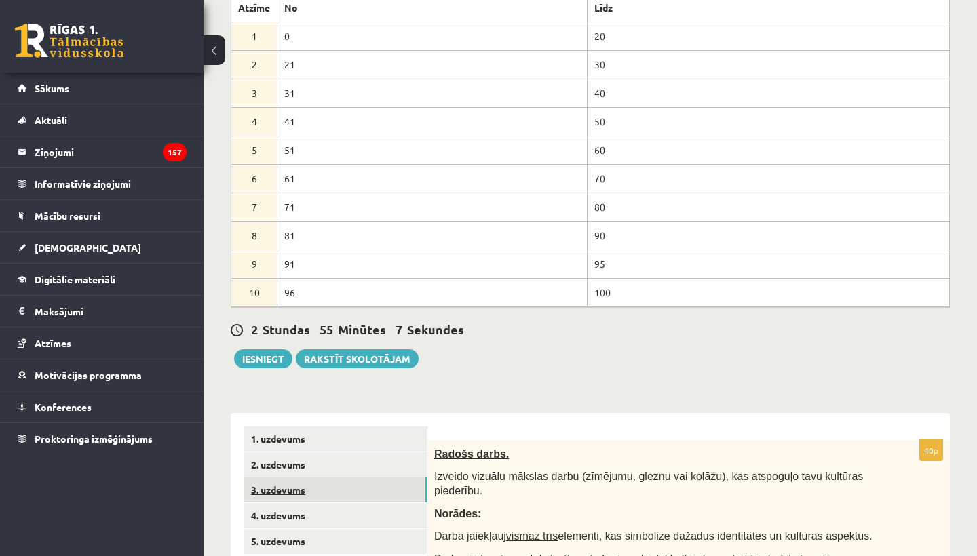
click at [271, 483] on link "3. uzdevums" at bounding box center [335, 489] width 182 height 25
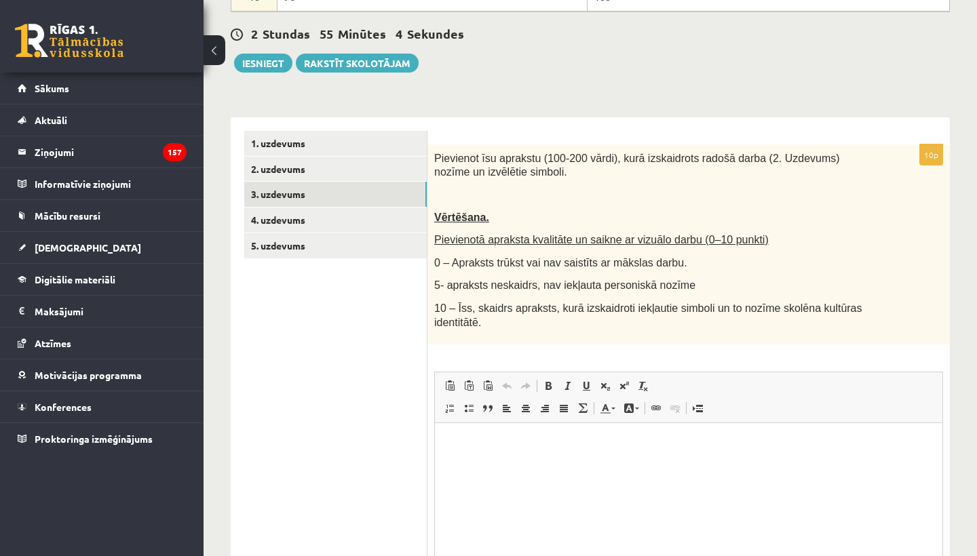
scroll to position [0, 0]
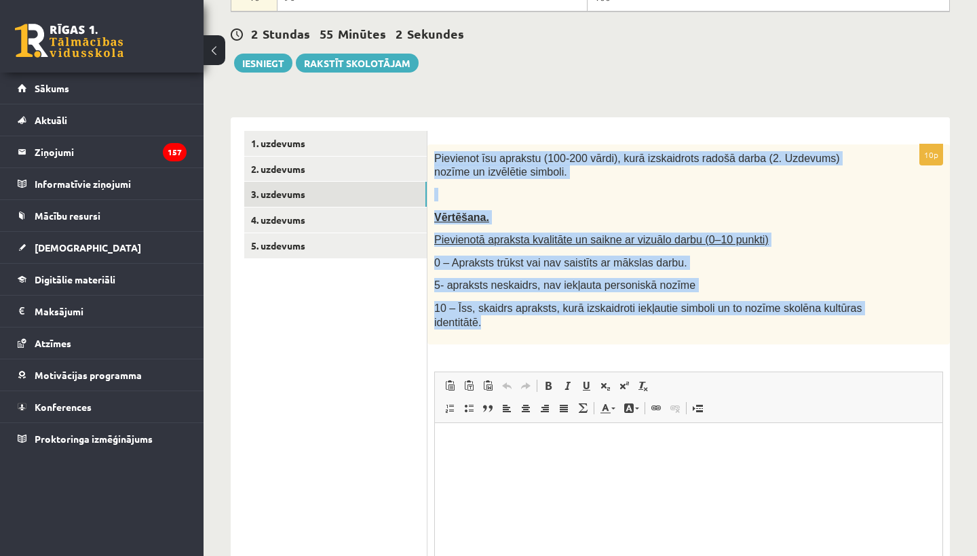
drag, startPoint x: 435, startPoint y: 156, endPoint x: 774, endPoint y: 327, distance: 379.1
click at [774, 327] on div "Pievienot īsu aprakstu (100-200 vārdi), kurā izskaidrots radošā darba (2. Uzdev…" at bounding box center [688, 244] width 522 height 200
copy div "Pievienot īsu aprakstu (100-200 vārdi), kurā izskaidrots radošā darba (2. Uzdev…"
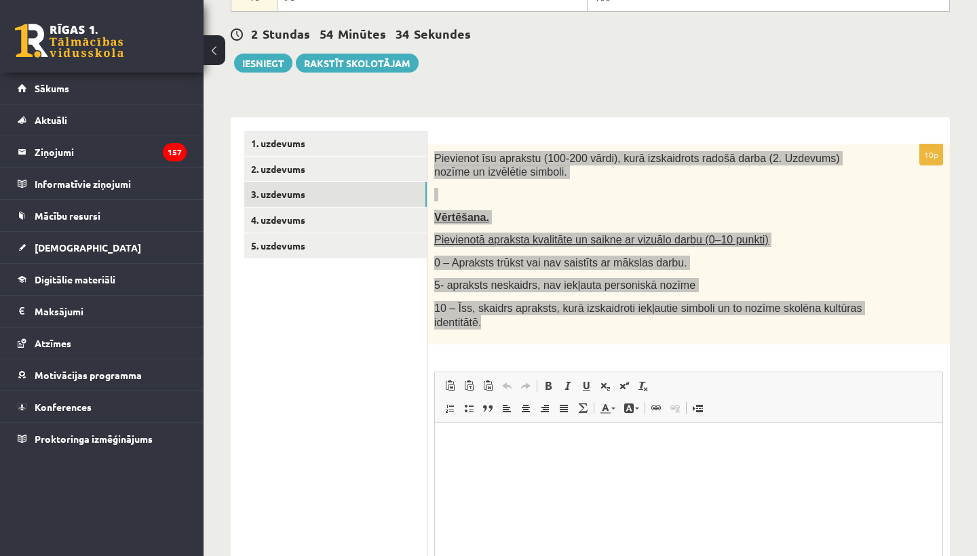
click at [464, 453] on html at bounding box center [688, 443] width 507 height 41
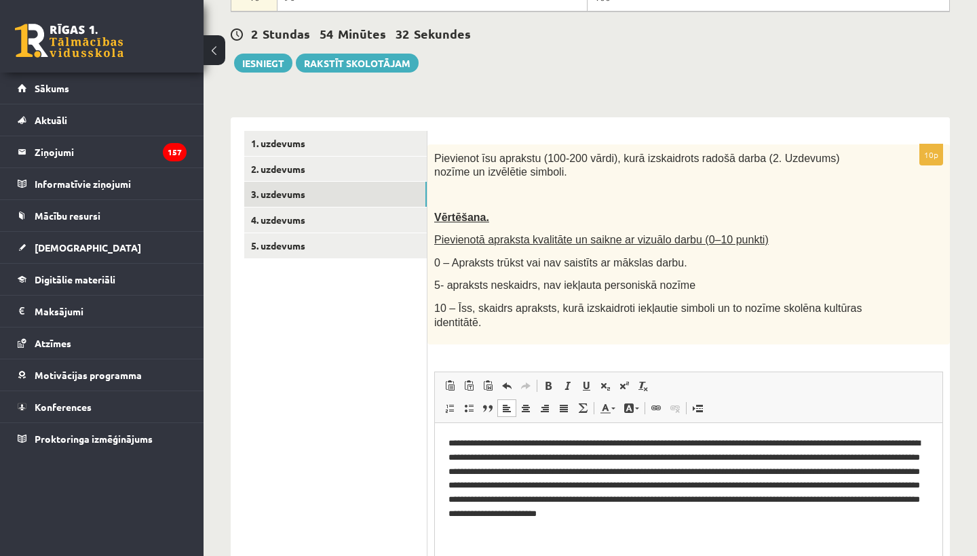
click at [388, 359] on ul "1. uzdevums 2. uzdevums 3. uzdevums 4. uzdevums 5. uzdevums" at bounding box center [335, 392] width 183 height 523
click at [326, 217] on link "4. uzdevums" at bounding box center [335, 220] width 182 height 25
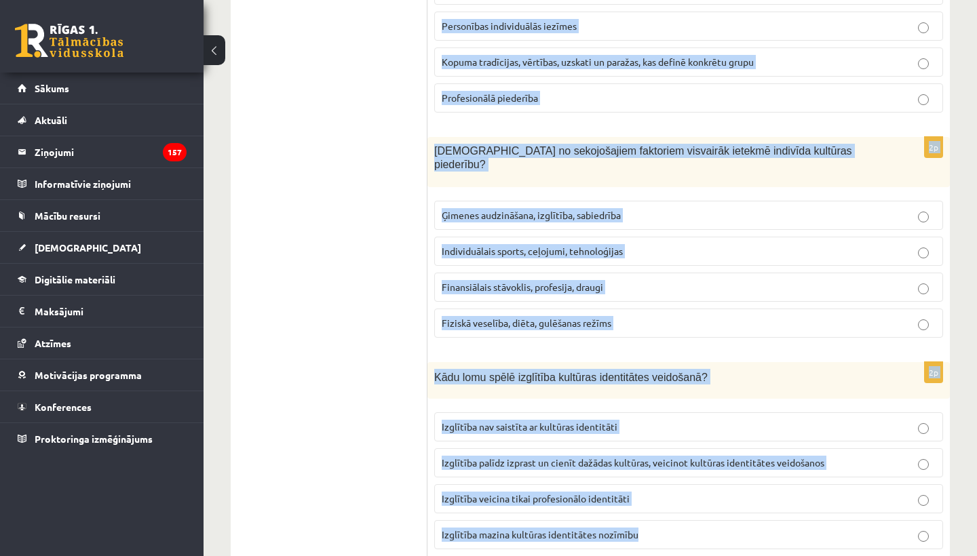
scroll to position [2192, 0]
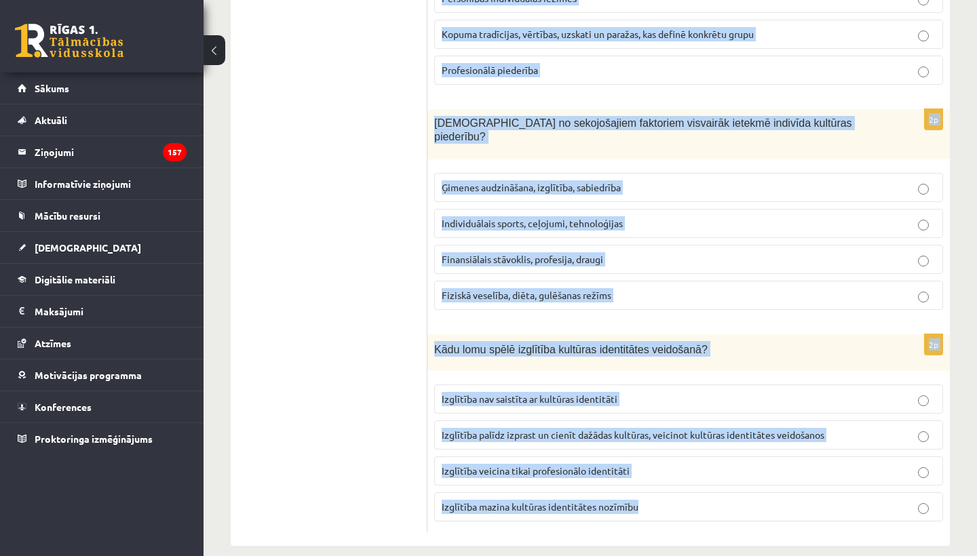
drag, startPoint x: 435, startPoint y: 158, endPoint x: 772, endPoint y: 524, distance: 496.8
copy form "Lo ipsumdolorsit ame consecte adipisci elitseddoe? Temporincidid utlabor etdolo…"
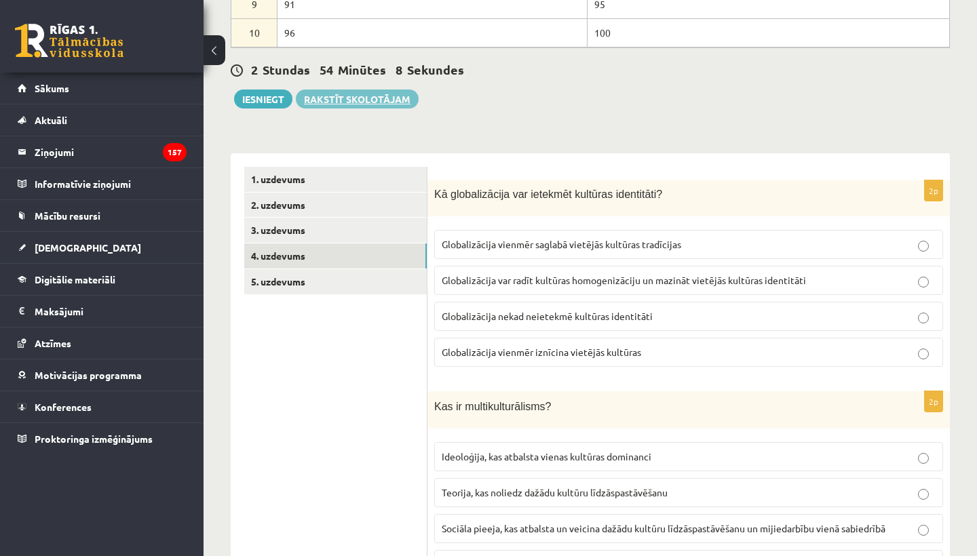
scroll to position [532, 0]
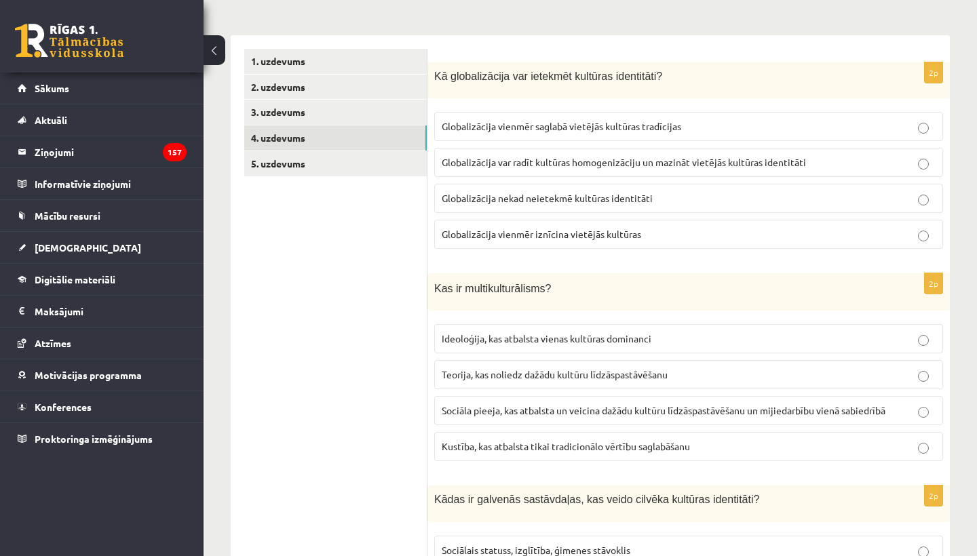
click at [517, 165] on span "Globalizācija var radīt kultūras homogenizāciju un mazināt vietējās kultūras id…" at bounding box center [624, 162] width 364 height 12
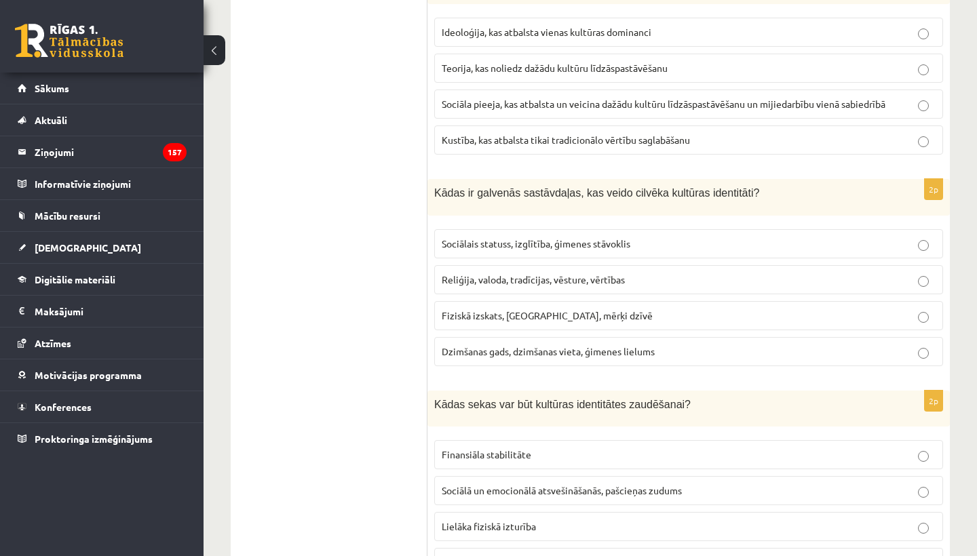
scroll to position [838, 0]
click at [568, 108] on span "Sociāla pieeja, kas atbalsta un veicina dažādu kultūru līdzāspastāvēšanu un mij…" at bounding box center [664, 104] width 444 height 12
click at [536, 271] on label "Reliģija, valoda, tradīcijas, vēsture, vērtības" at bounding box center [688, 280] width 509 height 29
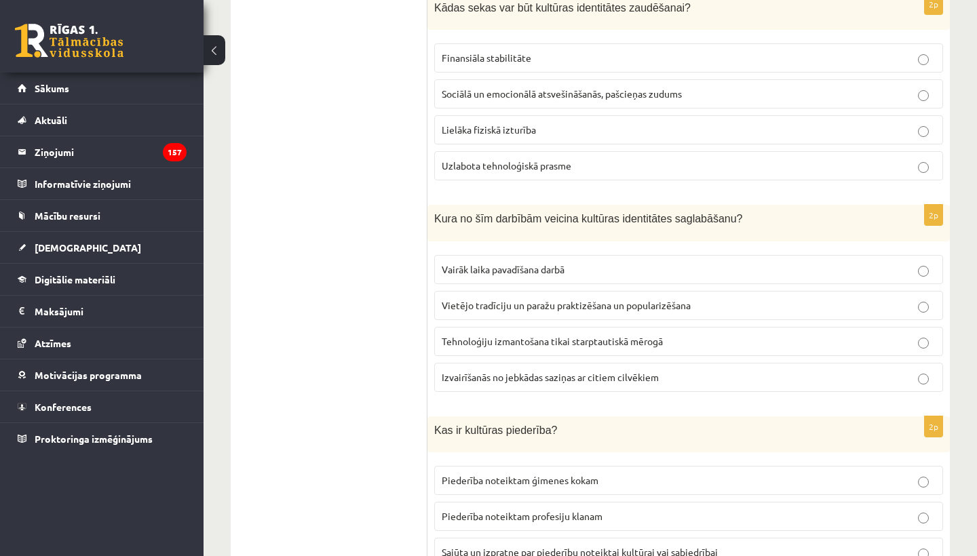
scroll to position [1245, 0]
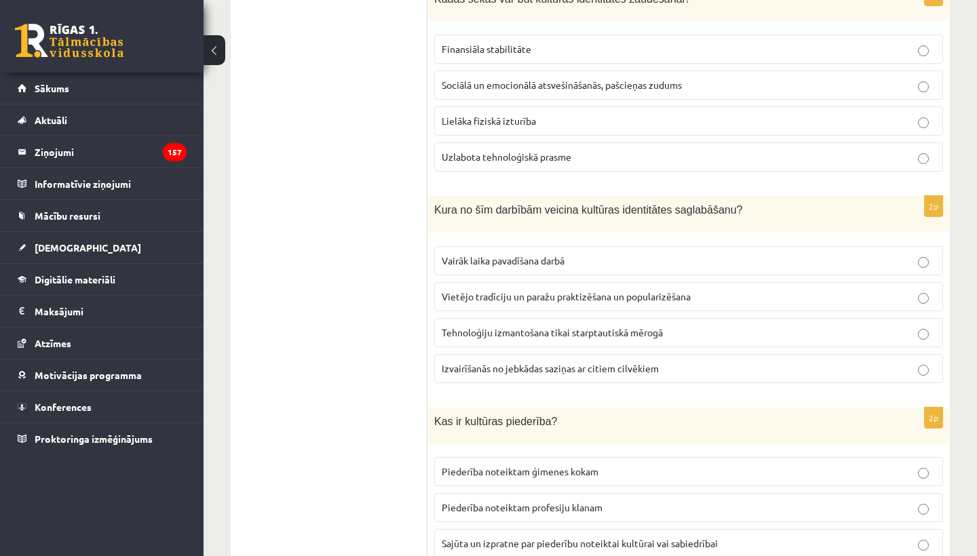
click at [495, 294] on span "Vietējo tradīciju un paražu praktizēšana un popularizēšana" at bounding box center [566, 296] width 249 height 12
click at [547, 94] on label "Sociālā un emocionālā atsvešināšanās, pašcieņas zudums" at bounding box center [688, 85] width 509 height 29
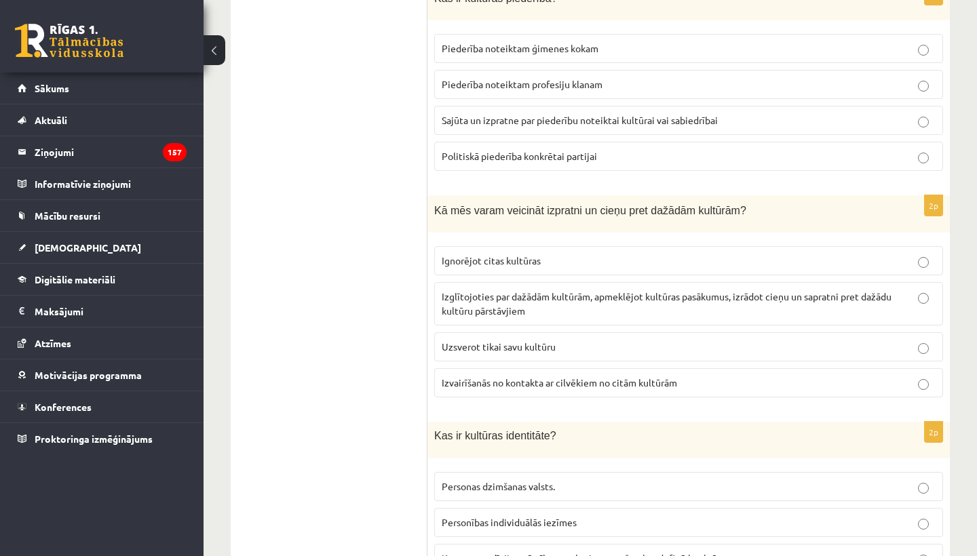
scroll to position [1672, 0]
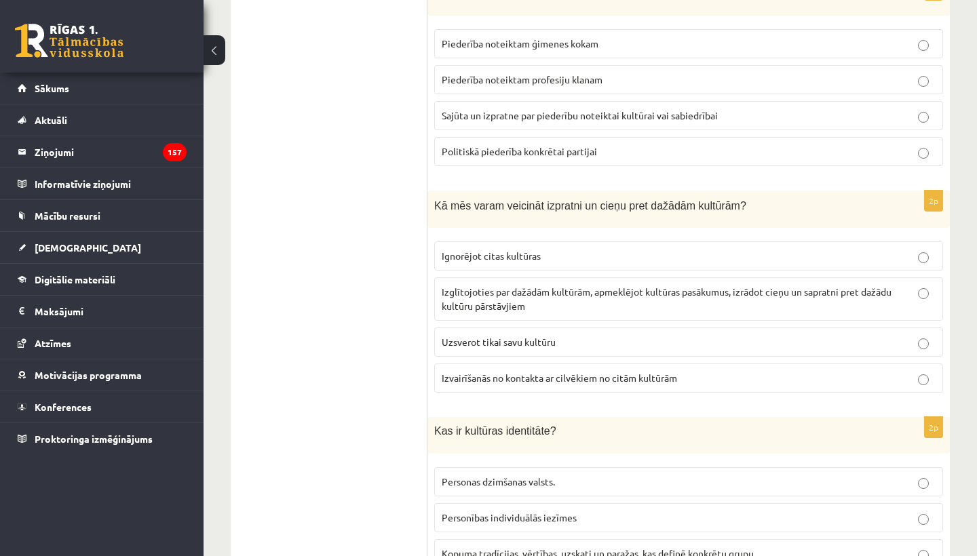
click at [590, 112] on span "Sajūta un izpratne par piederību noteiktai kultūrai vai sabiedrībai" at bounding box center [580, 115] width 276 height 12
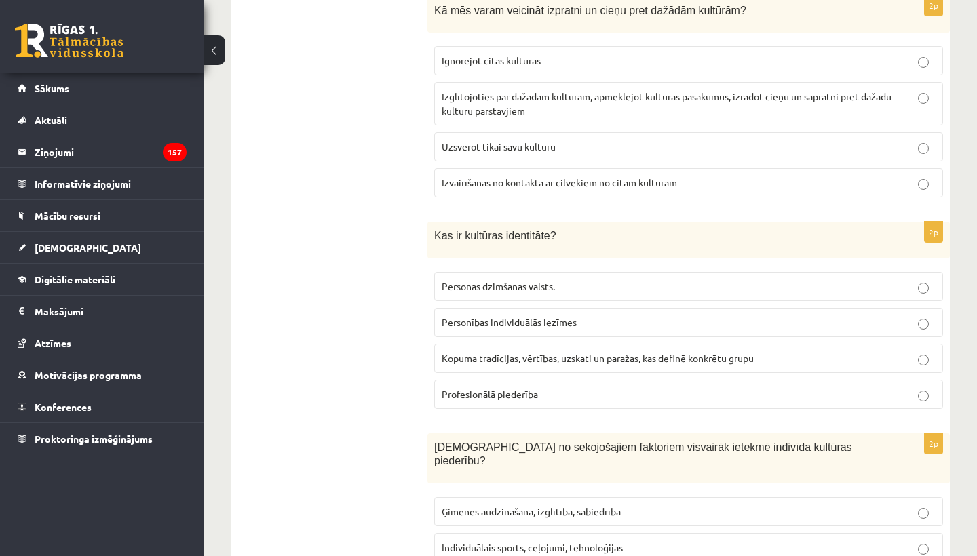
scroll to position [1879, 0]
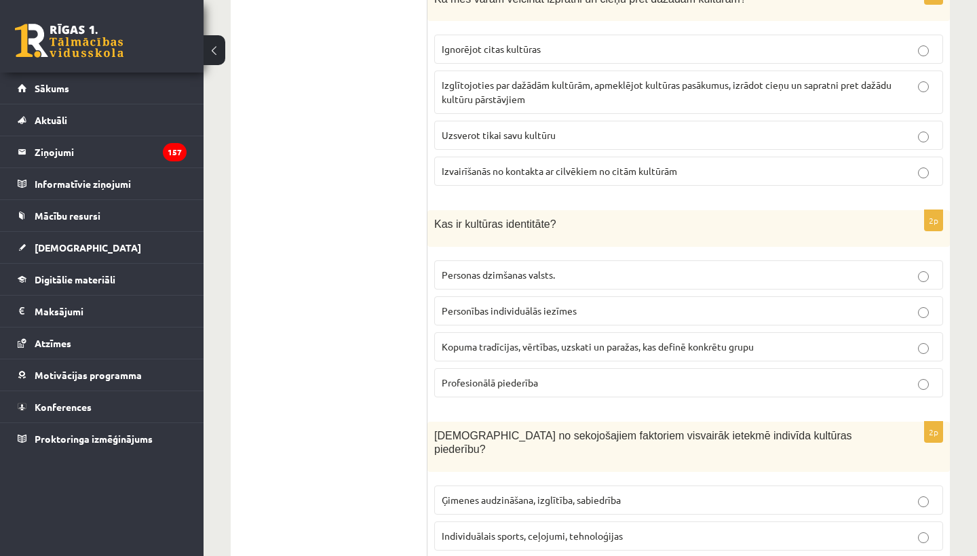
click at [516, 98] on span "Izglītojoties par dažādām kultūrām, apmeklējot kultūras pasākumus, izrādot cieņ…" at bounding box center [667, 92] width 450 height 26
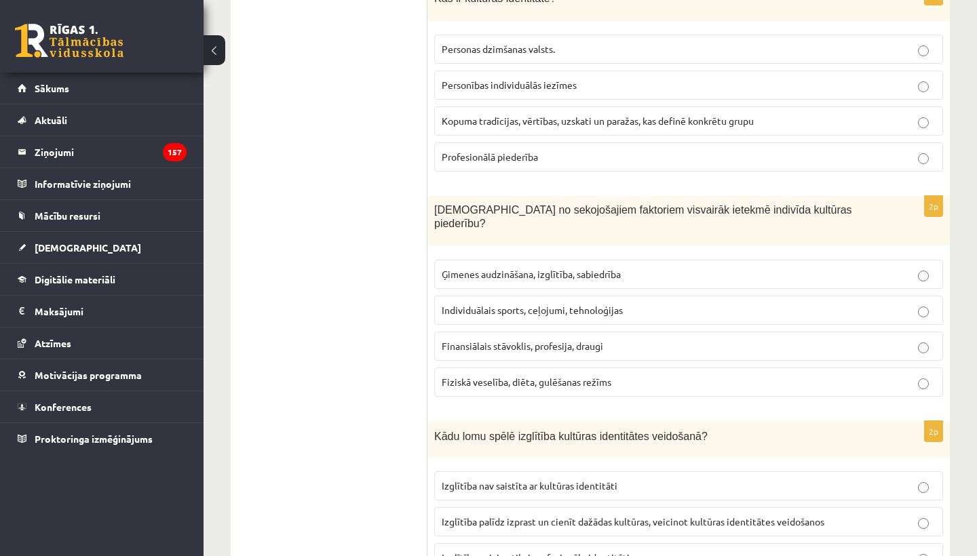
scroll to position [2113, 0]
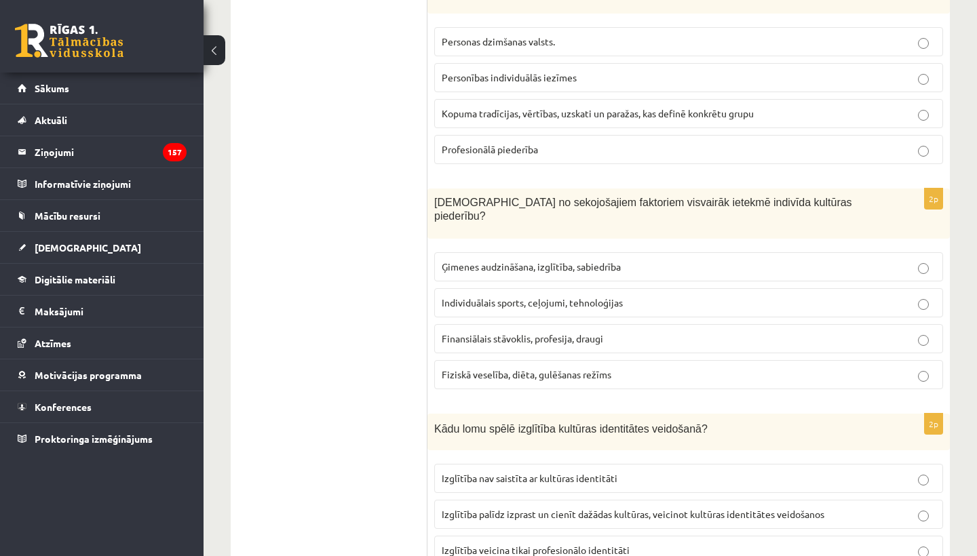
click at [469, 112] on span "Kopuma tradīcijas, vērtības, uzskati un paražas, kas definē konkrētu grupu" at bounding box center [598, 113] width 312 height 12
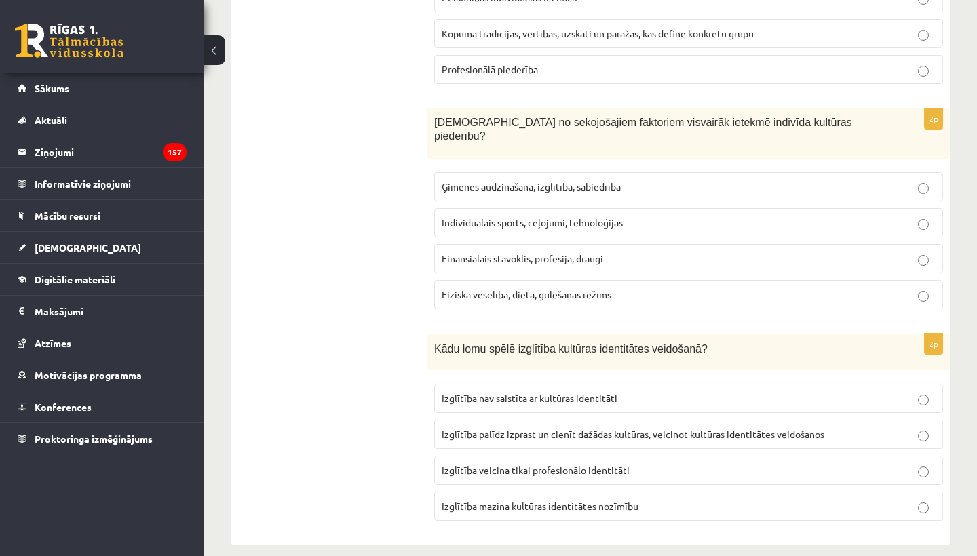
scroll to position [2192, 0]
click at [512, 429] on span "Izglītība palīdz izprast un cienīt dažādas kultūras, veicinot kultūras identitā…" at bounding box center [633, 435] width 383 height 12
click at [667, 180] on p "Ģimenes audzināšana, izglītība, sabiedrība" at bounding box center [689, 187] width 494 height 14
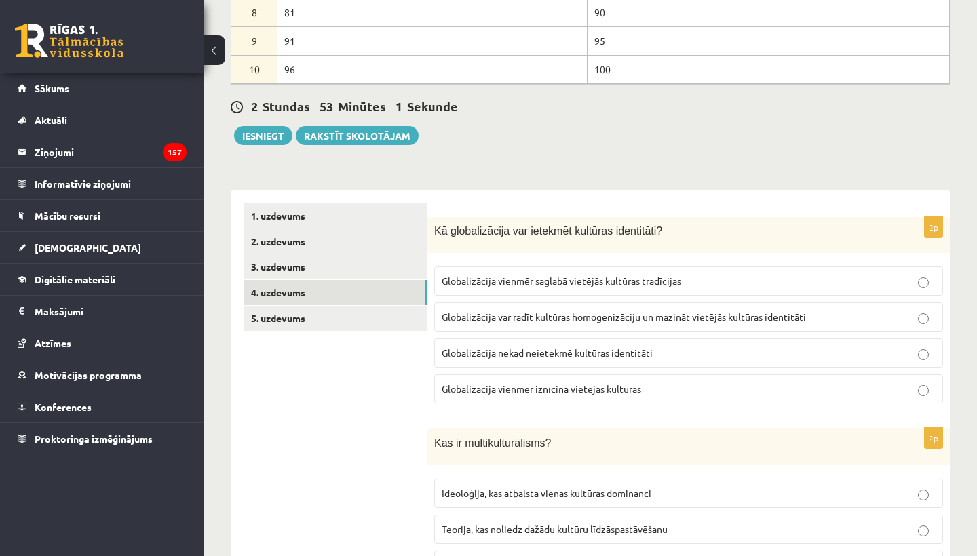
scroll to position [347, 0]
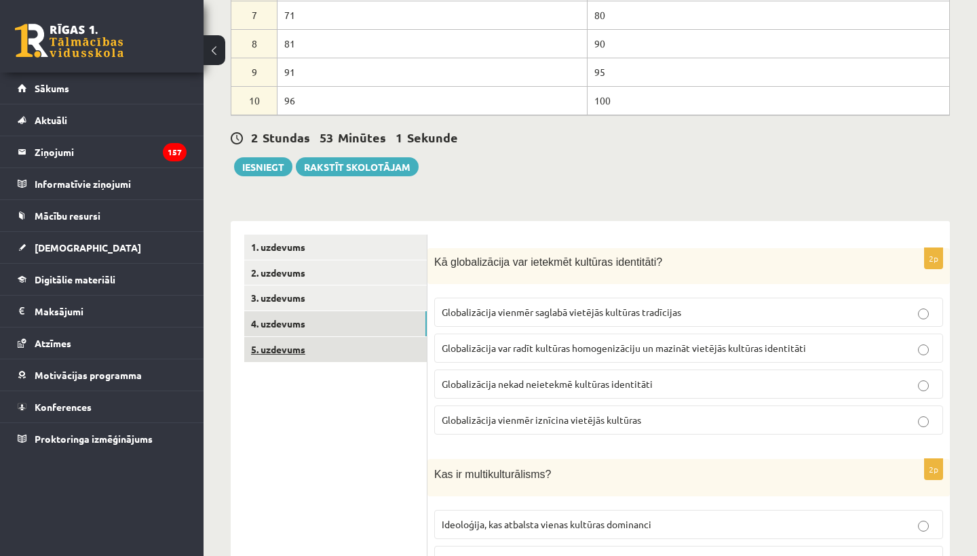
click at [285, 351] on link "5. uzdevums" at bounding box center [335, 349] width 182 height 25
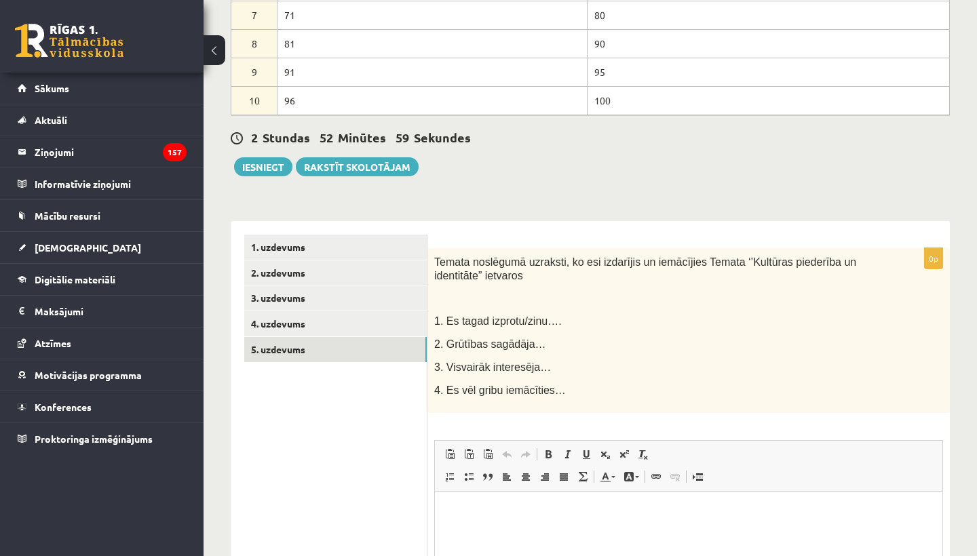
scroll to position [0, 0]
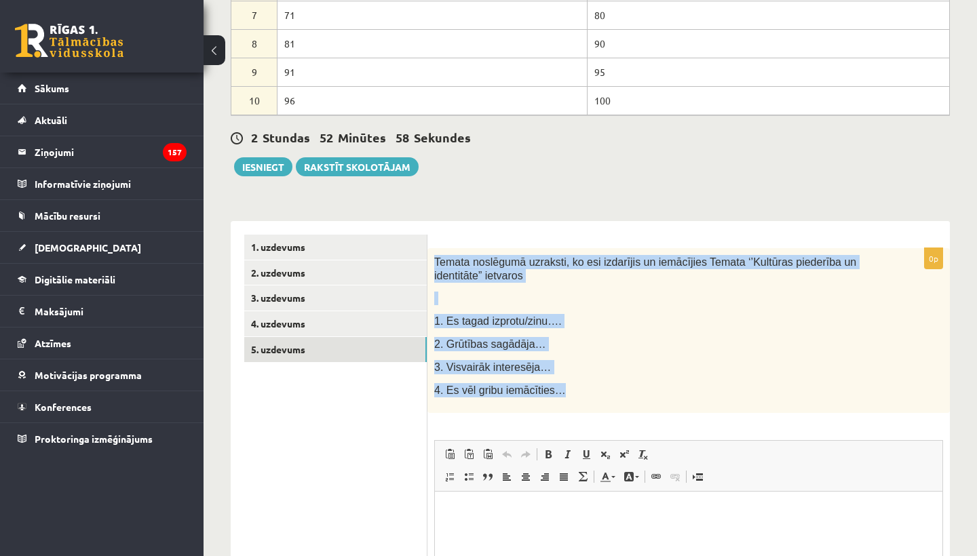
drag, startPoint x: 435, startPoint y: 258, endPoint x: 564, endPoint y: 397, distance: 190.0
click at [564, 397] on div "Temata noslēgumā uzraksti, ko esi izdarījis un iemācījies Temata ‘’Kultūras pie…" at bounding box center [688, 330] width 522 height 165
copy div "Temata noslēgumā uzraksti, ko esi izdarījis un iemācījies Temata ‘’Kultūras pie…"
click at [487, 407] on div "Temata noslēgumā uzraksti, ko esi izdarījis un iemācījies Temata ‘’Kultūras pie…" at bounding box center [688, 330] width 522 height 165
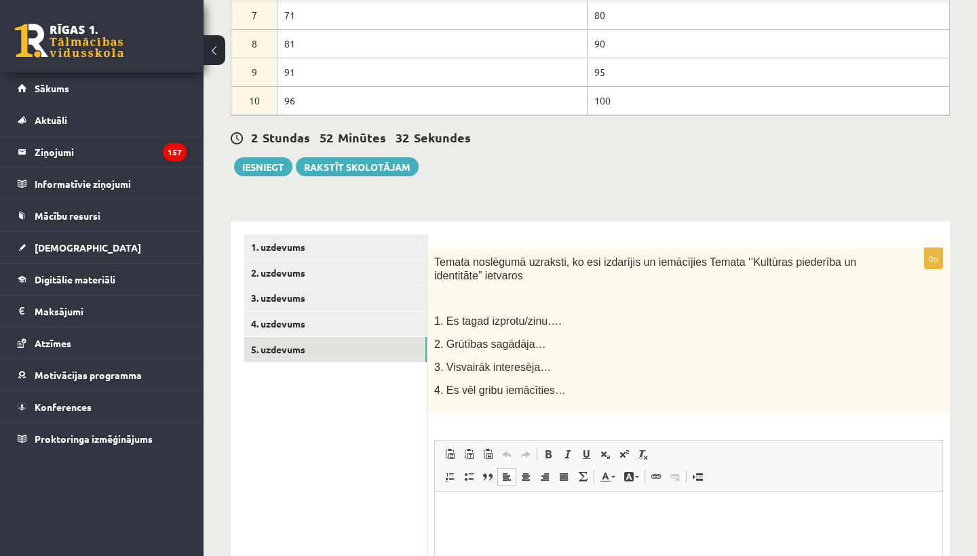
click at [471, 515] on p "Rich Text Editor, wiswyg-editor-user-answer-47433831848120" at bounding box center [688, 512] width 480 height 14
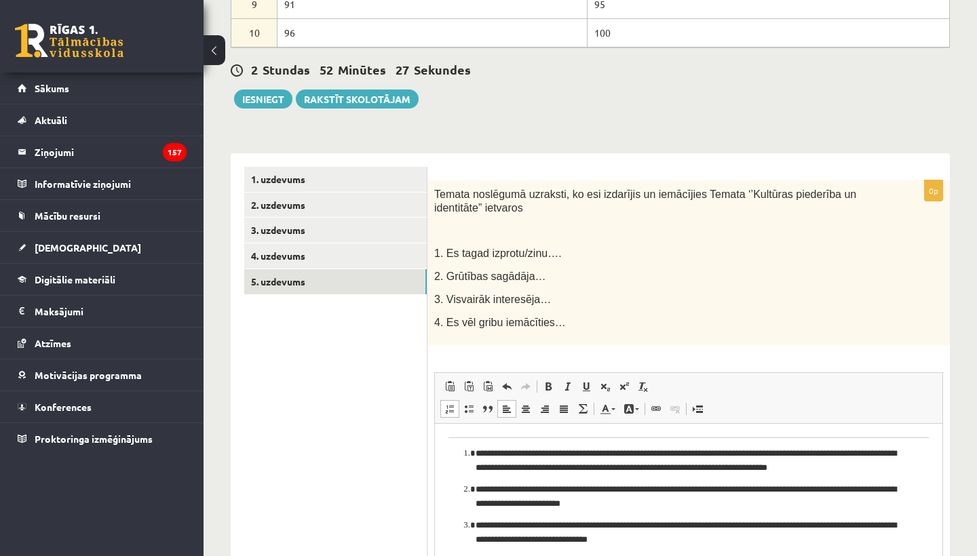
click at [460, 452] on ol "**********" at bounding box center [688, 513] width 480 height 135
click at [863, 435] on html "**********" at bounding box center [688, 509] width 507 height 172
click at [934, 435] on html "**********" at bounding box center [688, 509] width 507 height 172
click at [932, 437] on html "**********" at bounding box center [688, 509] width 507 height 172
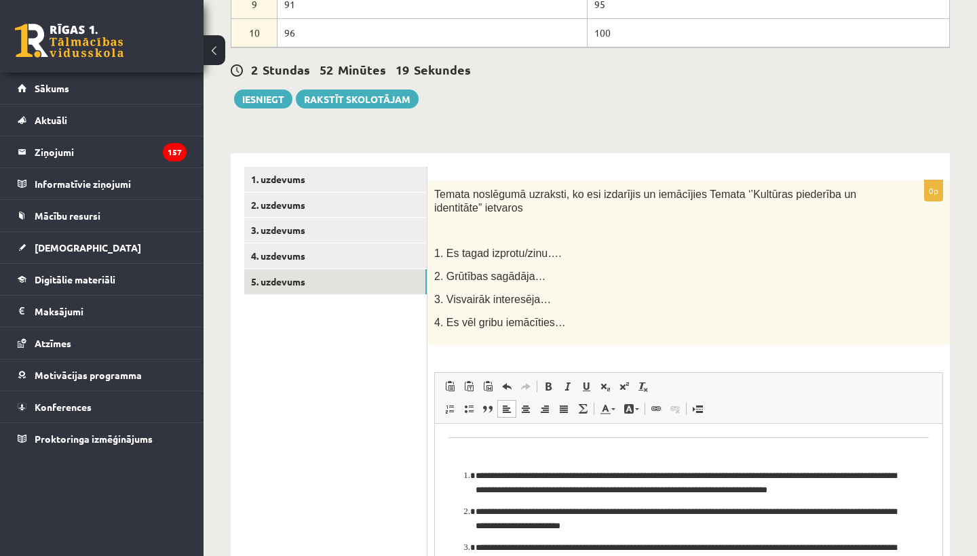
click at [931, 437] on html "**********" at bounding box center [688, 520] width 507 height 194
click at [659, 452] on p "Rich Text Editor, wiswyg-editor-user-answer-47433831848120" at bounding box center [688, 453] width 480 height 14
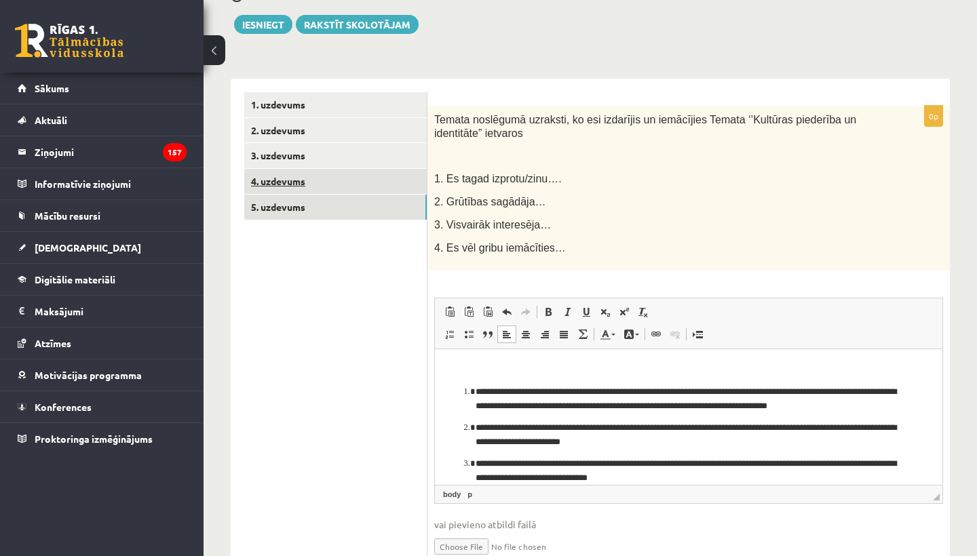
scroll to position [488, 0]
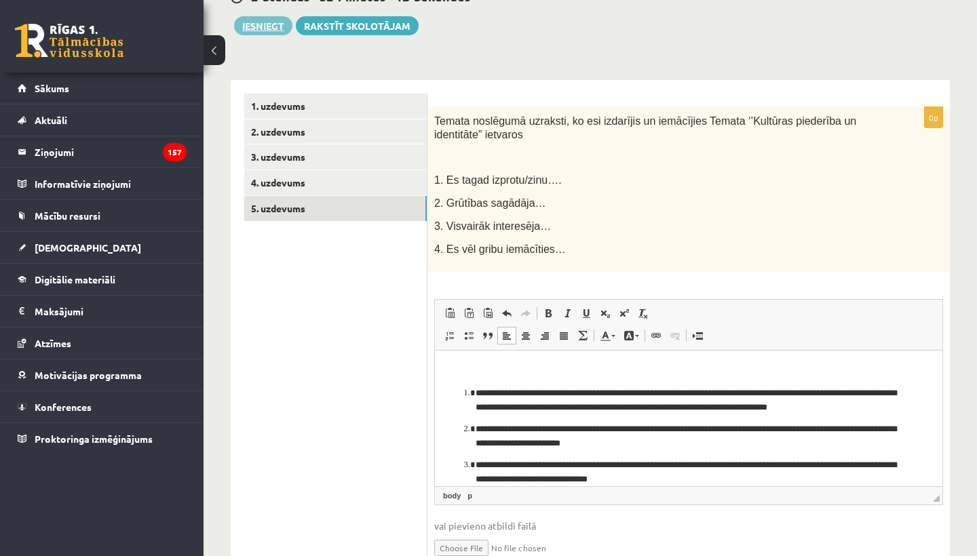
click at [276, 26] on button "Iesniegt" at bounding box center [263, 25] width 58 height 19
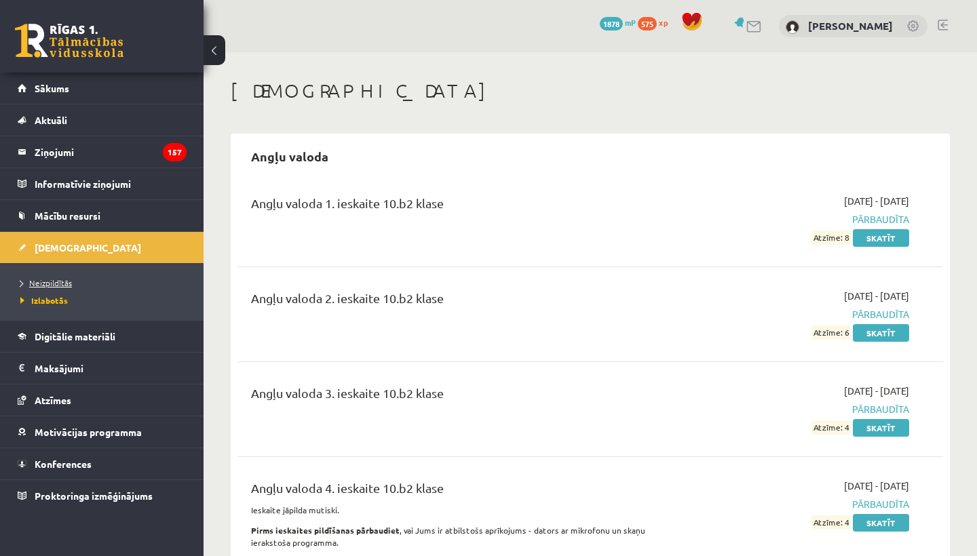
click at [64, 283] on span "Neizpildītās" at bounding box center [46, 282] width 52 height 11
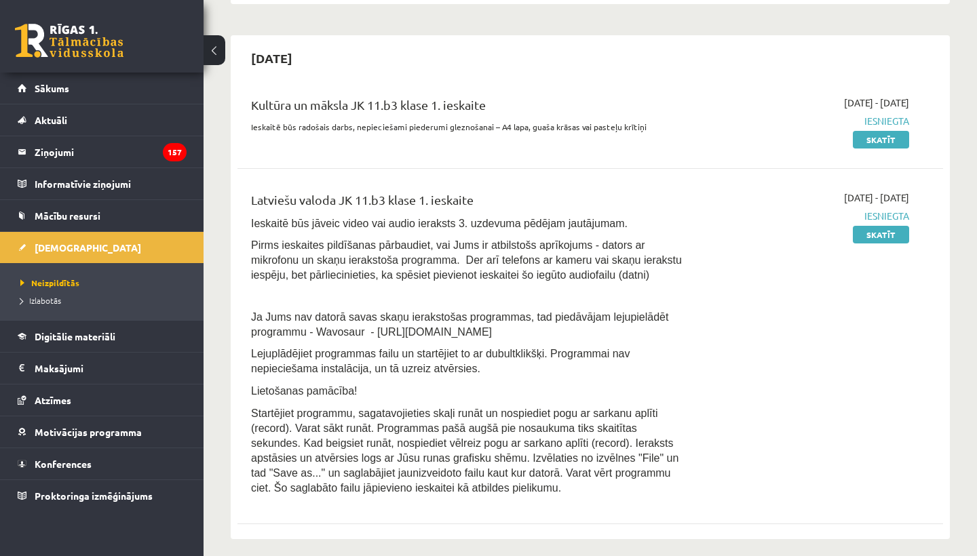
scroll to position [217, 0]
